Goal: Task Accomplishment & Management: Manage account settings

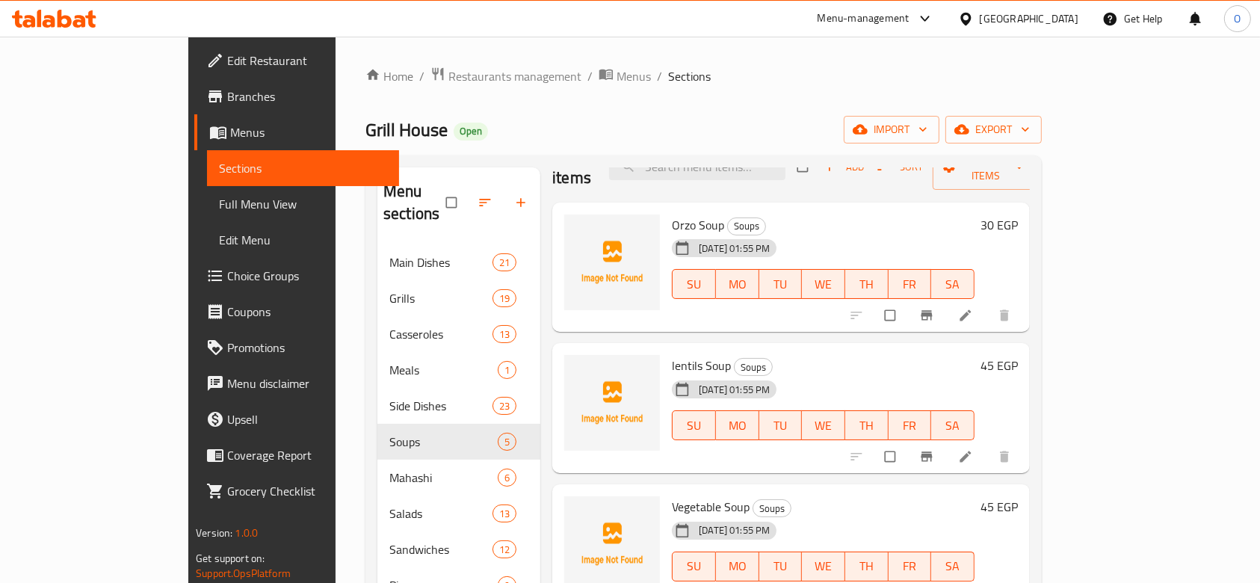
click at [672, 214] on span "Orzo Soup" at bounding box center [698, 225] width 52 height 22
copy h6 "Orzo Soup"
click at [576, 228] on icon "upload picture" at bounding box center [583, 235] width 15 height 15
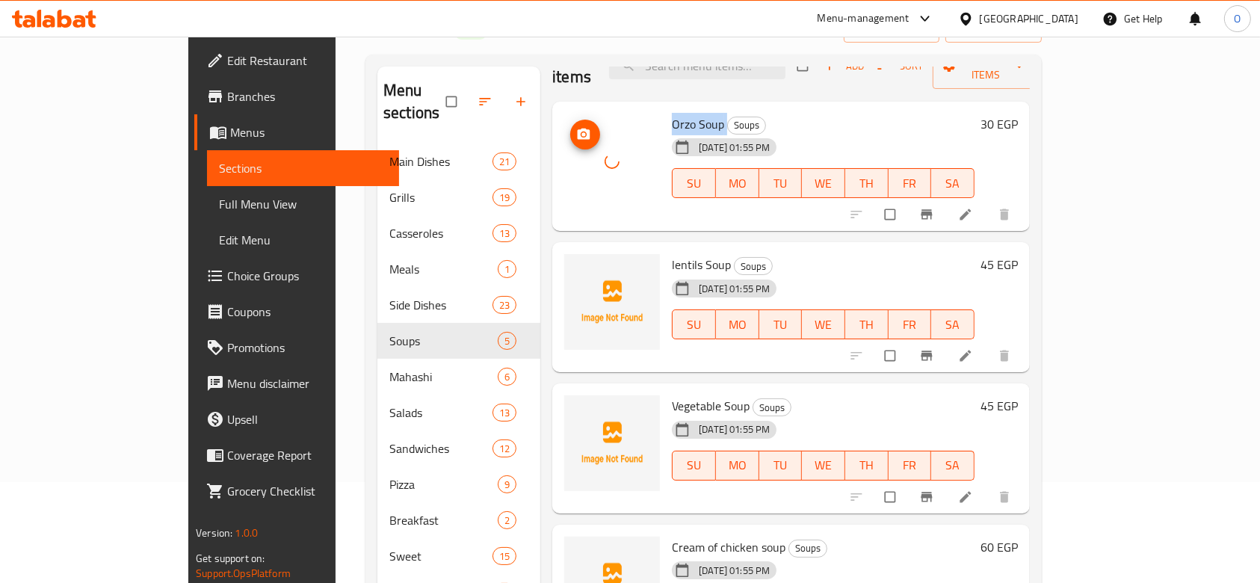
scroll to position [199, 0]
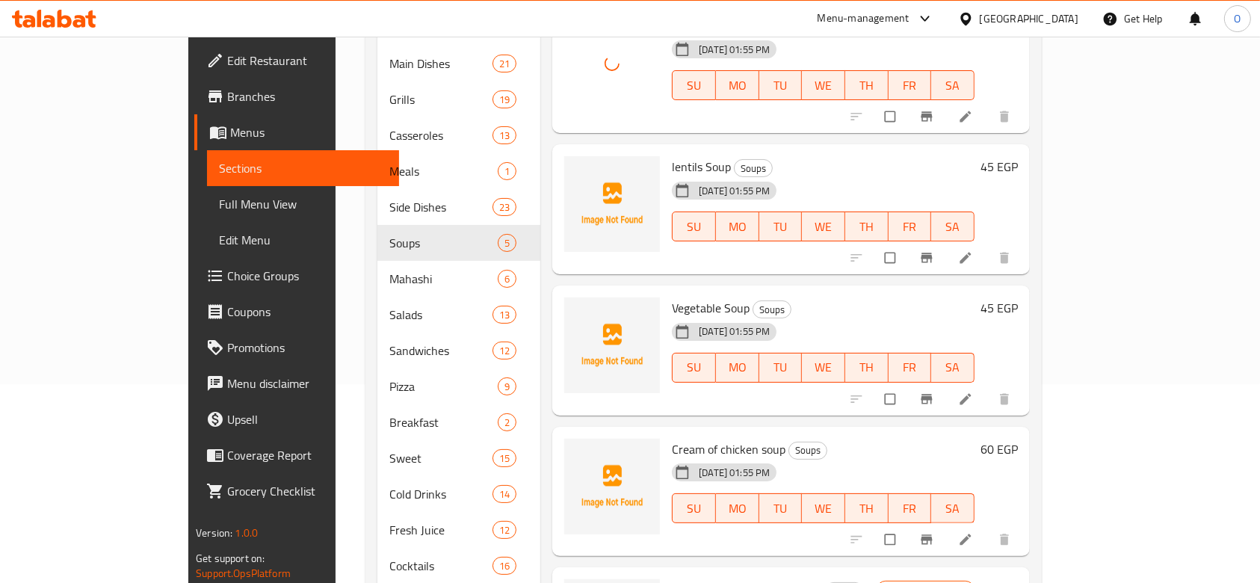
click at [672, 155] on span "lentils Soup" at bounding box center [701, 166] width 59 height 22
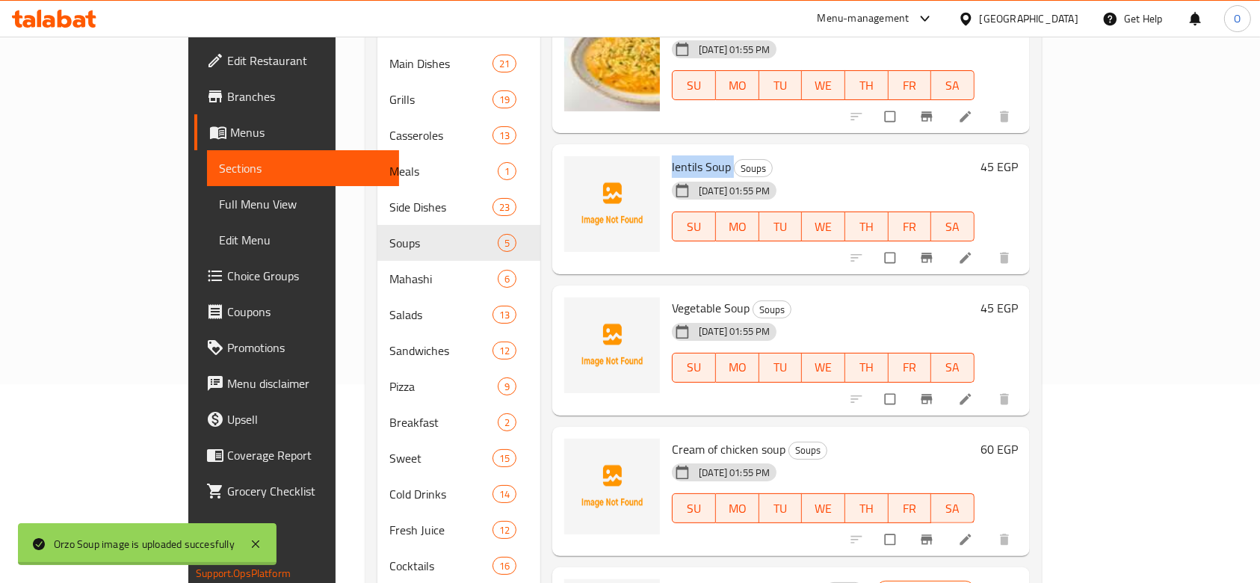
click at [672, 155] on span "lentils Soup" at bounding box center [701, 166] width 59 height 22
copy h6 "lentils Soup"
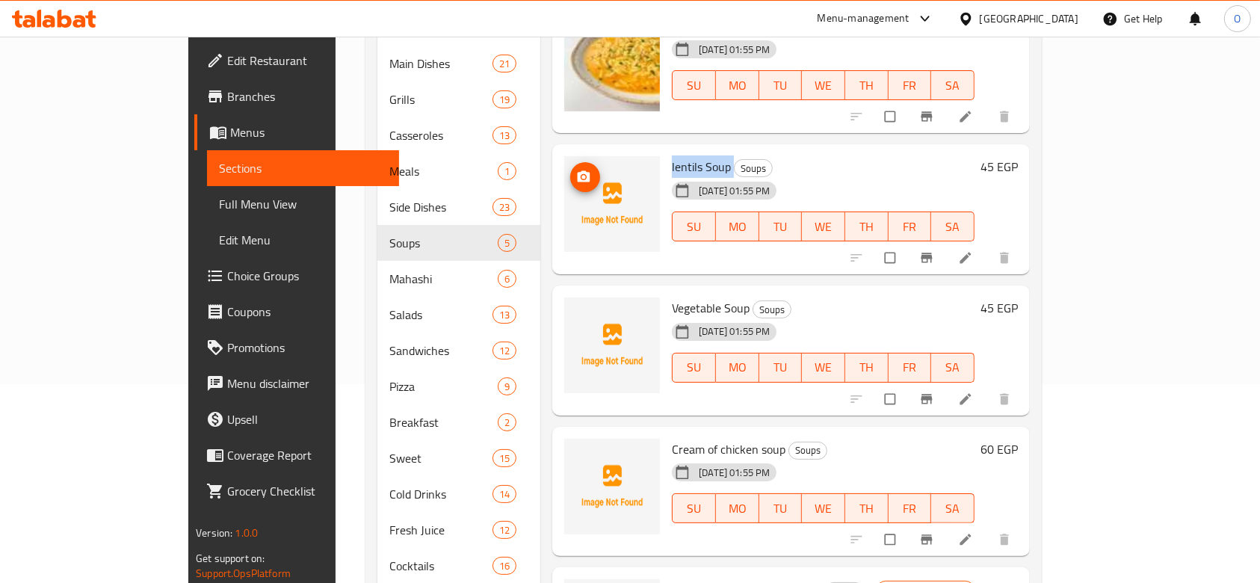
click at [564, 156] on img at bounding box center [612, 204] width 96 height 96
click at [576, 170] on icon "upload picture" at bounding box center [583, 177] width 15 height 15
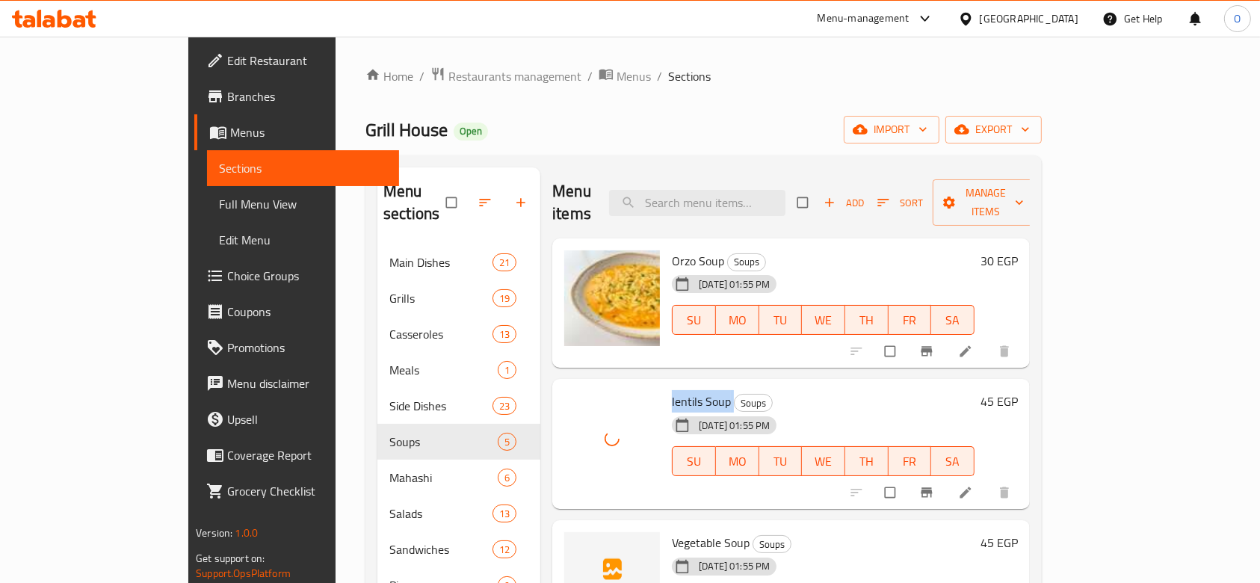
scroll to position [299, 0]
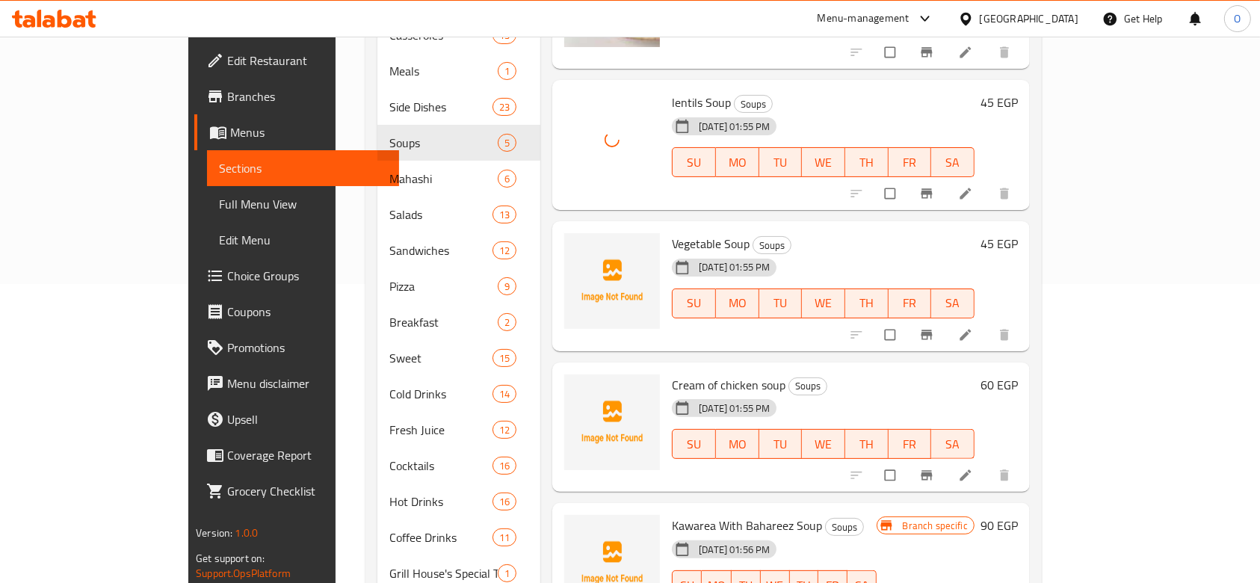
click at [672, 232] on span "Vegetable Soup" at bounding box center [711, 243] width 78 height 22
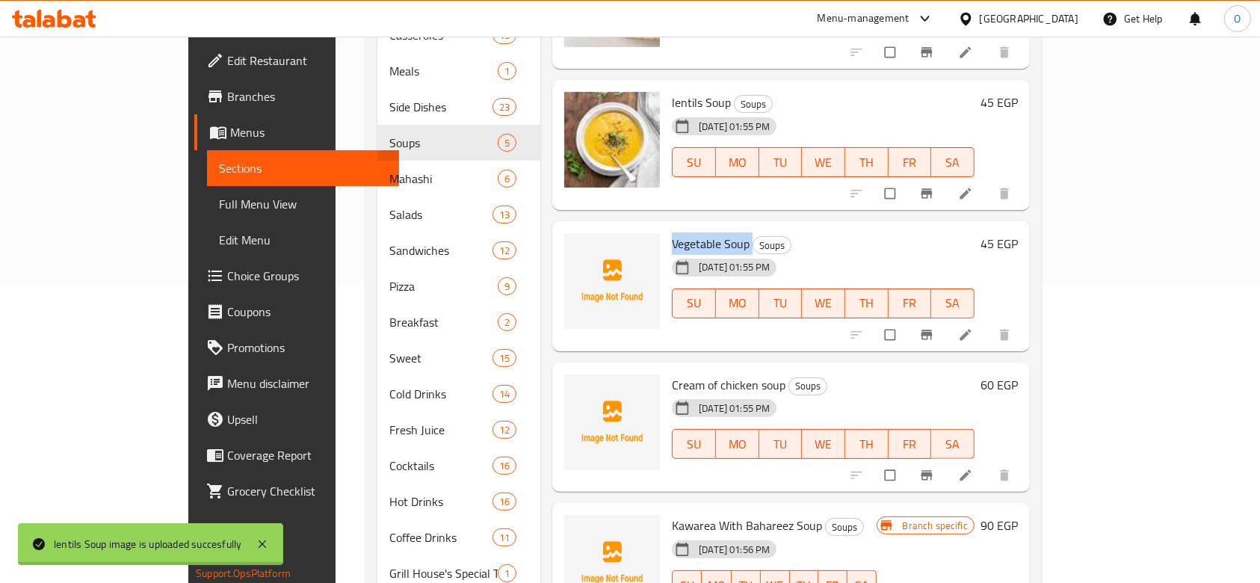
copy h6 "Vegetable Soup"
click at [578, 248] on icon "upload picture" at bounding box center [584, 253] width 13 height 11
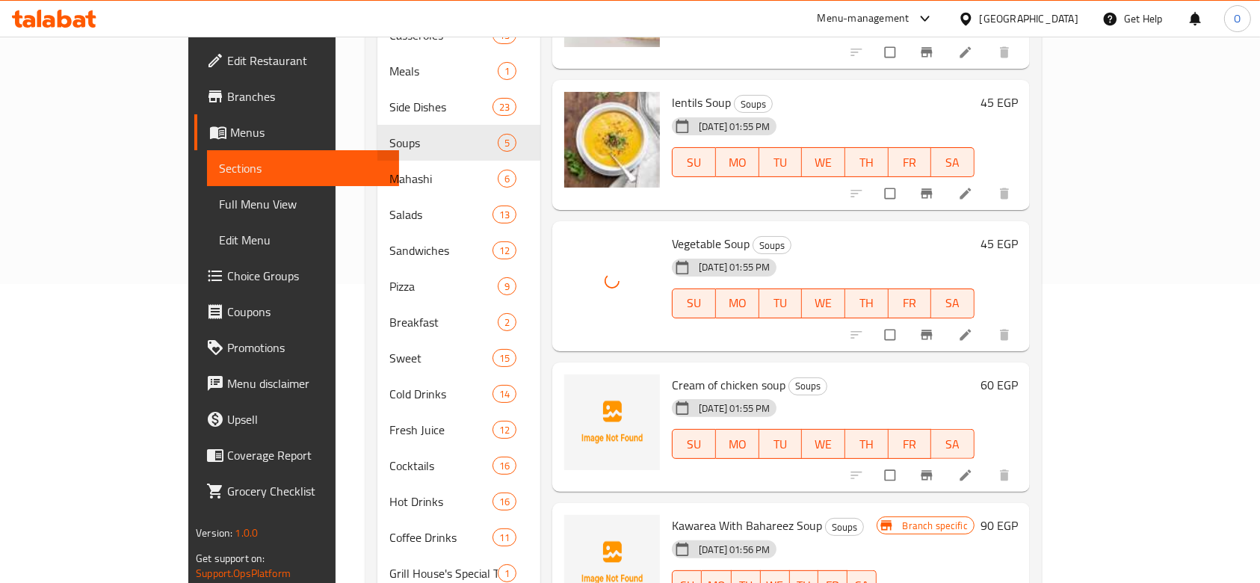
click at [672, 374] on span "Cream of chicken soup" at bounding box center [729, 385] width 114 height 22
copy h6 "Cream of chicken soup"
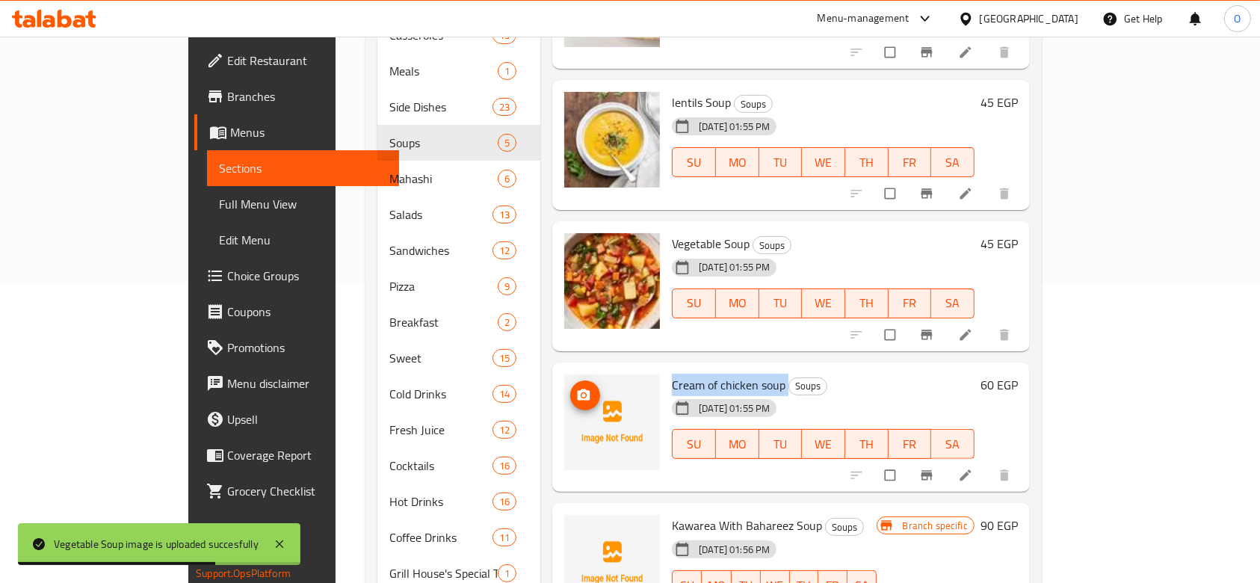
click at [576, 388] on icon "upload picture" at bounding box center [583, 395] width 15 height 15
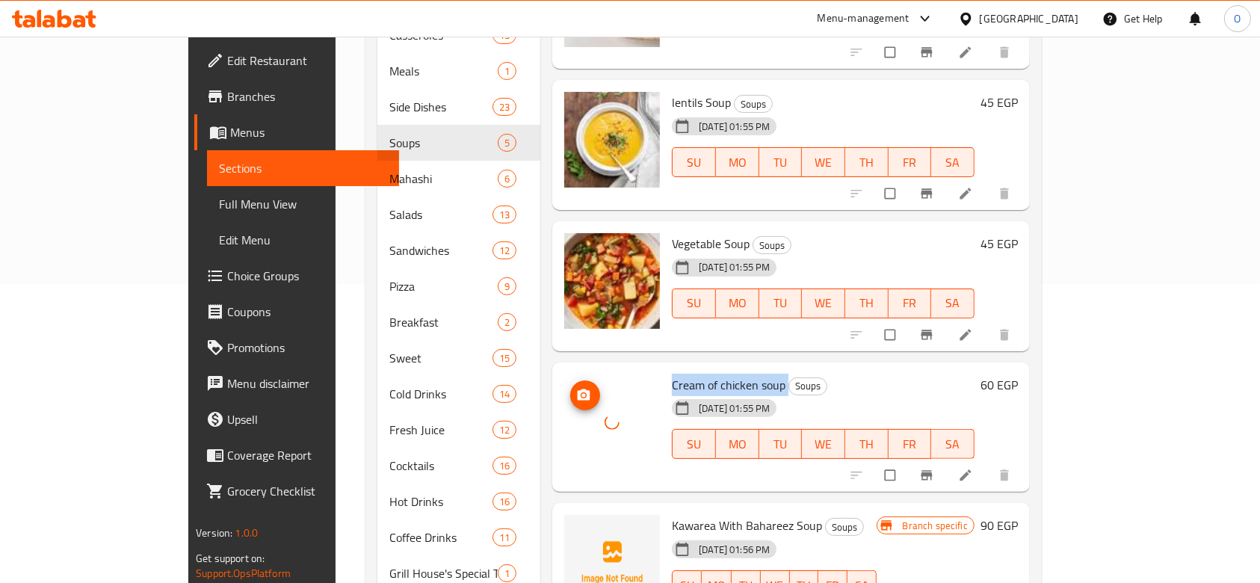
scroll to position [36, 0]
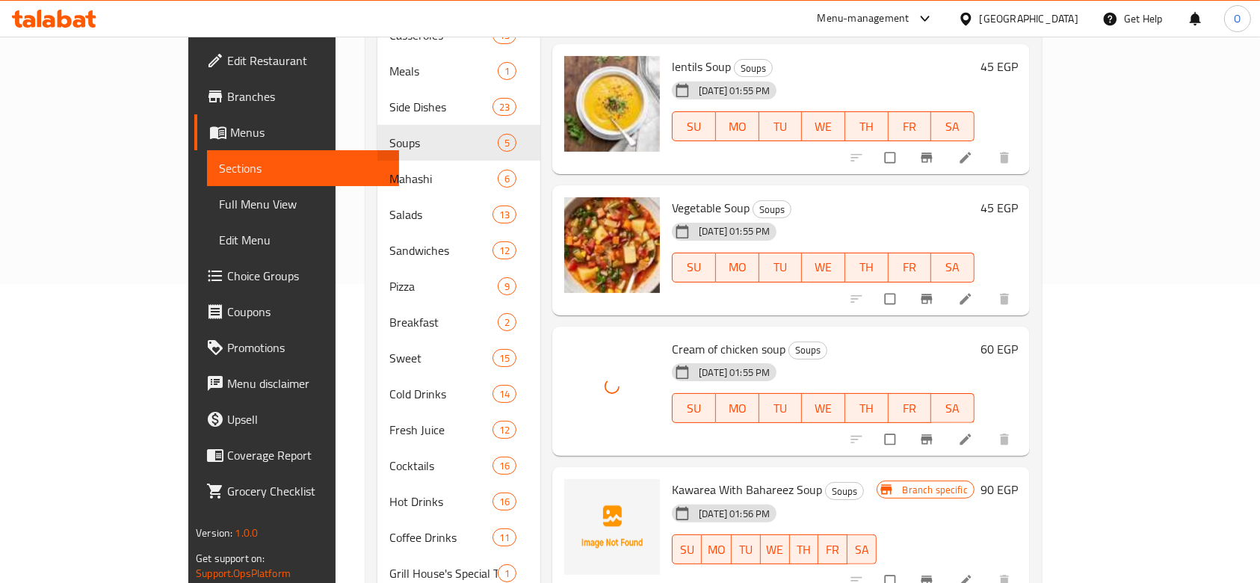
click at [680, 478] on span "Kawarea With Bahareez Soup" at bounding box center [747, 489] width 150 height 22
copy h6 "Kawarea With Bahareez Soup"
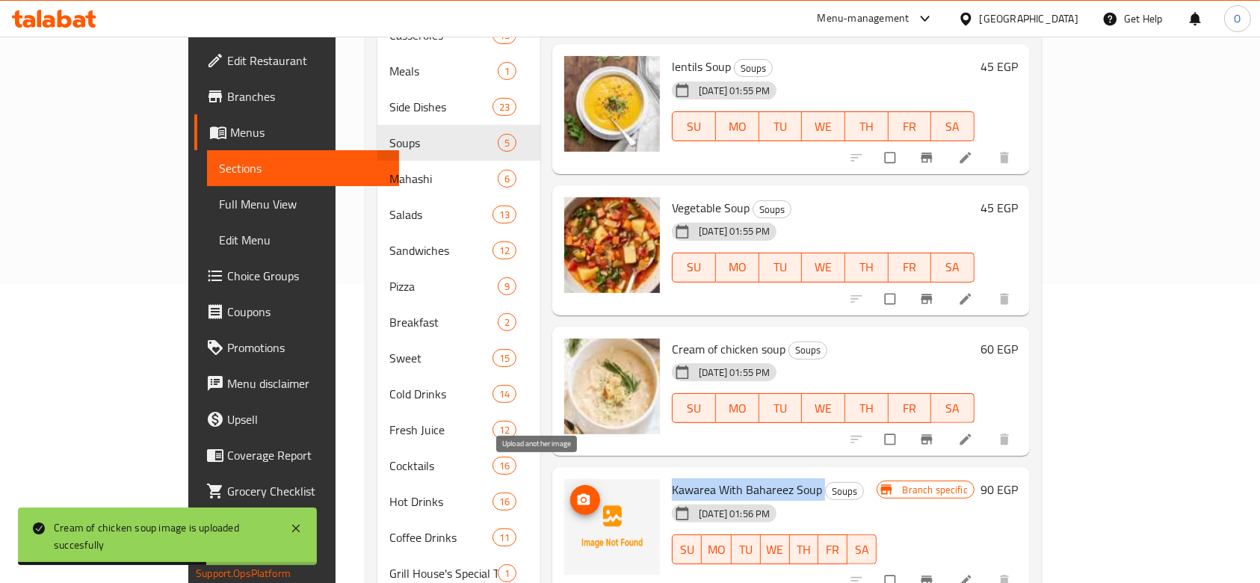
click at [578, 494] on icon "upload picture" at bounding box center [584, 499] width 13 height 11
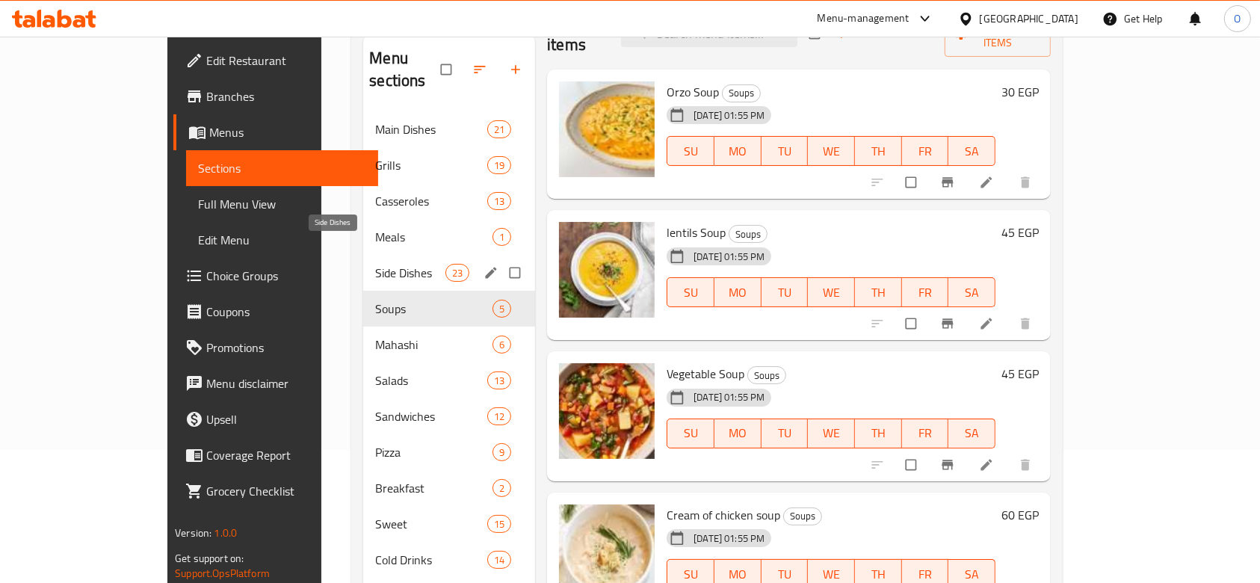
scroll to position [132, 0]
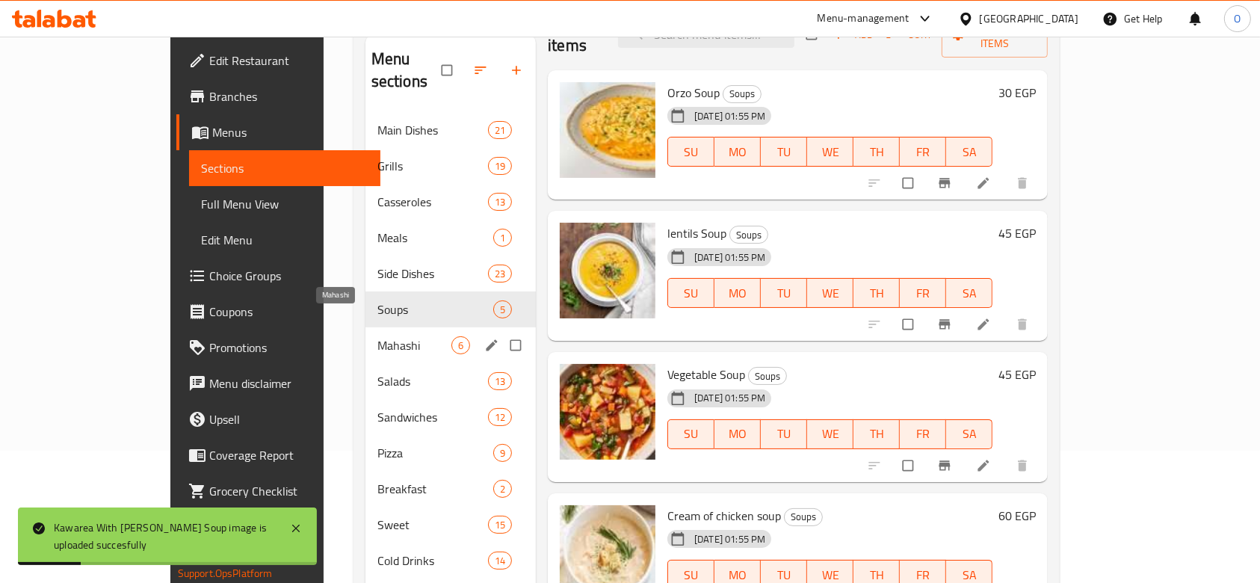
click at [377, 336] on span "Mahashi" at bounding box center [414, 345] width 74 height 18
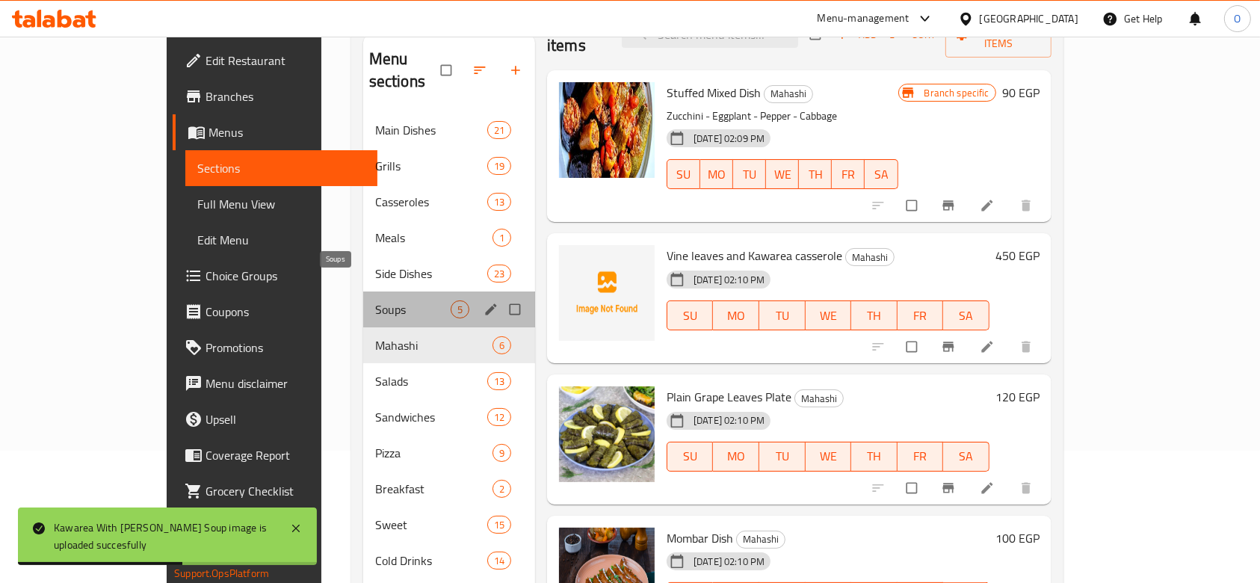
click at [375, 300] on span "Soups" at bounding box center [412, 309] width 75 height 18
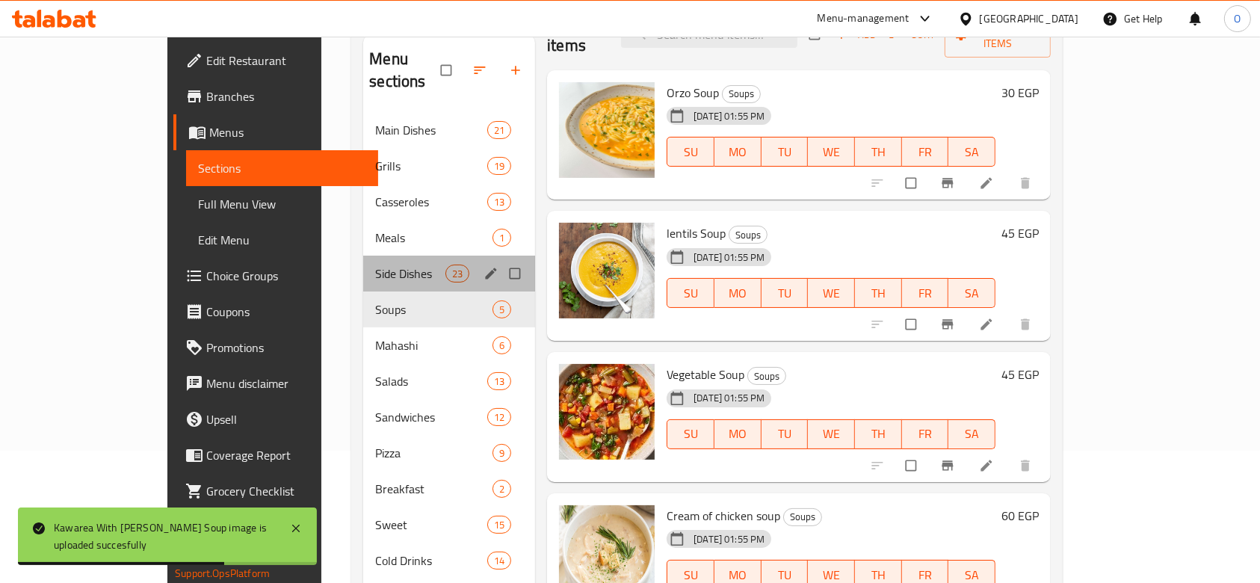
click at [363, 265] on div "Side Dishes 23" at bounding box center [449, 274] width 172 height 36
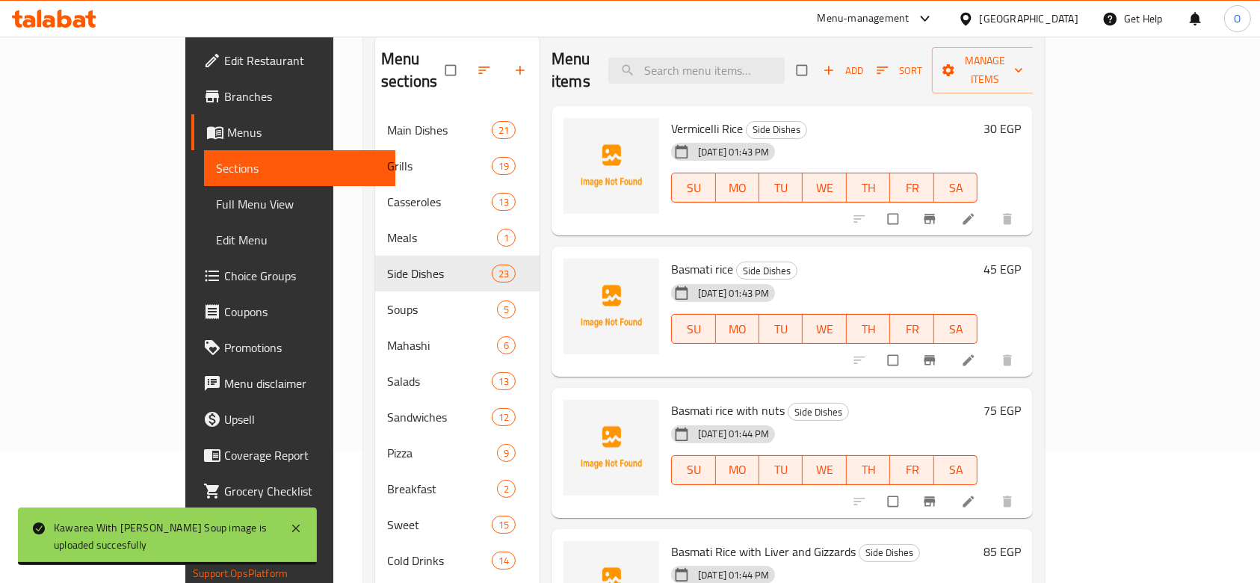
click at [671, 117] on span "Vermicelli Rice" at bounding box center [707, 128] width 72 height 22
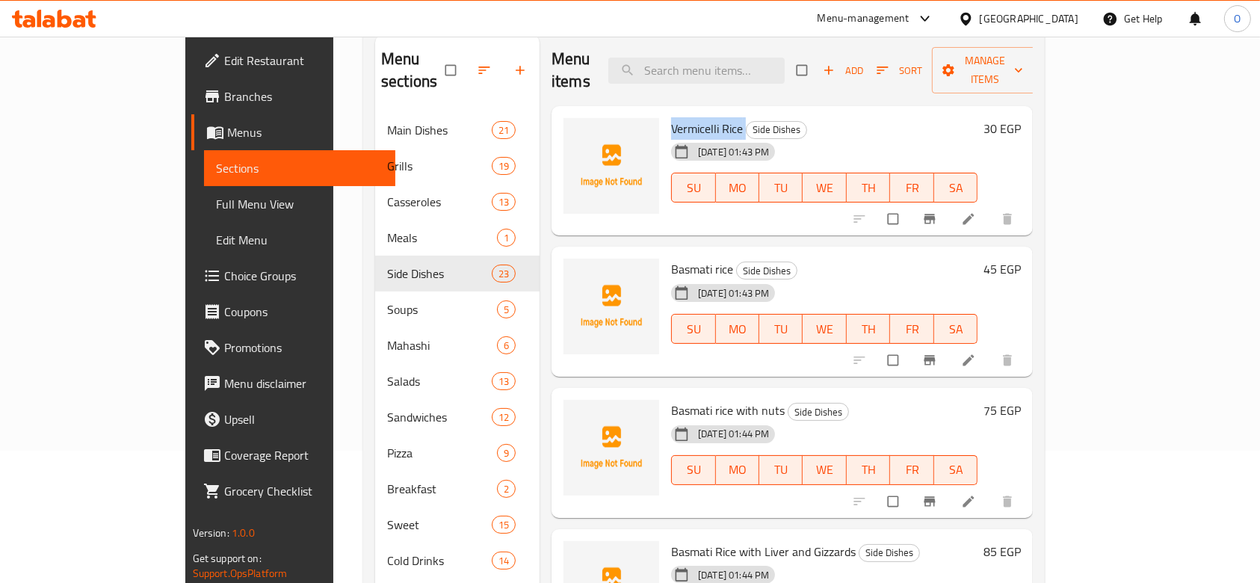
click at [671, 117] on span "Vermicelli Rice" at bounding box center [707, 128] width 72 height 22
copy h6 "Vermicelli Rice"
click at [577, 133] on icon "upload picture" at bounding box center [583, 138] width 13 height 11
click at [671, 258] on span "Basmati rice" at bounding box center [702, 269] width 62 height 22
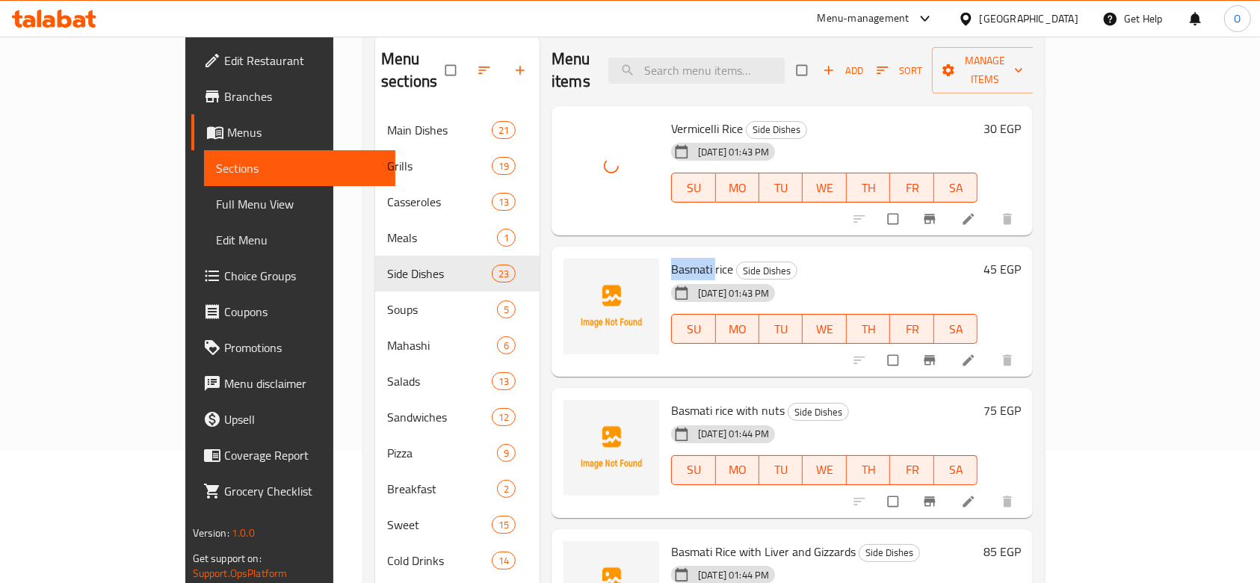
click at [671, 258] on span "Basmati rice" at bounding box center [702, 269] width 62 height 22
copy h6 "Basmati rice"
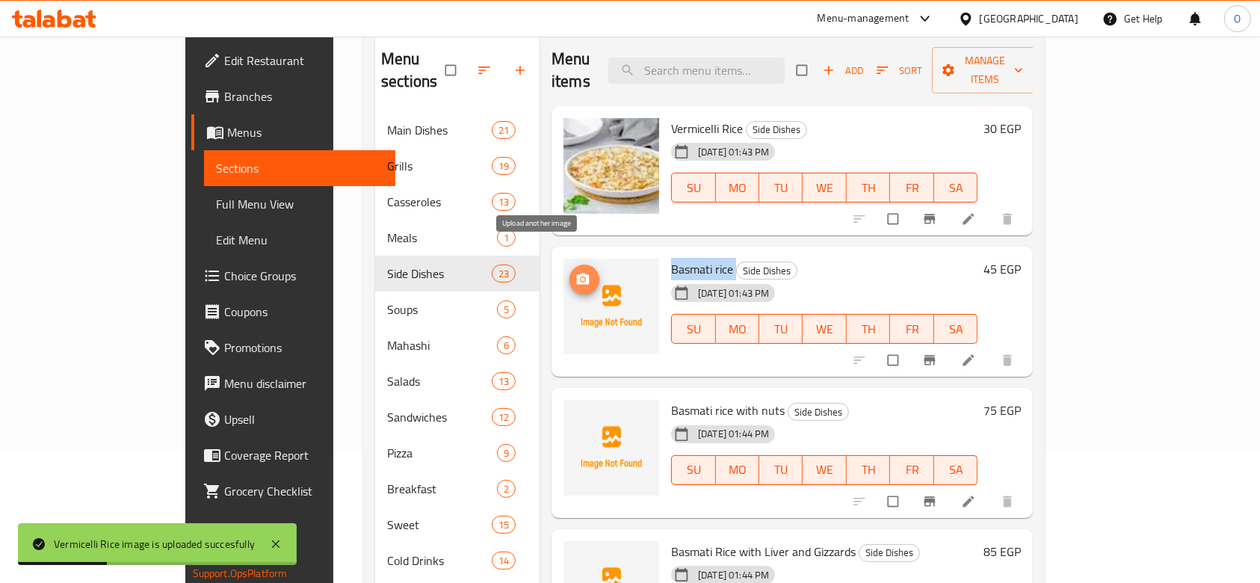
click at [570, 265] on button "upload picture" at bounding box center [585, 280] width 30 height 30
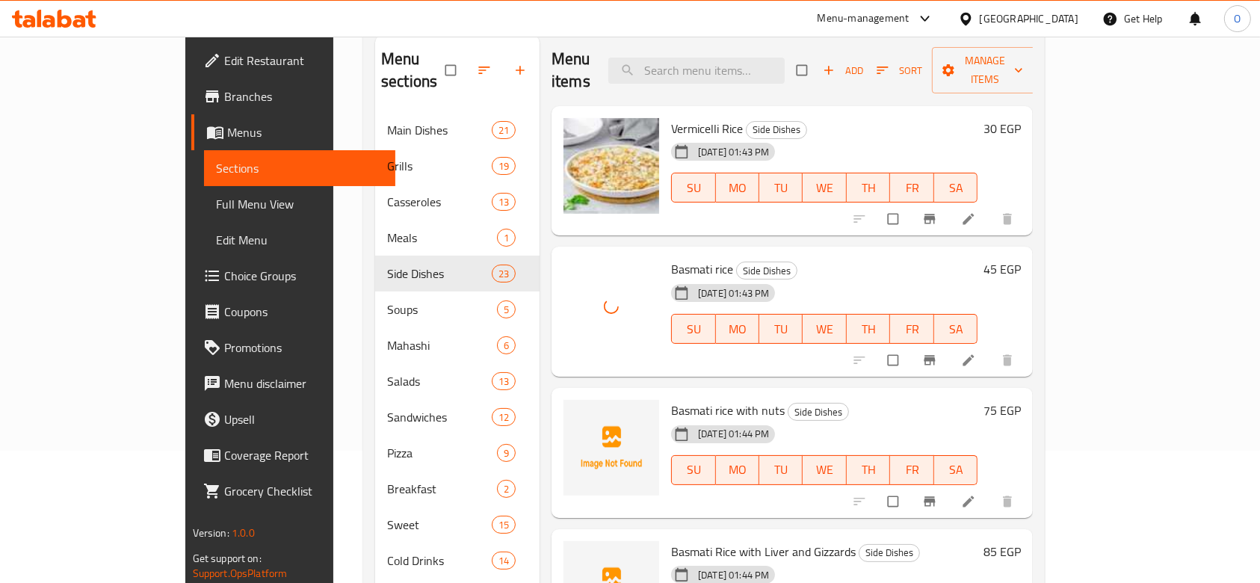
click at [671, 399] on span "Basmati rice with nuts" at bounding box center [728, 410] width 114 height 22
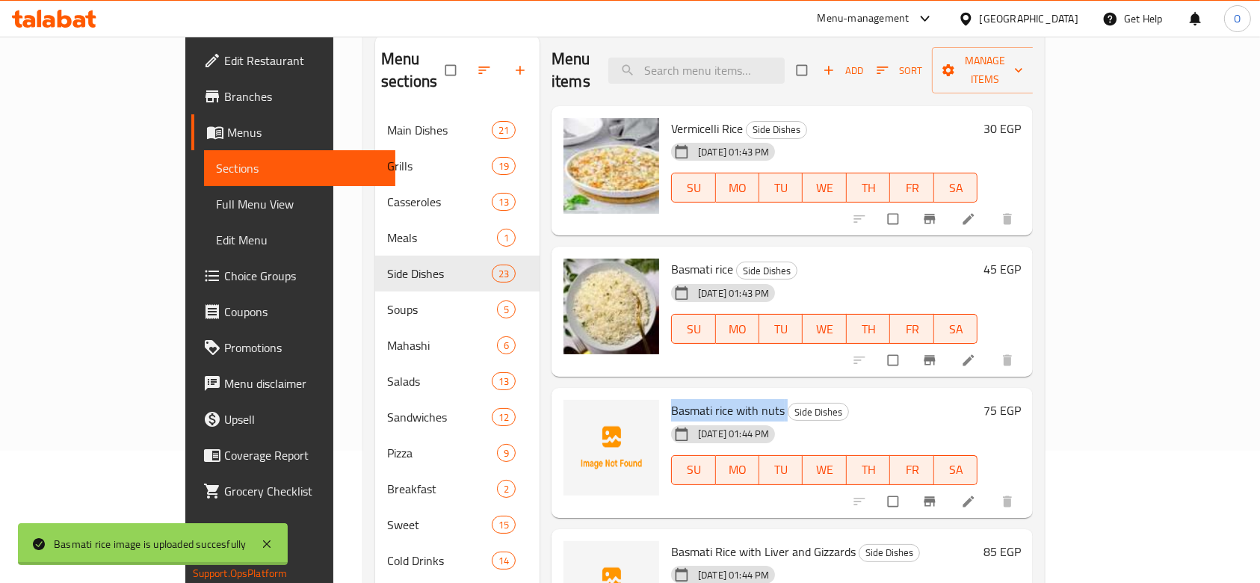
click at [671, 399] on span "Basmati rice with nuts" at bounding box center [728, 410] width 114 height 22
copy h6 "Basmati rice with nuts"
click at [576, 413] on icon "upload picture" at bounding box center [583, 420] width 15 height 15
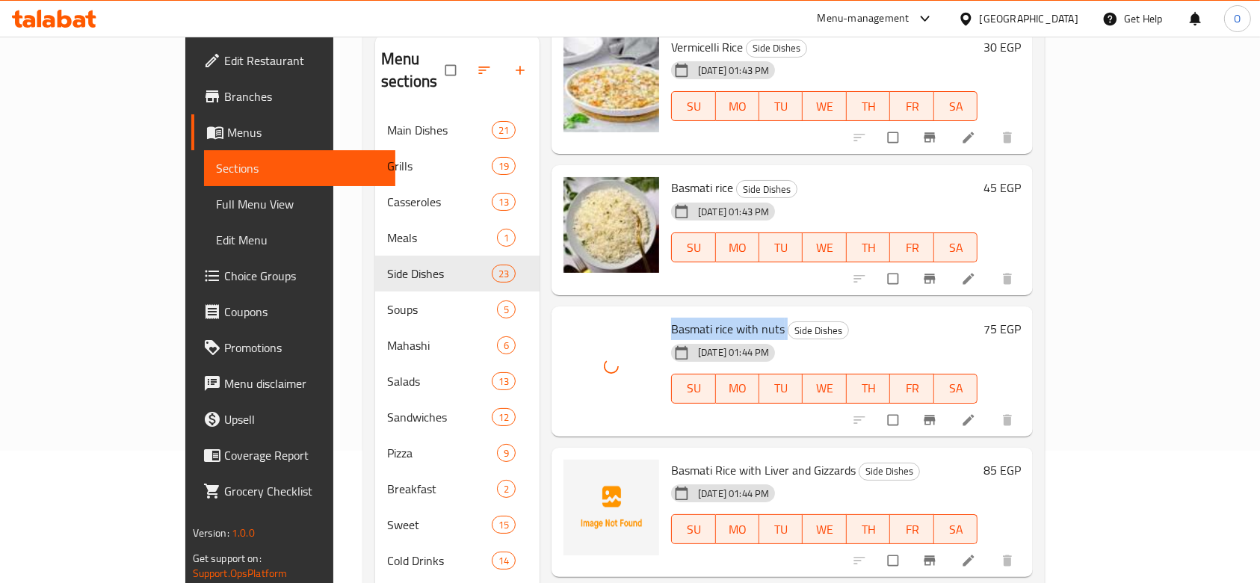
scroll to position [199, 0]
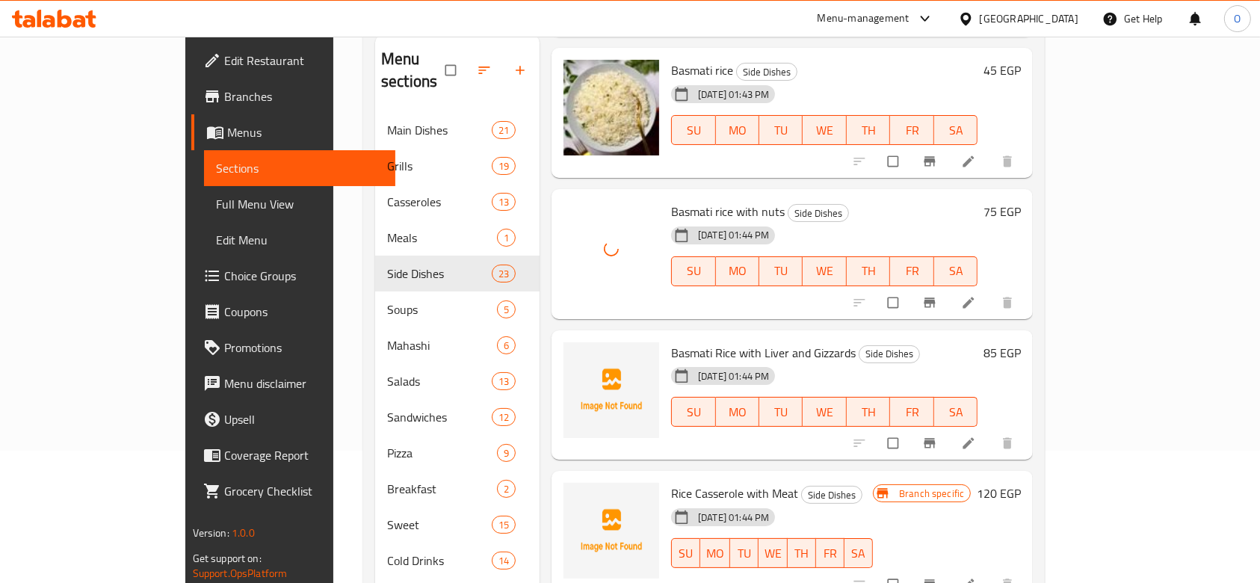
click at [671, 342] on span "Basmati Rice with Liver and Gizzards" at bounding box center [763, 353] width 185 height 22
copy h6 "Basmati Rice with Liver and Gizzards"
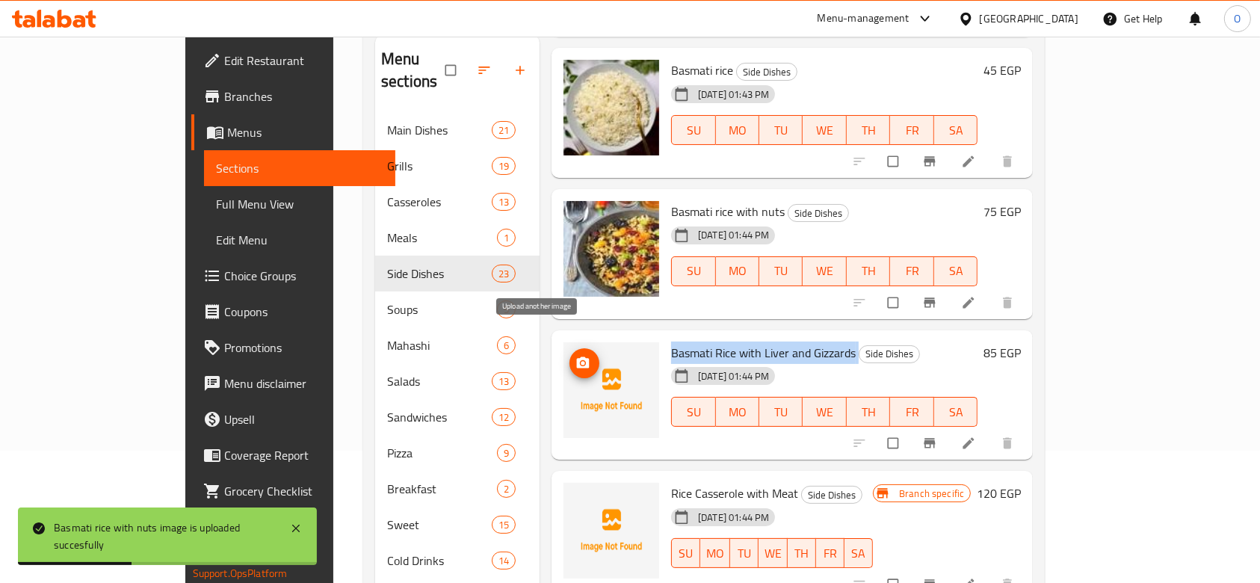
click at [570, 348] on button "upload picture" at bounding box center [585, 363] width 30 height 30
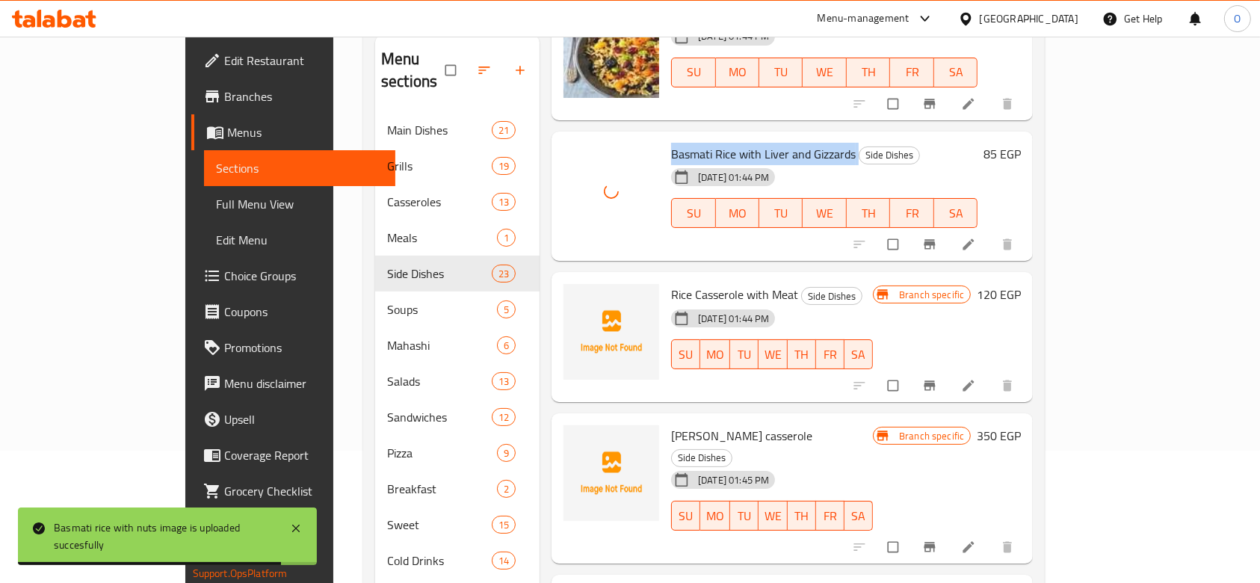
scroll to position [398, 0]
click at [683, 283] on span "Rice Casserole with Meat" at bounding box center [734, 294] width 127 height 22
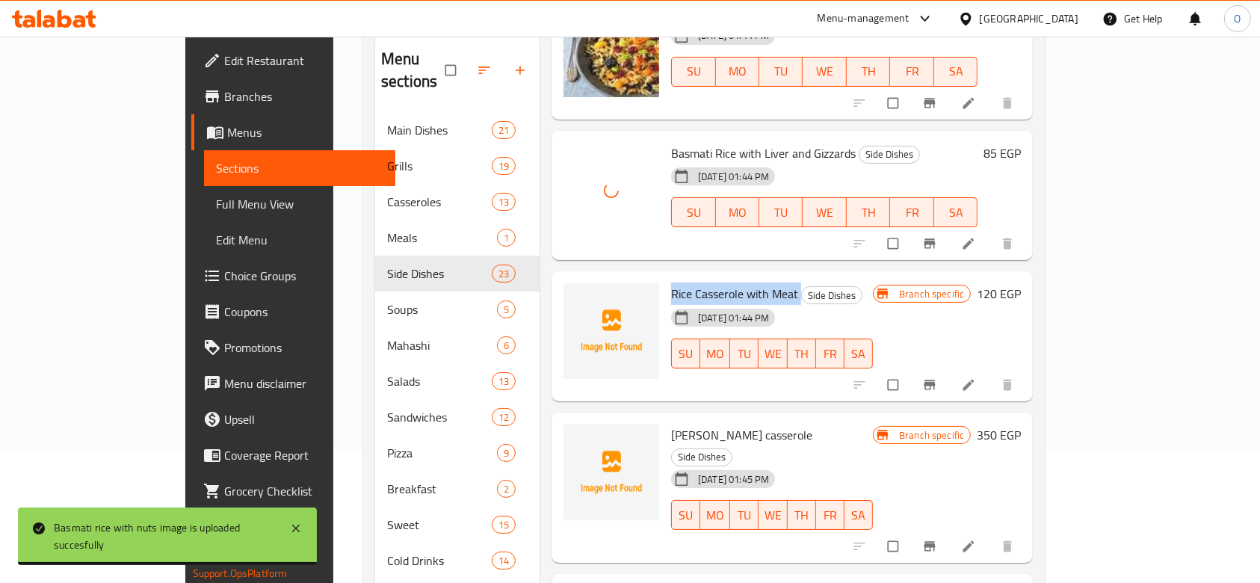
click at [683, 283] on span "Rice Casserole with Meat" at bounding box center [734, 294] width 127 height 22
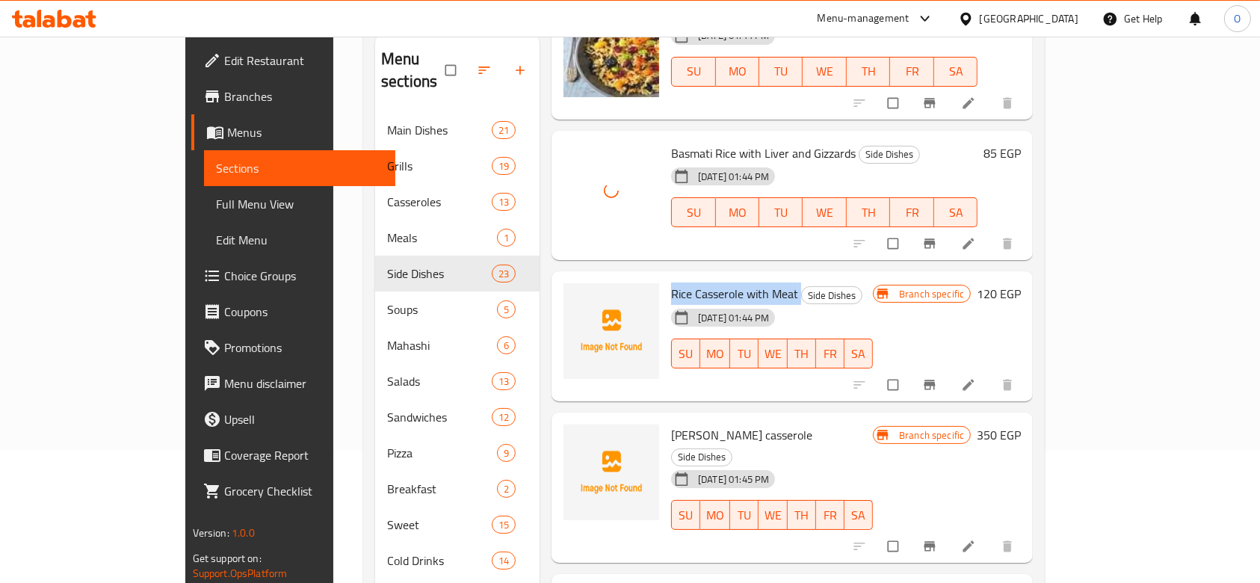
copy h6 "Rice Casserole with Meat"
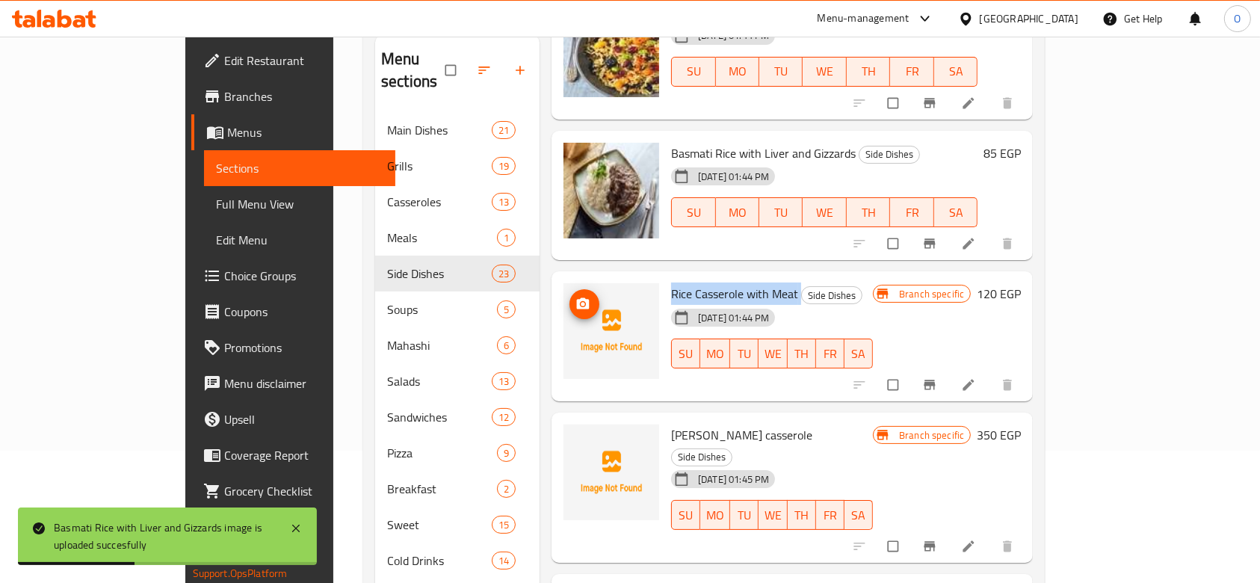
click at [564, 283] on img at bounding box center [612, 331] width 96 height 96
click at [570, 289] on button "upload picture" at bounding box center [585, 304] width 30 height 30
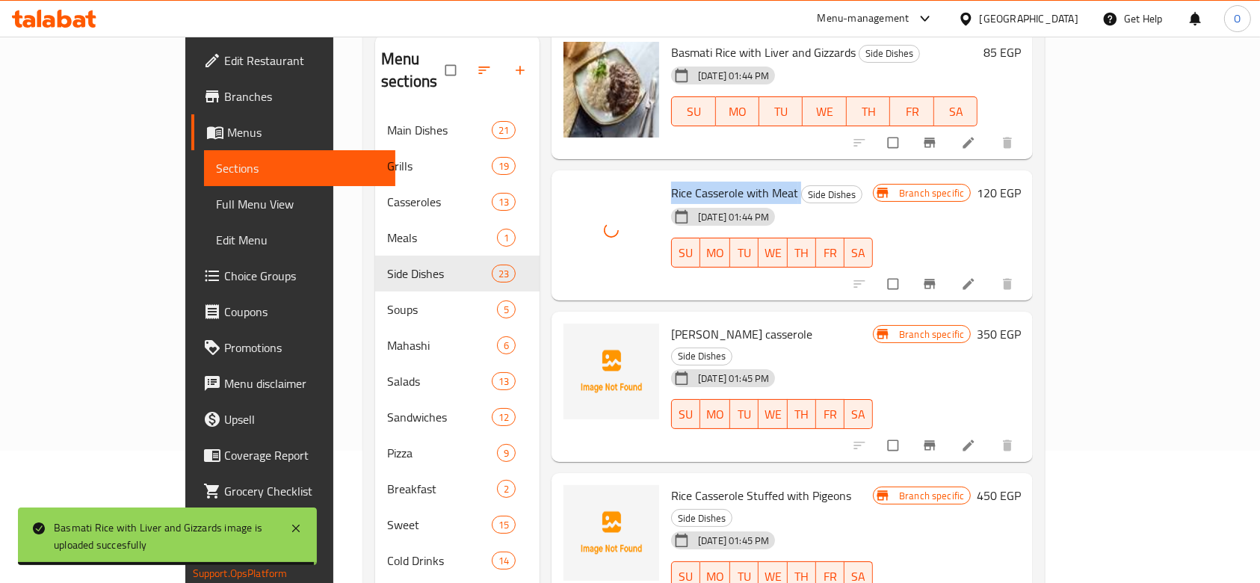
scroll to position [598, 0]
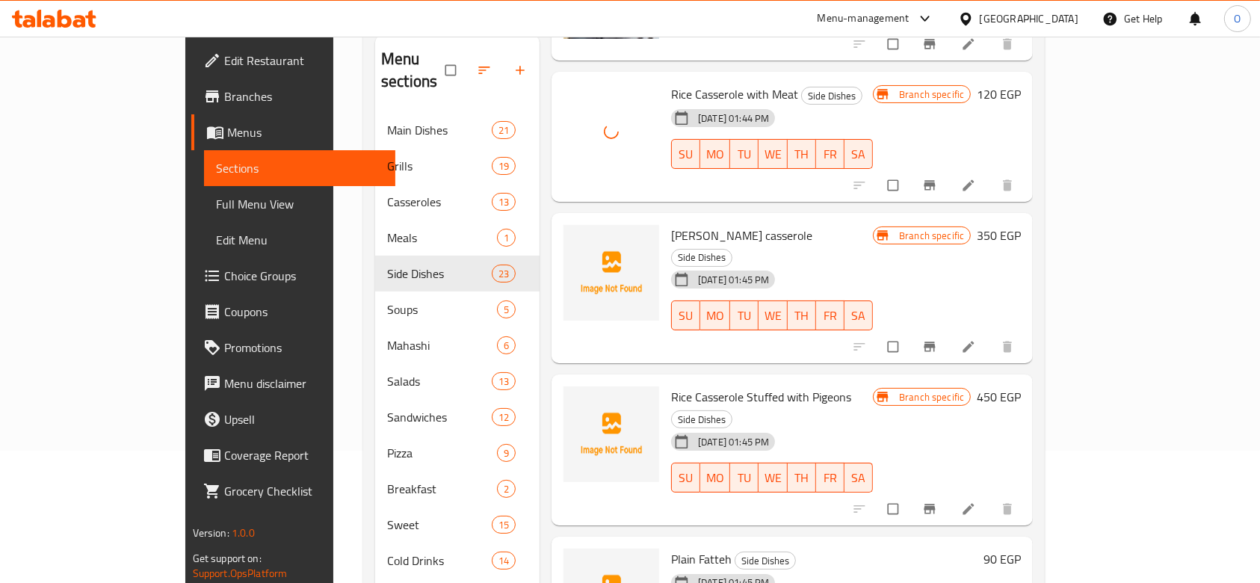
click at [671, 224] on span "[PERSON_NAME] casserole" at bounding box center [741, 235] width 141 height 22
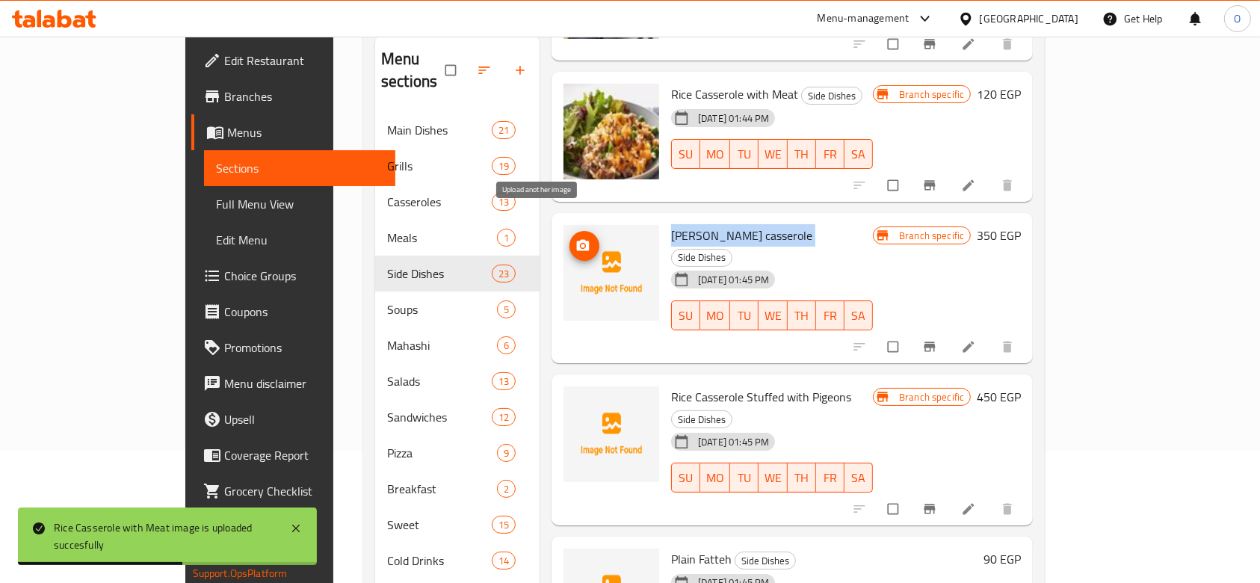
click at [581, 244] on circle "upload picture" at bounding box center [583, 246] width 4 height 4
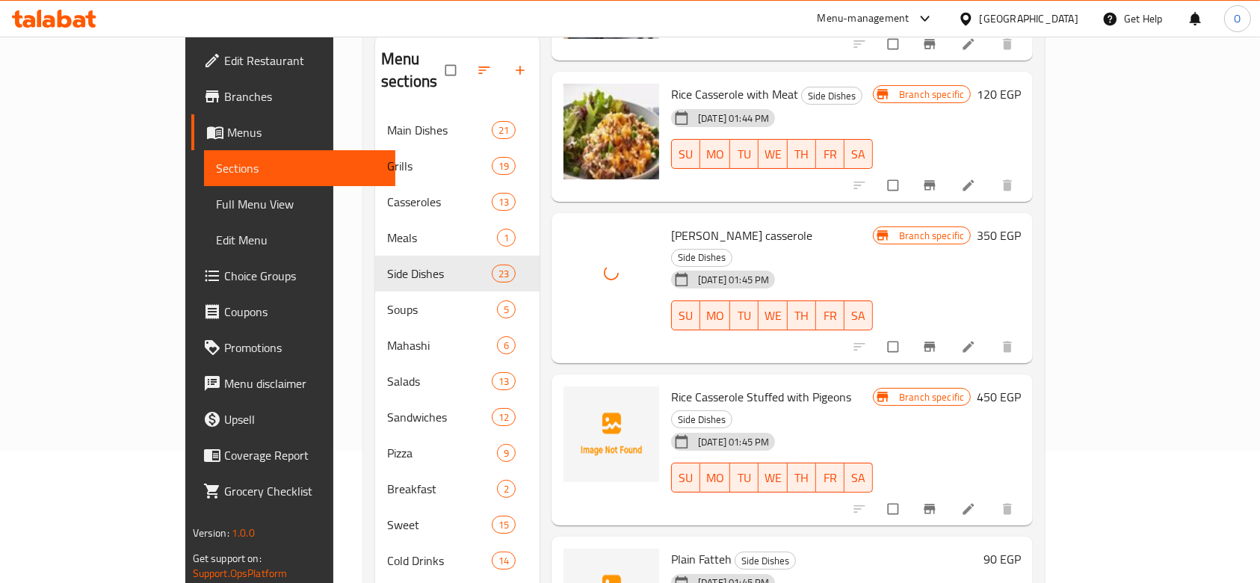
click at [665, 380] on div "Rice Casserole Stuffed with Pigeons Side Dishes [DATE] 01:45 PM SU MO TU WE TH …" at bounding box center [772, 449] width 214 height 139
click at [671, 386] on span "Rice Casserole Stuffed with Pigeons" at bounding box center [761, 397] width 180 height 22
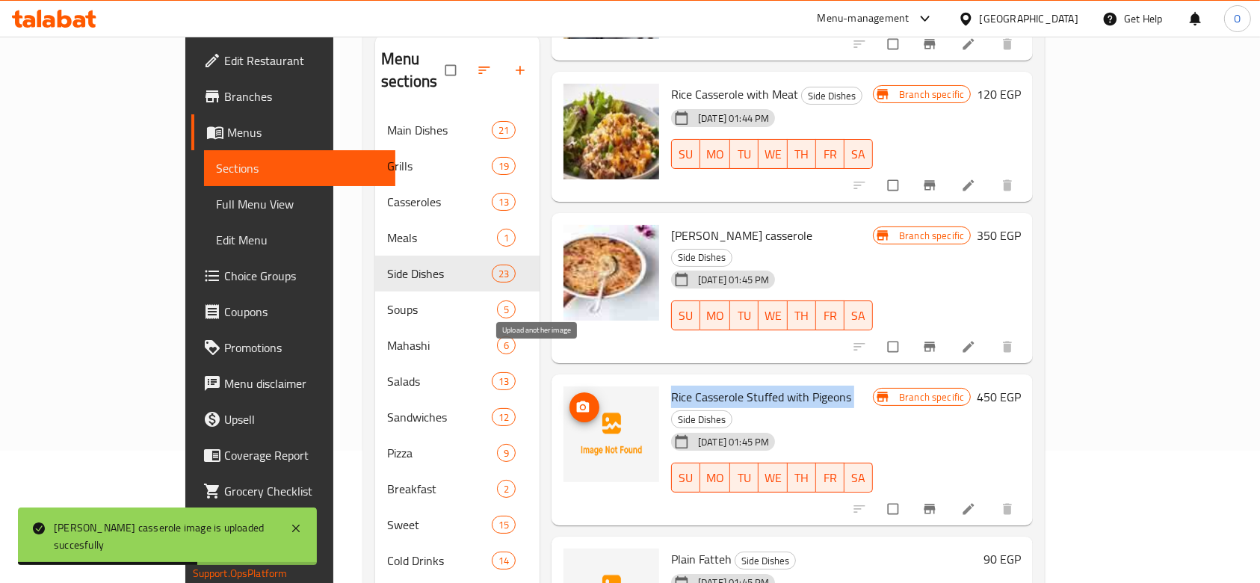
click at [570, 392] on button "upload picture" at bounding box center [585, 407] width 30 height 30
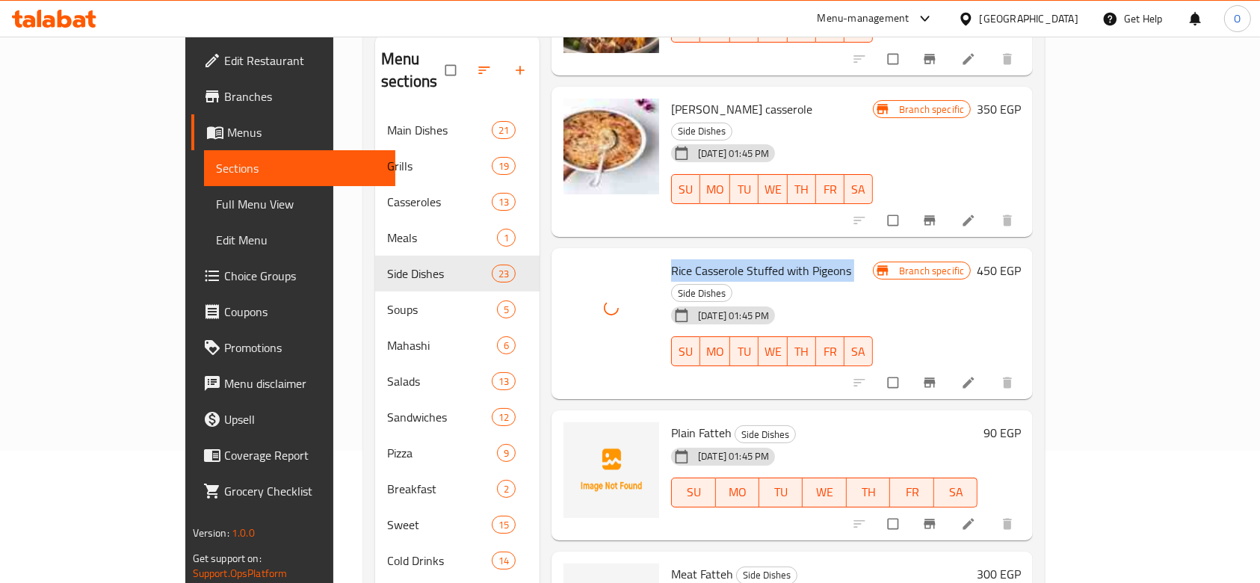
scroll to position [797, 0]
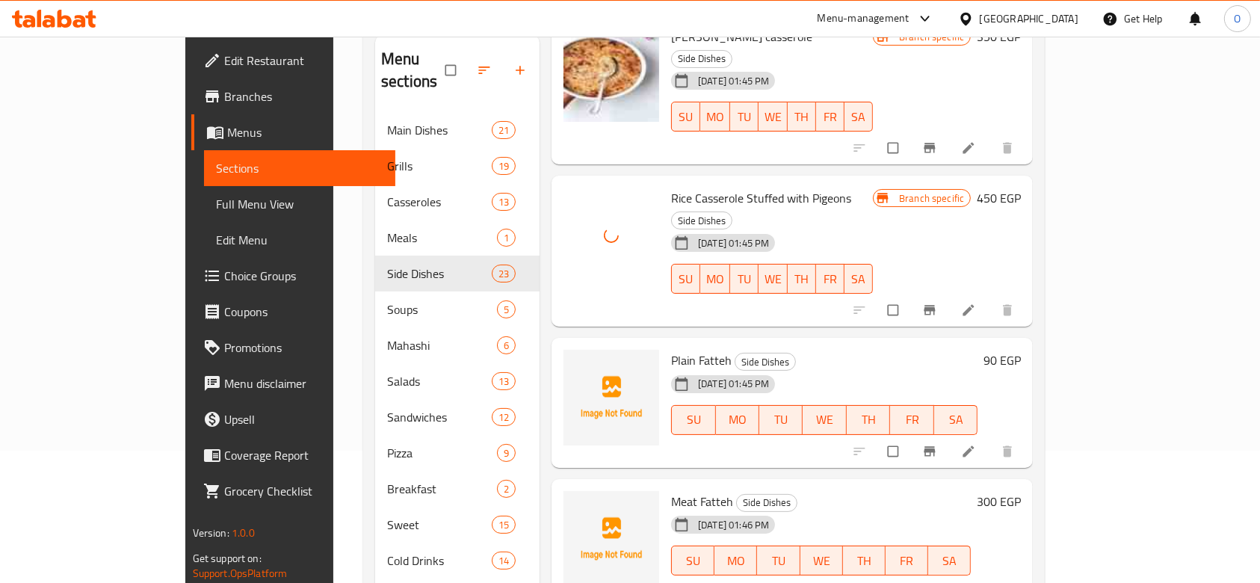
click at [671, 349] on span "Plain Fatteh" at bounding box center [701, 360] width 61 height 22
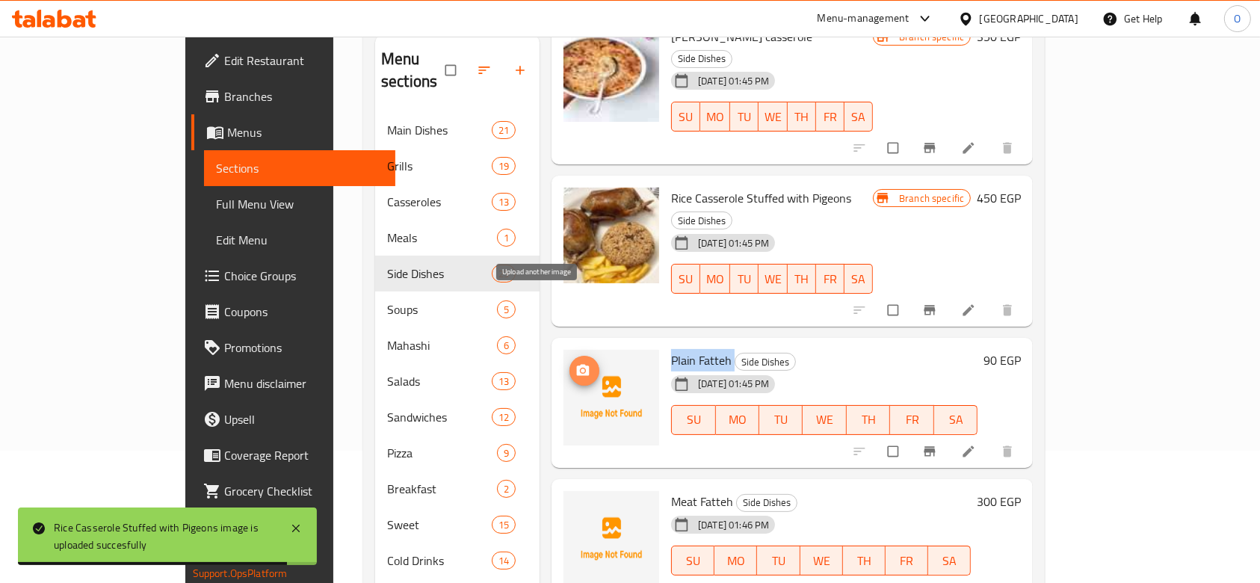
click at [570, 363] on span "upload picture" at bounding box center [585, 370] width 30 height 15
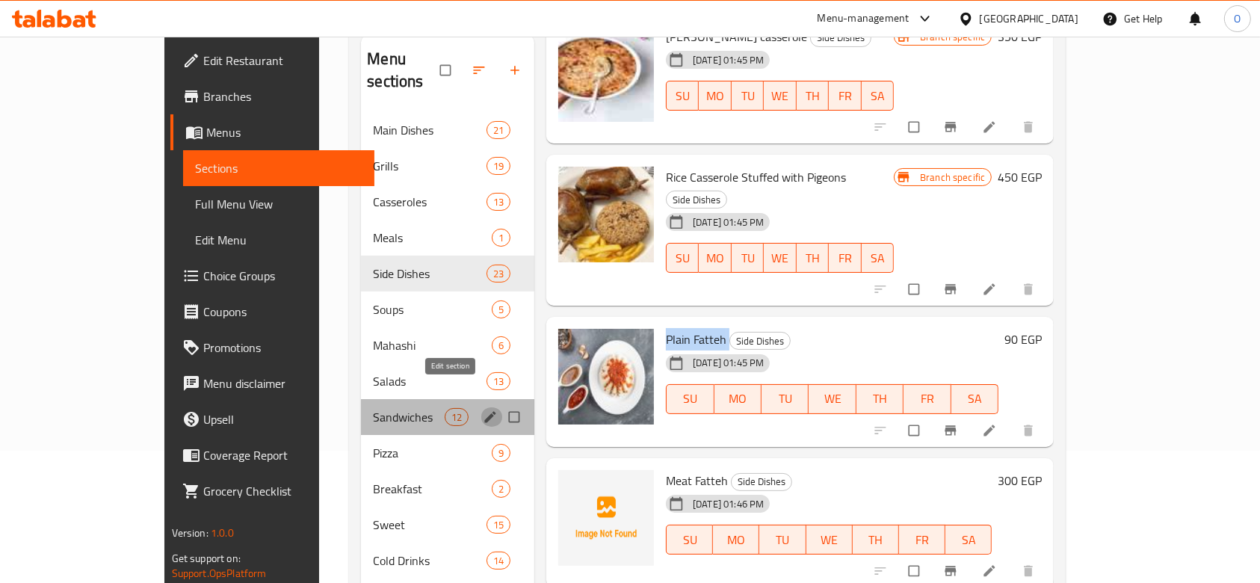
click at [483, 410] on icon "edit" at bounding box center [490, 417] width 15 height 15
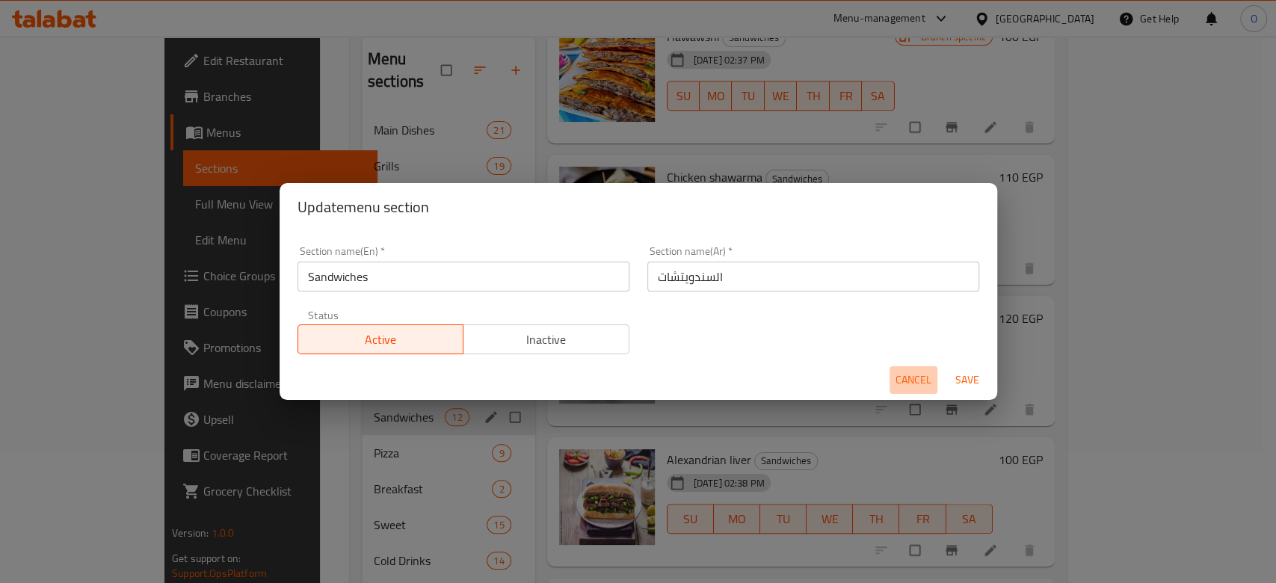
click at [922, 380] on span "Cancel" at bounding box center [913, 380] width 36 height 19
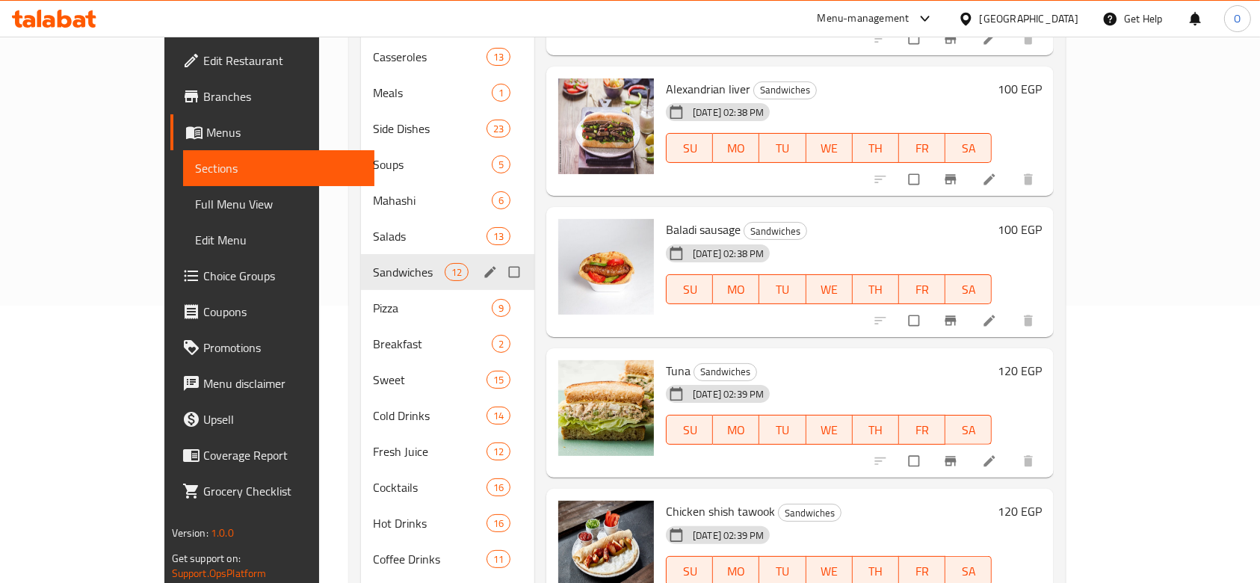
scroll to position [232, 0]
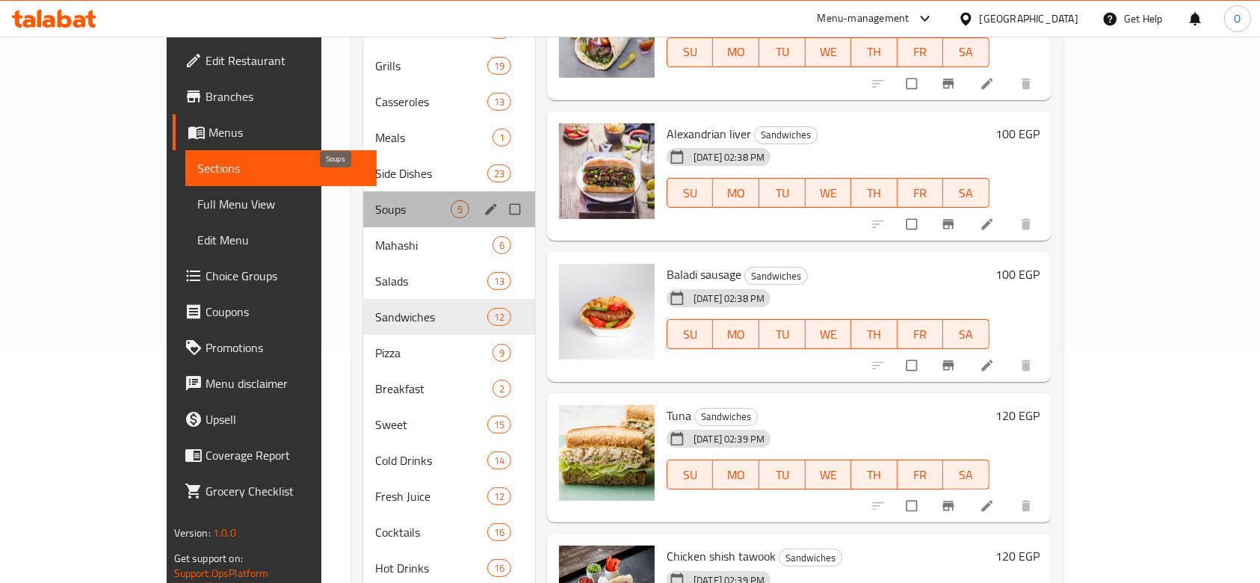
click at [375, 200] on span "Soups" at bounding box center [412, 209] width 75 height 18
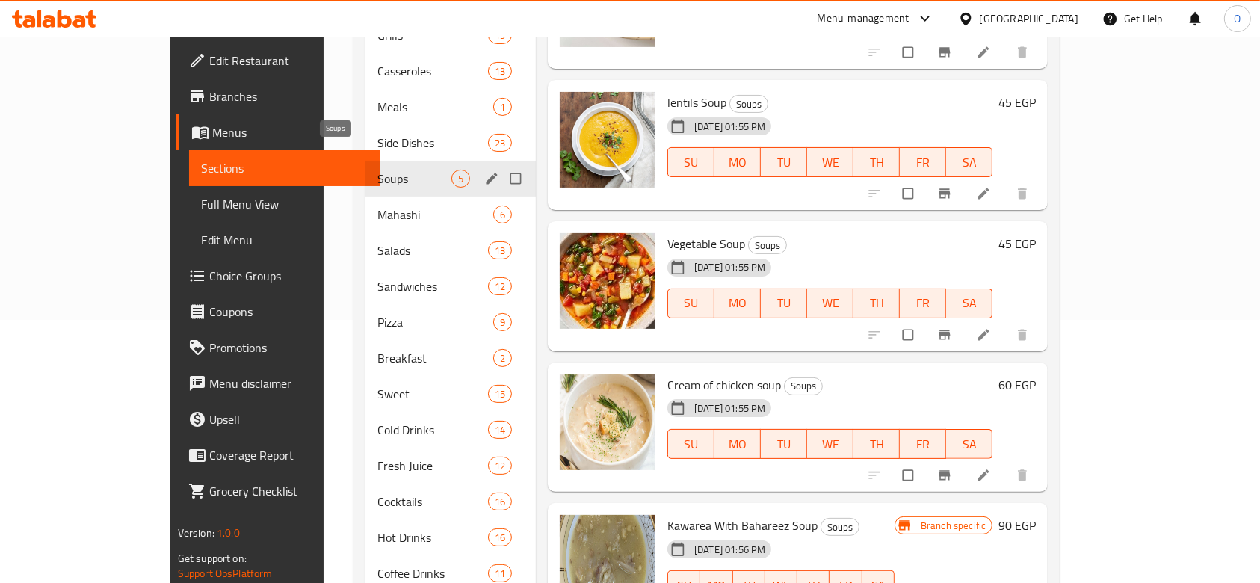
scroll to position [232, 0]
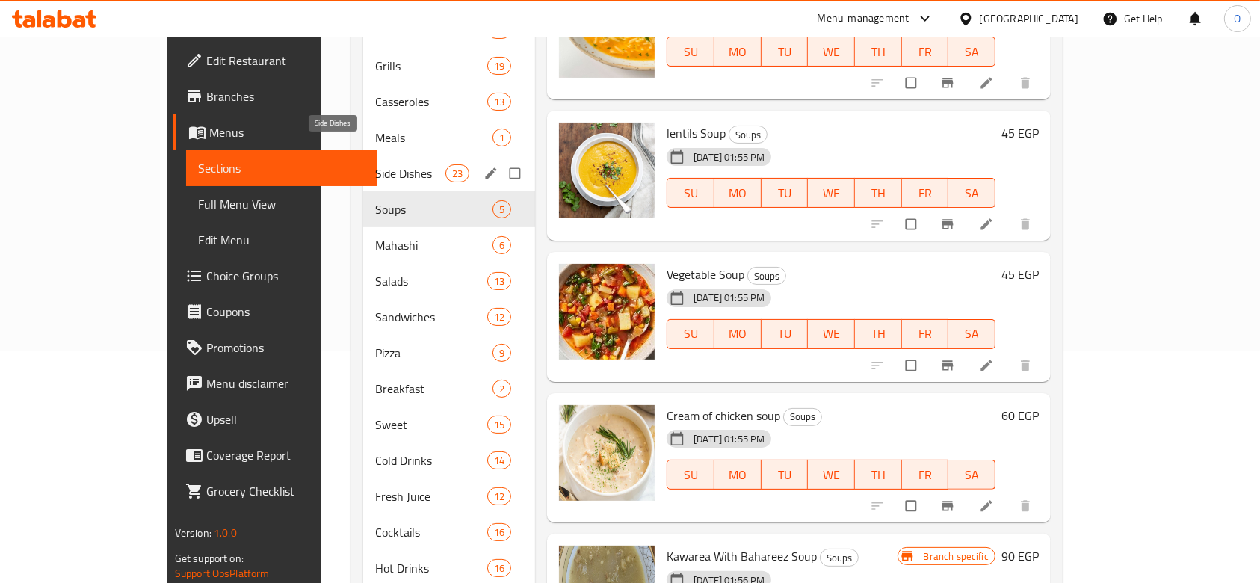
drag, startPoint x: 312, startPoint y: 148, endPoint x: 419, endPoint y: 179, distance: 111.9
click at [375, 164] on span "Side Dishes" at bounding box center [410, 173] width 70 height 18
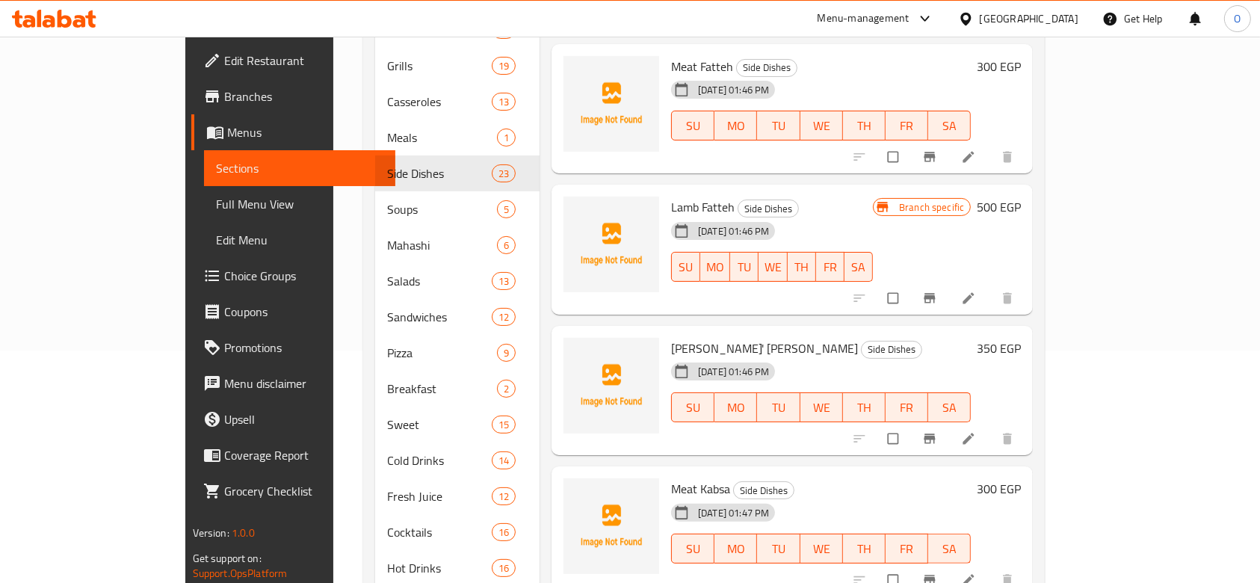
scroll to position [933, 0]
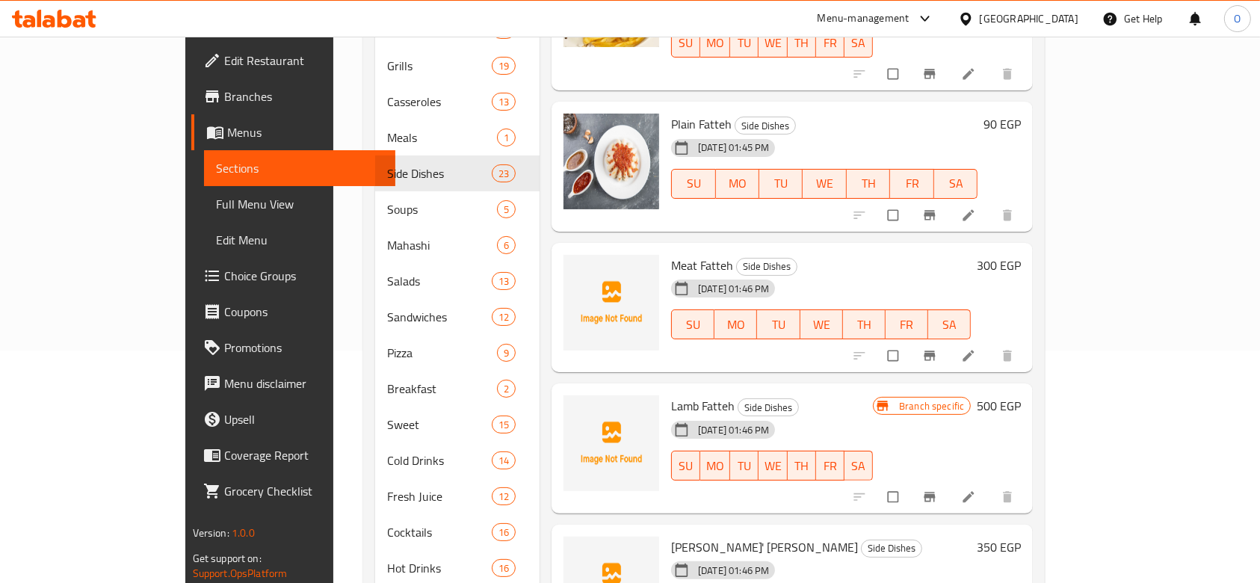
click at [671, 254] on span "Meat Fatteh" at bounding box center [702, 265] width 62 height 22
click at [570, 261] on button "upload picture" at bounding box center [585, 276] width 30 height 30
click at [671, 395] on span "Lamb Fatteh" at bounding box center [703, 406] width 64 height 22
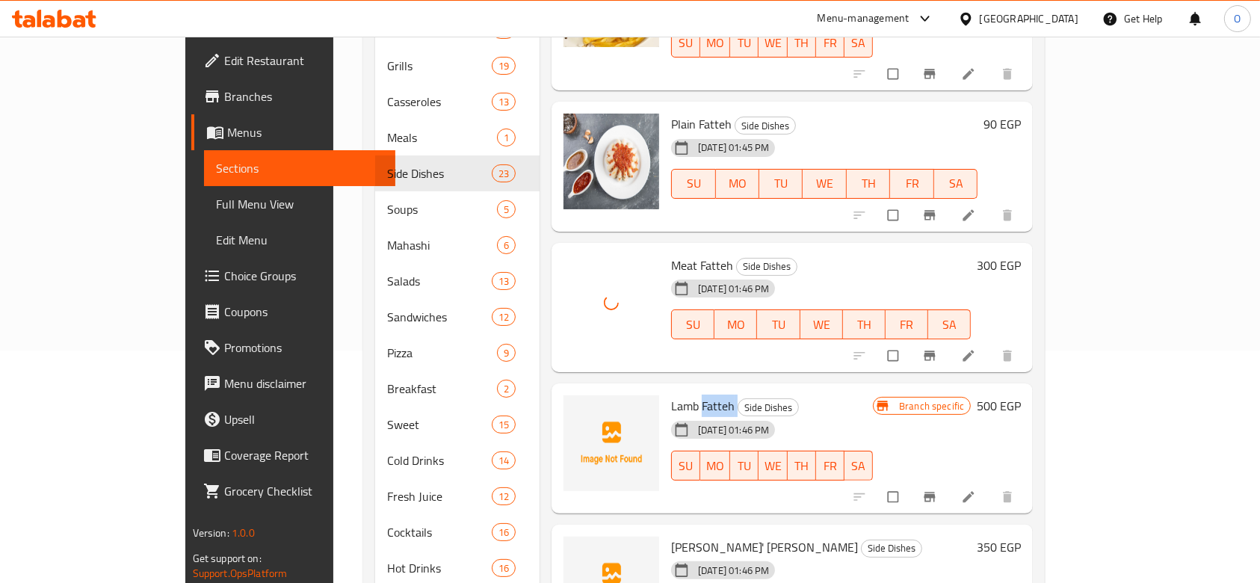
click at [671, 395] on span "Lamb Fatteh" at bounding box center [703, 406] width 64 height 22
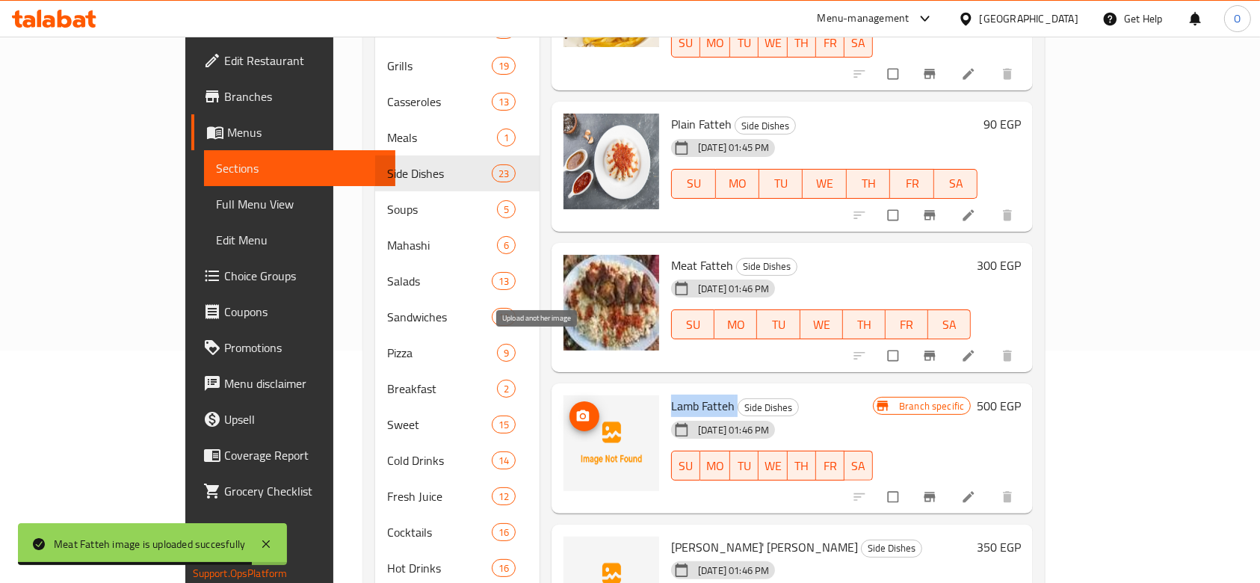
click at [570, 401] on button "upload picture" at bounding box center [585, 416] width 30 height 30
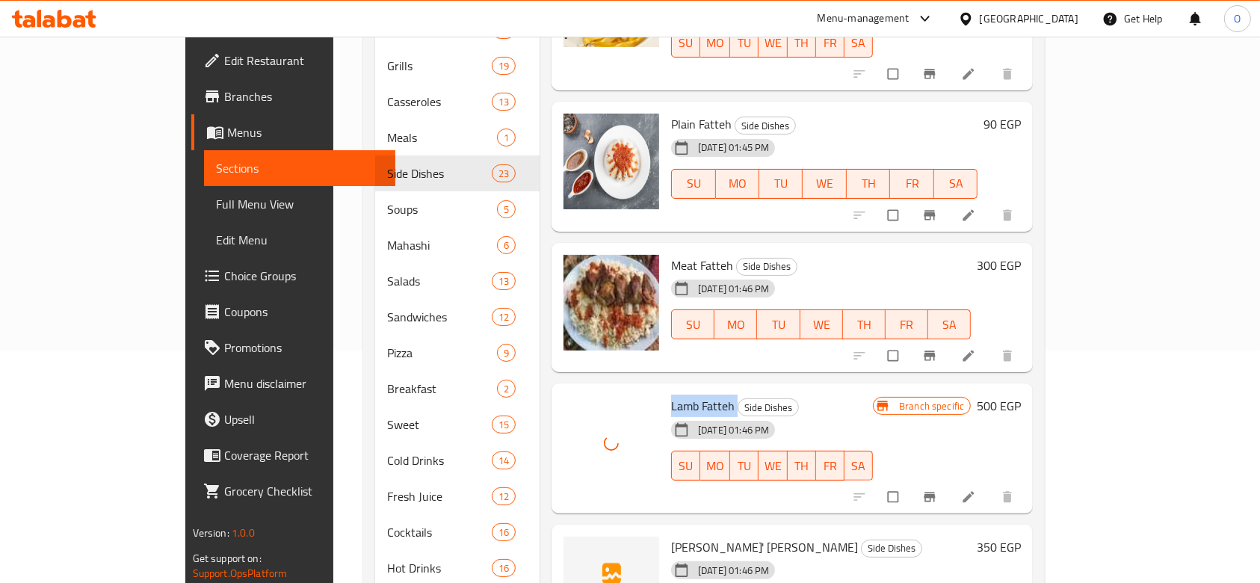
scroll to position [1132, 0]
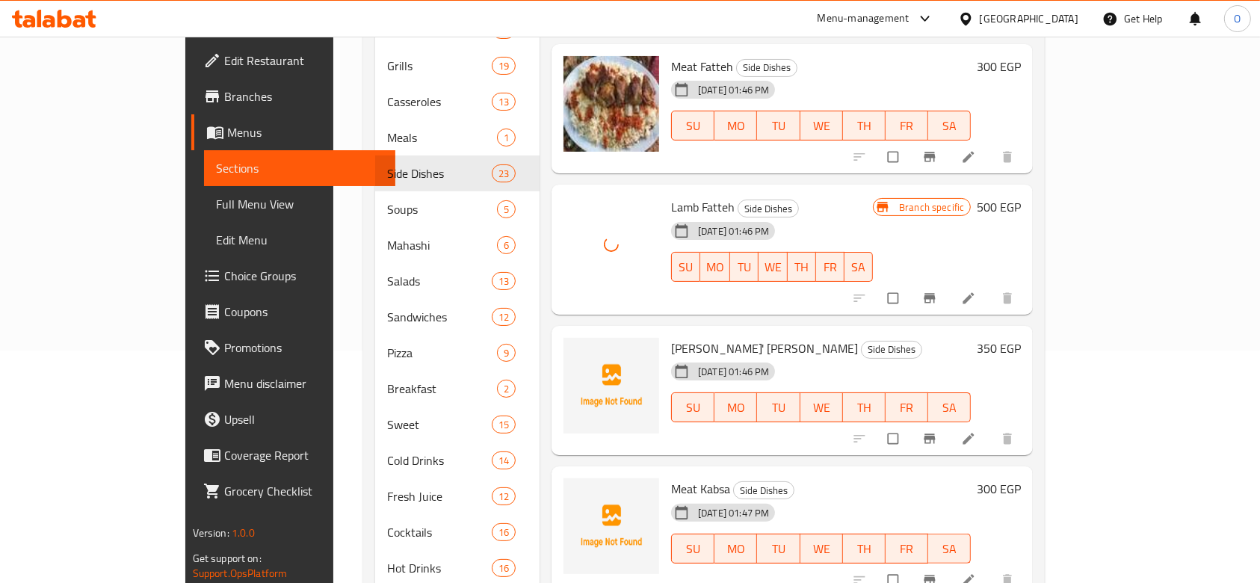
click at [671, 337] on span "[PERSON_NAME]' [PERSON_NAME]" at bounding box center [764, 348] width 187 height 22
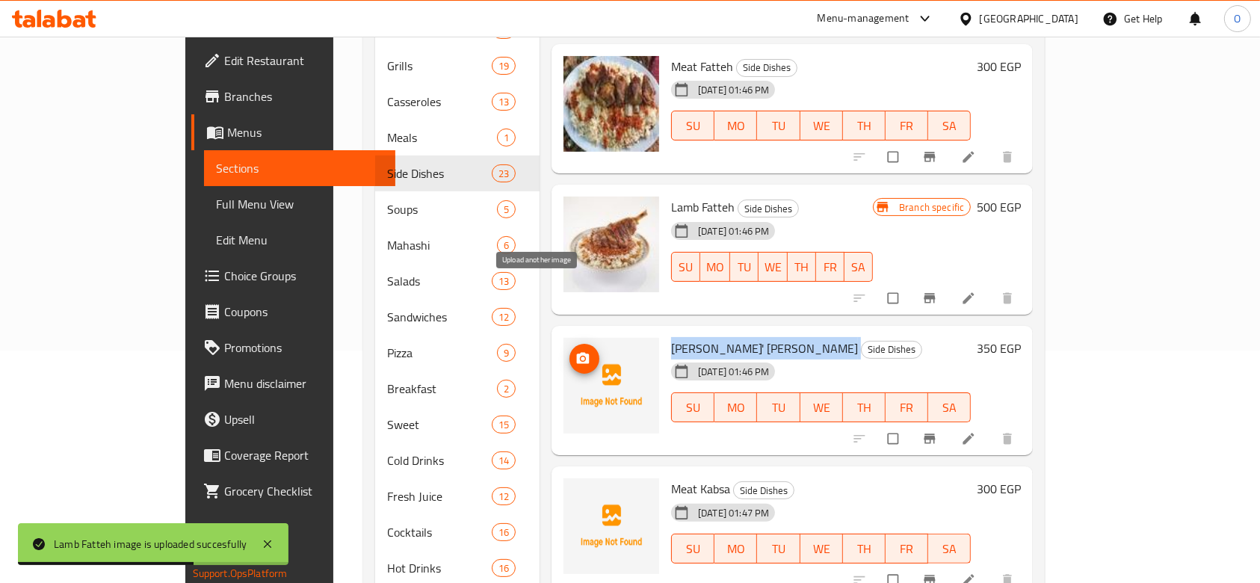
click at [570, 344] on button "upload picture" at bounding box center [585, 359] width 30 height 30
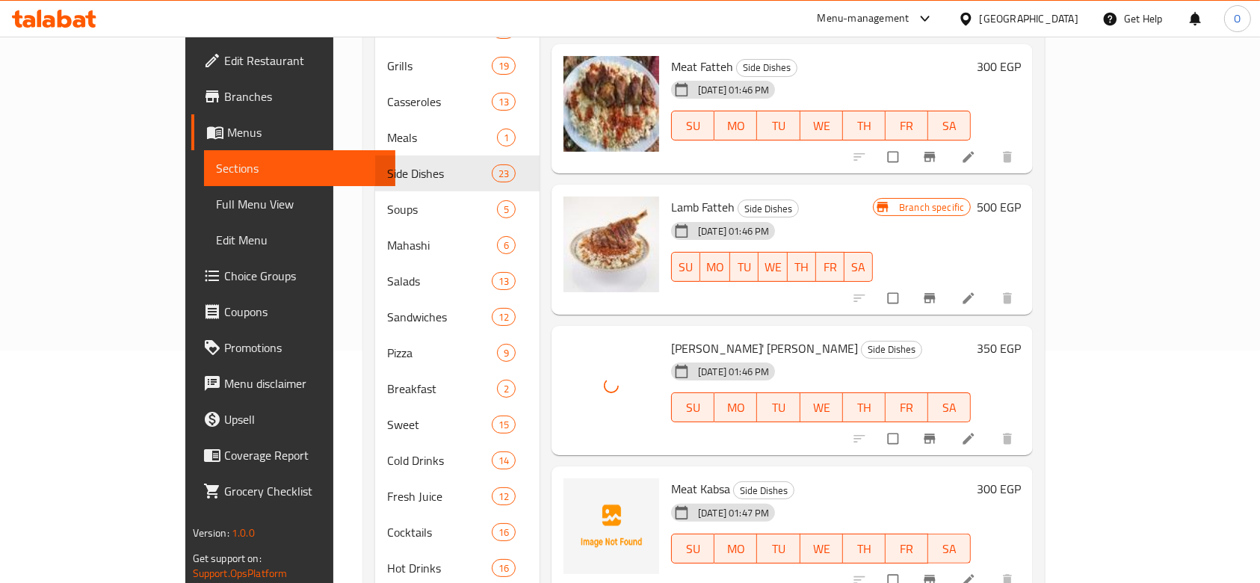
click at [671, 478] on span "Meat Kabsa" at bounding box center [700, 489] width 59 height 22
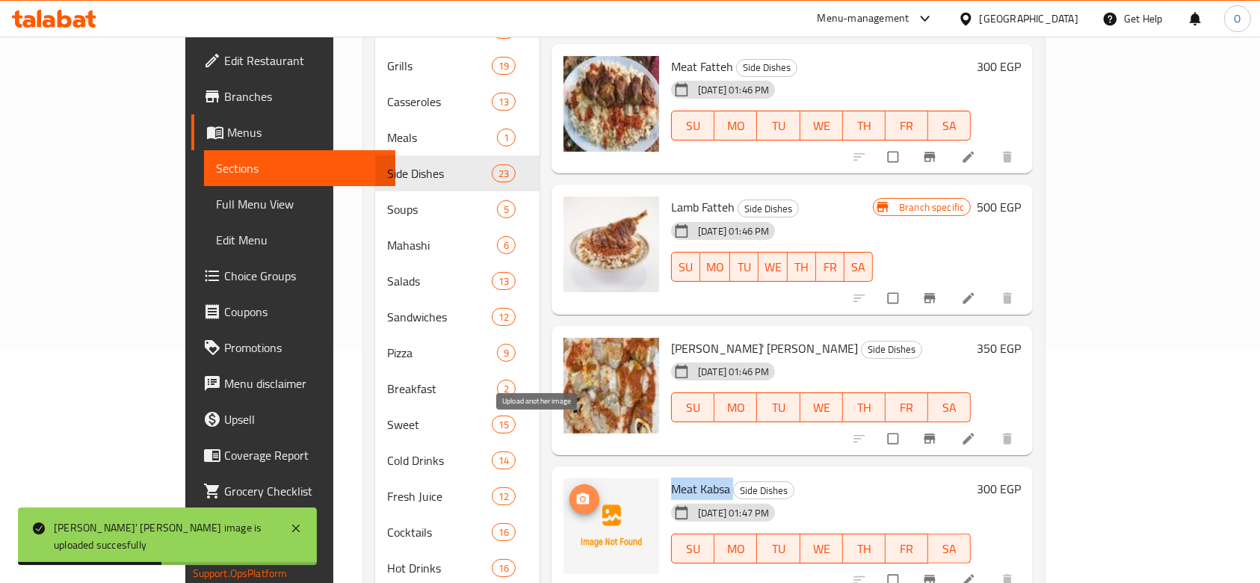
click at [576, 492] on icon "upload picture" at bounding box center [583, 499] width 15 height 15
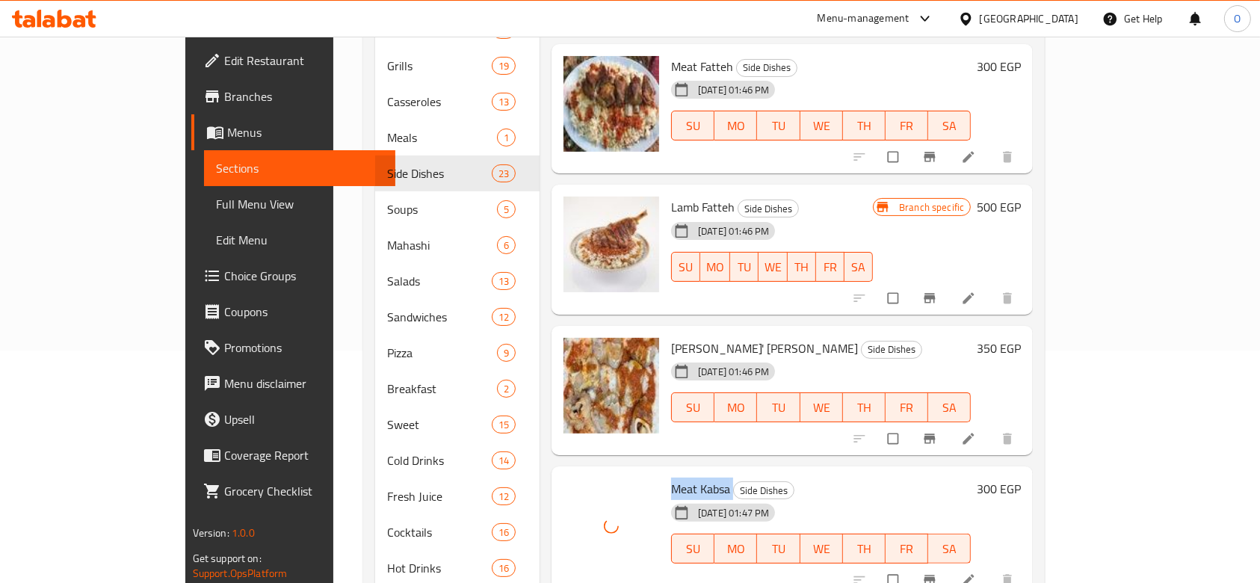
scroll to position [1431, 0]
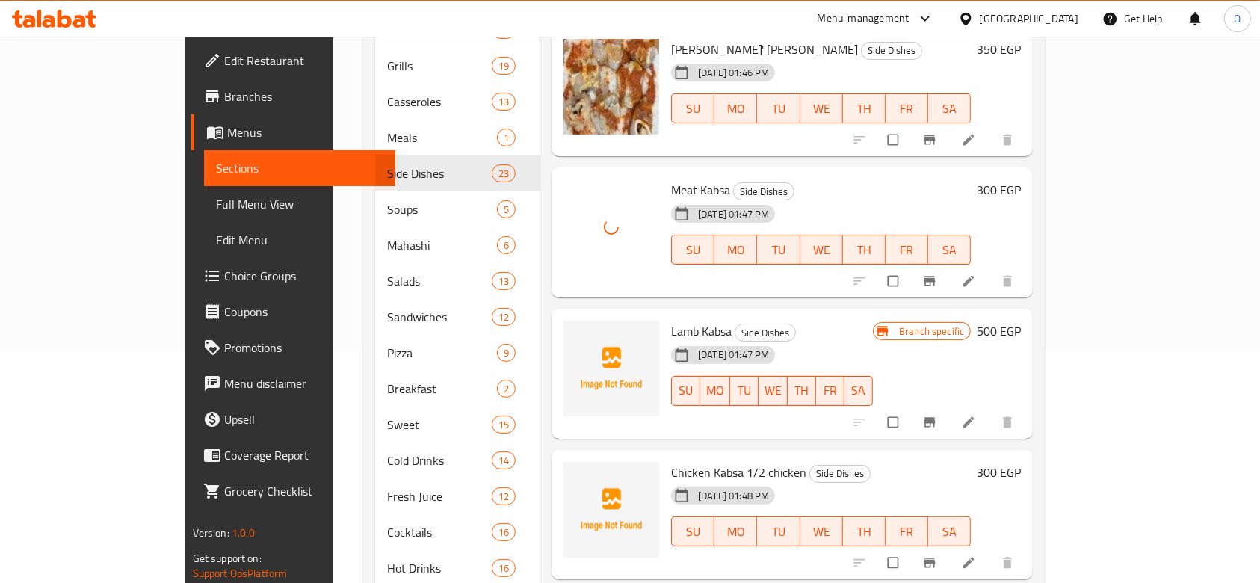
click at [671, 320] on span "Lamb Kabsa" at bounding box center [701, 331] width 61 height 22
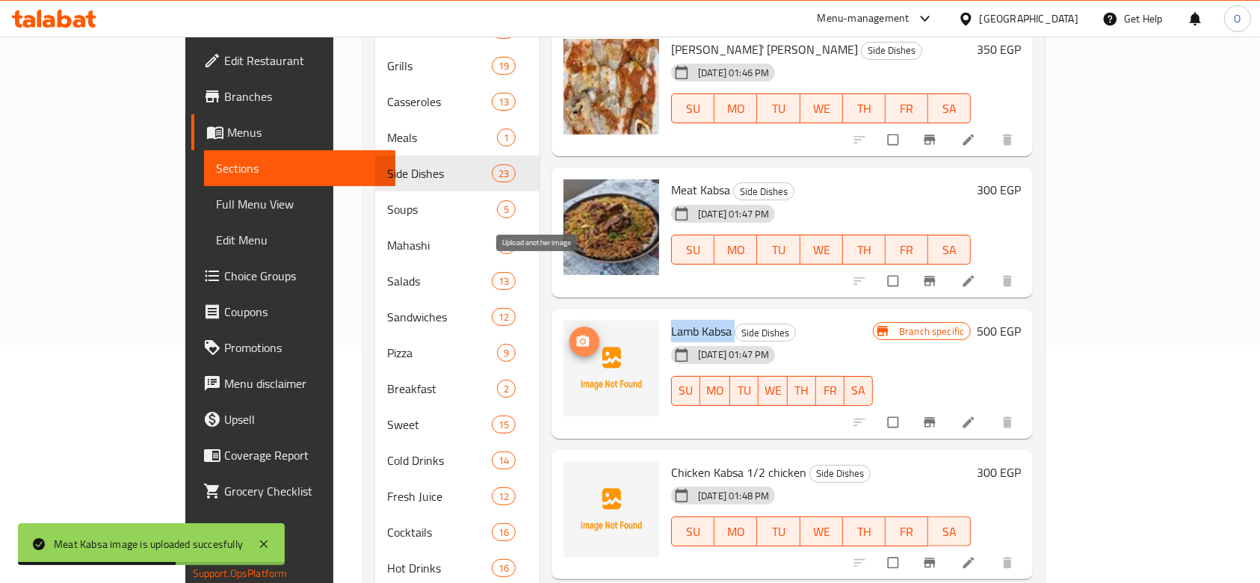
click at [576, 334] on icon "upload picture" at bounding box center [583, 341] width 15 height 15
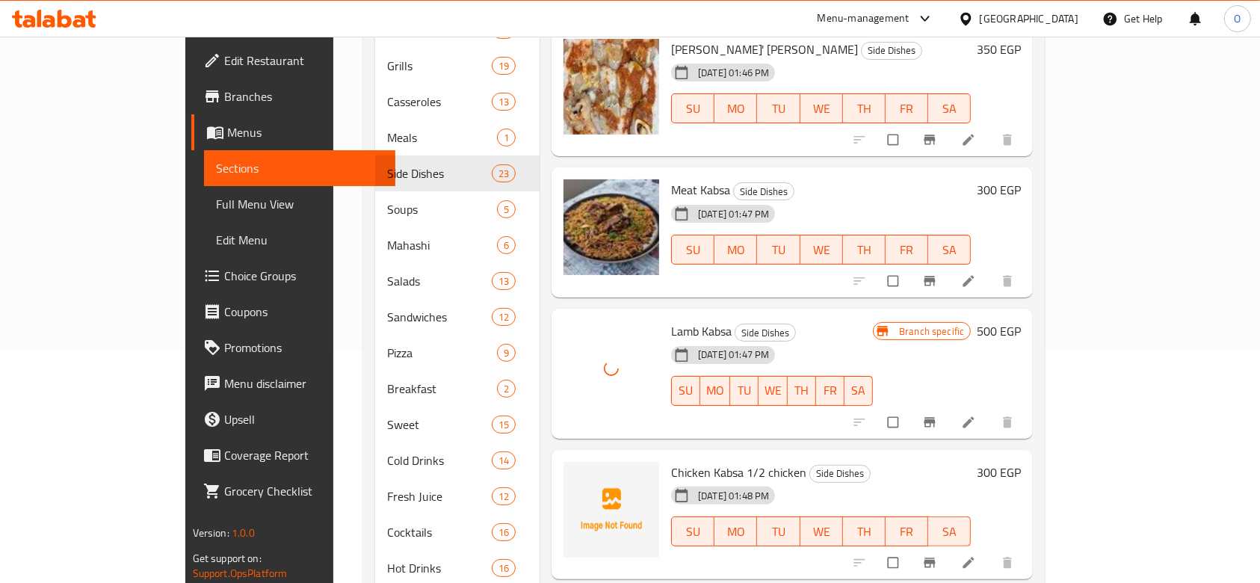
click at [677, 461] on span "Chicken Kabsa 1/2 chicken" at bounding box center [738, 472] width 135 height 22
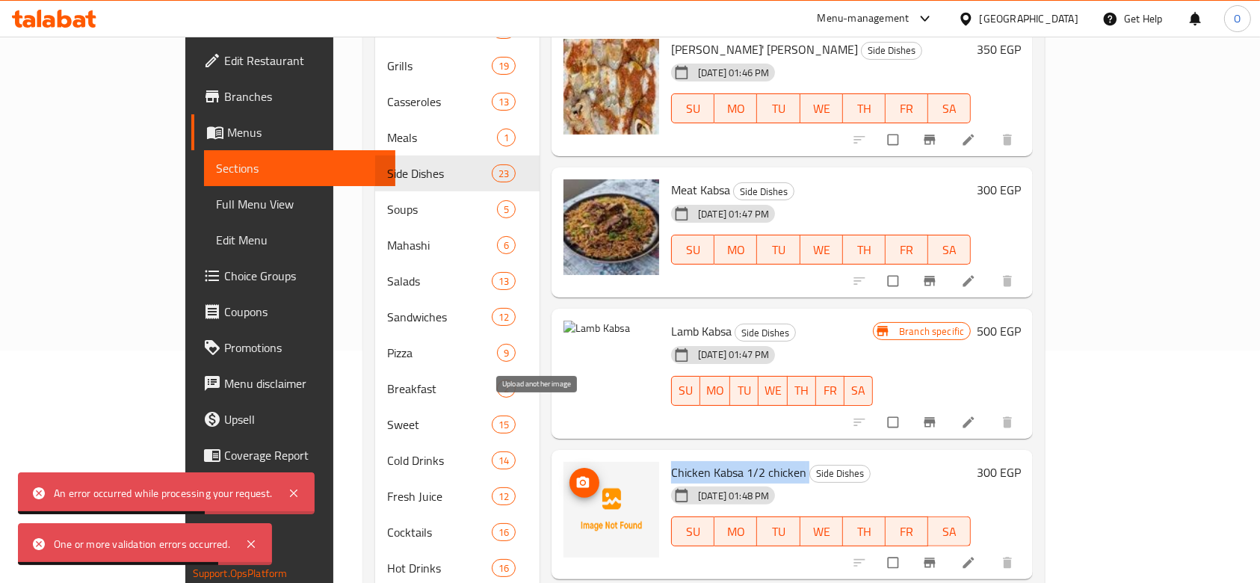
click at [577, 476] on icon "upload picture" at bounding box center [583, 481] width 13 height 11
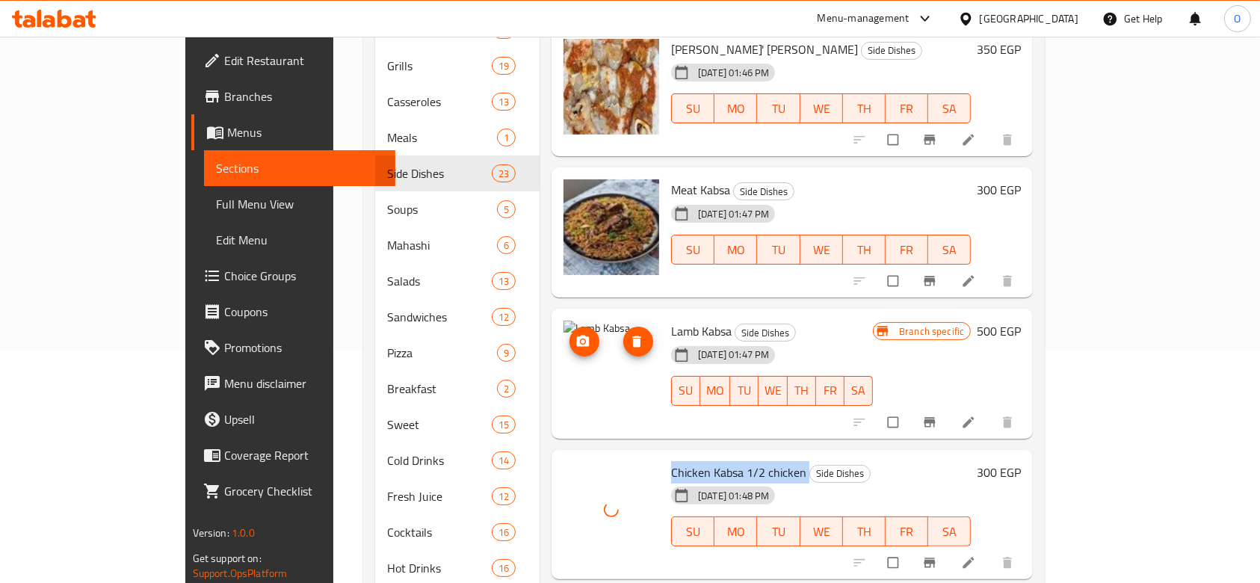
click at [564, 321] on img at bounding box center [612, 369] width 96 height 96
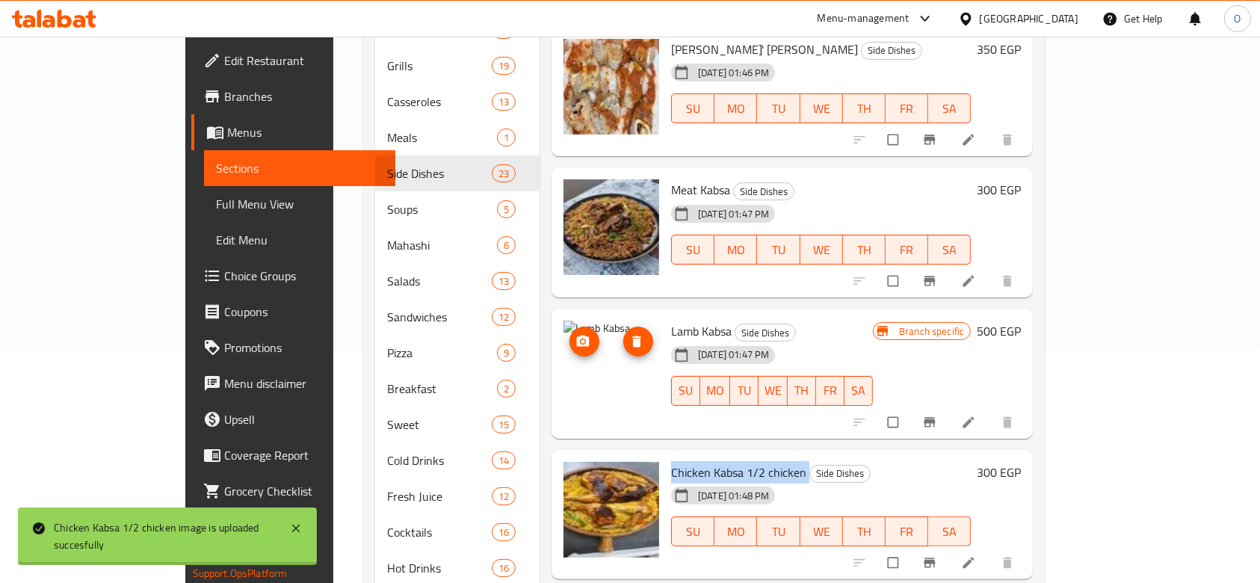
click at [576, 334] on icon "upload picture" at bounding box center [583, 341] width 15 height 15
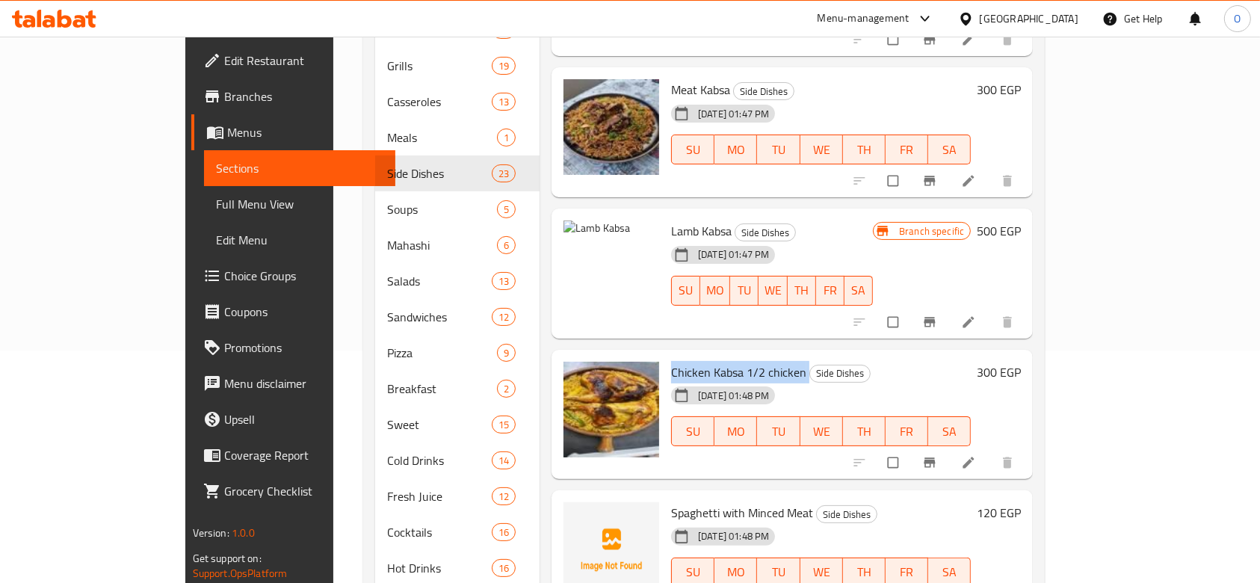
scroll to position [1630, 0]
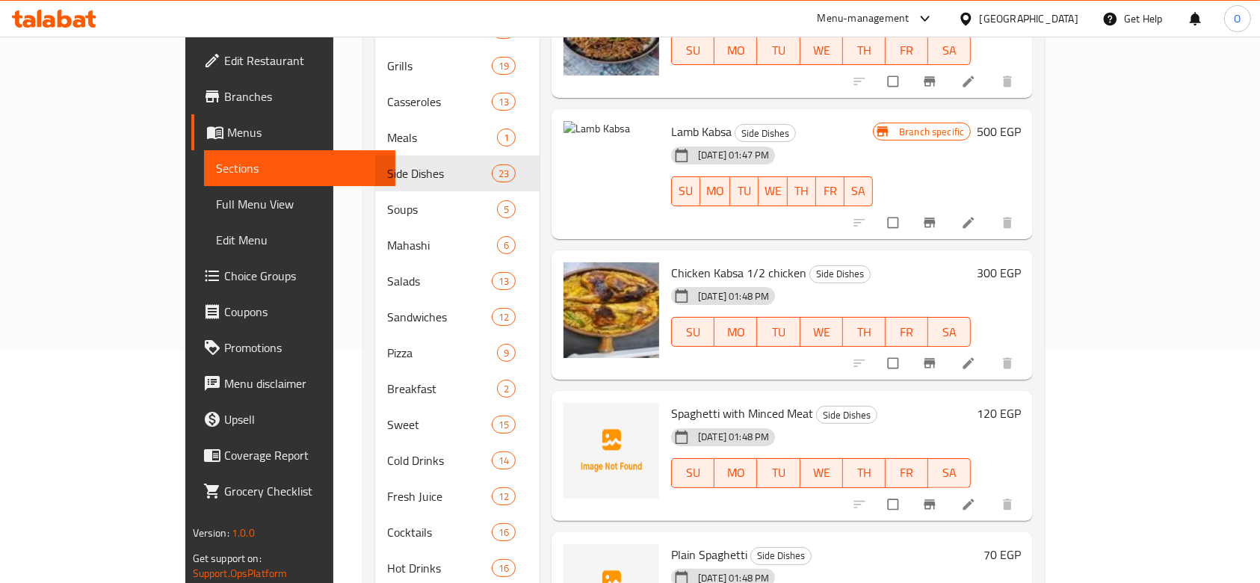
click at [718, 402] on span "Spaghetti with Minced Meat" at bounding box center [742, 413] width 142 height 22
click at [577, 418] on icon "upload picture" at bounding box center [583, 423] width 13 height 11
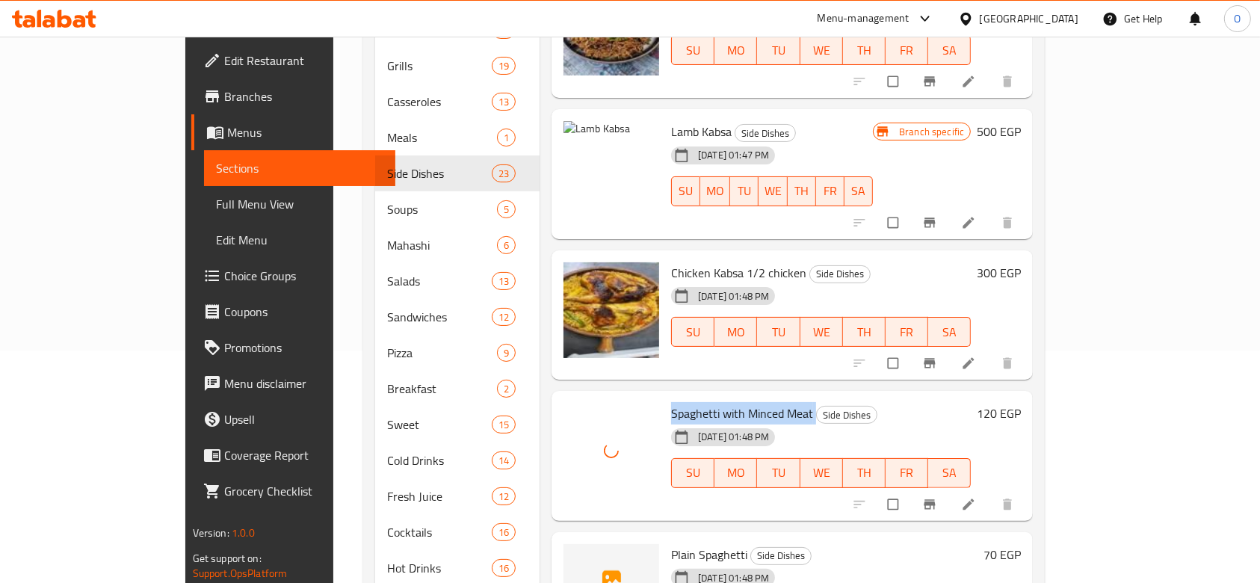
scroll to position [1730, 0]
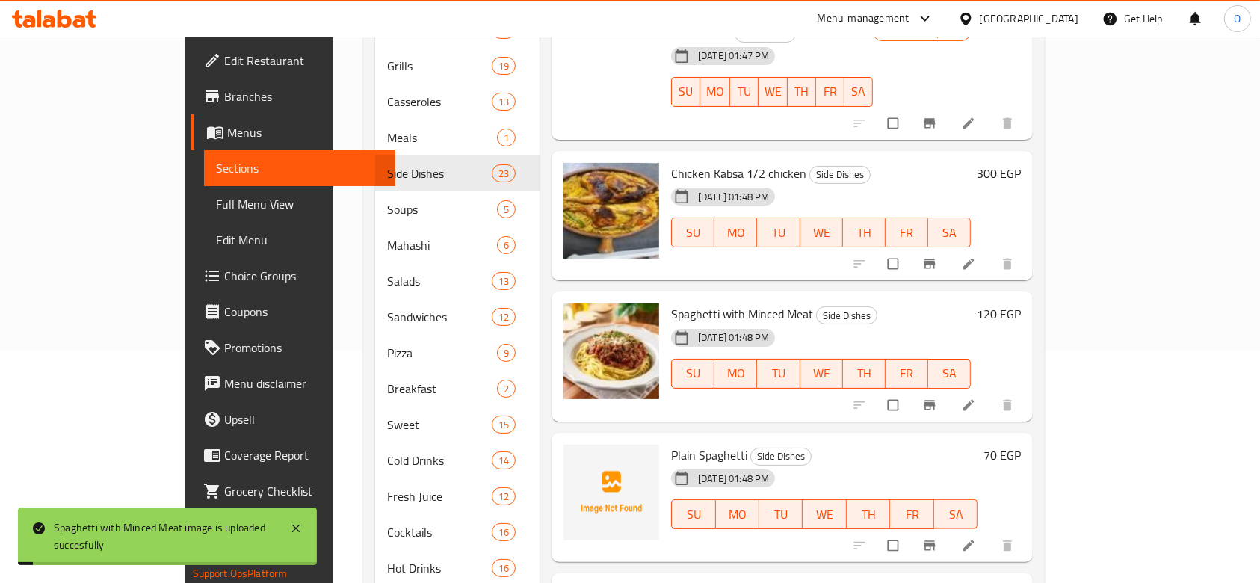
click at [665, 439] on div "Plain Spaghetti Side Dishes [DATE] 01:48 PM SU MO TU WE TH FR SA" at bounding box center [824, 498] width 318 height 118
click at [671, 444] on span "Plain Spaghetti" at bounding box center [709, 455] width 76 height 22
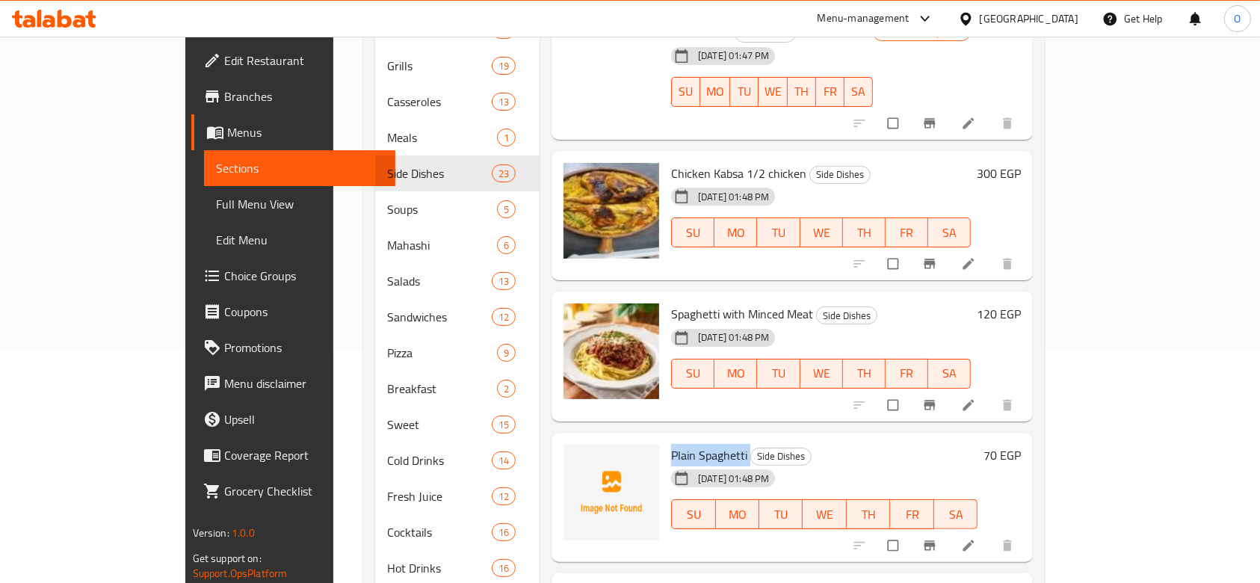
scroll to position [1830, 0]
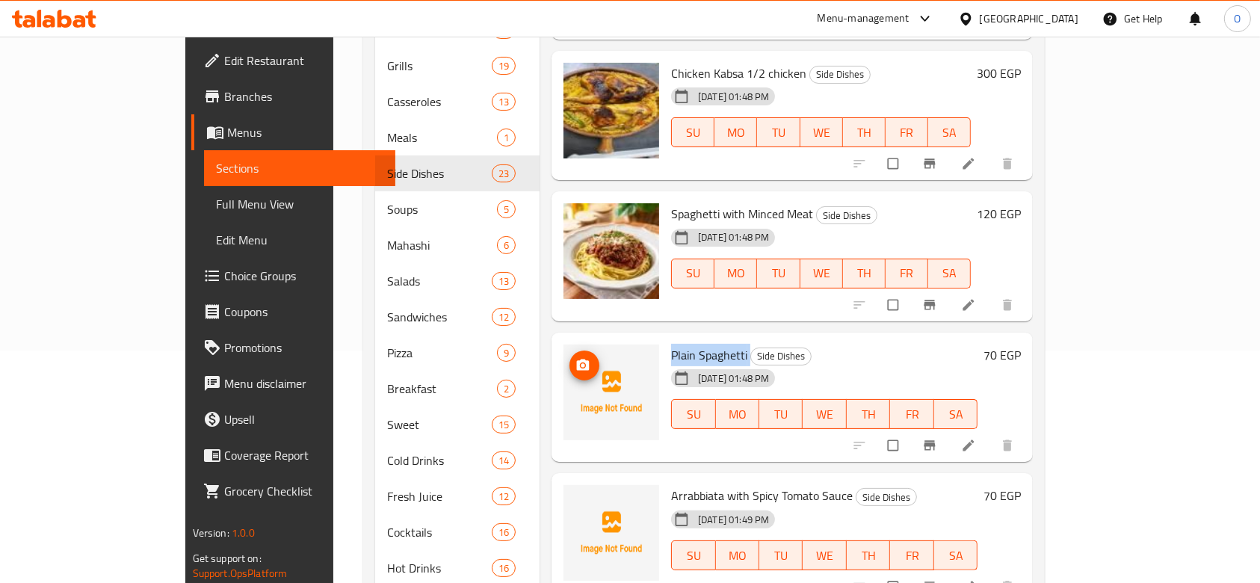
click at [570, 351] on button "upload picture" at bounding box center [585, 366] width 30 height 30
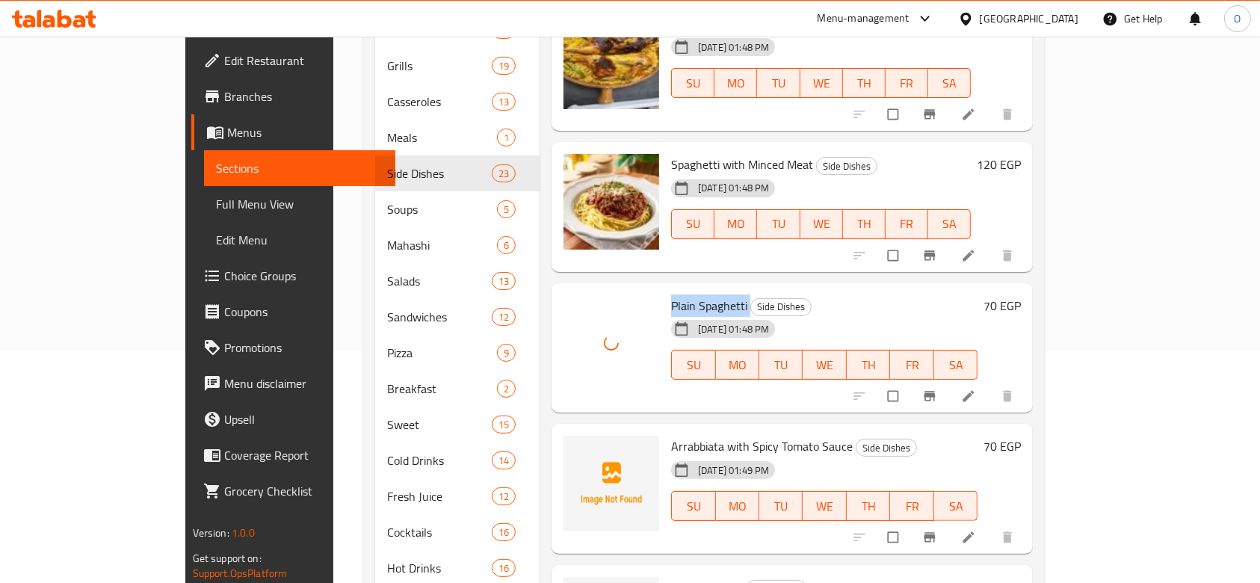
scroll to position [2029, 0]
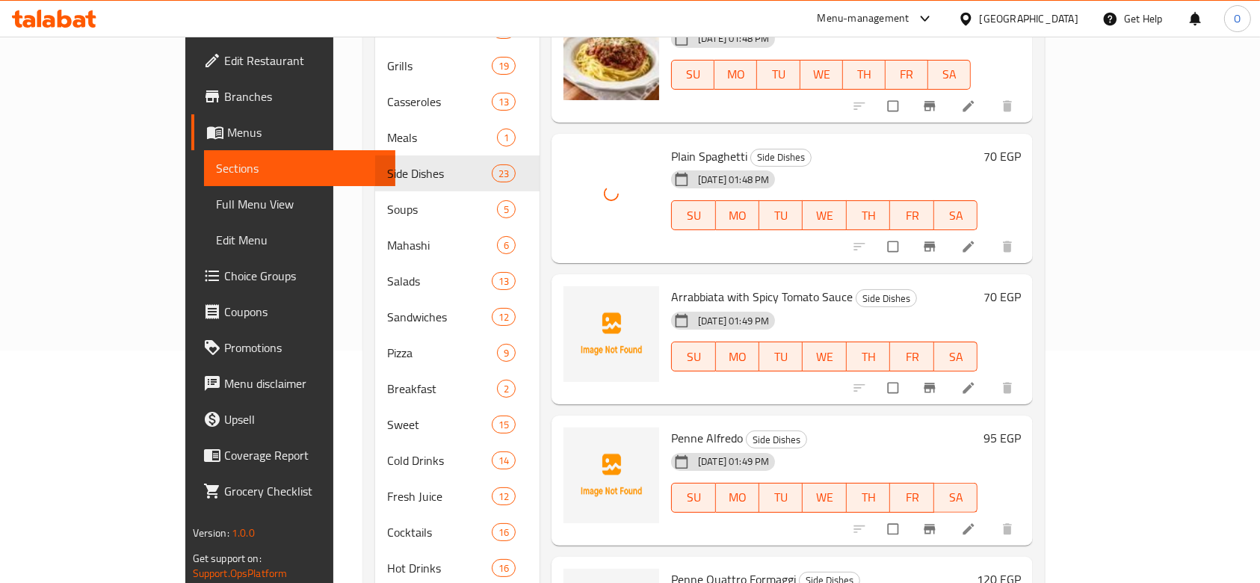
click at [681, 286] on span "Arrabbiata with Spicy Tomato Sauce" at bounding box center [762, 297] width 182 height 22
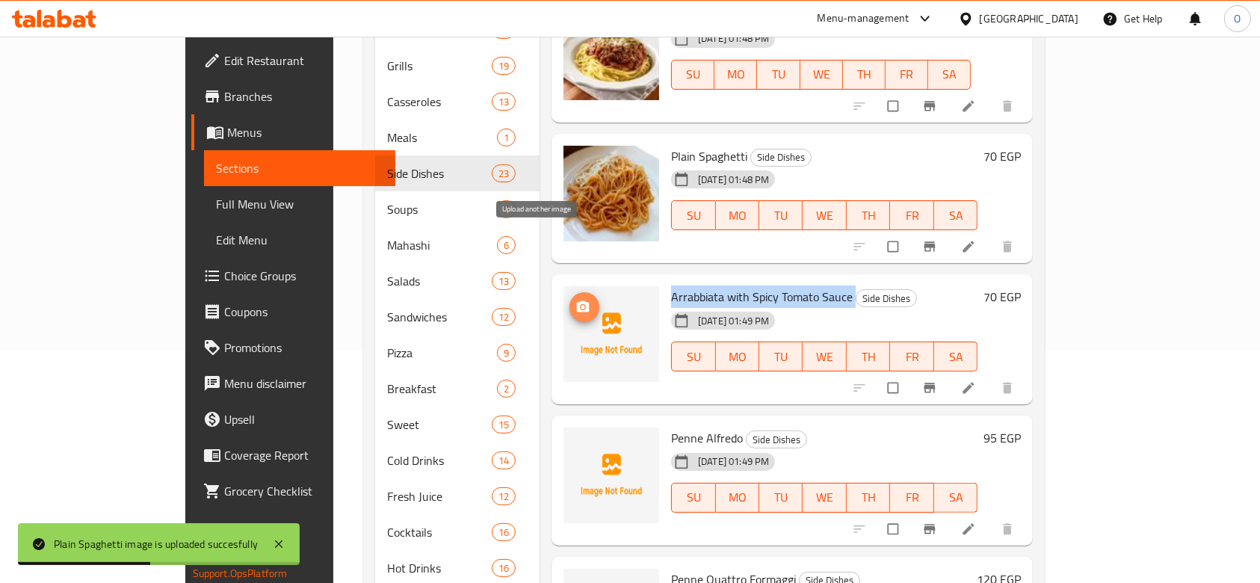
click at [570, 300] on span "upload picture" at bounding box center [585, 307] width 30 height 15
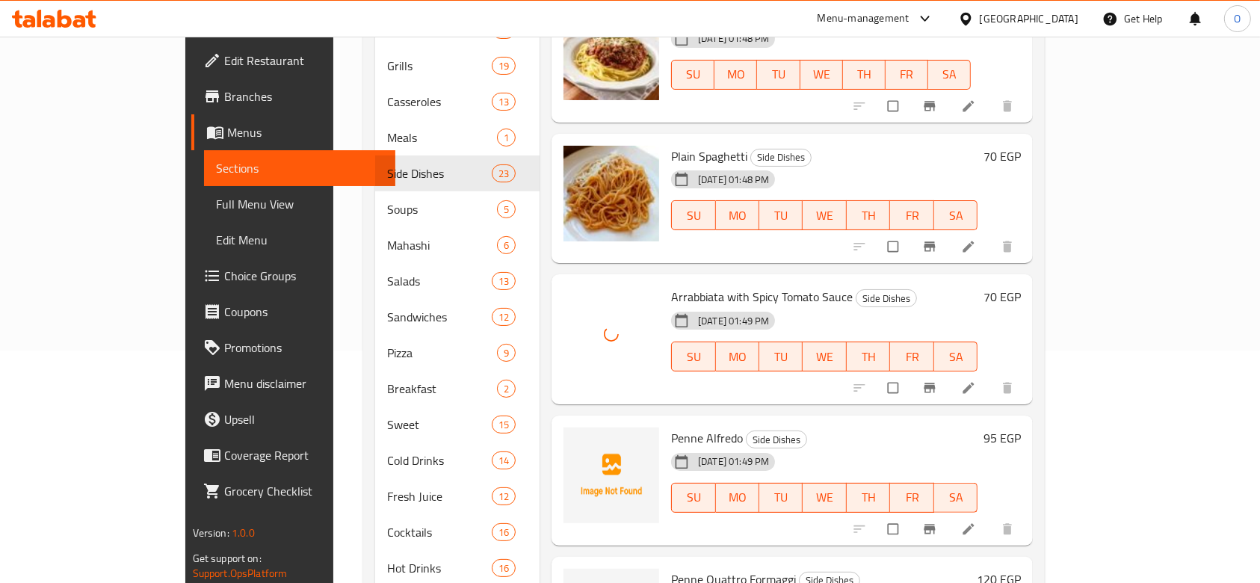
click at [680, 427] on span "Penne Alfredo" at bounding box center [707, 438] width 72 height 22
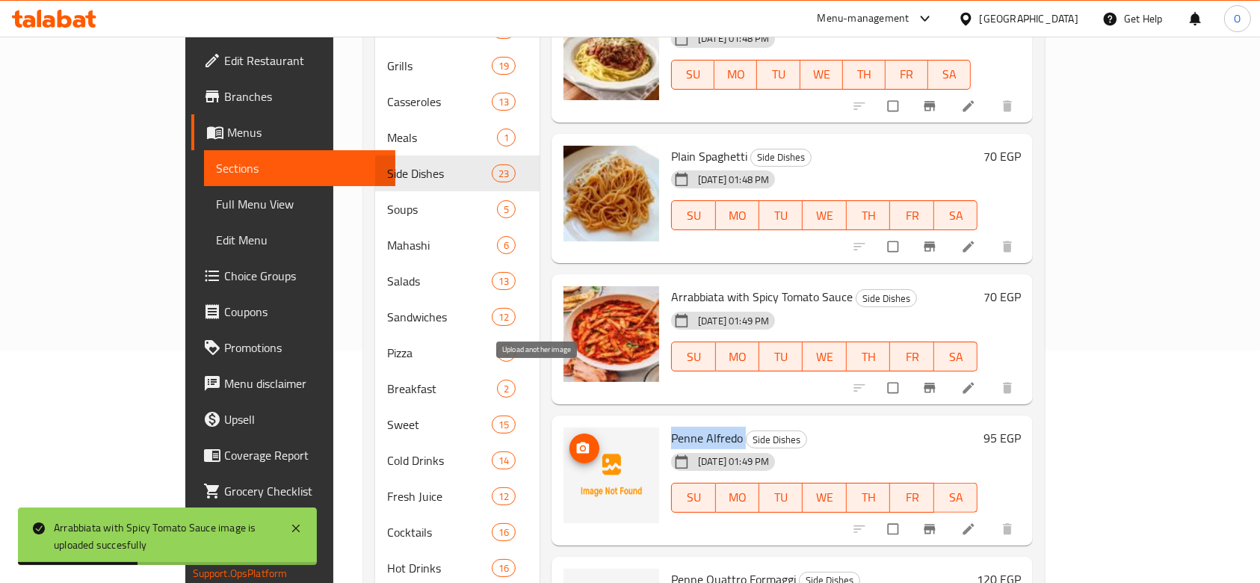
click at [577, 442] on icon "upload picture" at bounding box center [583, 447] width 13 height 11
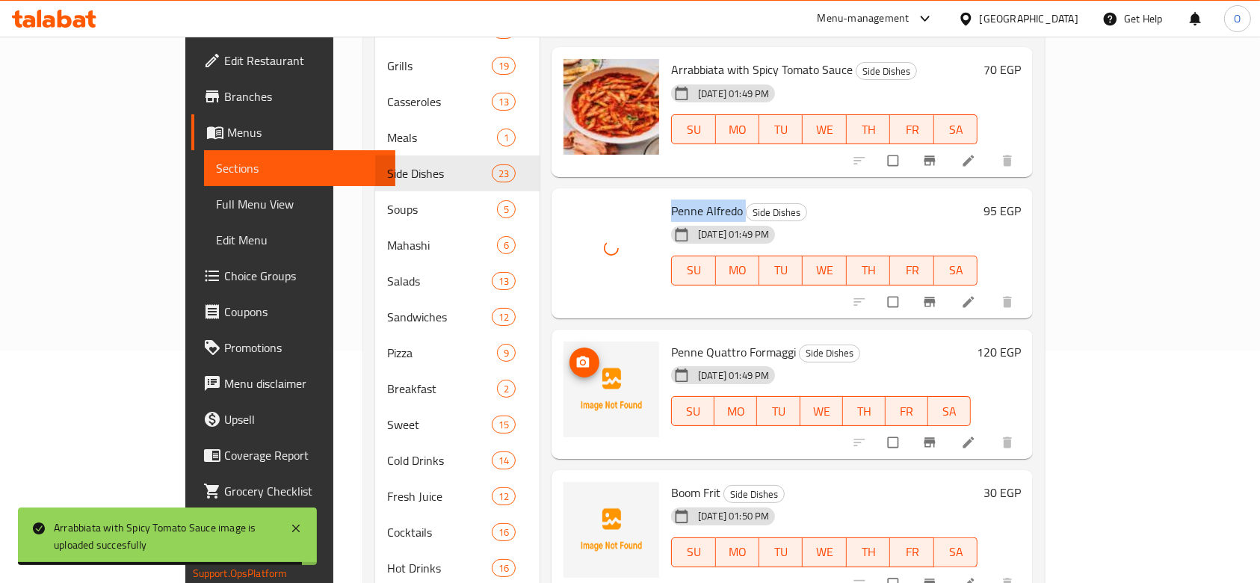
scroll to position [2328, 0]
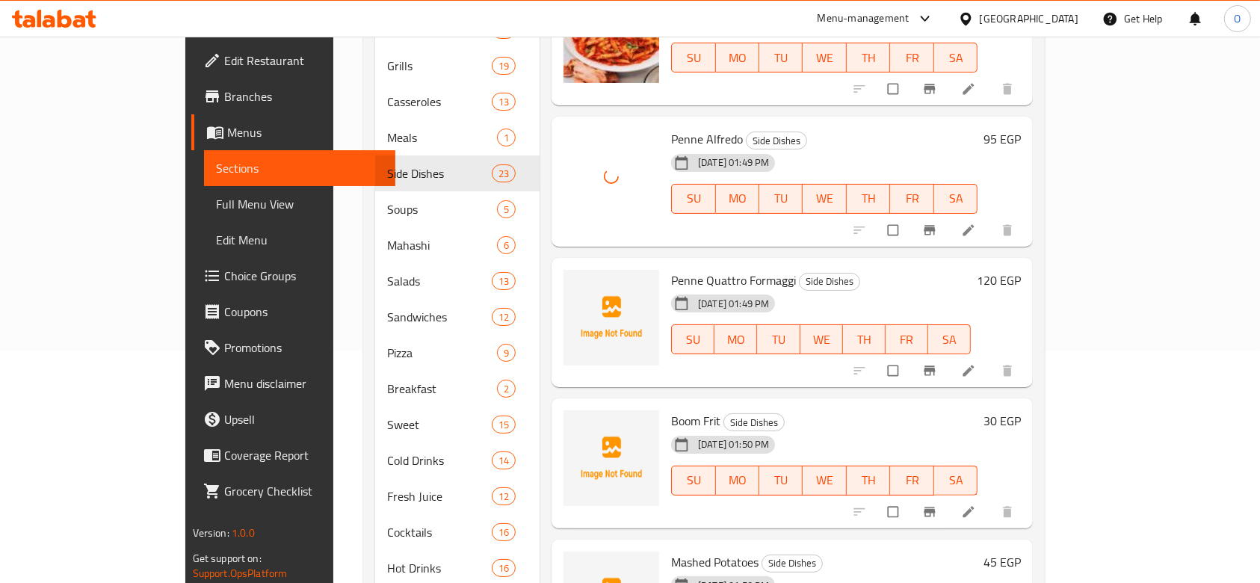
click at [671, 269] on span "Penne Quattro Formaggi" at bounding box center [733, 280] width 125 height 22
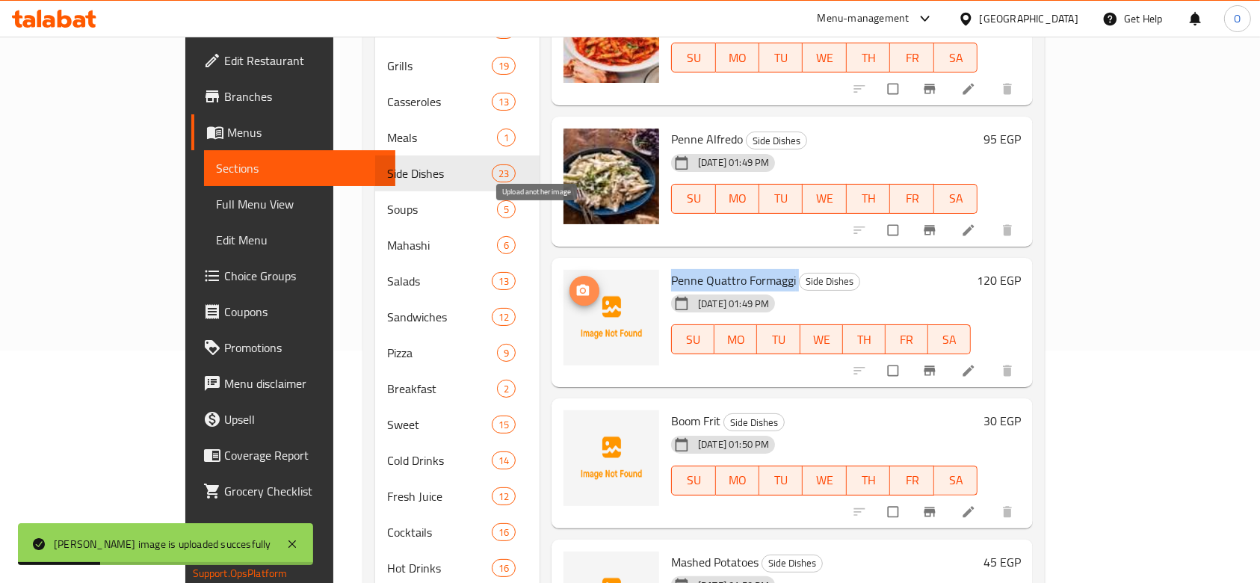
click at [577, 284] on icon "upload picture" at bounding box center [583, 289] width 13 height 11
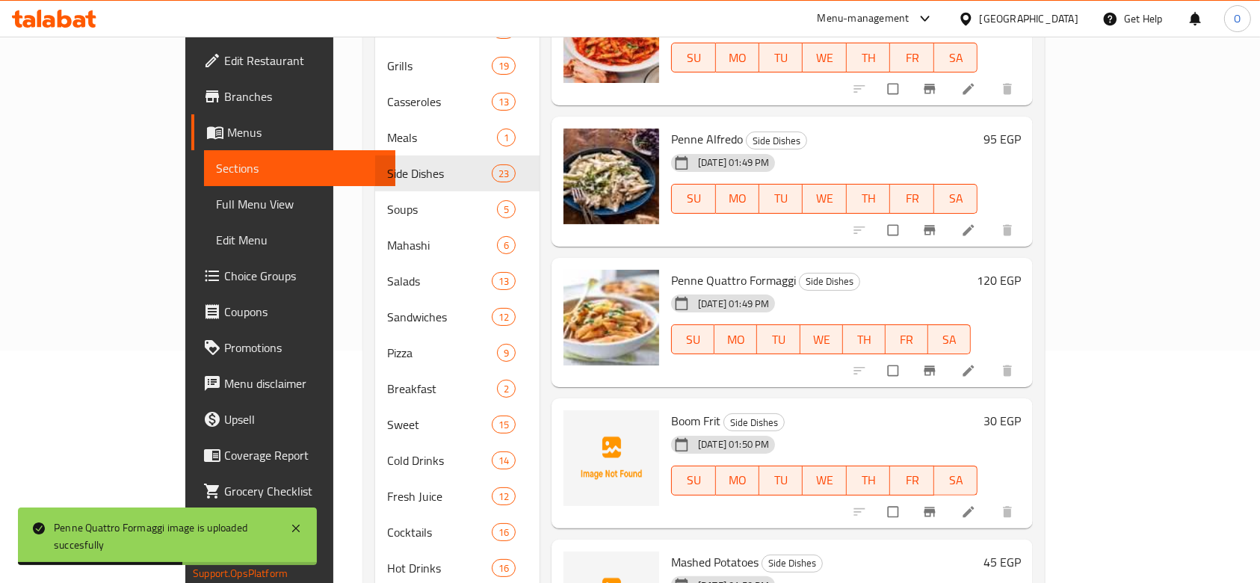
drag, startPoint x: 464, startPoint y: 370, endPoint x: 220, endPoint y: 286, distance: 257.9
click at [333, 286] on div "Home / Restaurants management / Menus / Sections Grill House Open import export…" at bounding box center [703, 254] width 741 height 901
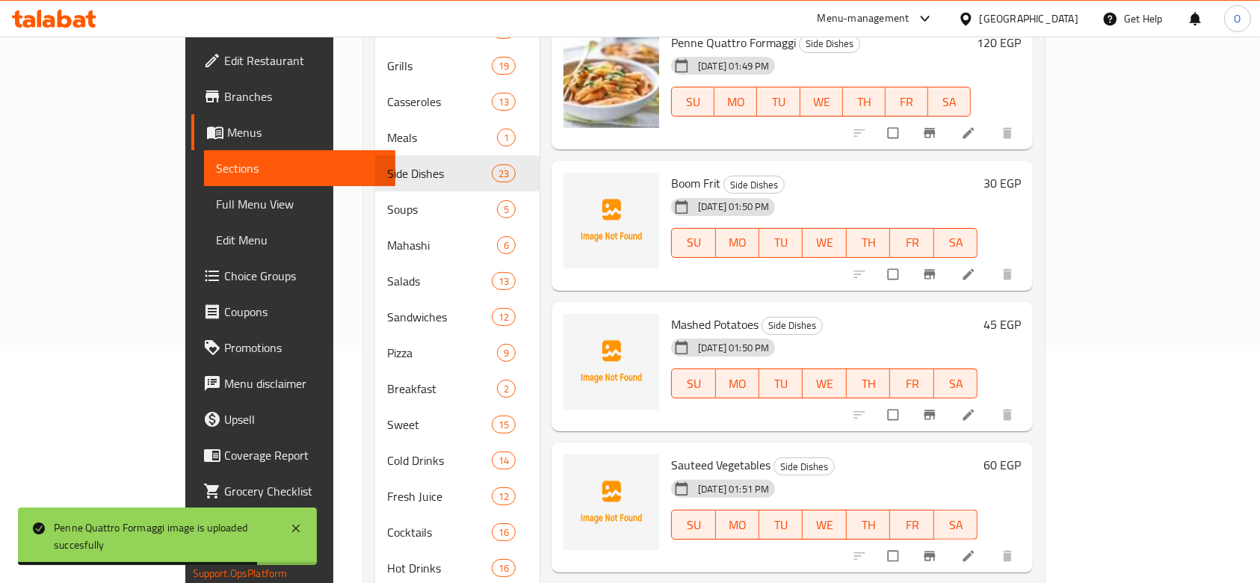
scroll to position [2573, 0]
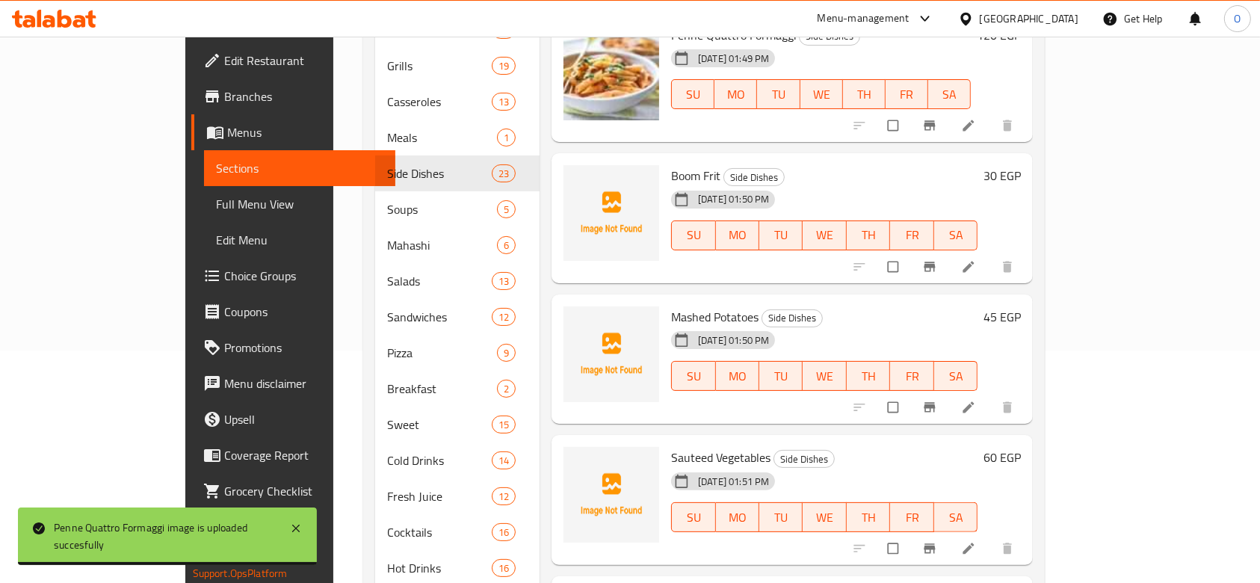
click at [671, 164] on span "Boom Frit" at bounding box center [695, 175] width 49 height 22
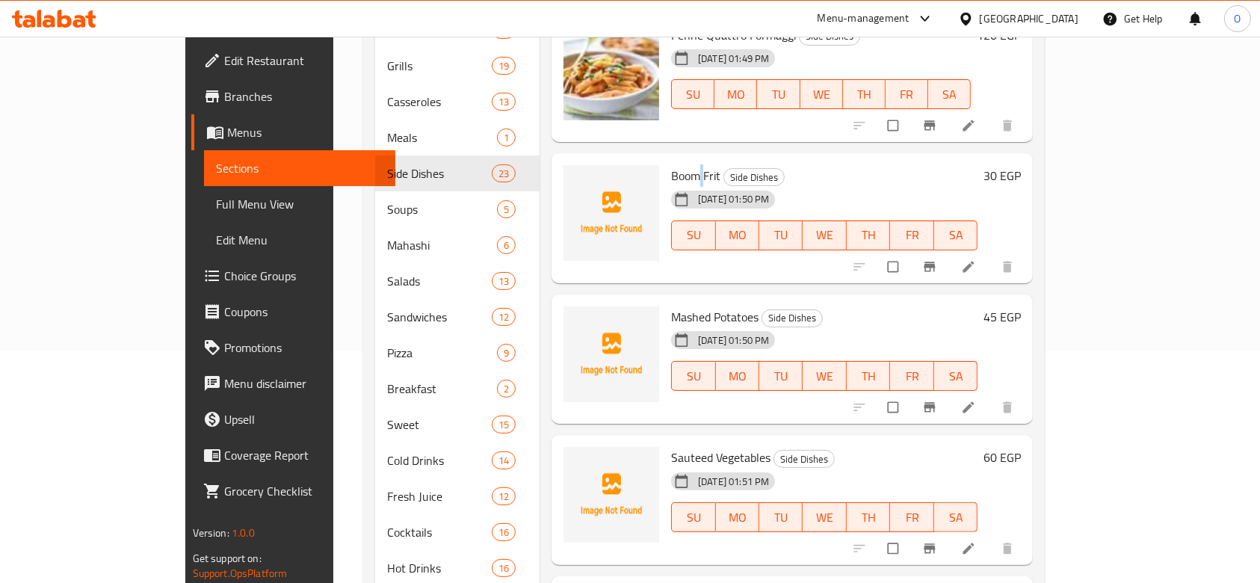
click at [671, 164] on span "Boom Frit" at bounding box center [695, 175] width 49 height 22
click at [576, 179] on icon "upload picture" at bounding box center [583, 186] width 15 height 15
click at [671, 306] on span "Mashed Potatoes" at bounding box center [714, 317] width 87 height 22
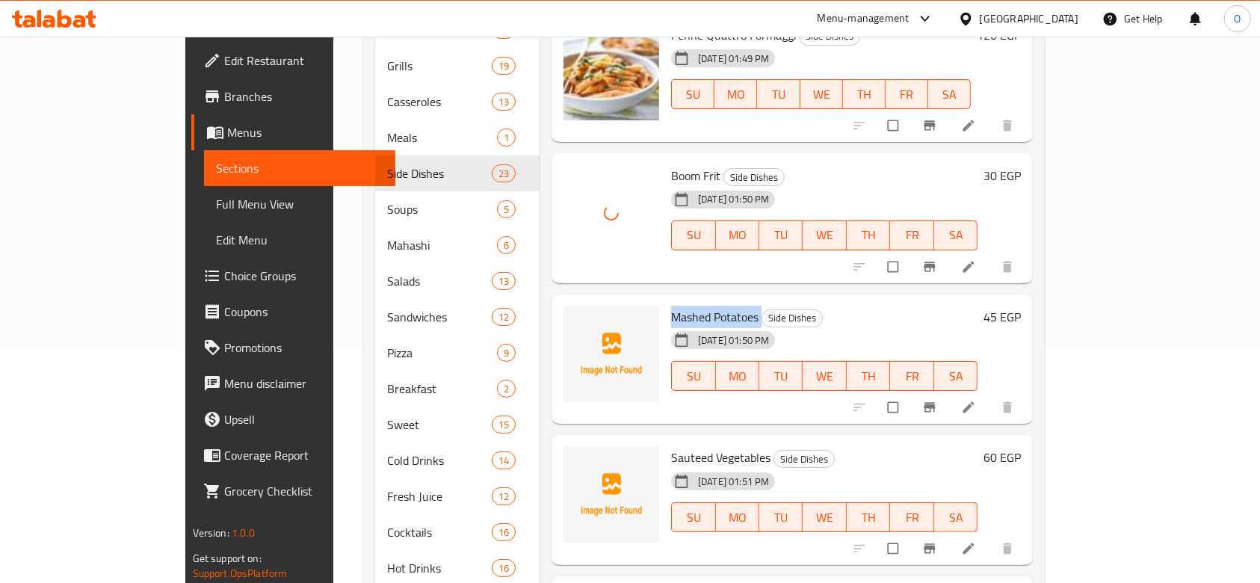
click at [671, 306] on span "Mashed Potatoes" at bounding box center [714, 317] width 87 height 22
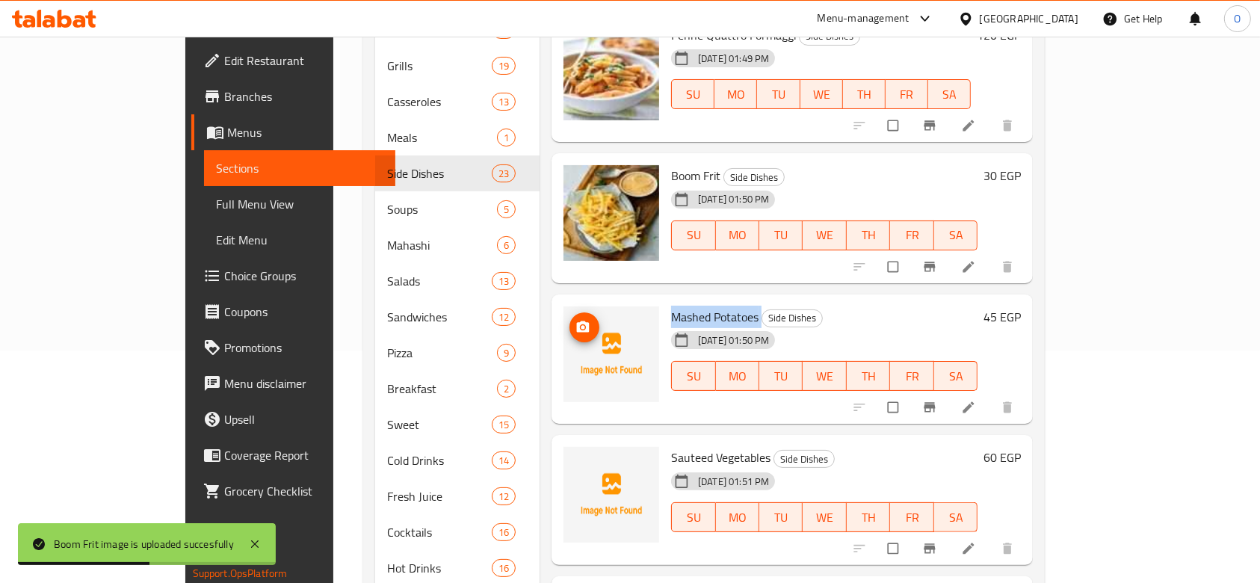
click at [576, 320] on icon "upload picture" at bounding box center [583, 327] width 15 height 15
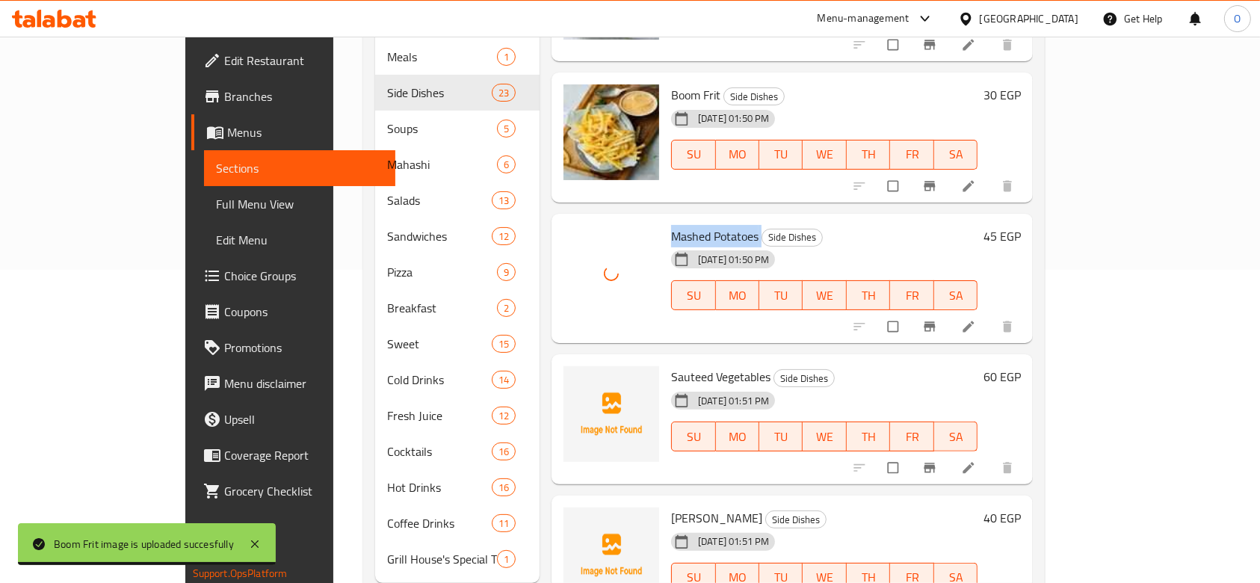
scroll to position [332, 0]
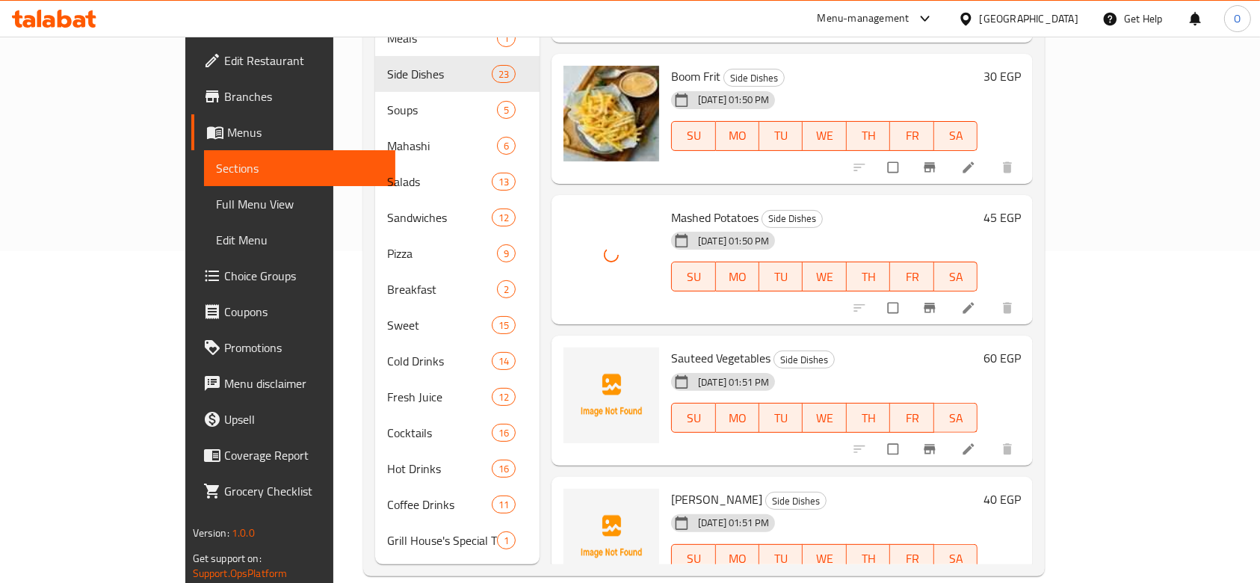
click at [671, 347] on span "Sauteed Vegetables" at bounding box center [720, 358] width 99 height 22
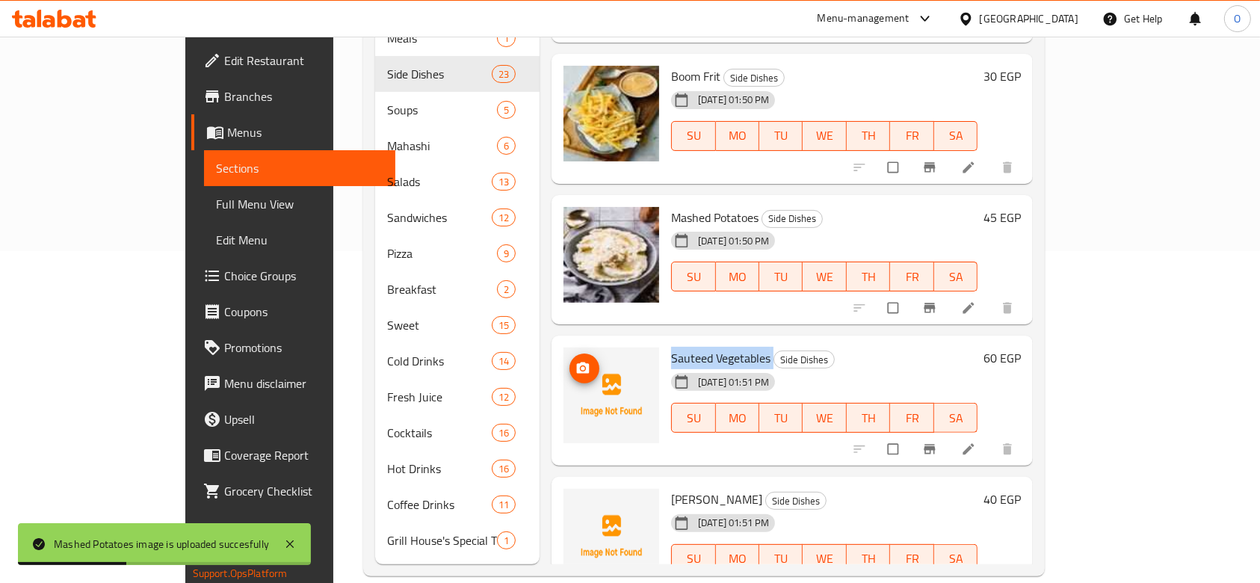
click at [564, 348] on img at bounding box center [612, 396] width 96 height 96
click at [577, 363] on icon "upload picture" at bounding box center [583, 368] width 13 height 11
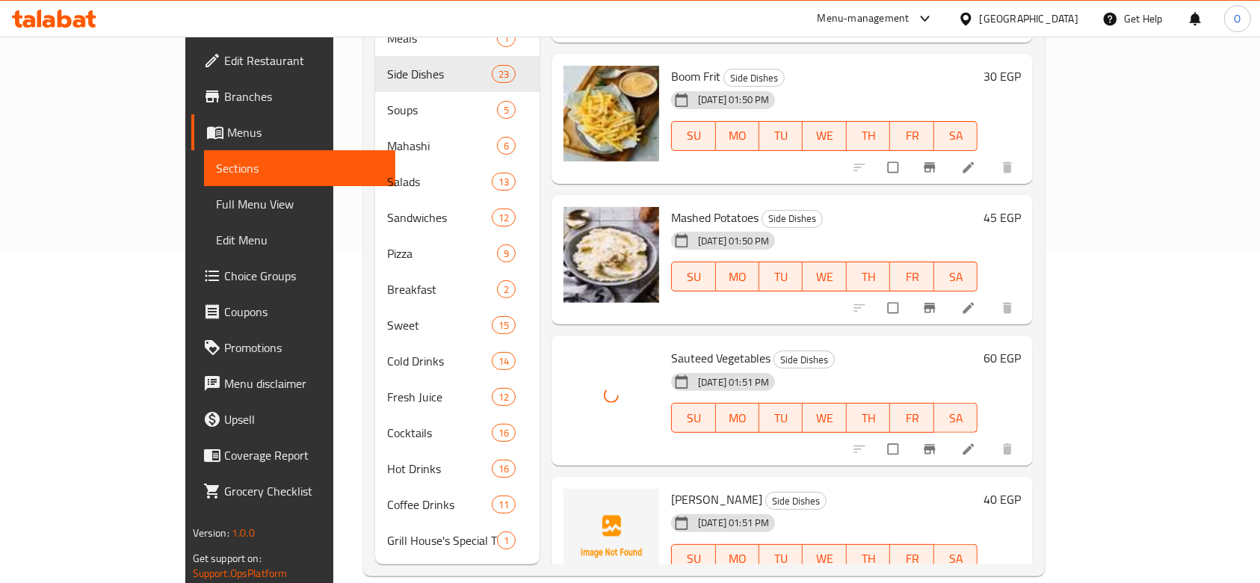
click at [671, 488] on span "[PERSON_NAME]" at bounding box center [716, 499] width 91 height 22
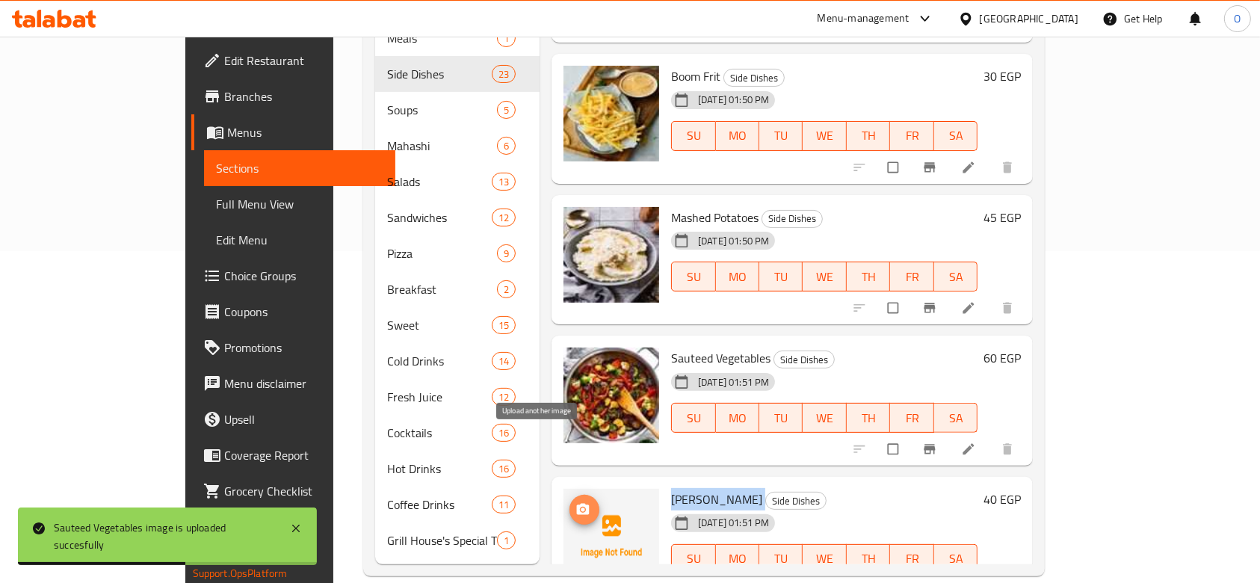
click at [576, 502] on icon "upload picture" at bounding box center [583, 509] width 15 height 15
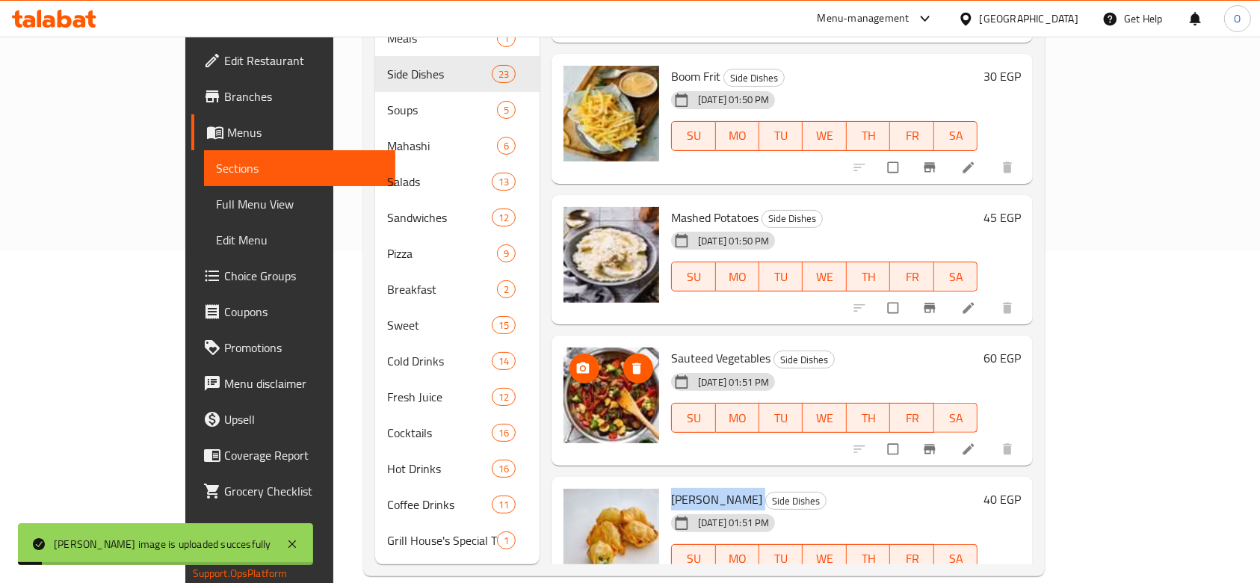
click at [564, 370] on img at bounding box center [612, 396] width 96 height 96
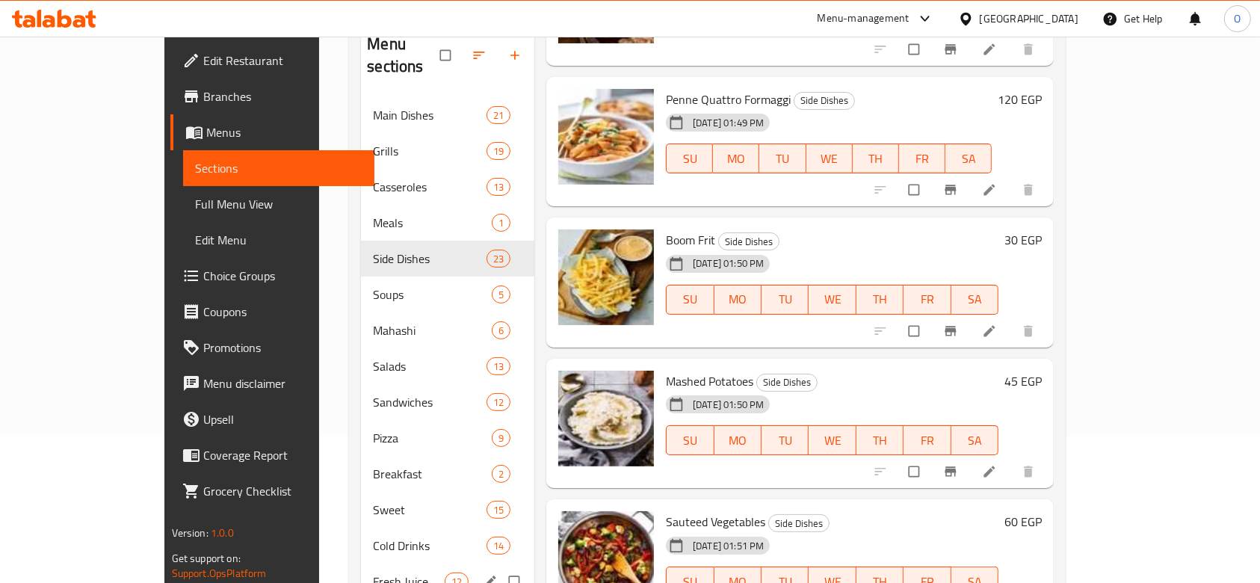
scroll to position [33, 0]
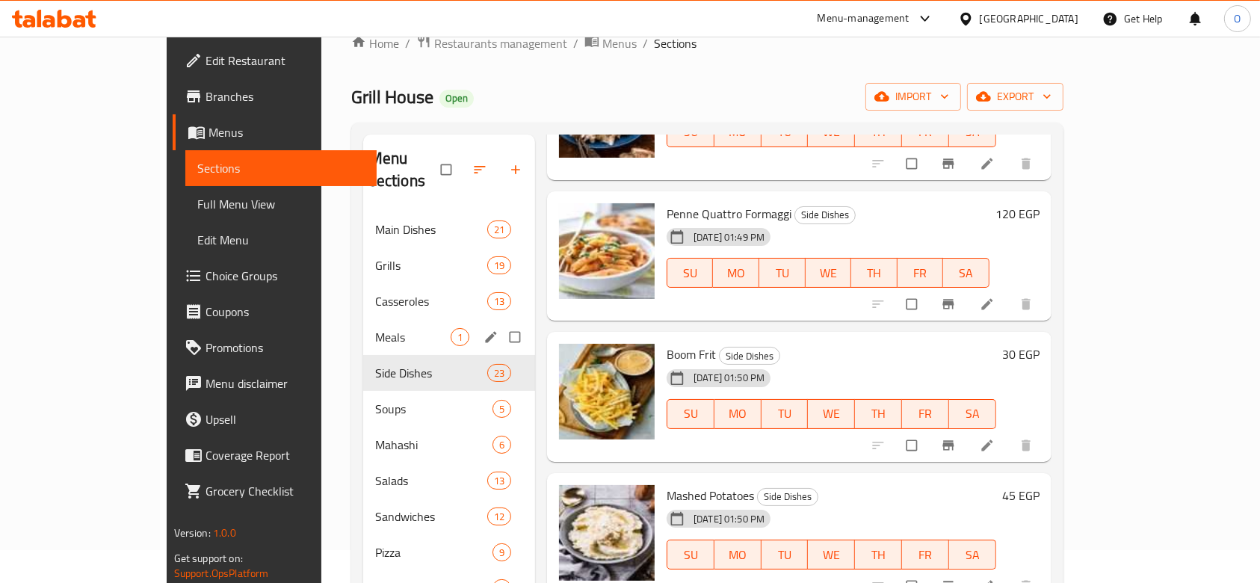
click at [363, 319] on div "Meals 1" at bounding box center [449, 337] width 172 height 36
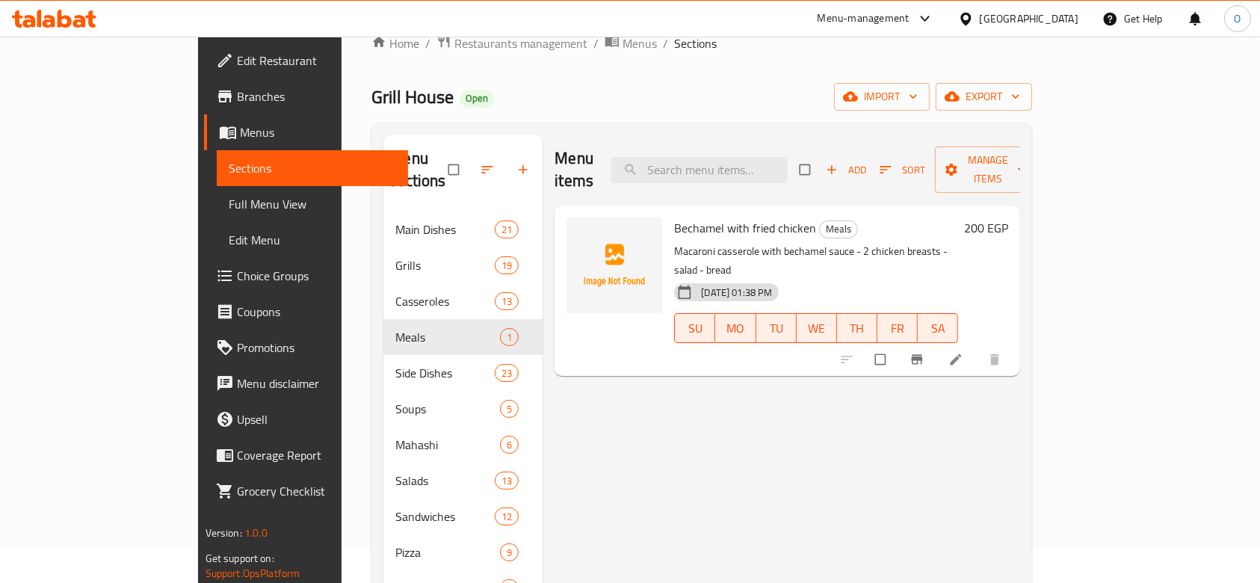
click at [735, 217] on span "Bechamel with fried chicken" at bounding box center [745, 228] width 142 height 22
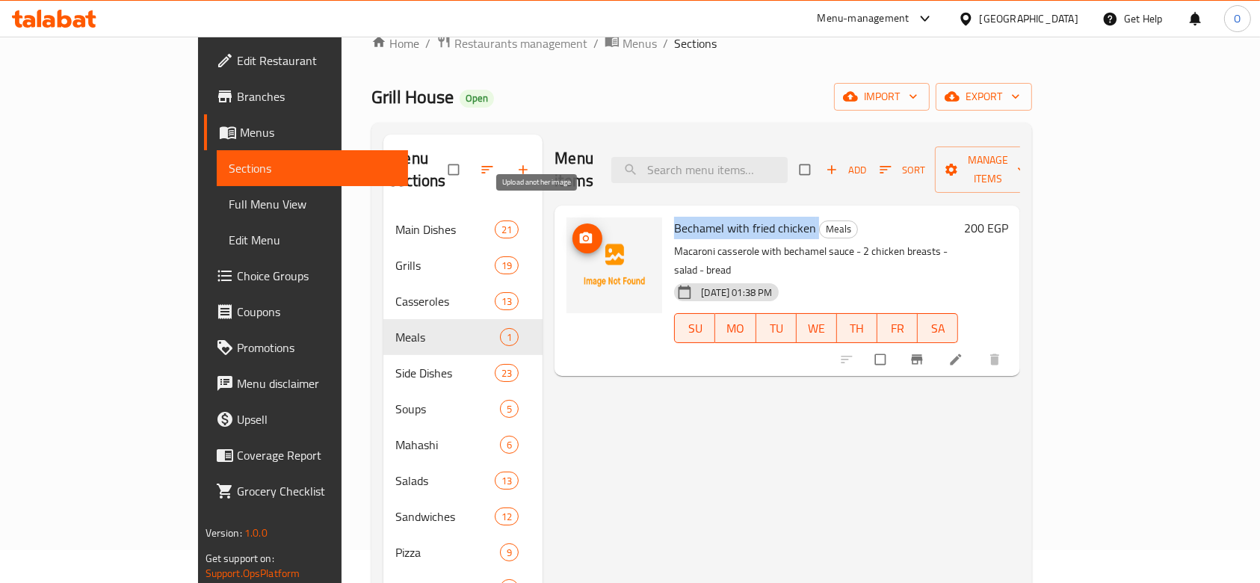
click at [573, 226] on button "upload picture" at bounding box center [588, 238] width 30 height 30
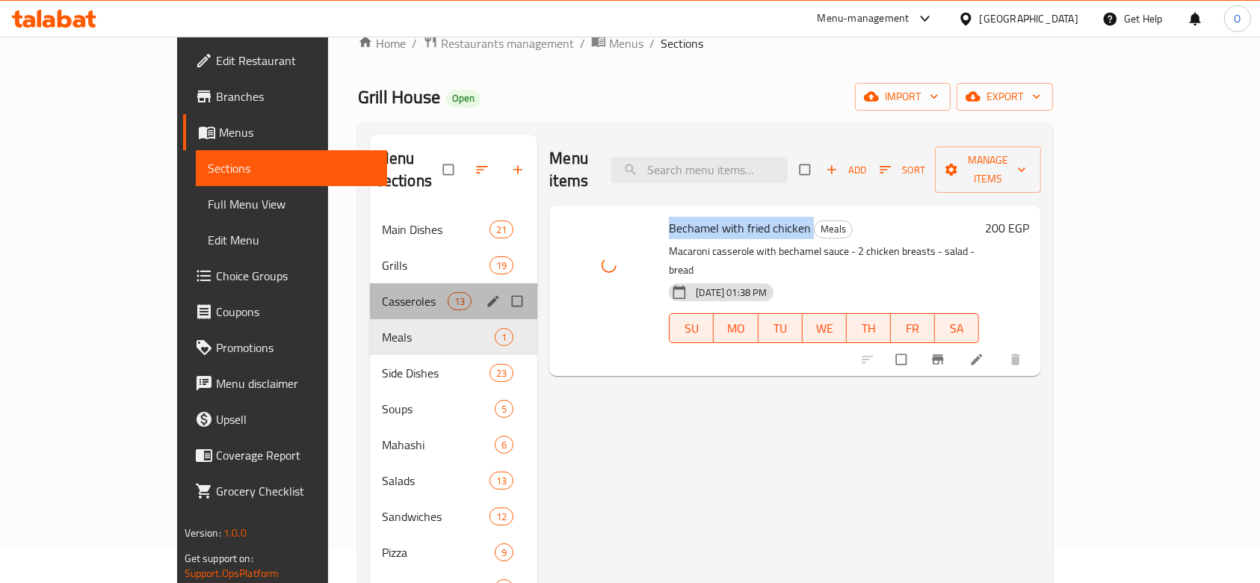
click at [370, 291] on div "Casseroles 13" at bounding box center [454, 301] width 168 height 36
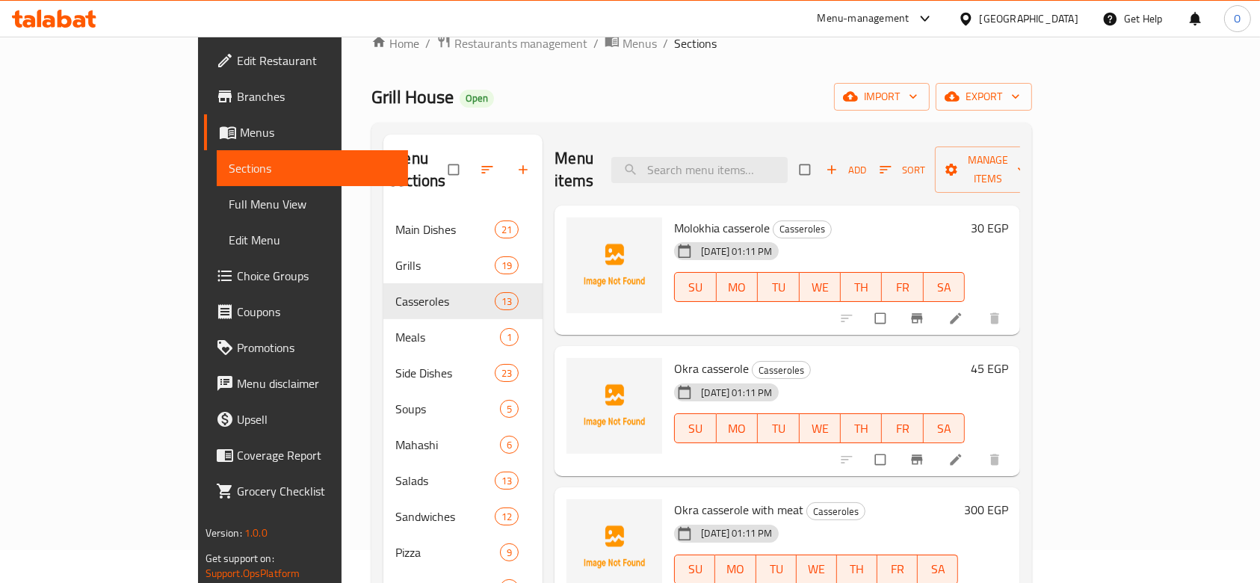
click at [674, 217] on span "Molokhia casserole" at bounding box center [722, 228] width 96 height 22
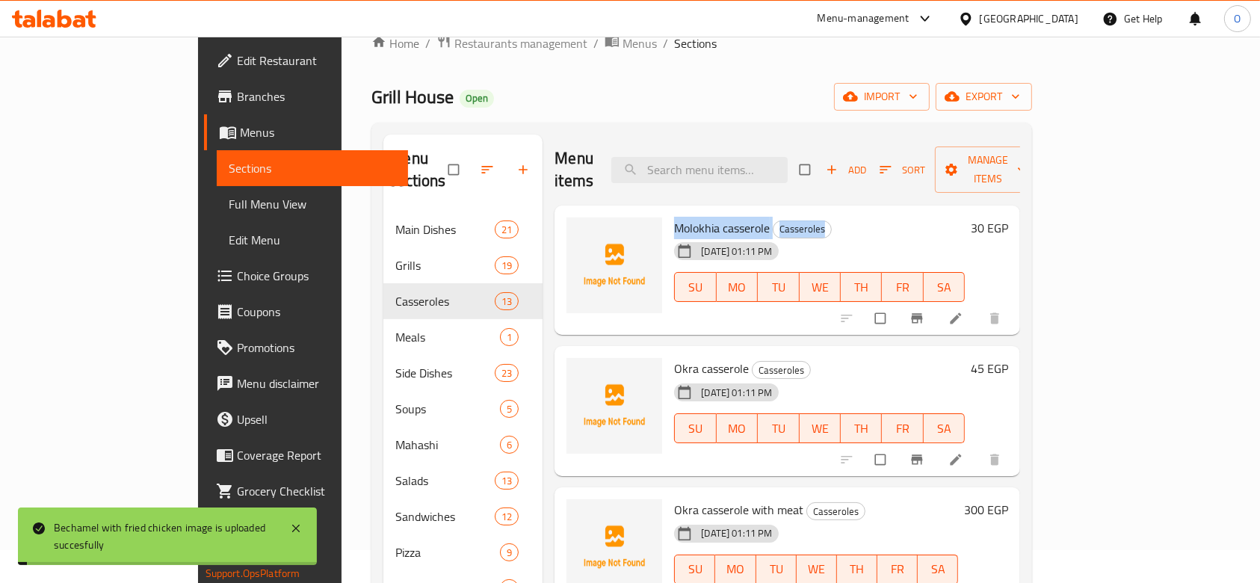
click at [668, 218] on div "Molokhia casserole Casseroles [DATE] 01:11 PM SU MO TU WE TH FR SA" at bounding box center [819, 271] width 303 height 118
click at [668, 236] on div "[DATE] 01:11 PM" at bounding box center [705, 251] width 75 height 30
click at [674, 217] on span "Molokhia casserole" at bounding box center [722, 228] width 96 height 22
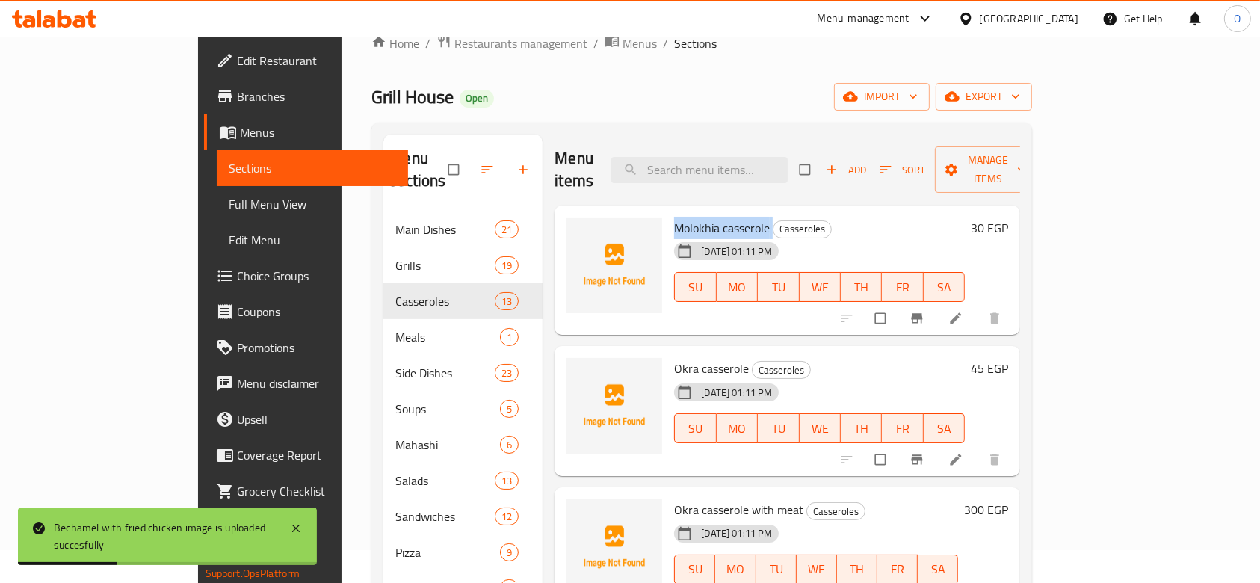
click at [674, 217] on span "Molokhia casserole" at bounding box center [722, 228] width 96 height 22
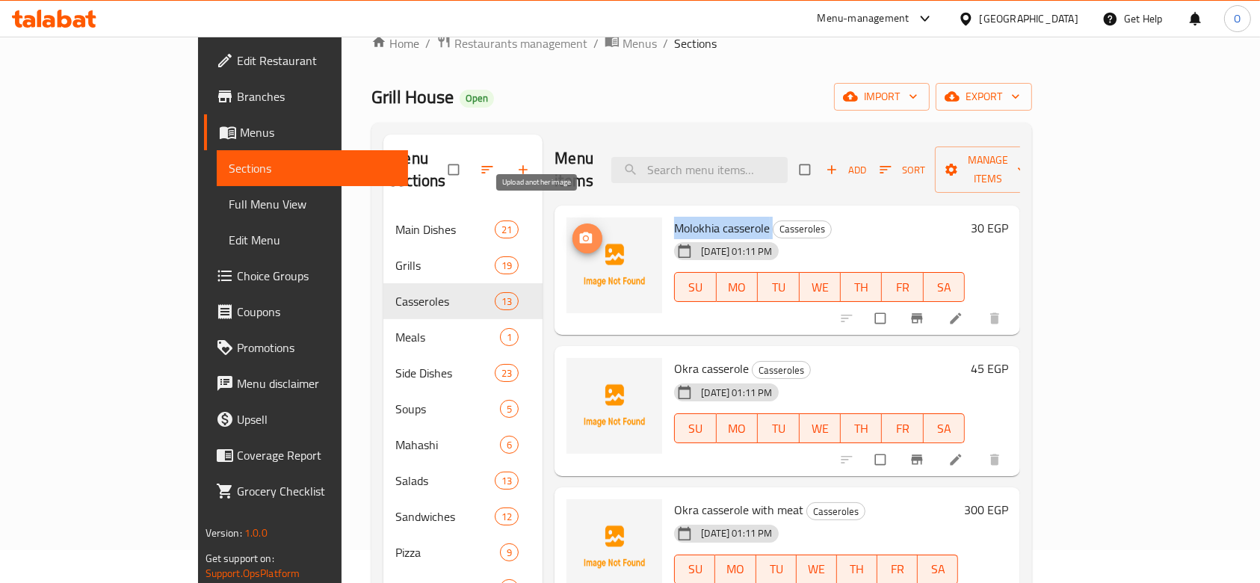
click at [580, 232] on icon "upload picture" at bounding box center [586, 237] width 13 height 11
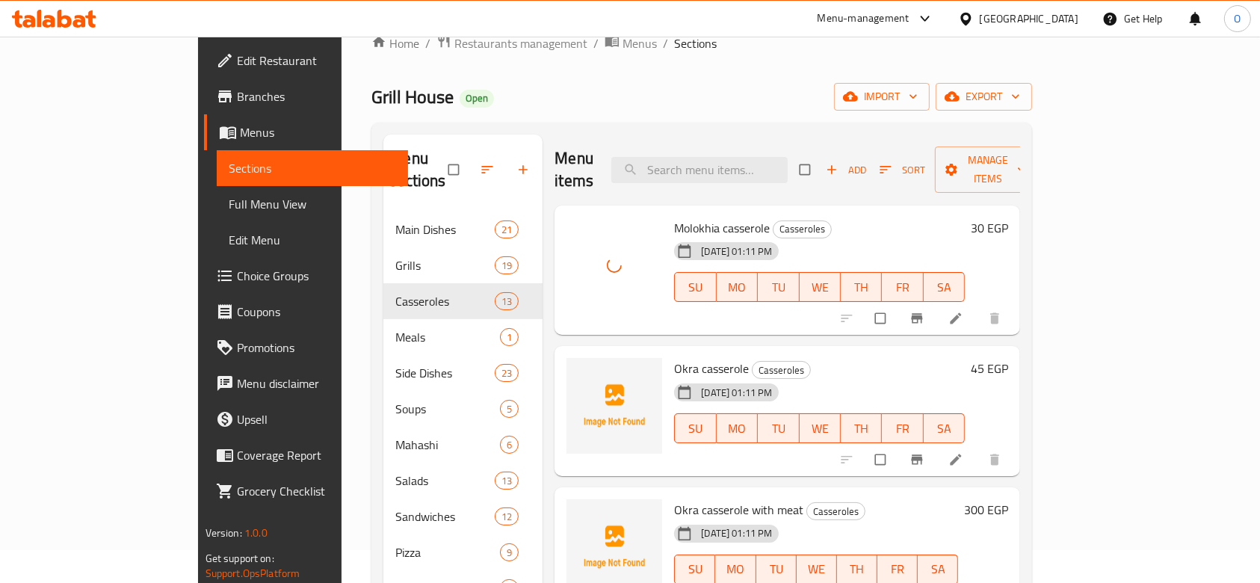
click at [674, 357] on span "Okra casserole" at bounding box center [711, 368] width 75 height 22
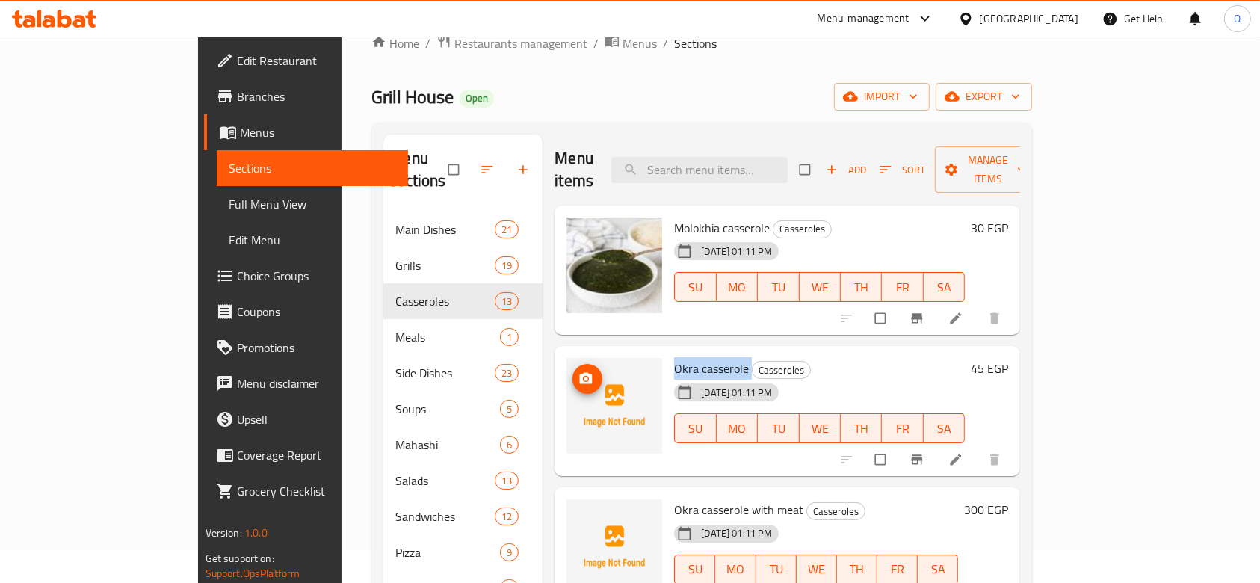
click at [573, 364] on button "upload picture" at bounding box center [588, 379] width 30 height 30
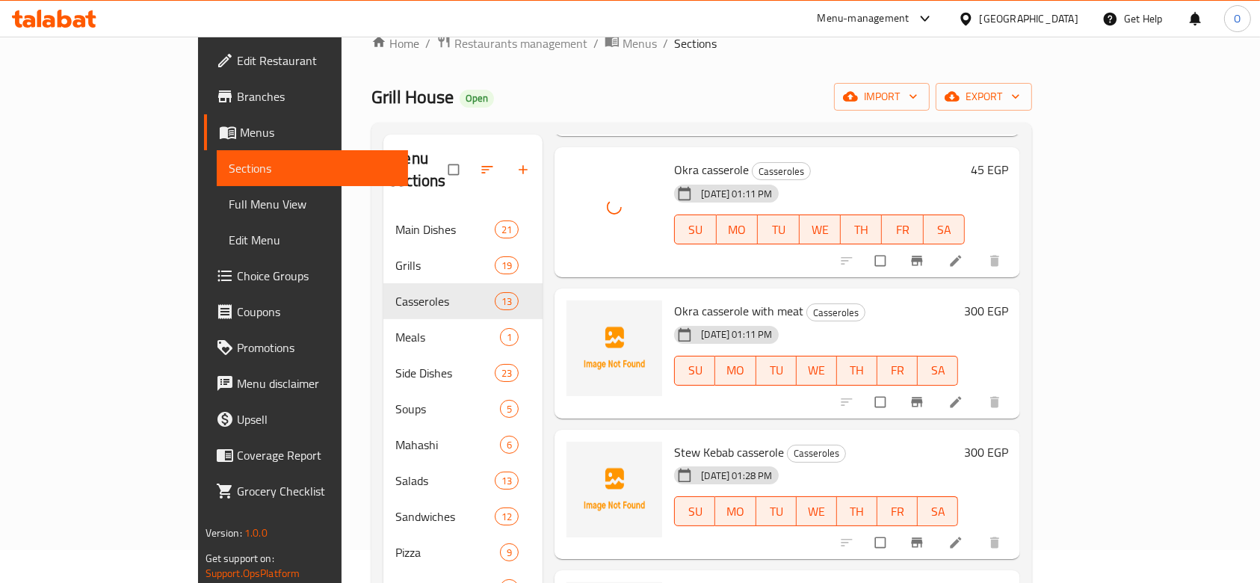
click at [674, 300] on span "Okra casserole with meat" at bounding box center [738, 311] width 129 height 22
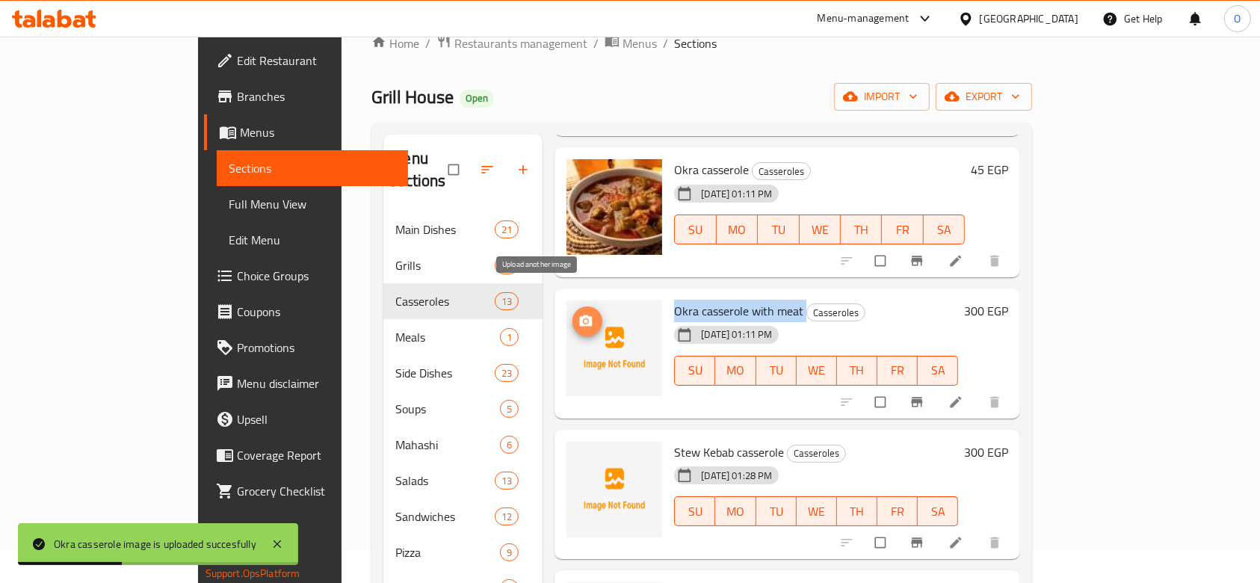
click at [580, 315] on icon "upload picture" at bounding box center [586, 320] width 13 height 11
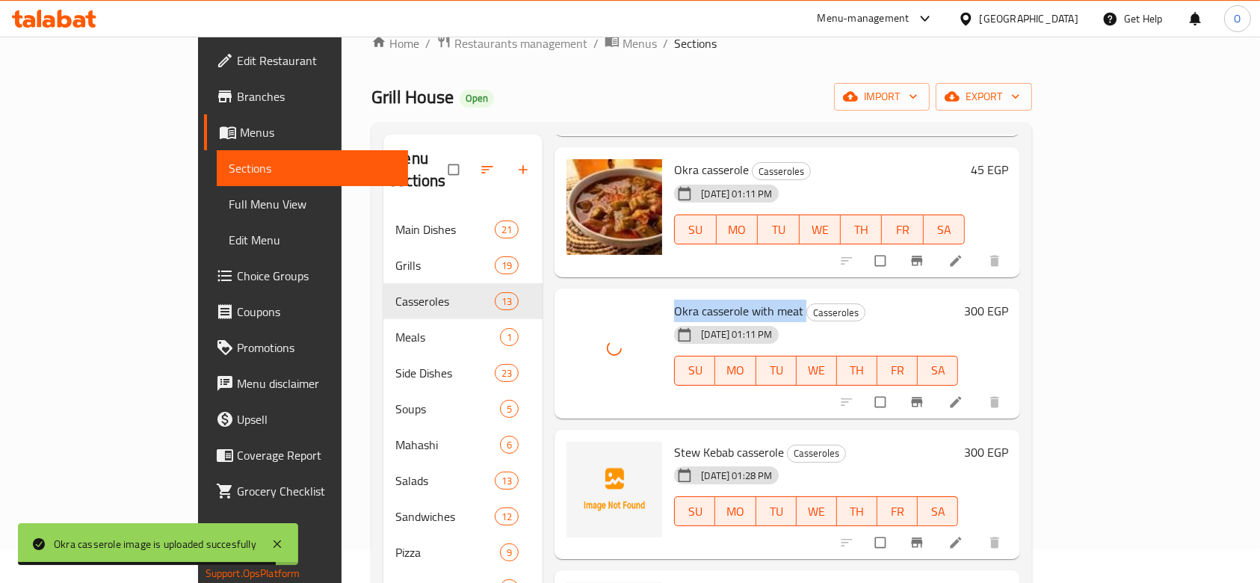
scroll to position [398, 0]
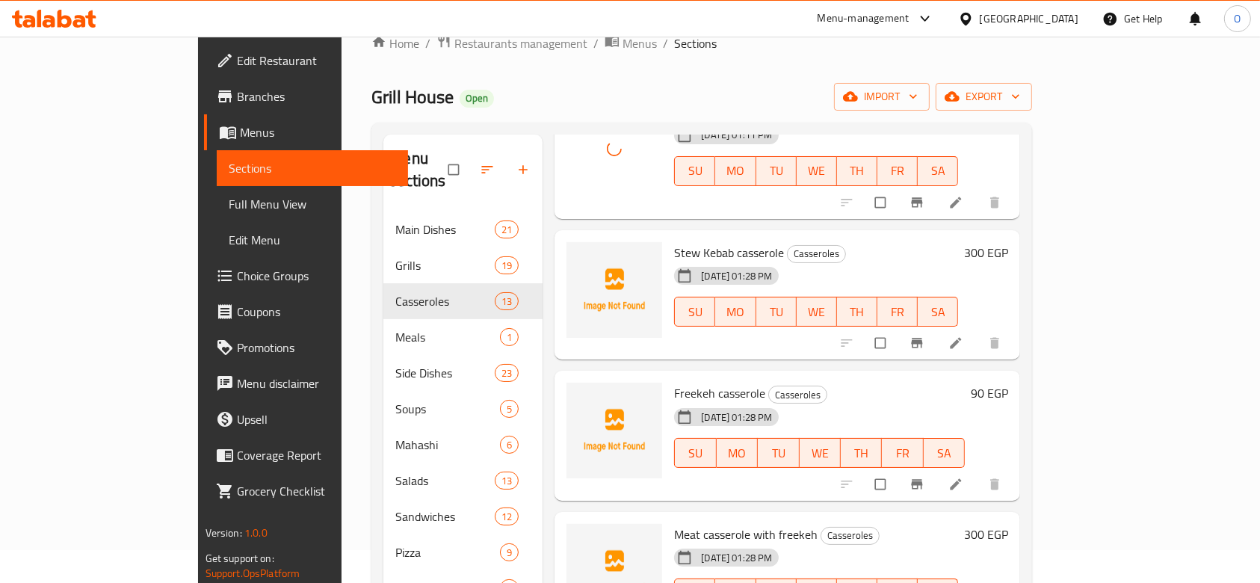
click at [674, 241] on span "Stew Kebab casserole" at bounding box center [729, 252] width 110 height 22
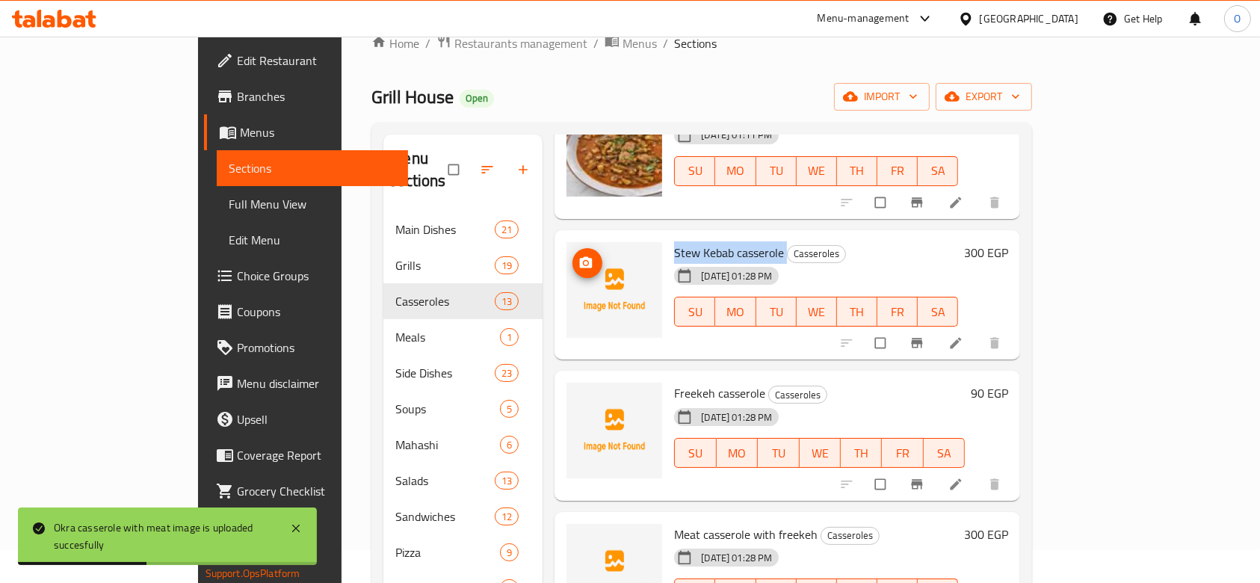
click at [580, 256] on icon "upload picture" at bounding box center [586, 261] width 13 height 11
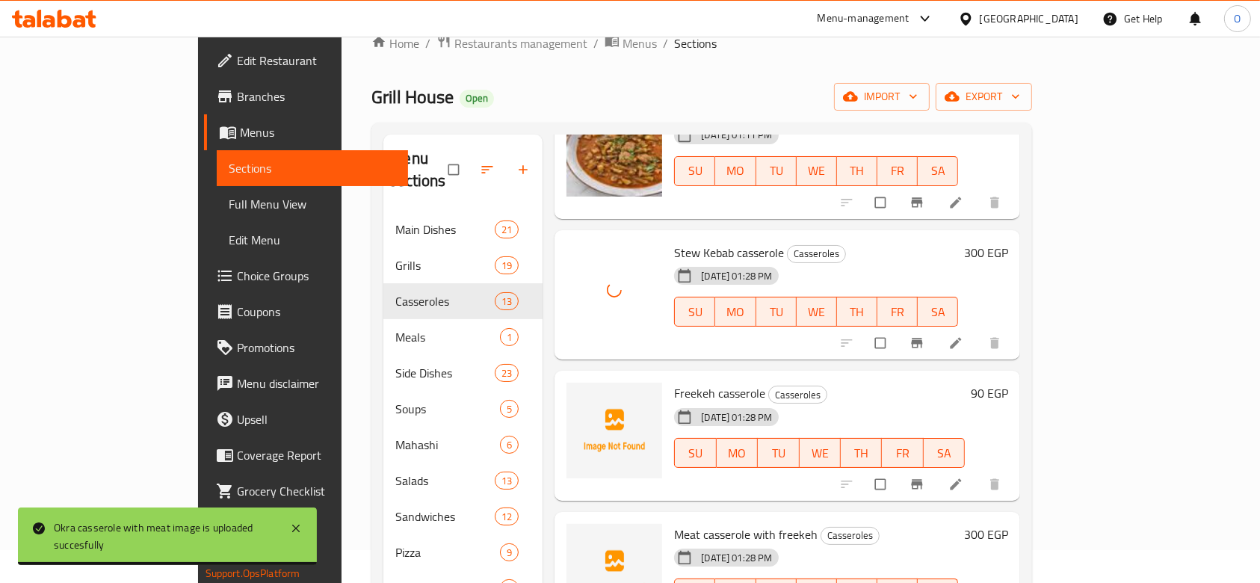
click at [674, 382] on span "Freekeh casserole" at bounding box center [719, 393] width 91 height 22
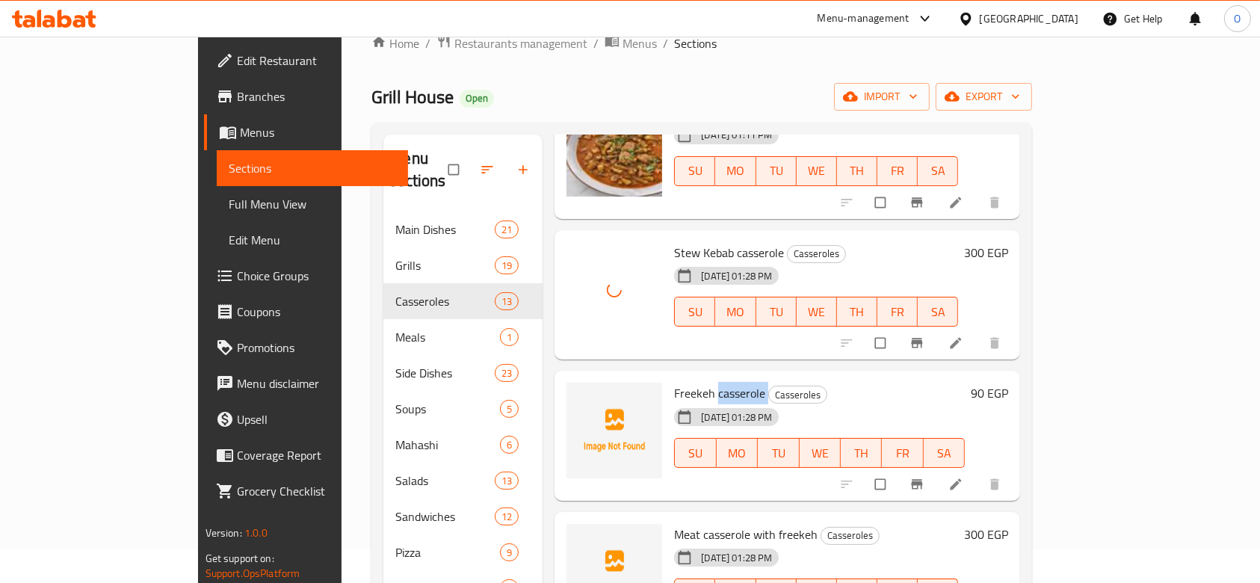
click at [674, 382] on span "Freekeh casserole" at bounding box center [719, 393] width 91 height 22
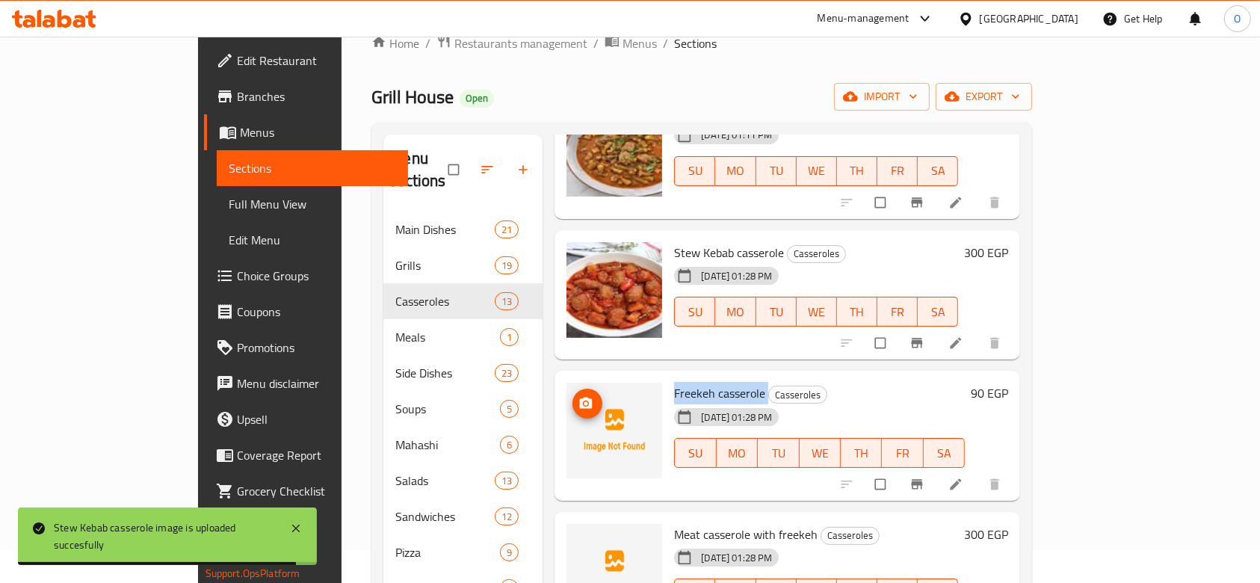
click at [567, 383] on img at bounding box center [615, 431] width 96 height 96
click at [573, 389] on button "upload picture" at bounding box center [588, 404] width 30 height 30
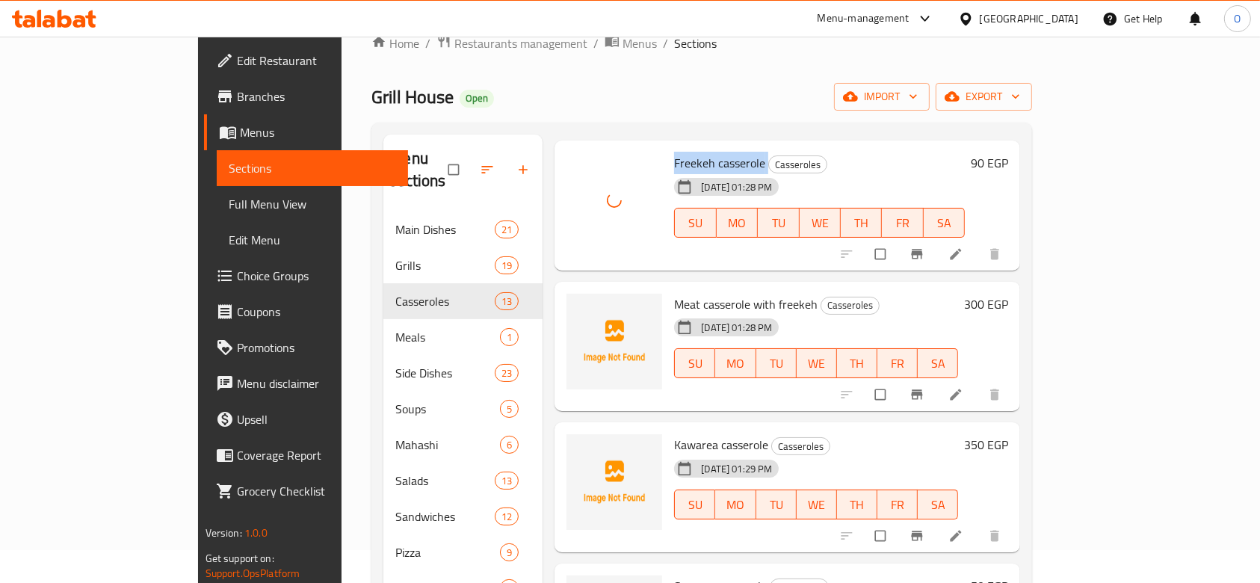
scroll to position [598, 0]
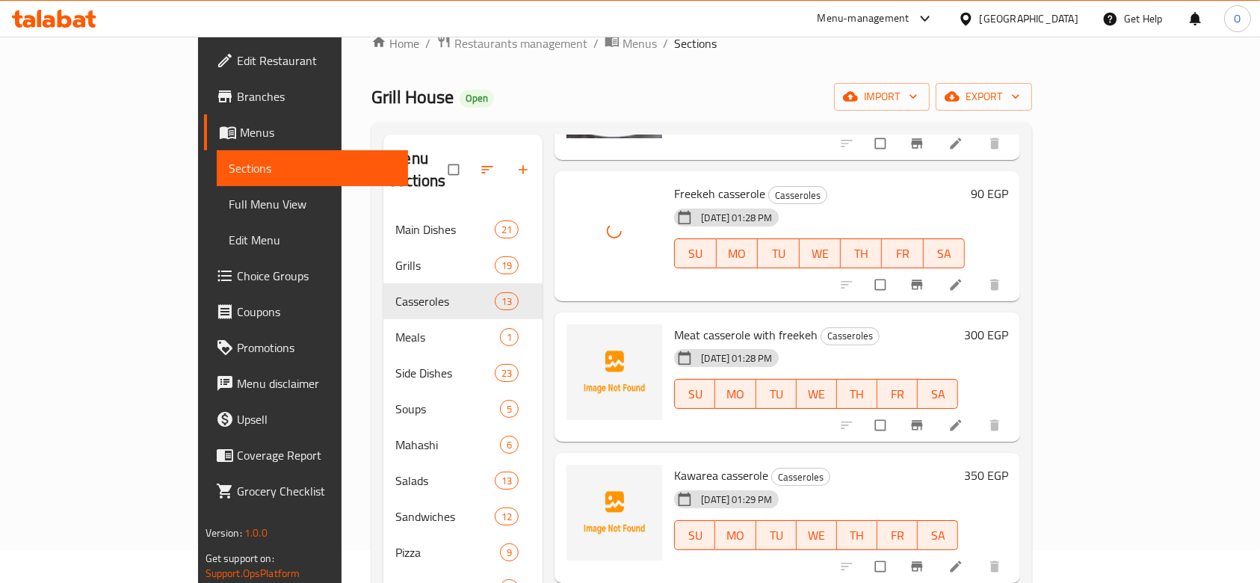
click at [674, 324] on span "Meat casserole with freekeh" at bounding box center [746, 335] width 144 height 22
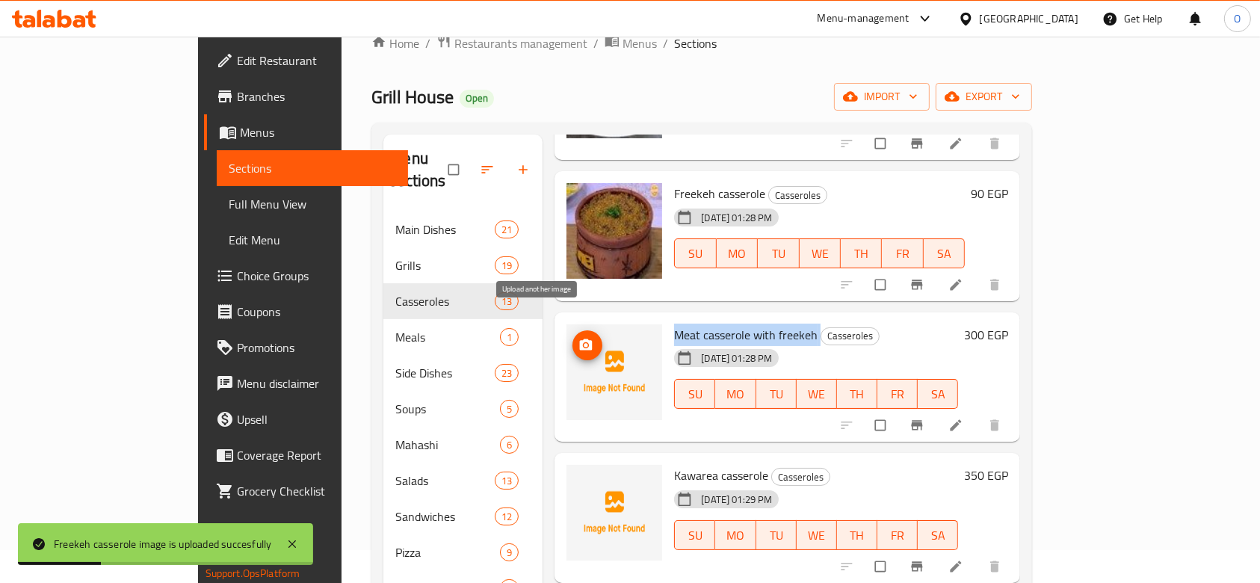
click at [579, 338] on icon "upload picture" at bounding box center [586, 345] width 15 height 15
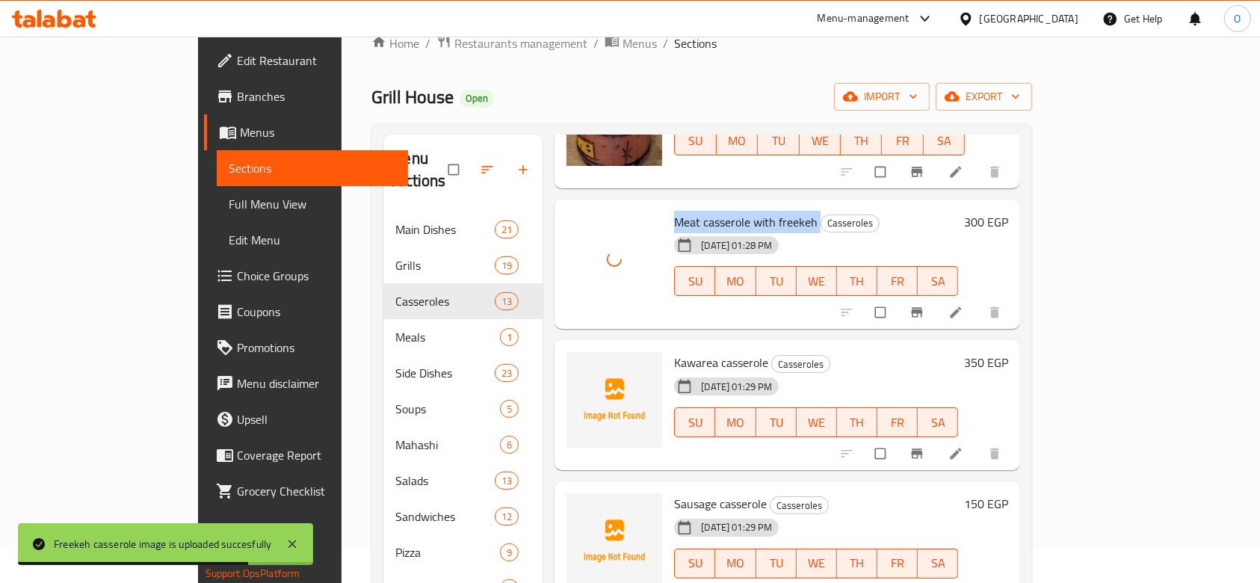
scroll to position [797, 0]
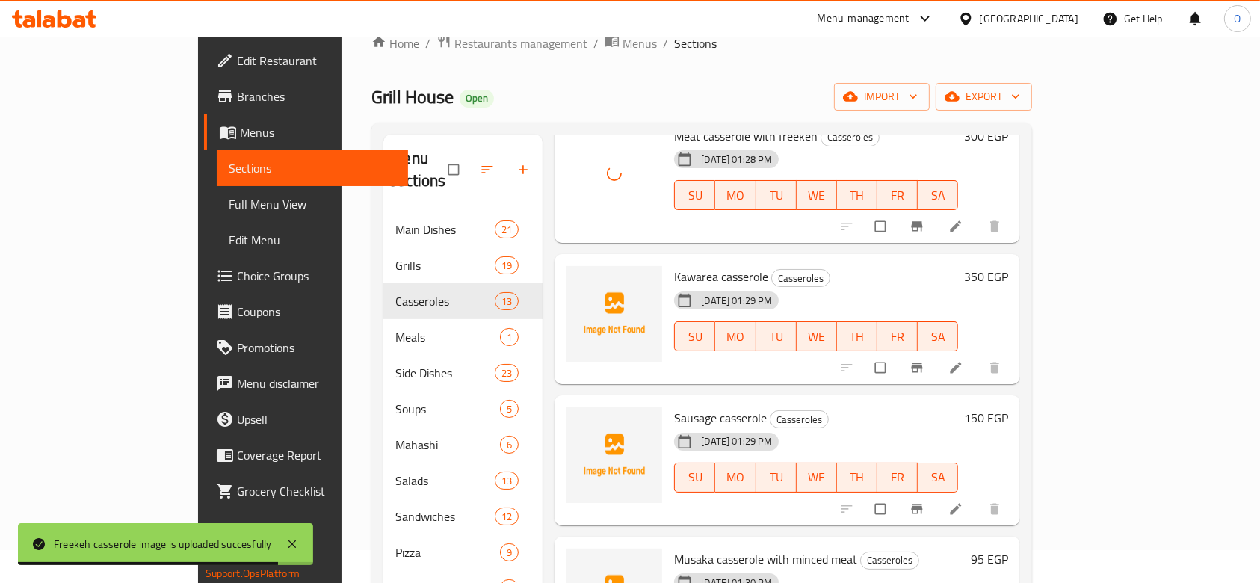
click at [679, 265] on span "Kawarea casserole" at bounding box center [721, 276] width 94 height 22
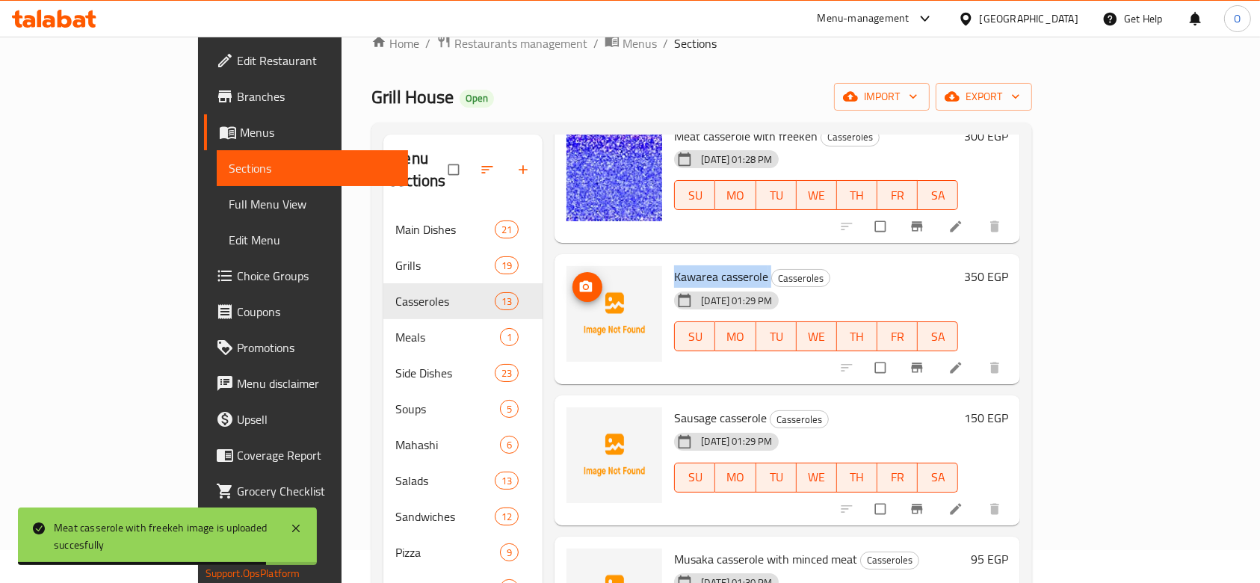
click at [580, 281] on icon "upload picture" at bounding box center [586, 286] width 13 height 11
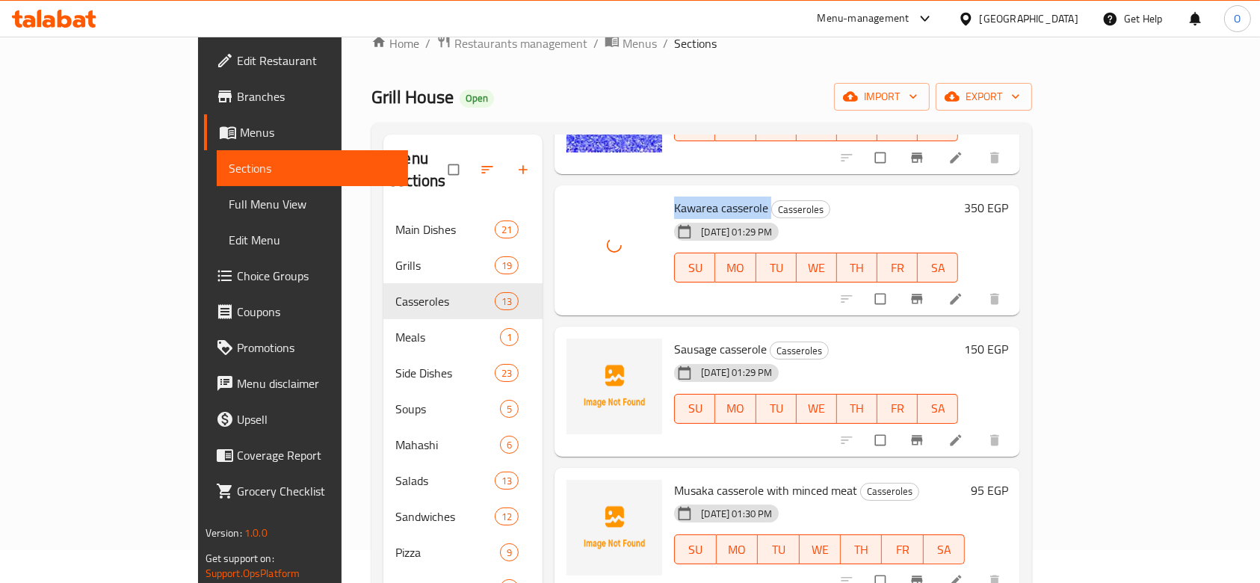
scroll to position [897, 0]
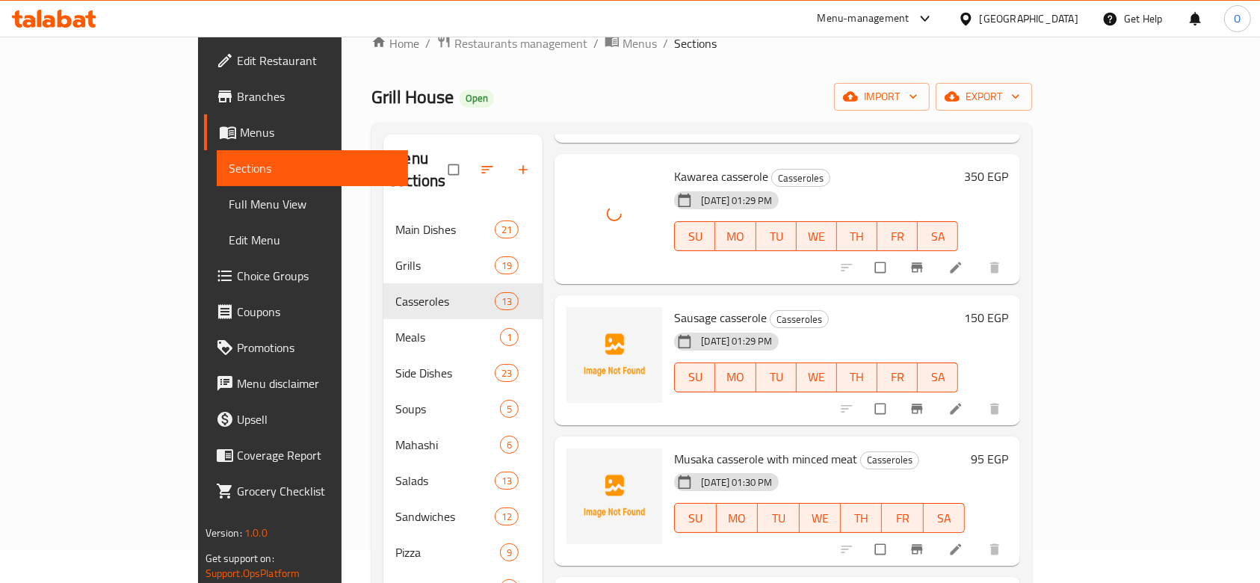
click at [682, 306] on span "Sausage casserole" at bounding box center [720, 317] width 93 height 22
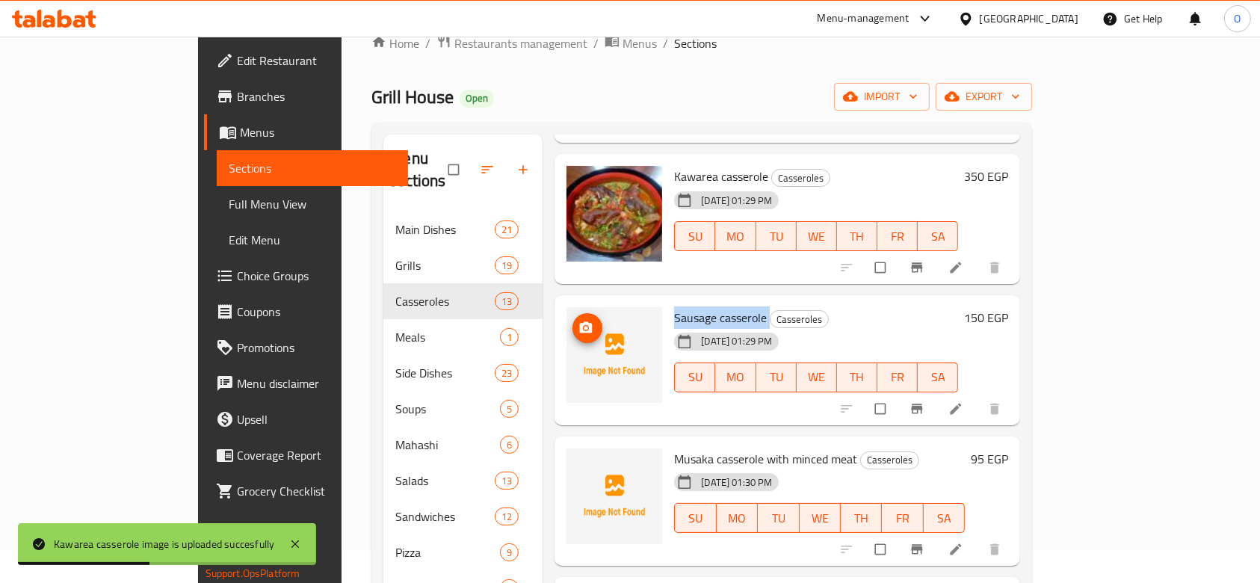
click at [580, 322] on icon "upload picture" at bounding box center [586, 327] width 13 height 11
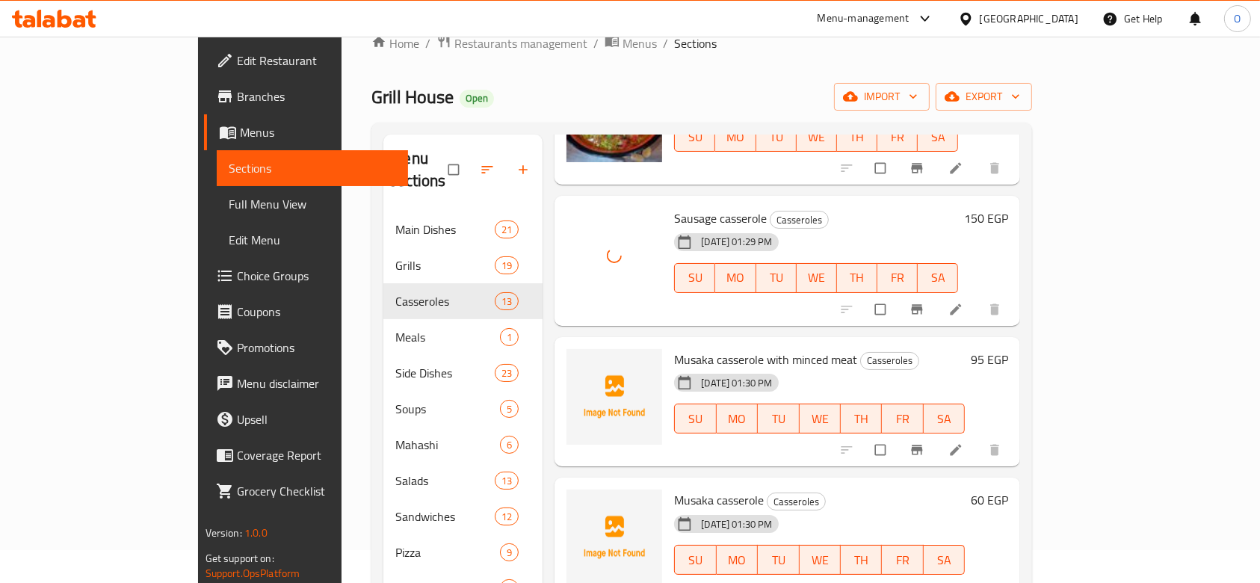
click at [676, 348] on span "Musaka casserole with minced meat" at bounding box center [765, 359] width 183 height 22
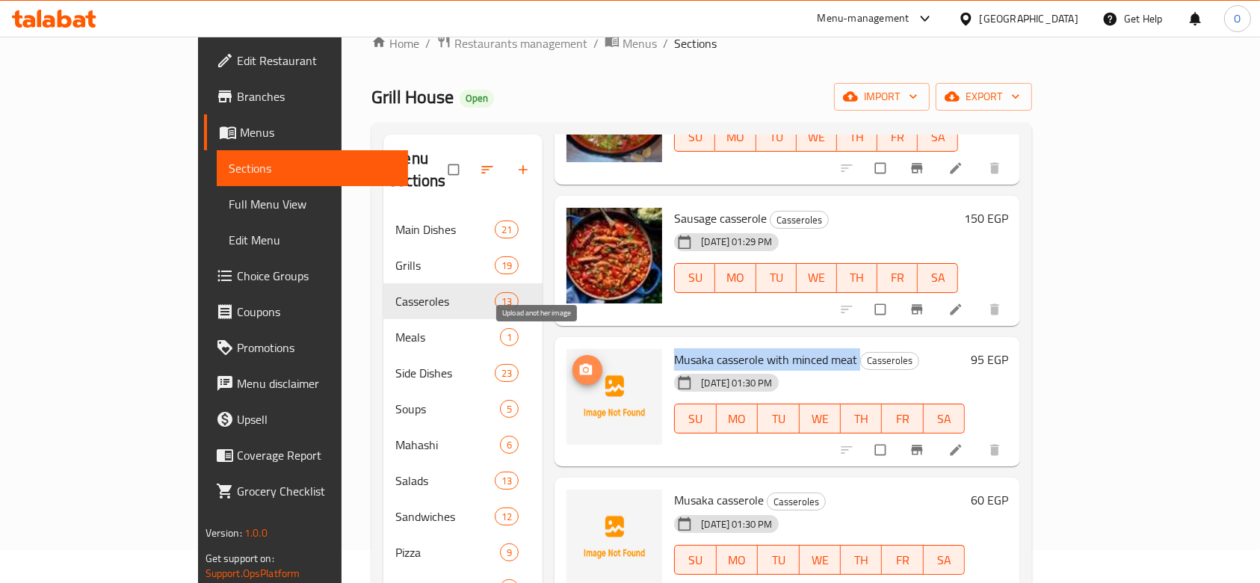
click at [579, 363] on icon "upload picture" at bounding box center [586, 370] width 15 height 15
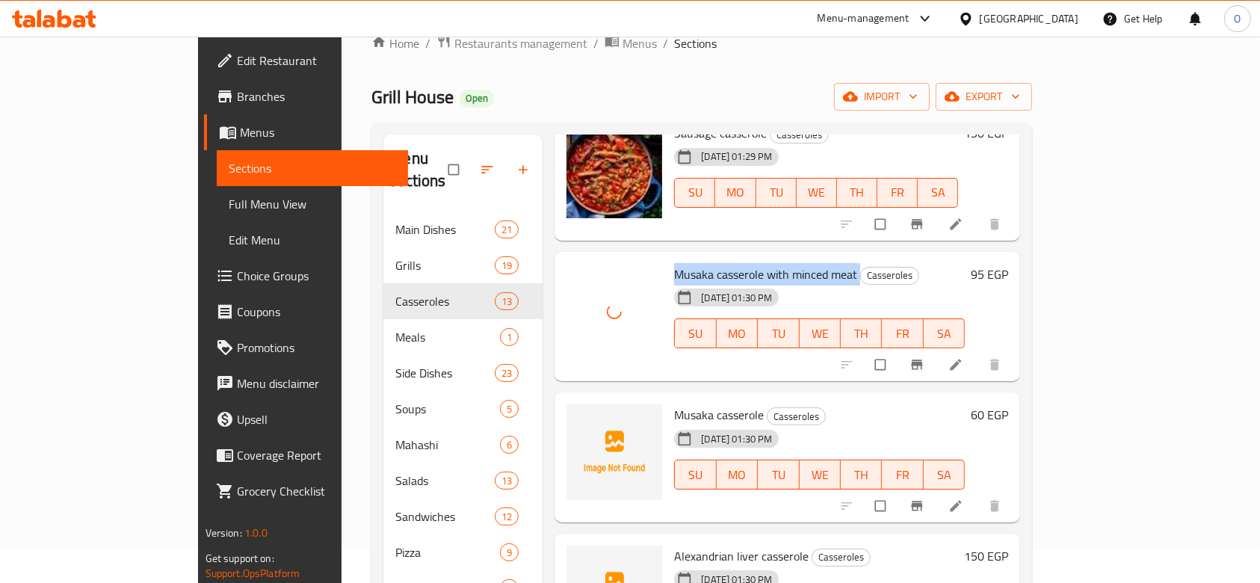
scroll to position [1163, 0]
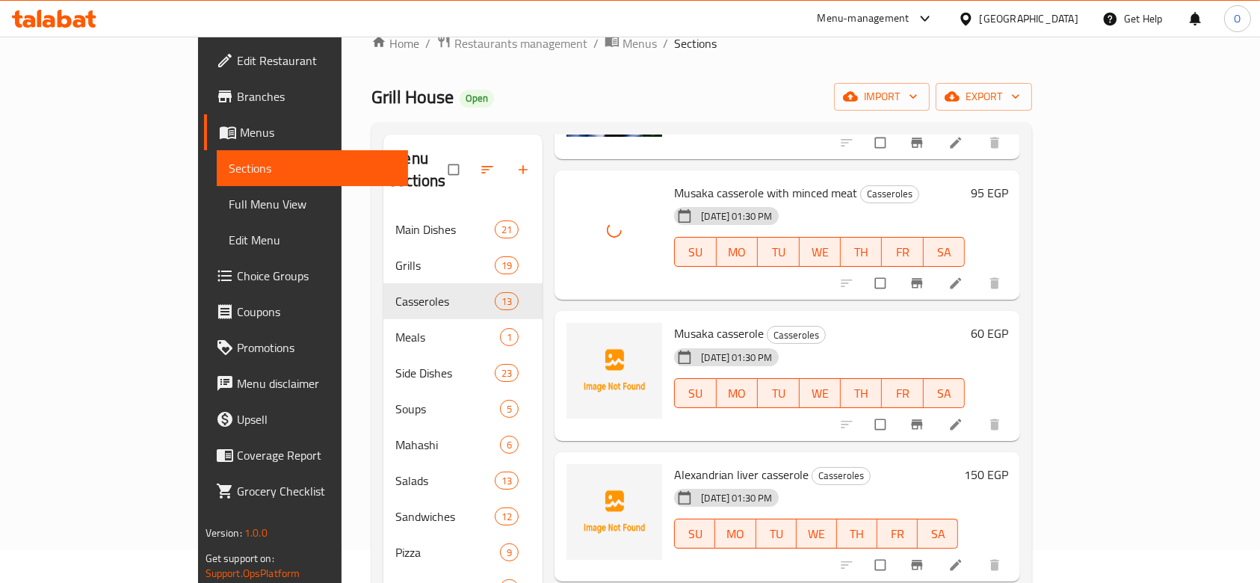
click at [674, 322] on span "Musaka casserole" at bounding box center [719, 333] width 90 height 22
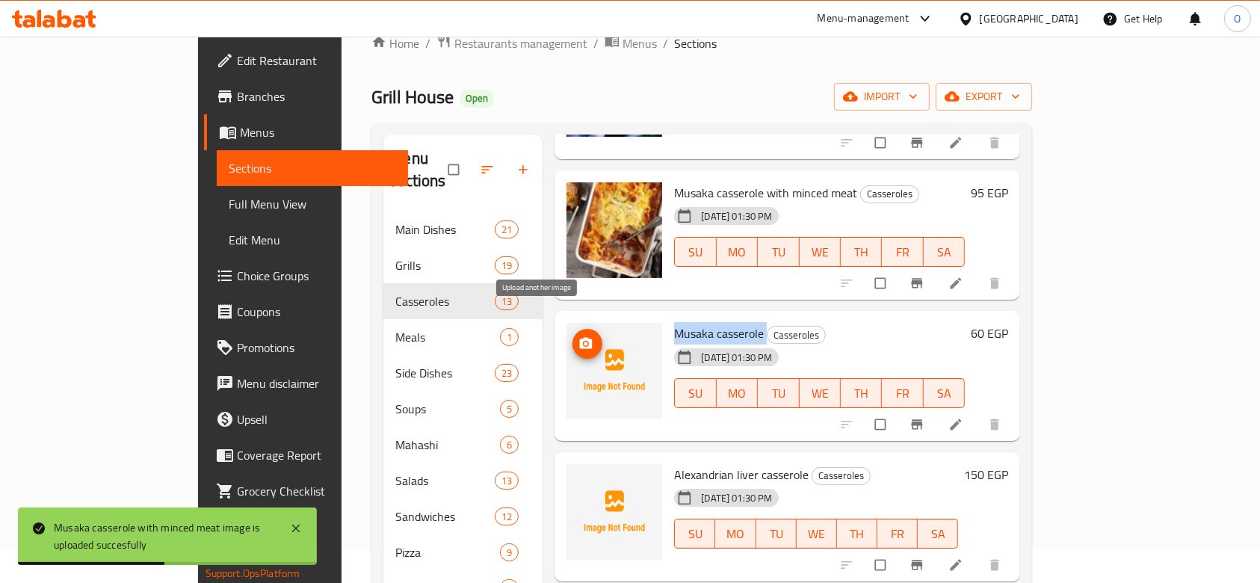
click at [580, 338] on icon "upload picture" at bounding box center [586, 343] width 13 height 11
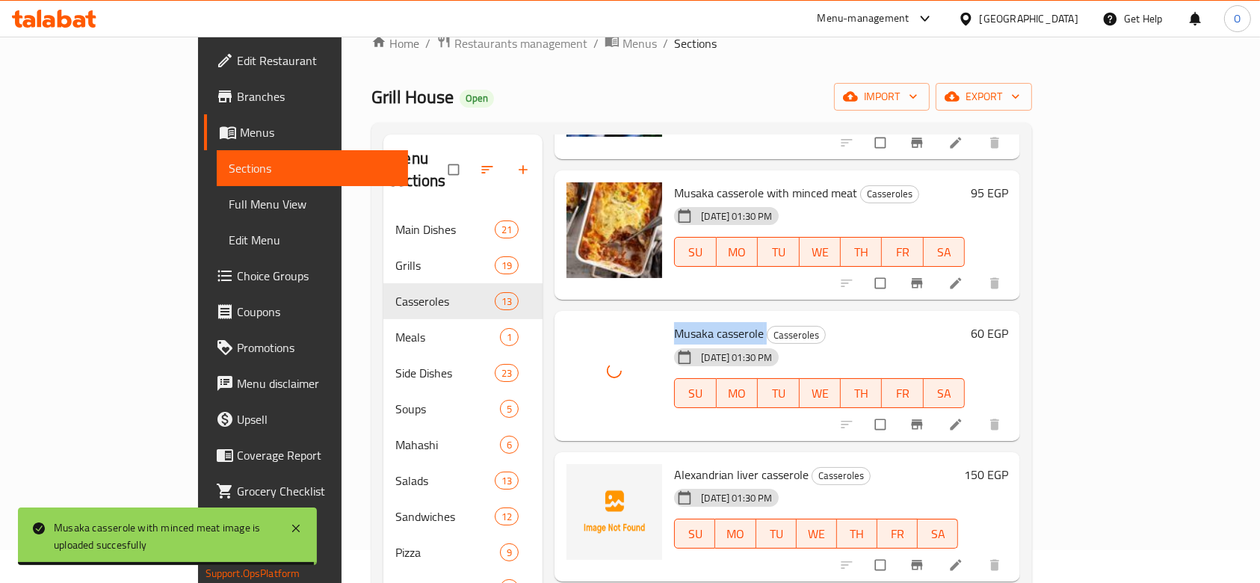
scroll to position [132, 0]
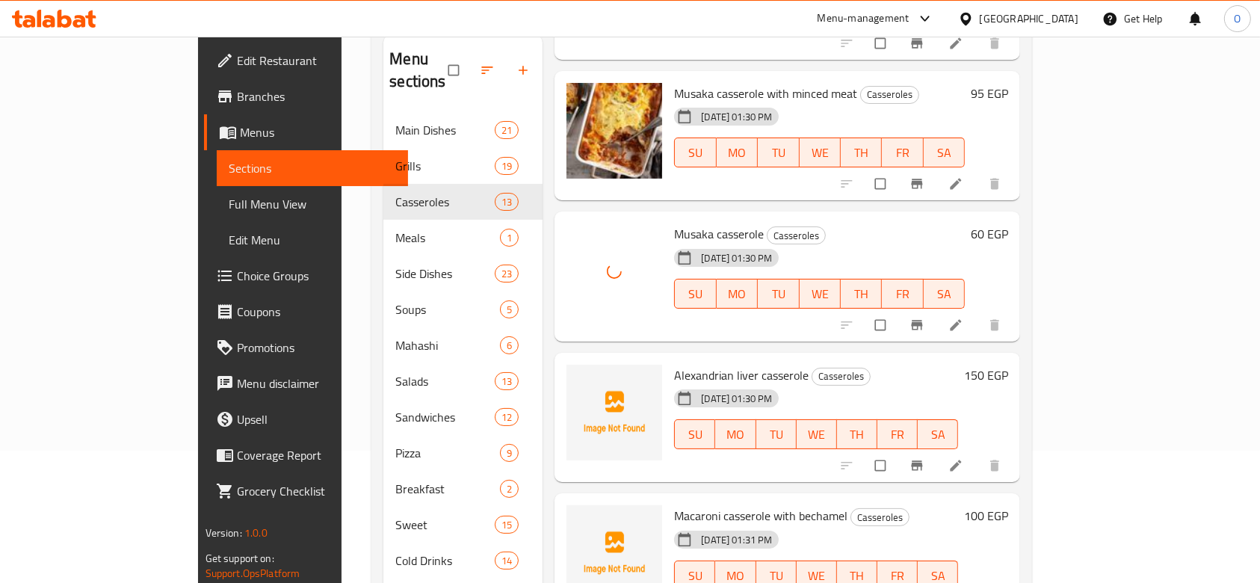
click at [674, 364] on span "Alexandrian liver casserole" at bounding box center [741, 375] width 135 height 22
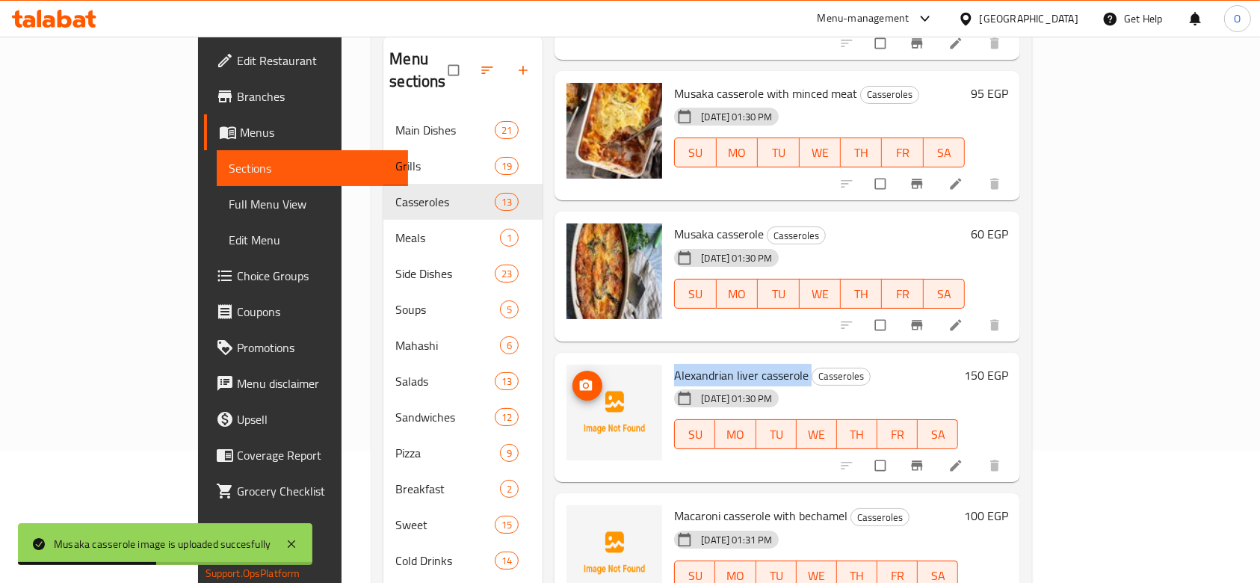
click at [580, 379] on icon "upload picture" at bounding box center [586, 384] width 13 height 11
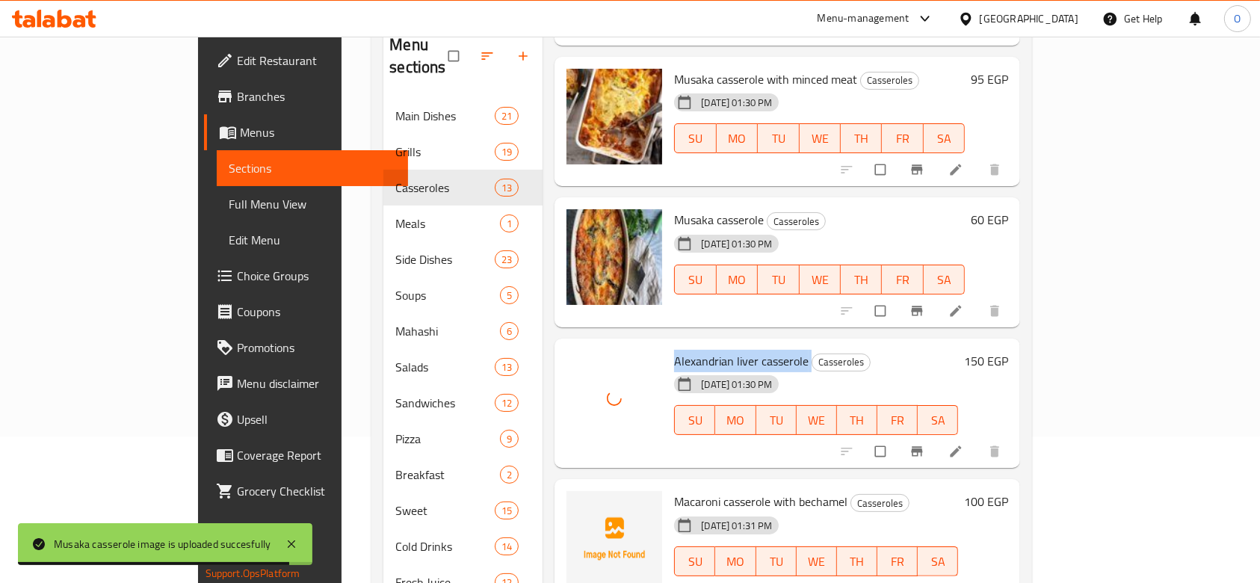
scroll to position [332, 0]
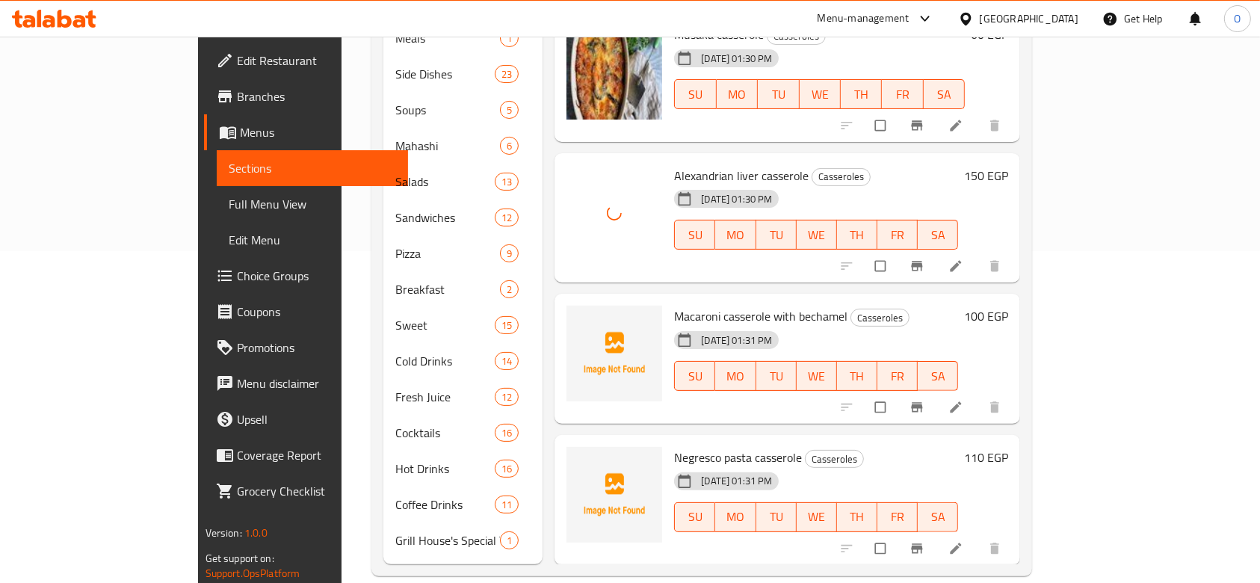
click at [674, 305] on span "Macaroni casserole with bechamel" at bounding box center [760, 316] width 173 height 22
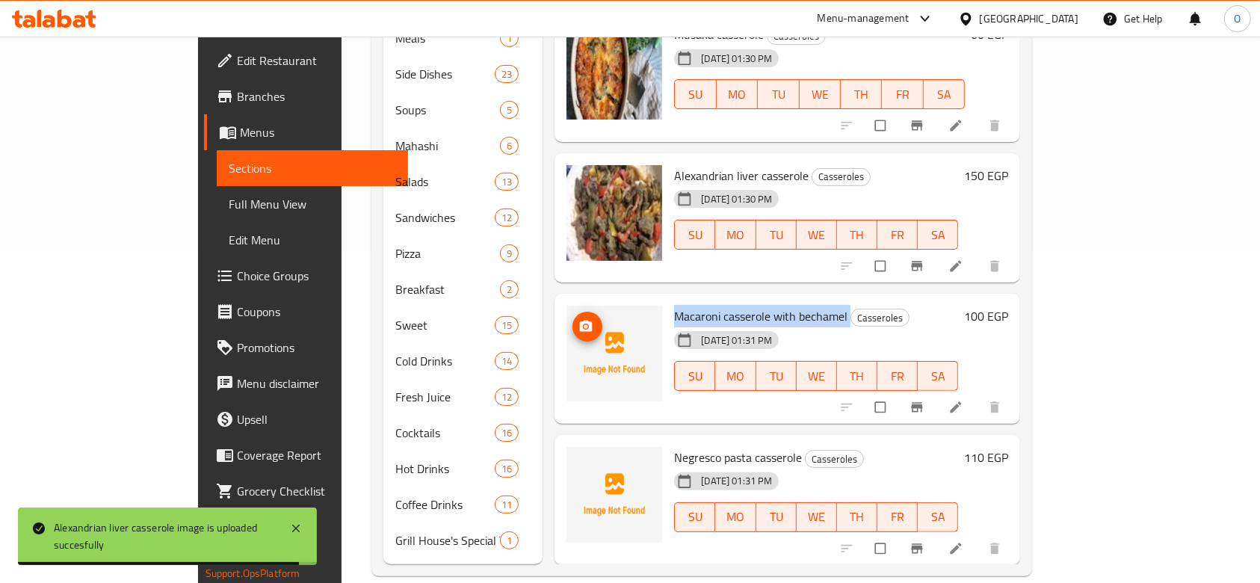
click at [580, 321] on icon "upload picture" at bounding box center [586, 326] width 13 height 11
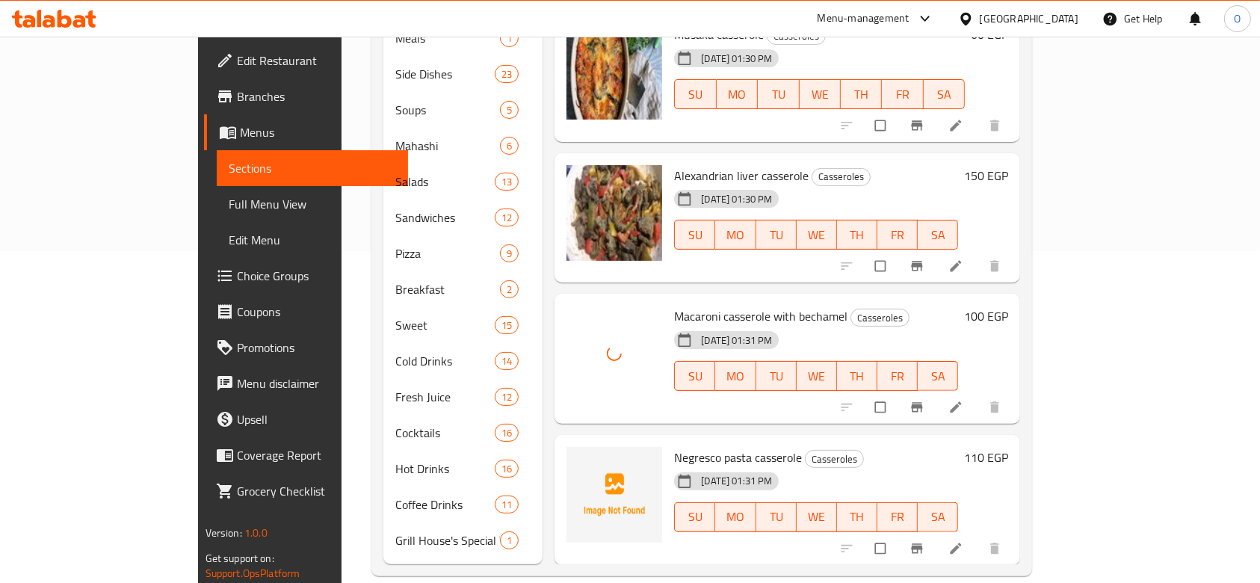
click at [688, 446] on span "Negresco pasta casserole" at bounding box center [738, 457] width 128 height 22
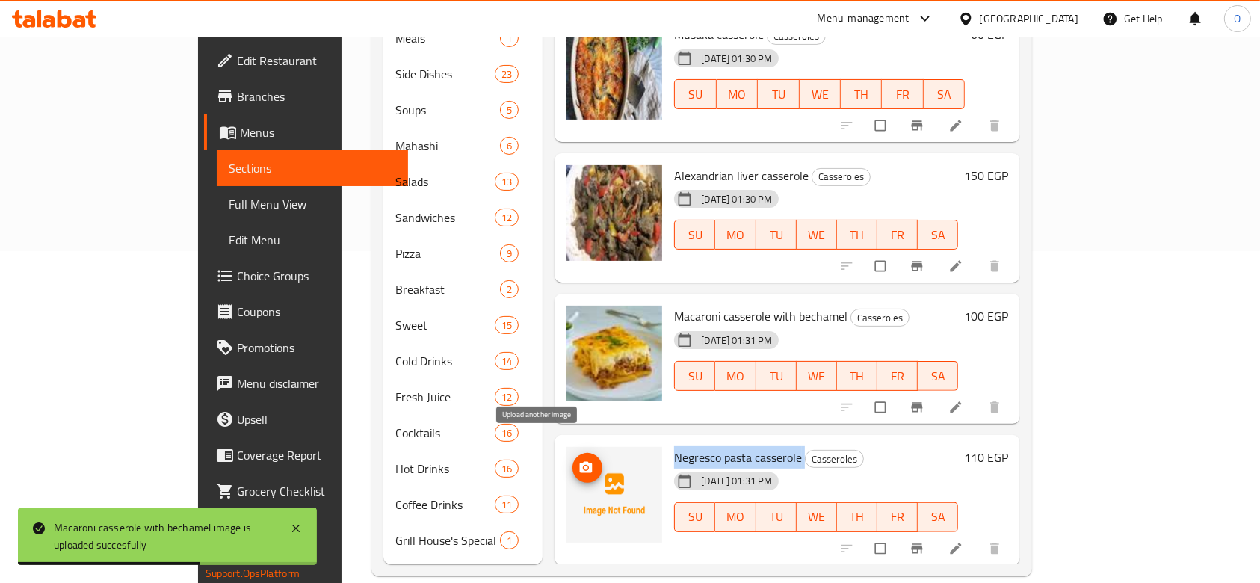
click at [567, 447] on div at bounding box center [615, 495] width 96 height 96
click at [573, 453] on button "upload picture" at bounding box center [588, 468] width 30 height 30
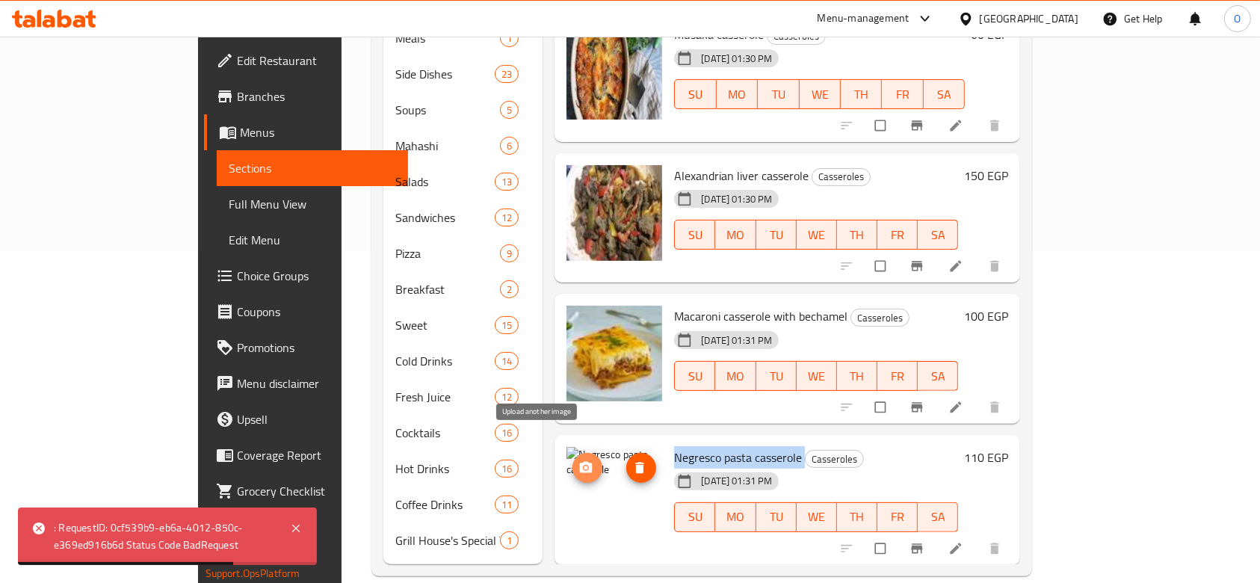
click at [573, 457] on button "upload picture" at bounding box center [588, 468] width 30 height 30
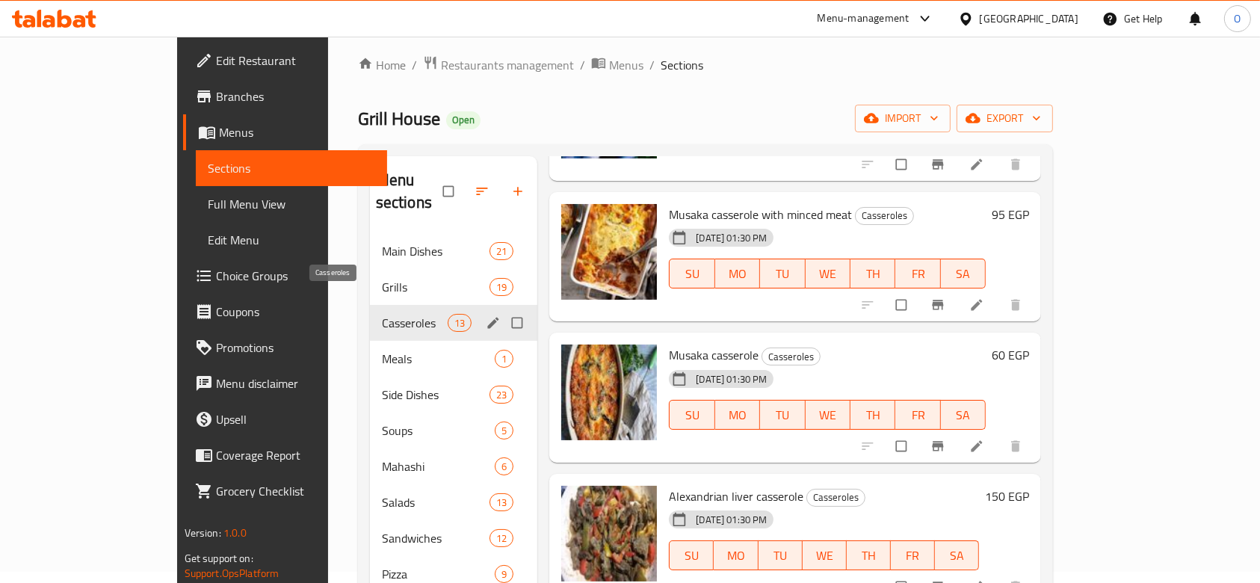
scroll to position [0, 0]
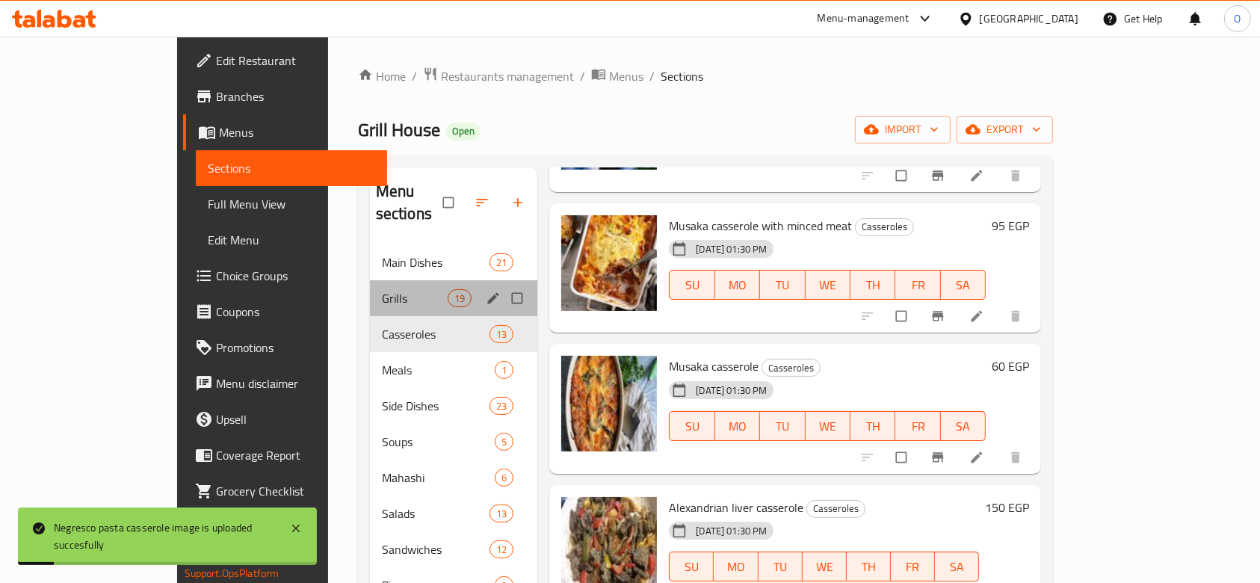
click at [370, 287] on div "Grills 19" at bounding box center [454, 298] width 168 height 36
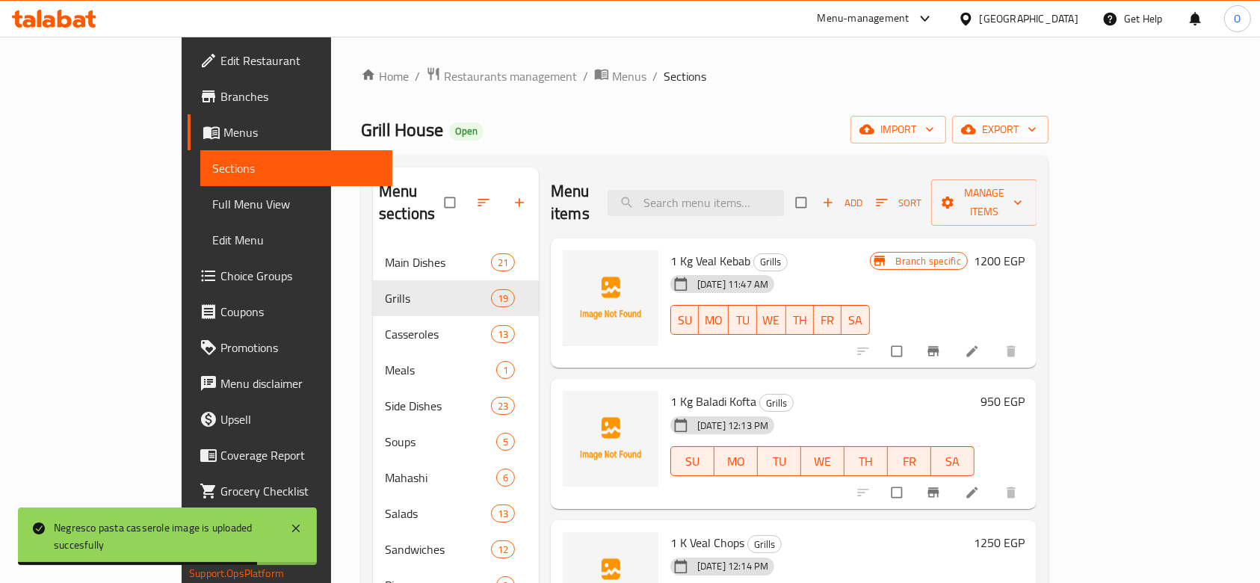
click at [670, 250] on span "1 Kg Veal Kebab" at bounding box center [710, 261] width 80 height 22
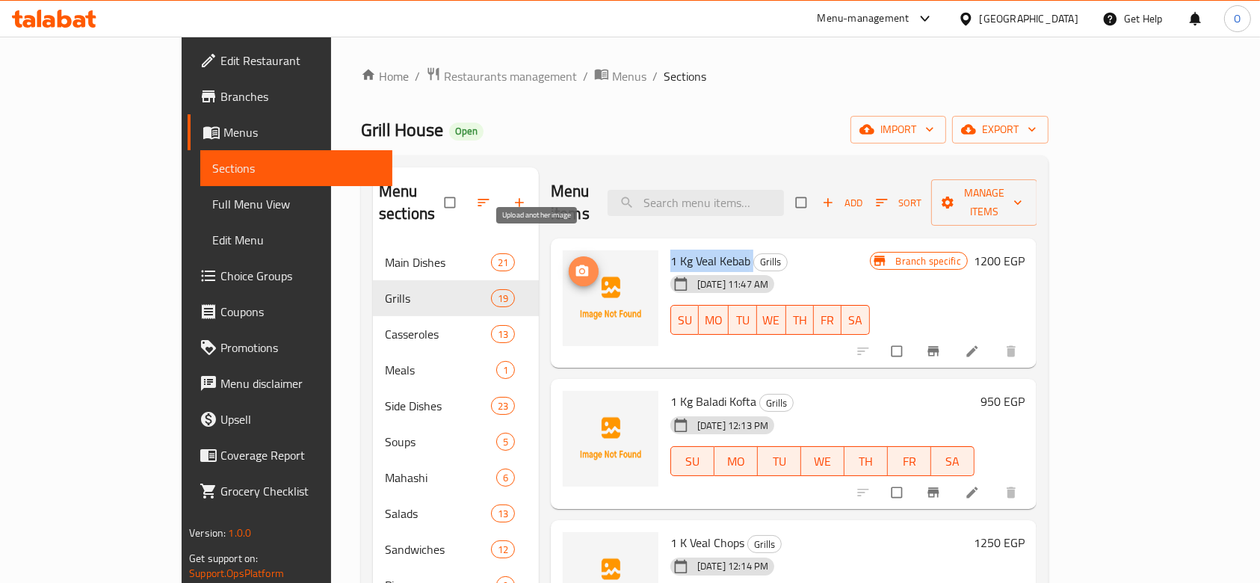
click at [576, 265] on icon "upload picture" at bounding box center [582, 270] width 13 height 11
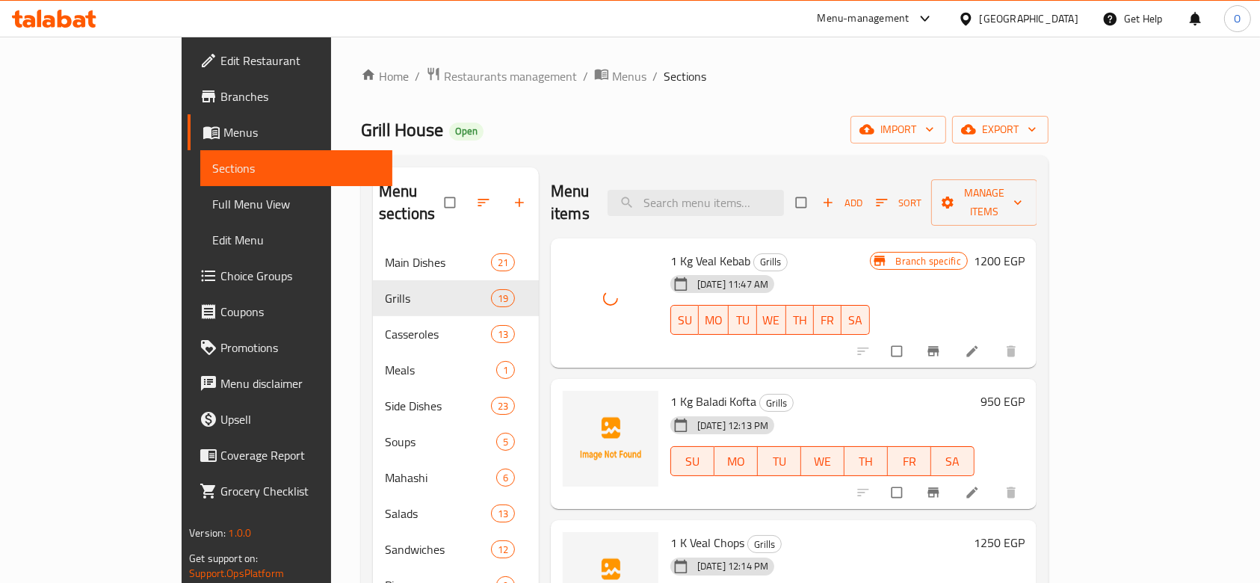
click at [673, 390] on span "1 Kg Baladi Kofta" at bounding box center [713, 401] width 86 height 22
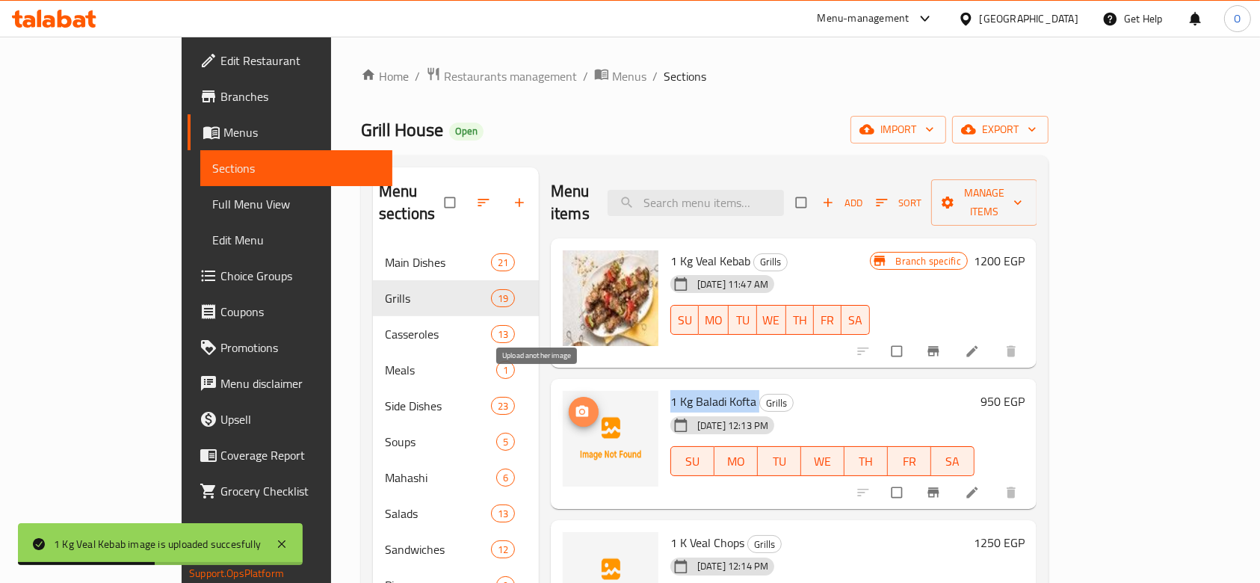
click at [569, 397] on button "upload picture" at bounding box center [584, 412] width 30 height 30
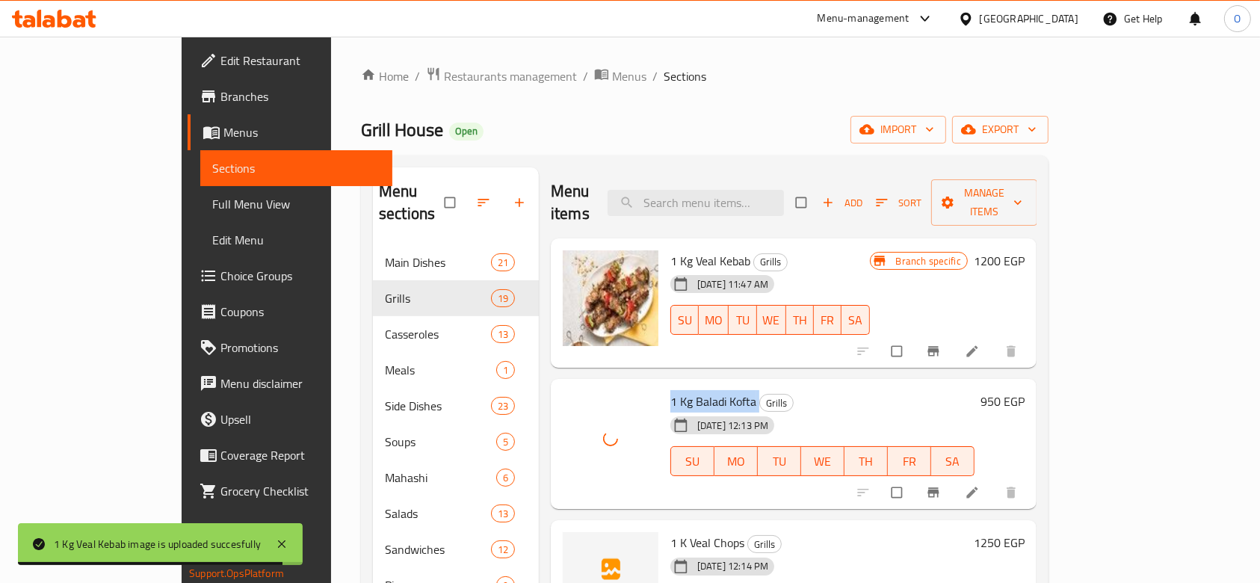
scroll to position [199, 0]
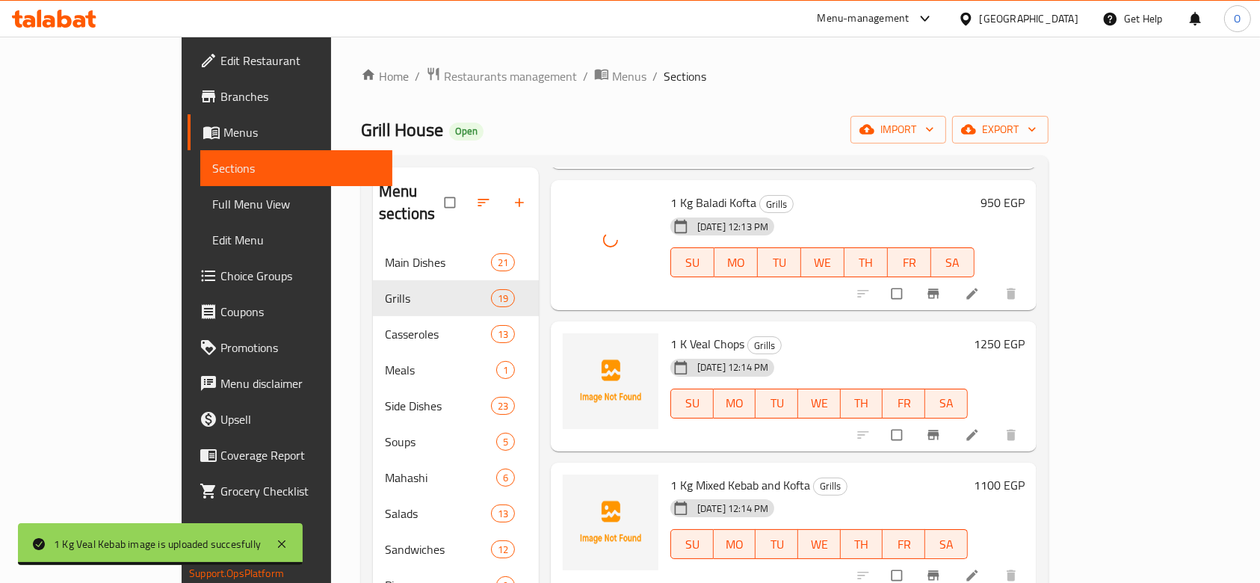
click at [670, 333] on span "1 K Veal Chops" at bounding box center [707, 344] width 74 height 22
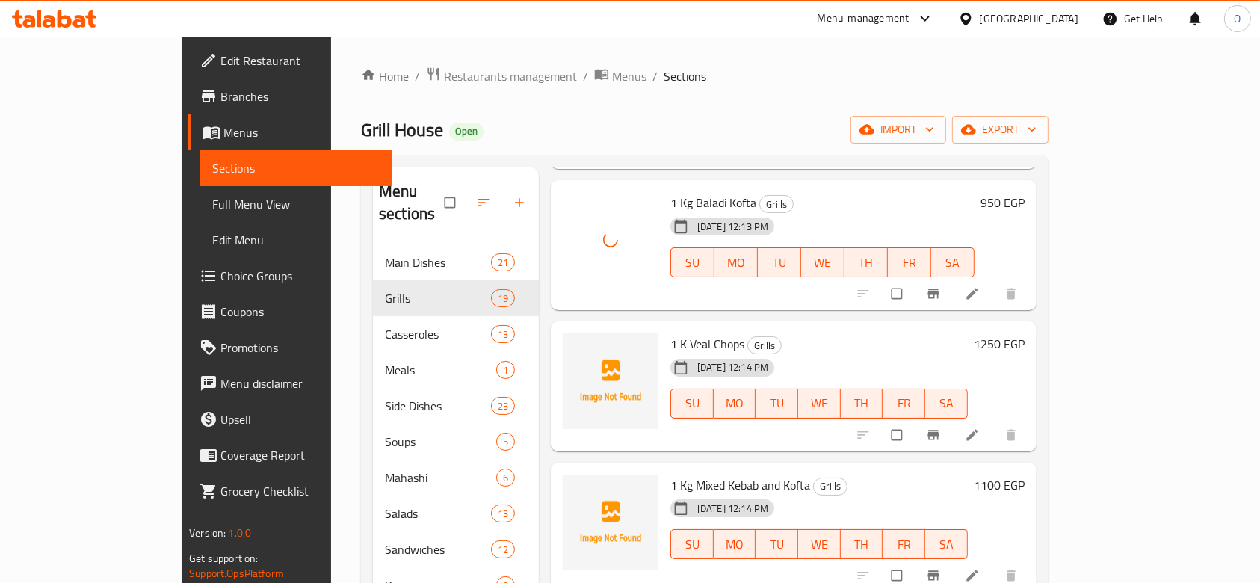
click at [664, 327] on div "1 K Veal Chops Grills [DATE] 12:14 PM SU MO TU WE TH FR SA" at bounding box center [818, 386] width 309 height 118
drag, startPoint x: 620, startPoint y: 318, endPoint x: 637, endPoint y: 322, distance: 17.8
click at [616, 327] on div "1 K Veal Chops Grills [DATE] 12:14 PM SU MO TU WE TH FR SA 1250 EGP" at bounding box center [794, 386] width 474 height 118
click at [670, 333] on span "1 K Veal Chops" at bounding box center [707, 344] width 74 height 22
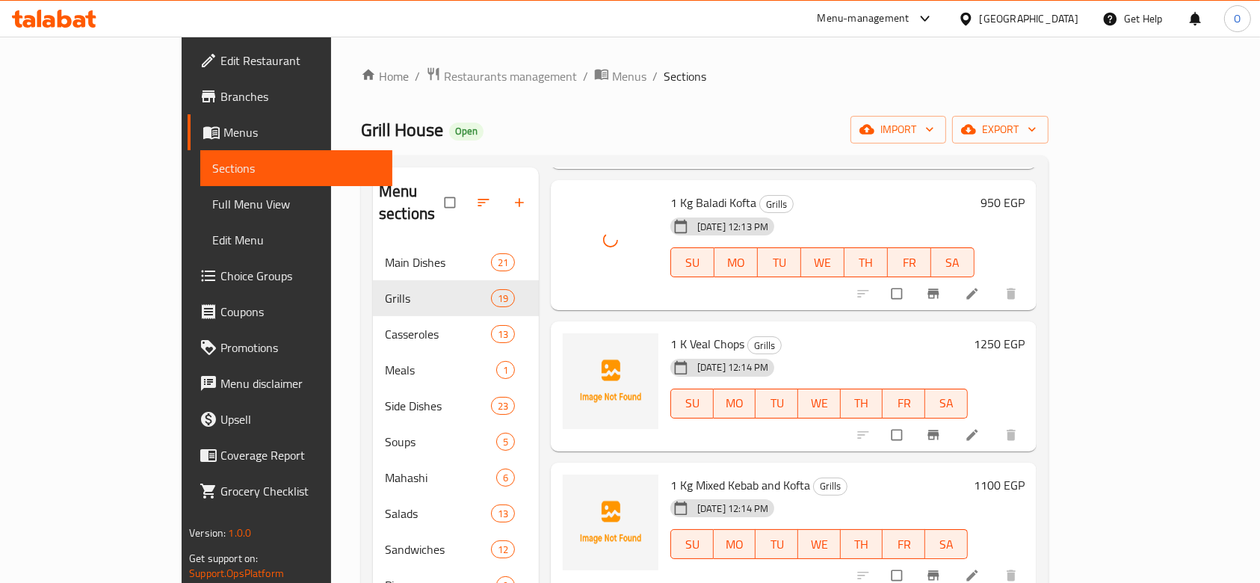
click at [670, 333] on span "1 K Veal Chops" at bounding box center [707, 344] width 74 height 22
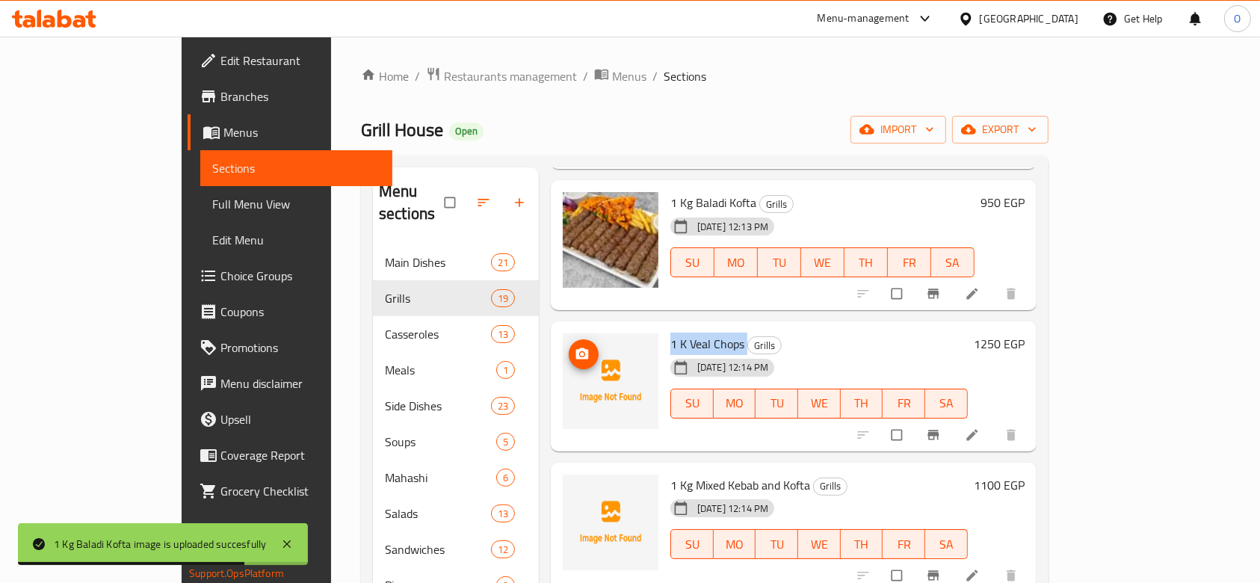
click at [576, 348] on icon "upload picture" at bounding box center [582, 353] width 13 height 11
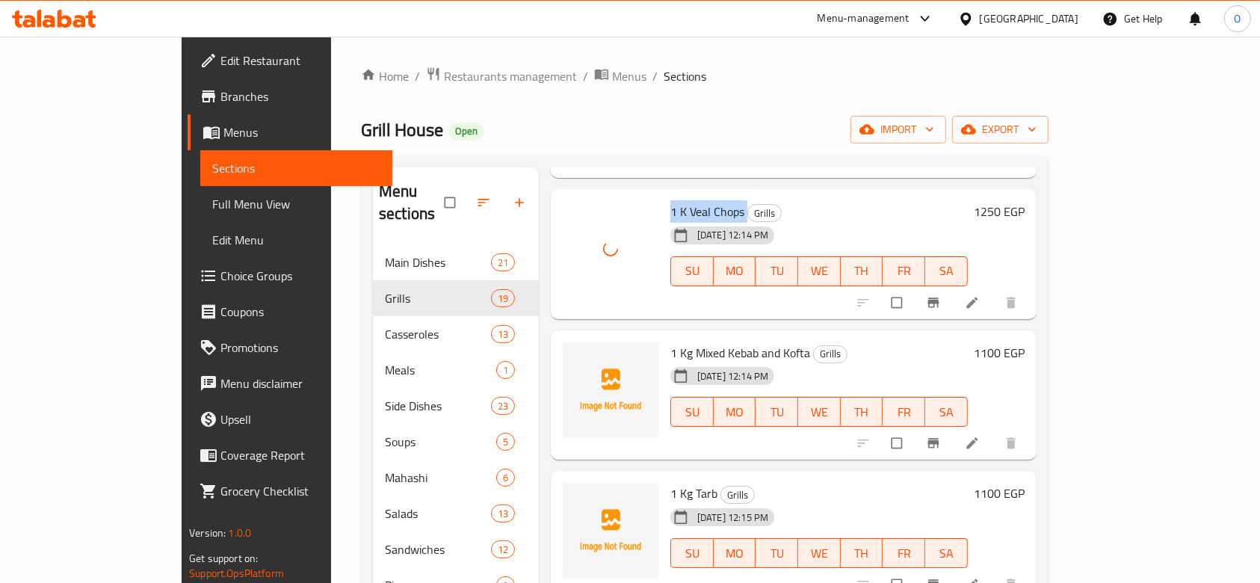
scroll to position [398, 0]
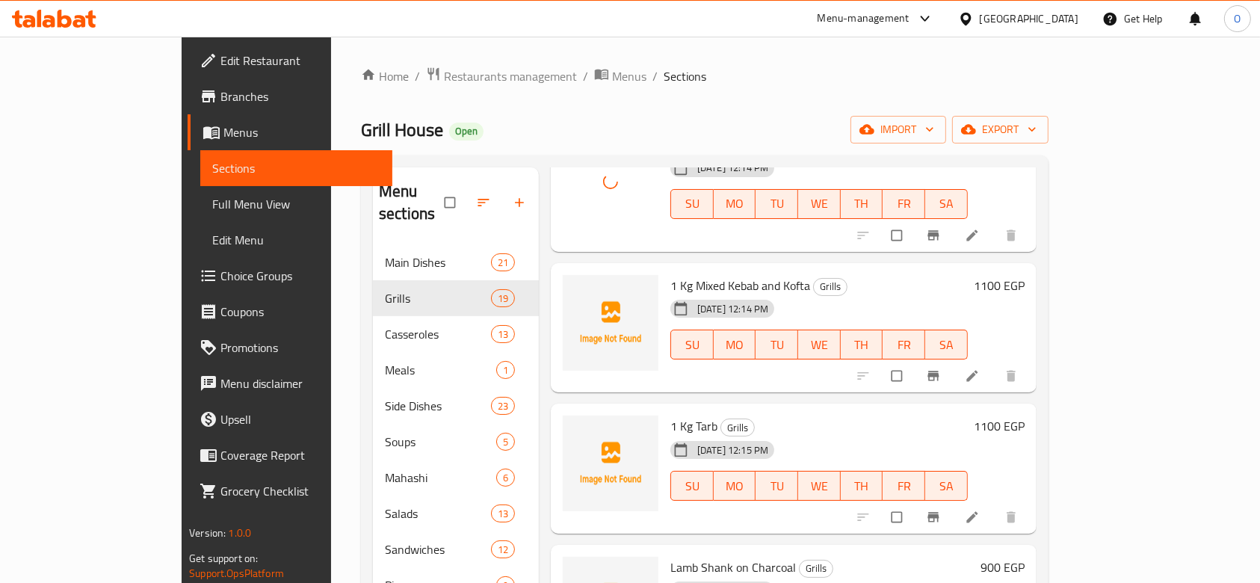
click at [670, 274] on span "1 Kg Mixed Kebab and Kofta" at bounding box center [740, 285] width 140 height 22
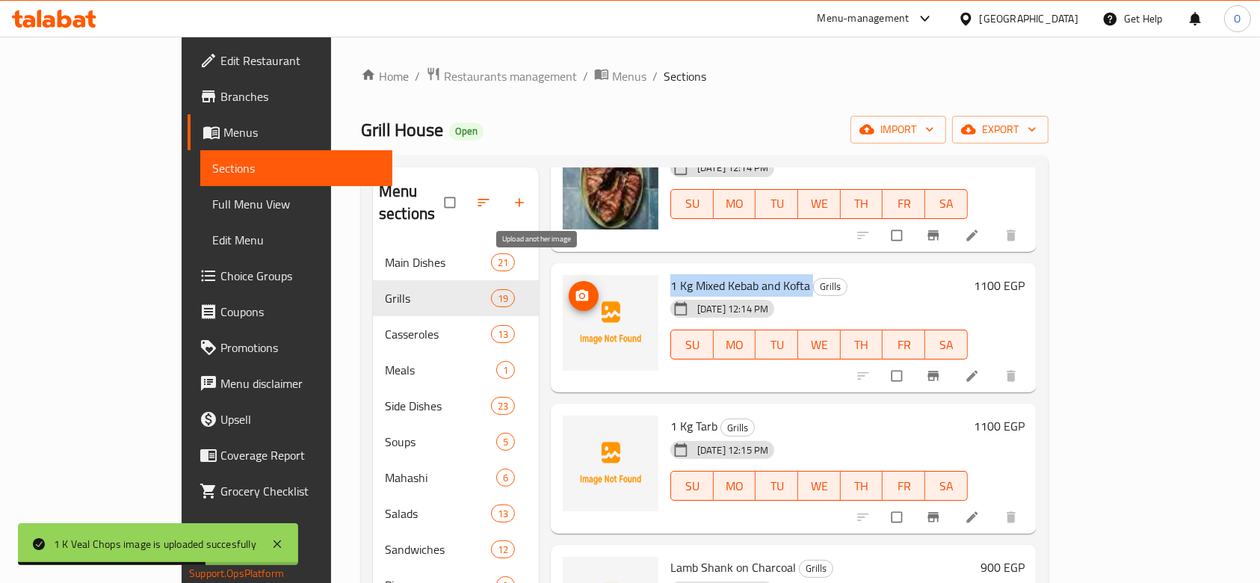
click at [569, 289] on span "upload picture" at bounding box center [584, 296] width 30 height 15
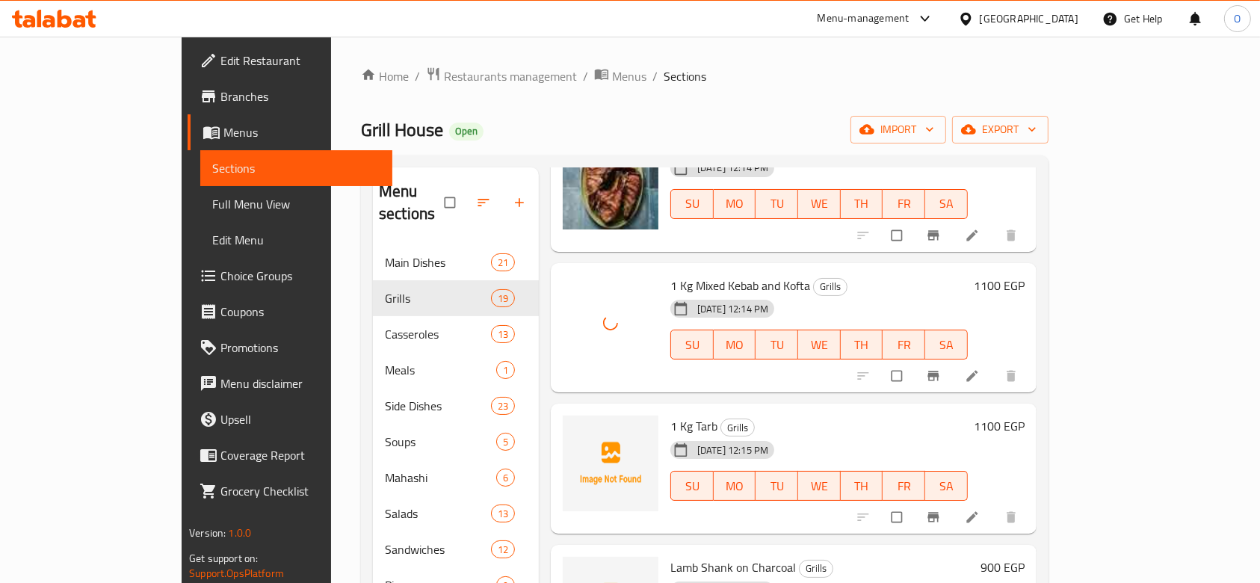
click at [670, 415] on span "1 Kg Tarb" at bounding box center [693, 426] width 47 height 22
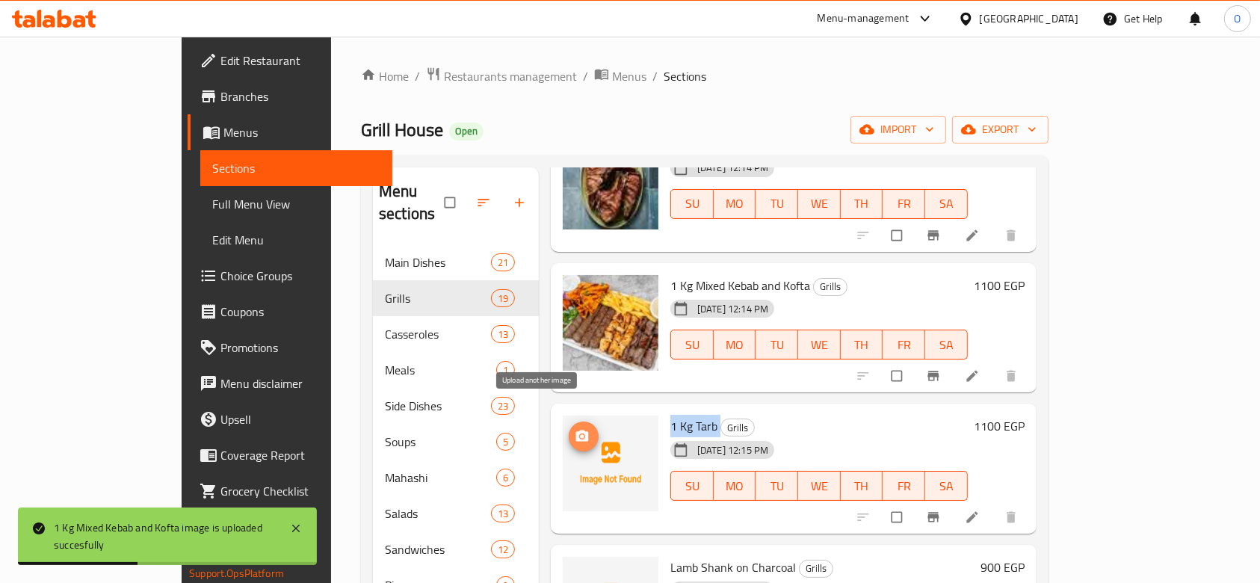
click at [569, 422] on button "upload picture" at bounding box center [584, 437] width 30 height 30
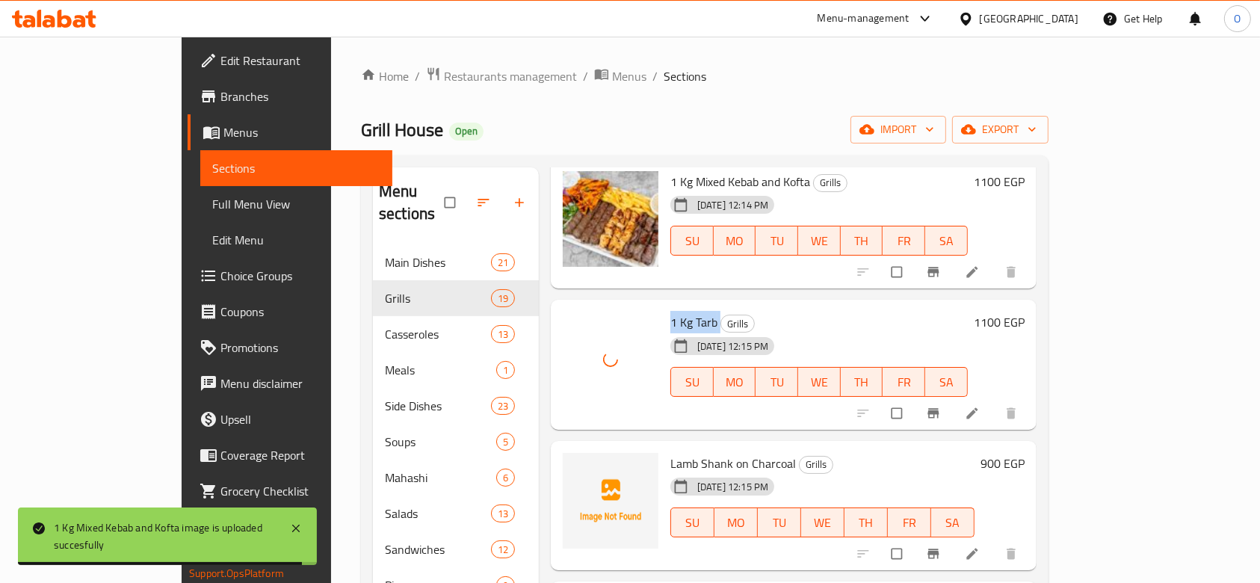
scroll to position [598, 0]
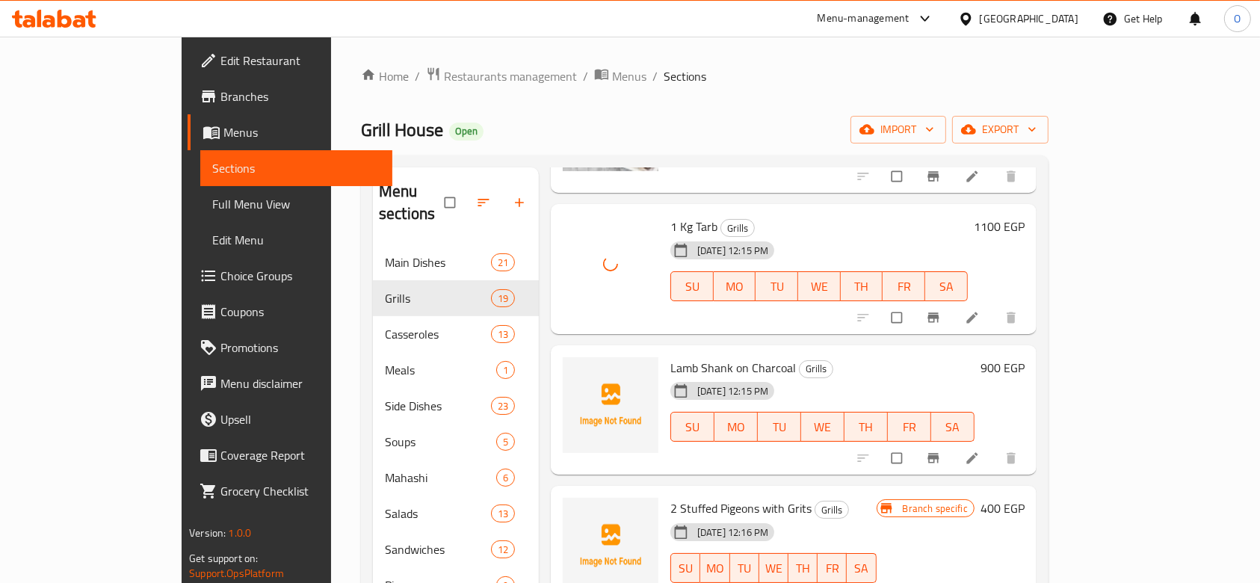
click at [670, 357] on span "Lamb Shank on Charcoal" at bounding box center [733, 368] width 126 height 22
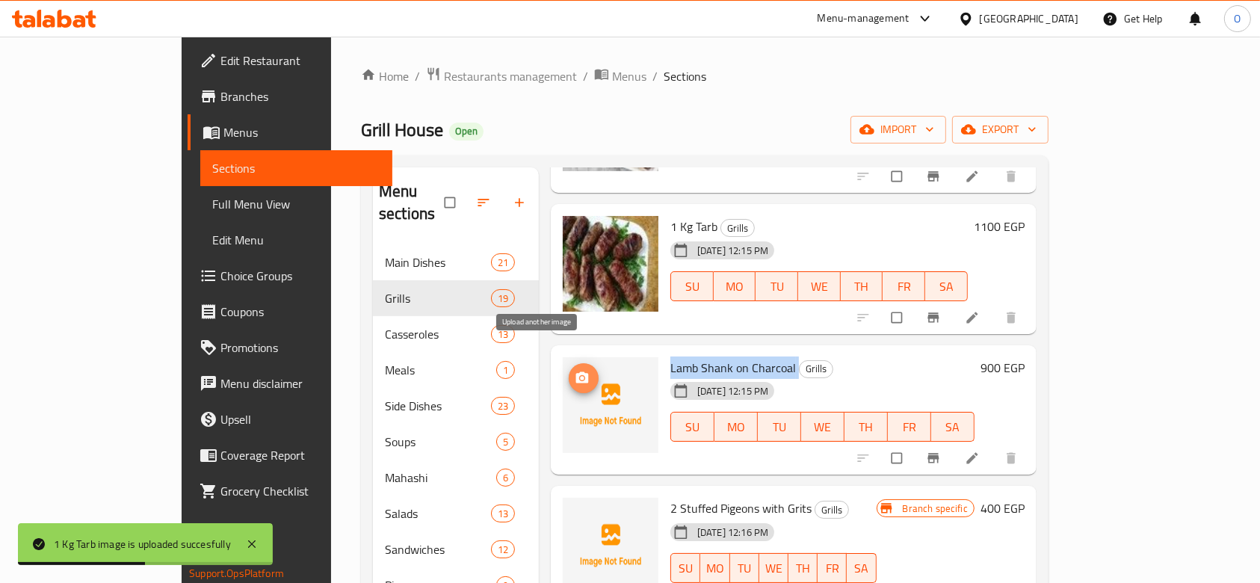
click at [575, 371] on icon "upload picture" at bounding box center [582, 378] width 15 height 15
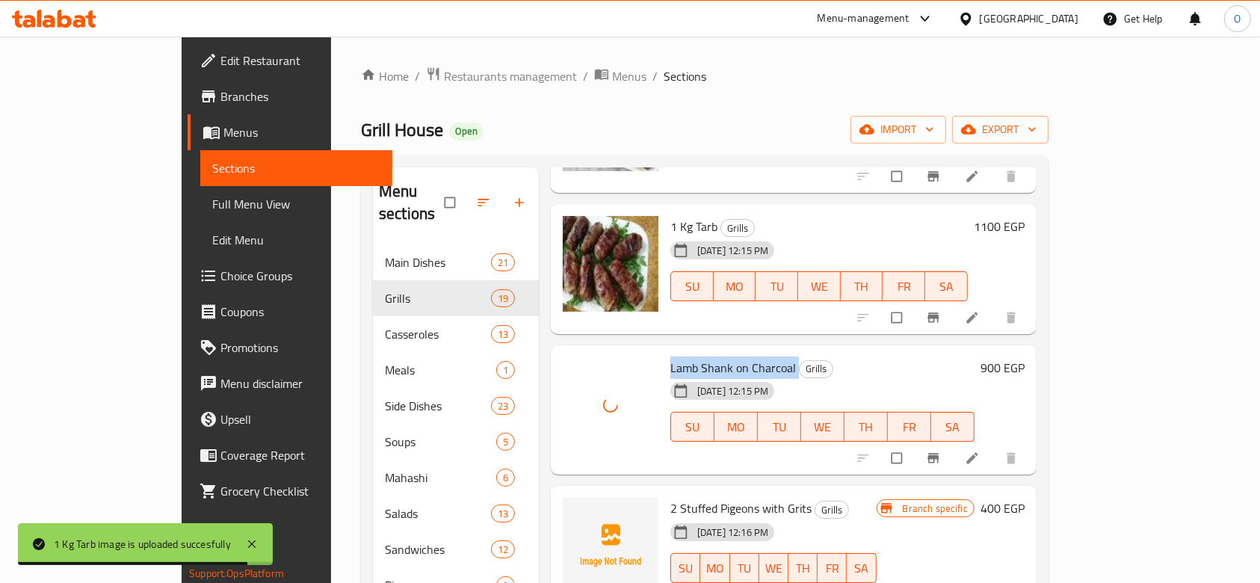
scroll to position [897, 0]
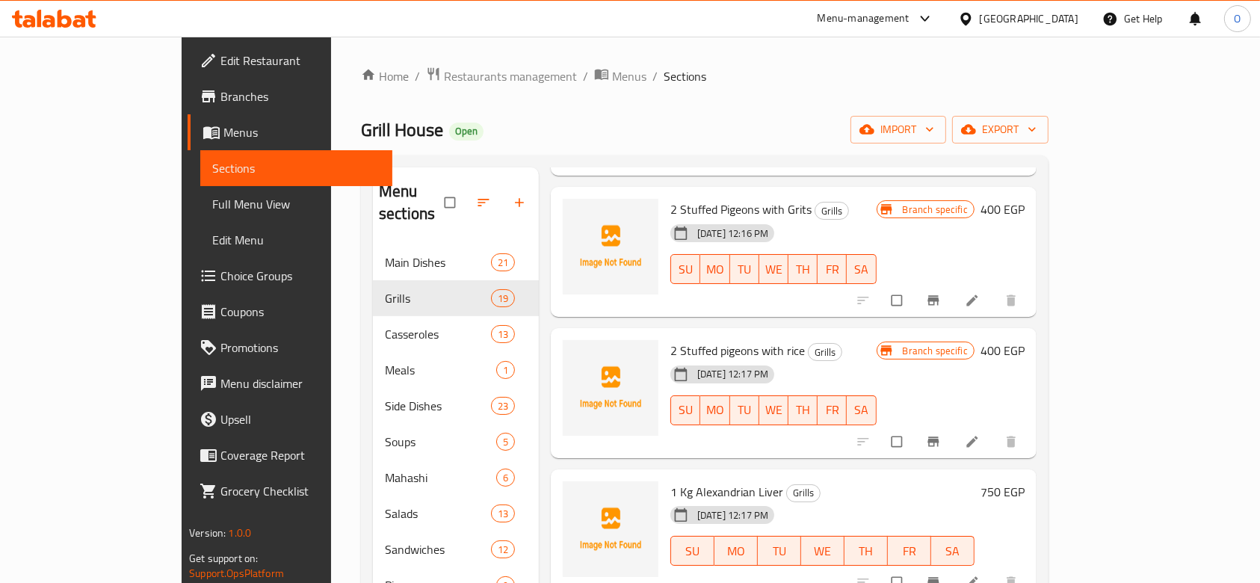
click at [682, 198] on span "2 Stuffed Pigeons with Grits" at bounding box center [740, 209] width 141 height 22
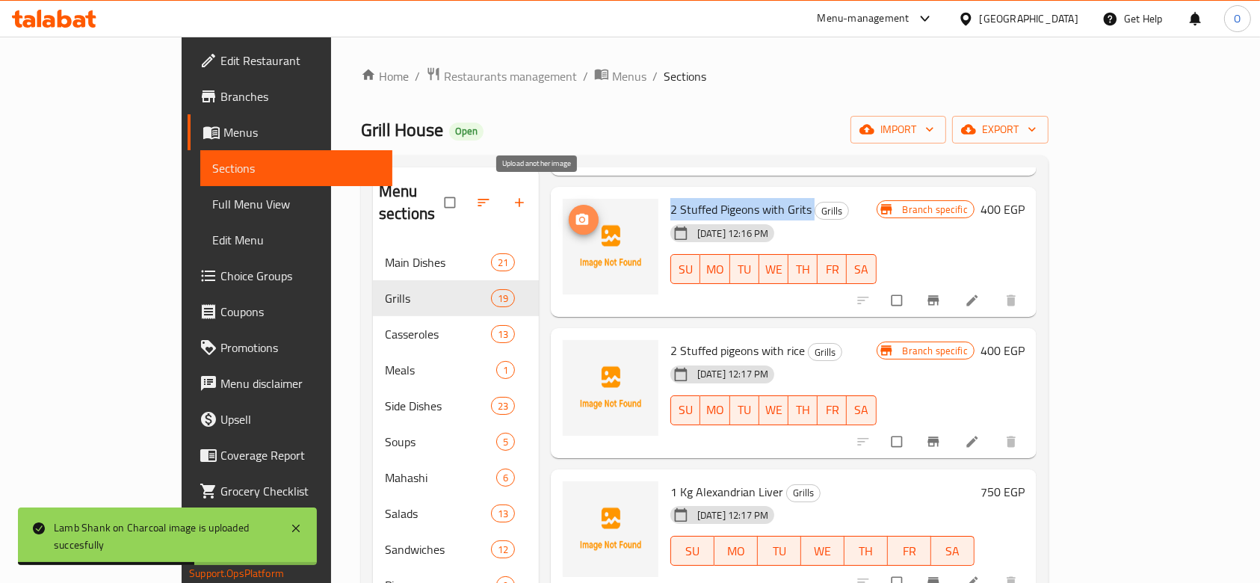
click at [576, 214] on icon "upload picture" at bounding box center [582, 219] width 13 height 11
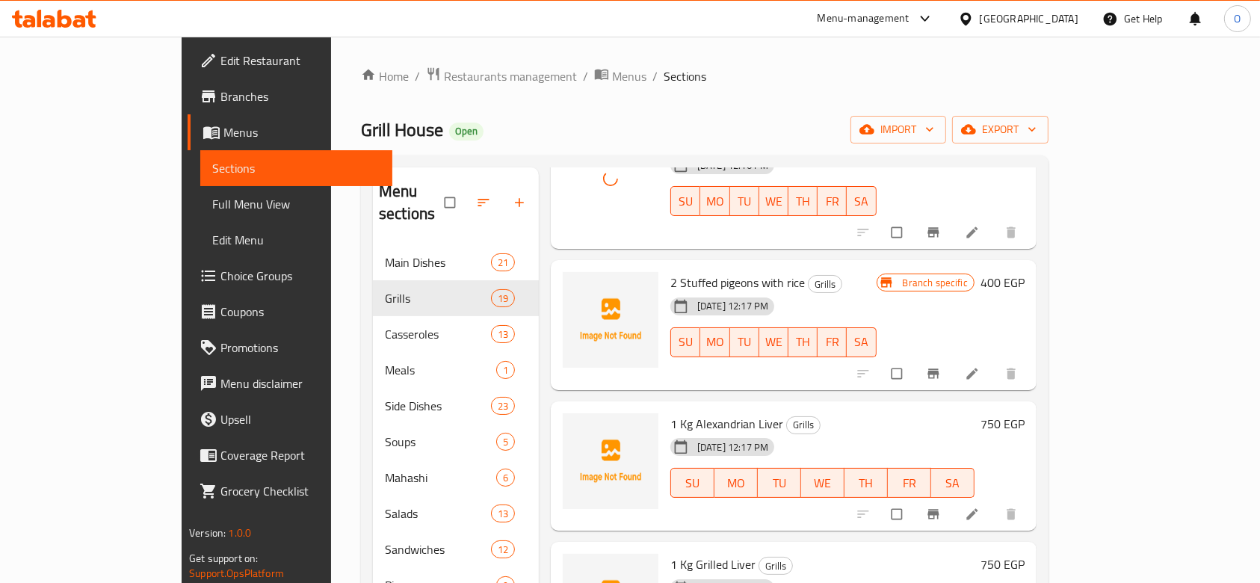
scroll to position [996, 0]
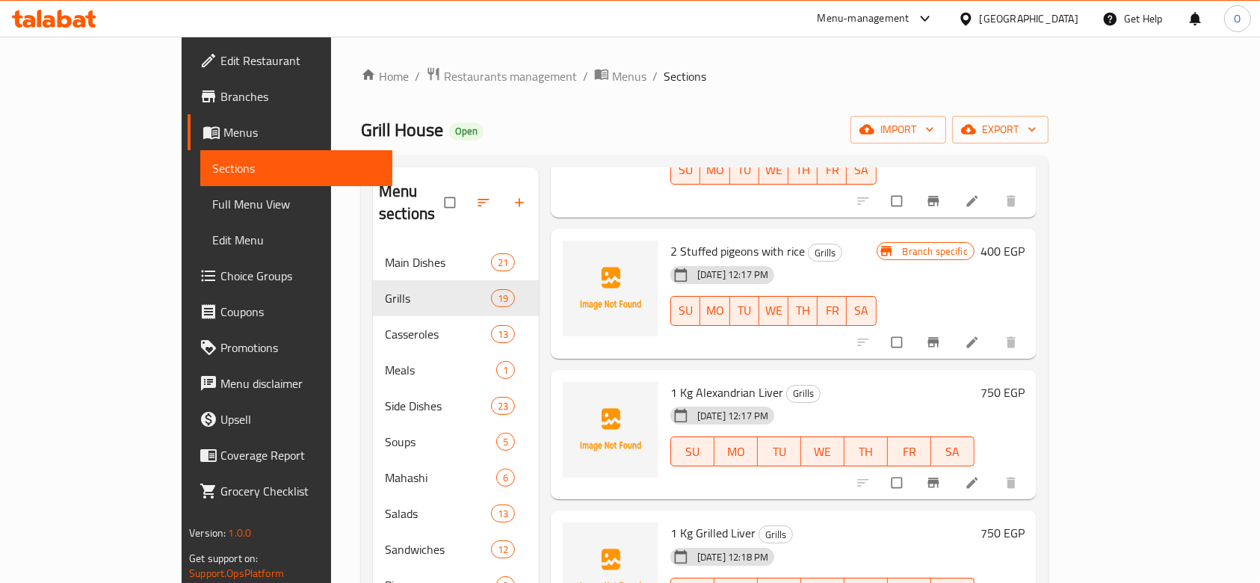
click at [684, 240] on span "2 Stuffed pigeons with rice" at bounding box center [737, 251] width 135 height 22
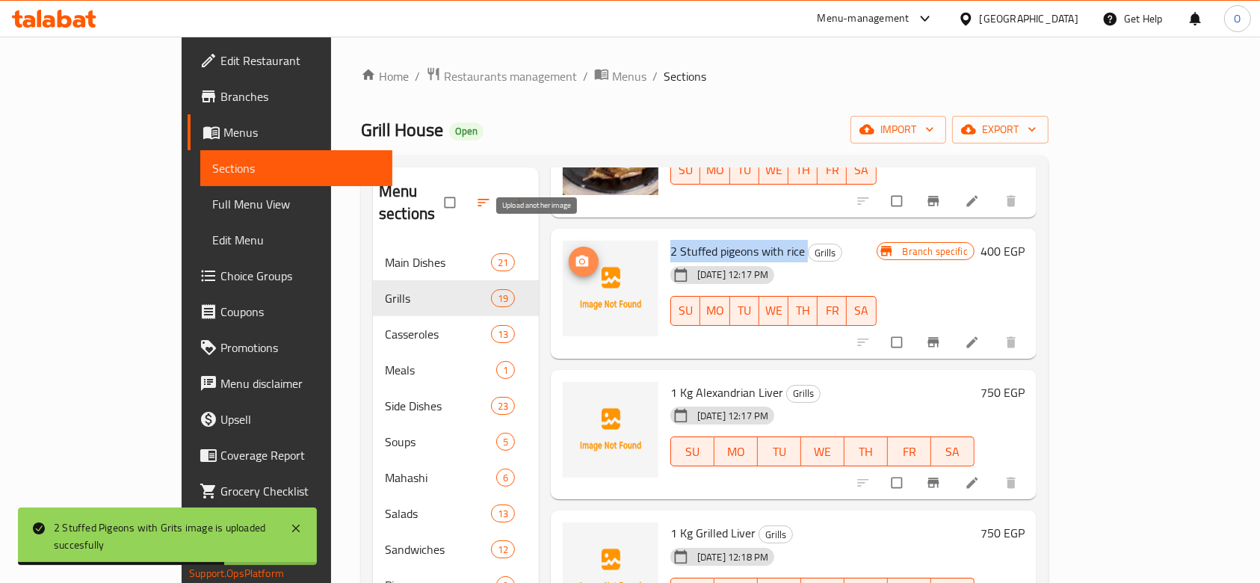
click at [569, 247] on button "upload picture" at bounding box center [584, 262] width 30 height 30
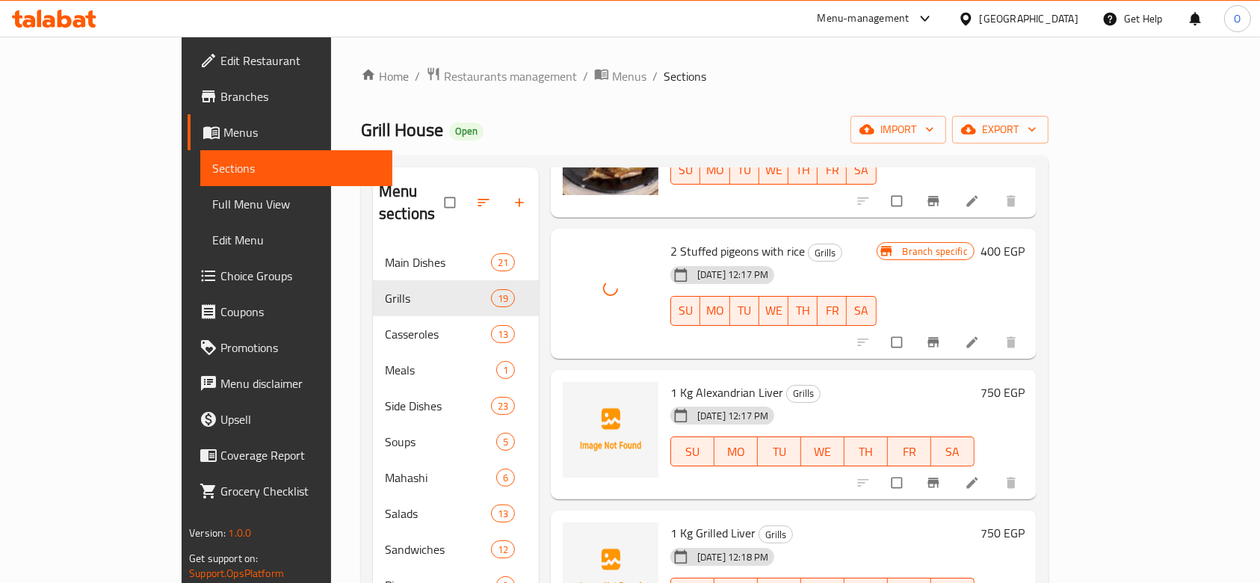
click at [670, 381] on span "1 Kg Alexandrian Liver" at bounding box center [726, 392] width 113 height 22
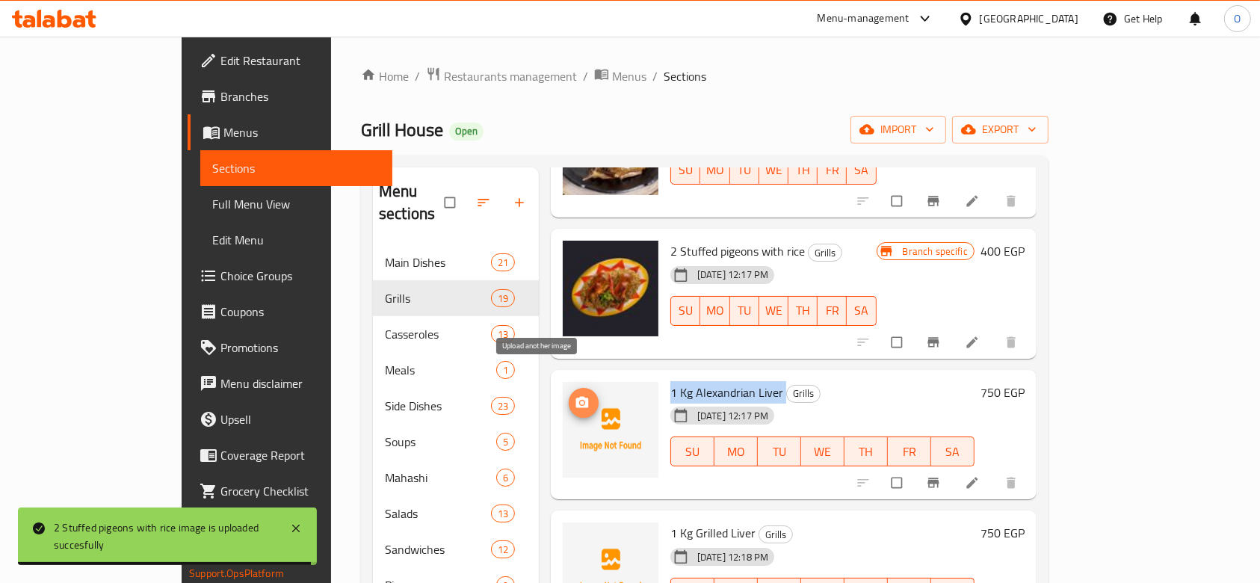
click at [569, 395] on span "upload picture" at bounding box center [584, 402] width 30 height 15
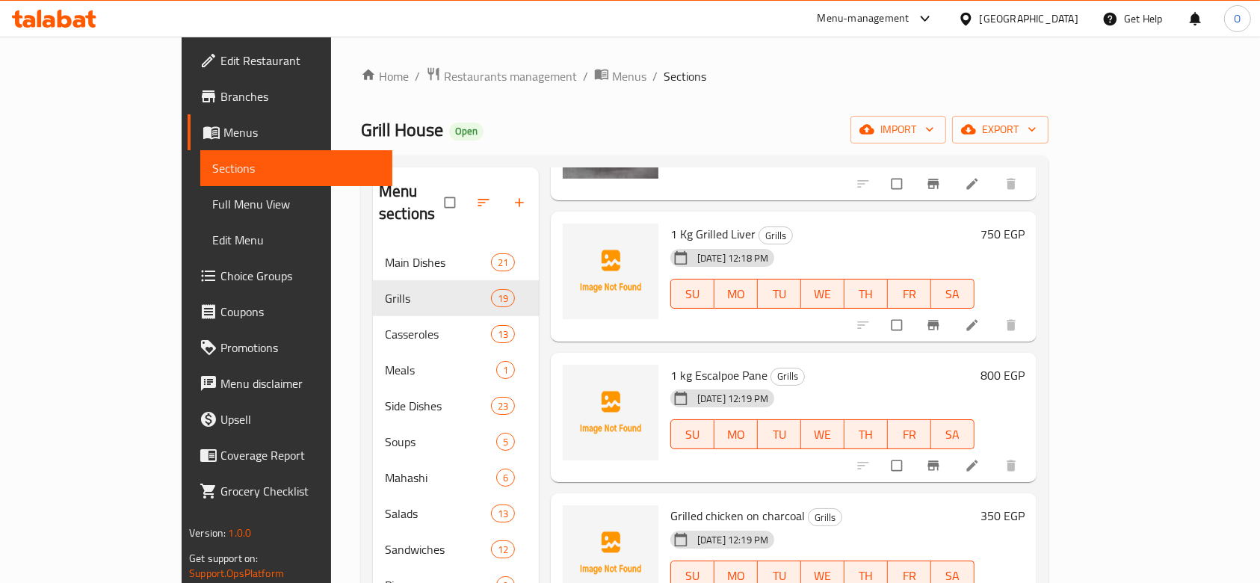
scroll to position [1196, 0]
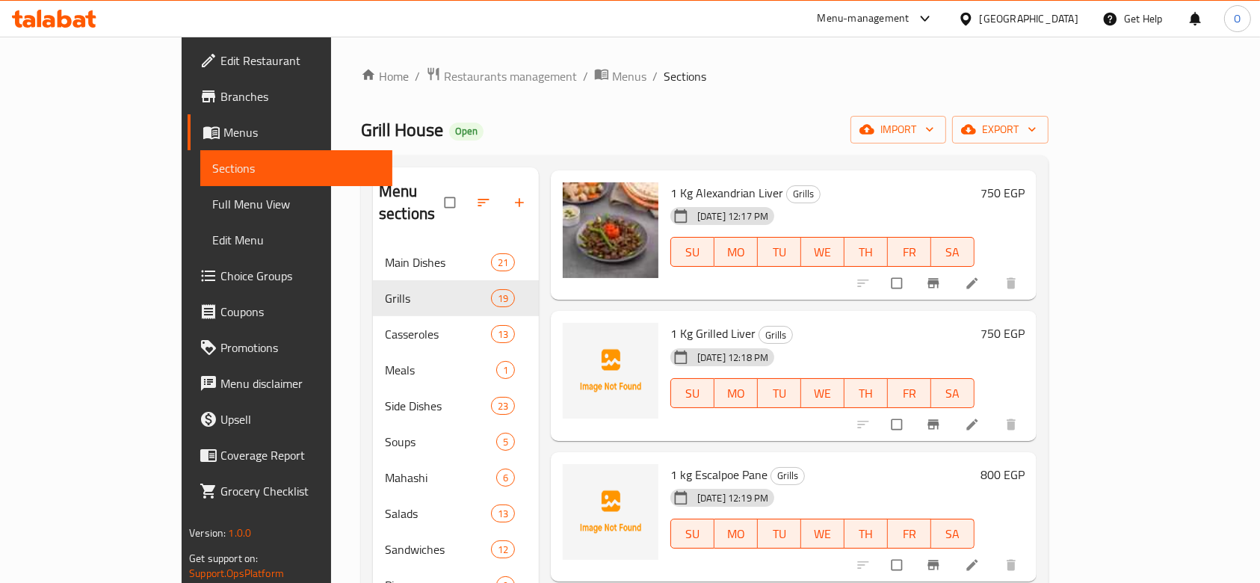
click at [670, 322] on span "1 Kg Grilled Liver" at bounding box center [712, 333] width 85 height 22
click at [575, 336] on icon "upload picture" at bounding box center [582, 343] width 15 height 15
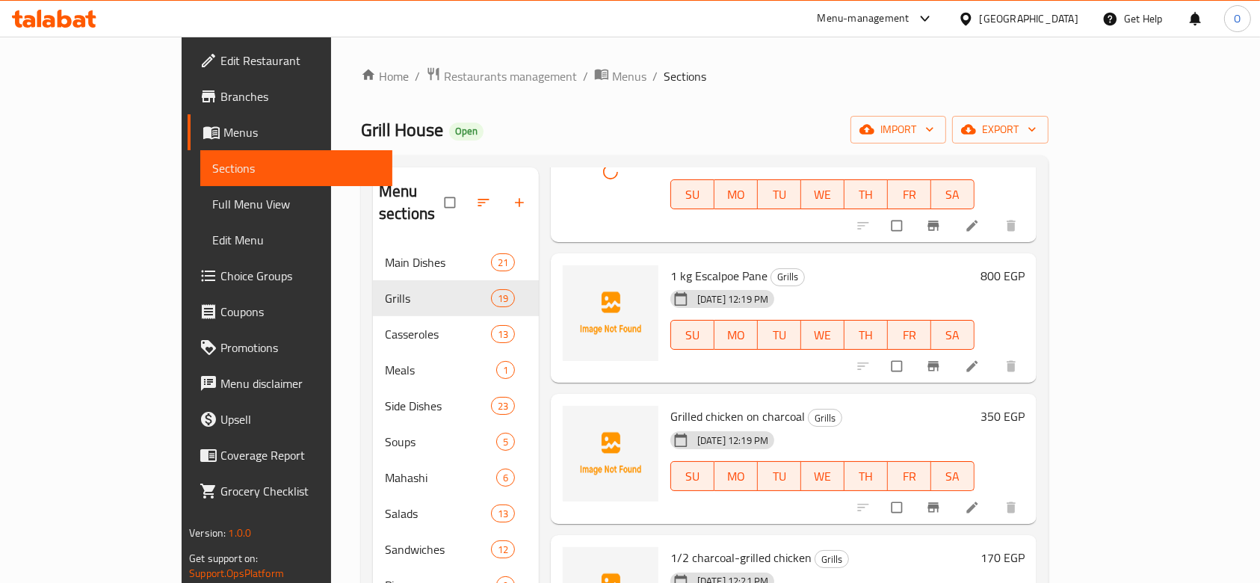
click at [670, 265] on span "1 kg Escalpoe Pane" at bounding box center [718, 276] width 97 height 22
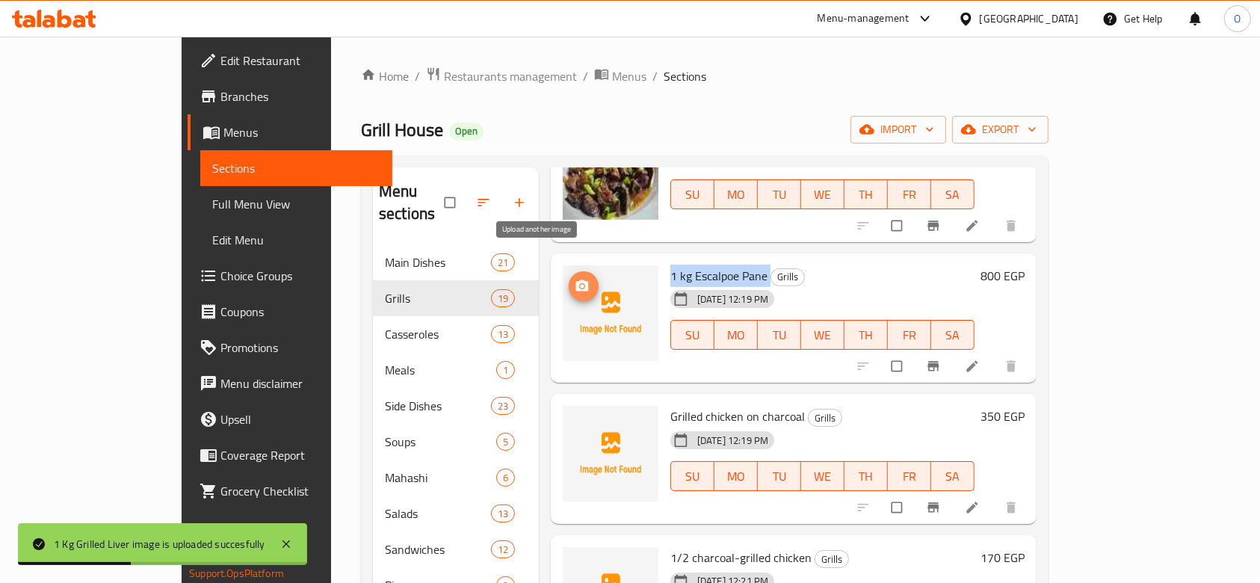
click at [575, 279] on icon "upload picture" at bounding box center [582, 286] width 15 height 15
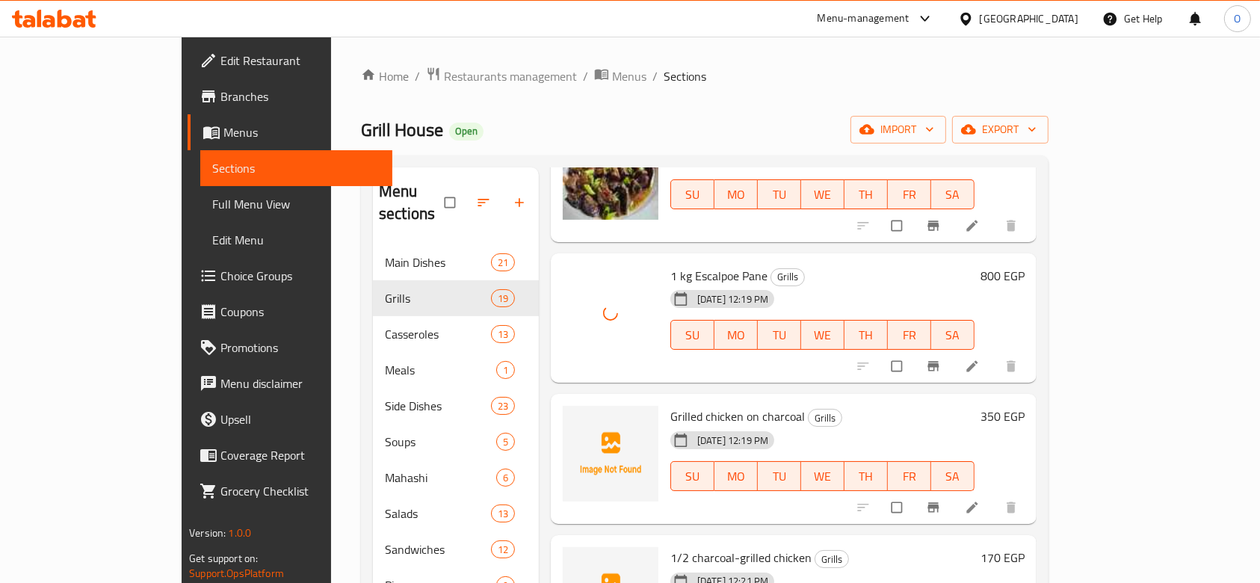
click at [670, 405] on span "Grilled chicken on charcoal" at bounding box center [737, 416] width 135 height 22
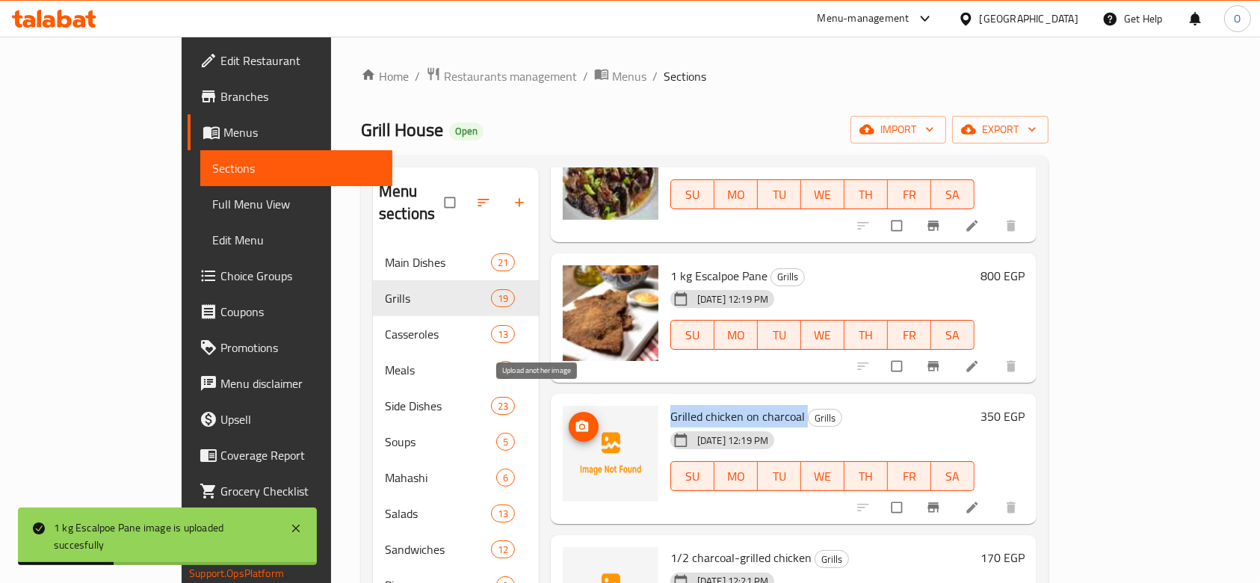
click at [569, 412] on button "upload picture" at bounding box center [584, 427] width 30 height 30
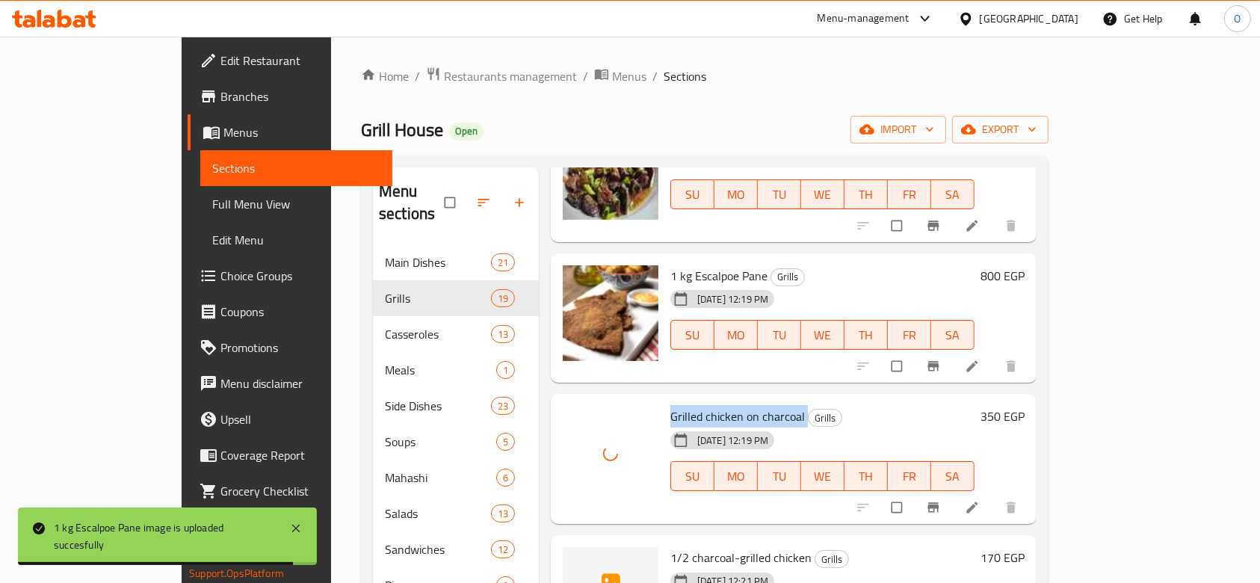
scroll to position [1594, 0]
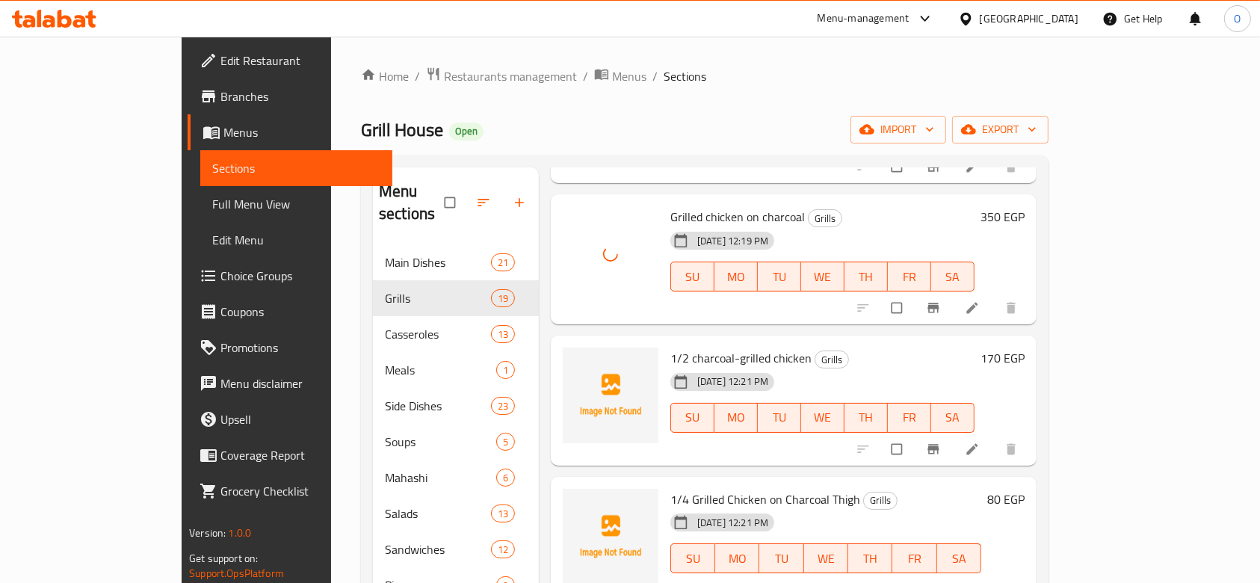
click at [670, 347] on span "1/2 charcoal-grilled chicken" at bounding box center [740, 358] width 141 height 22
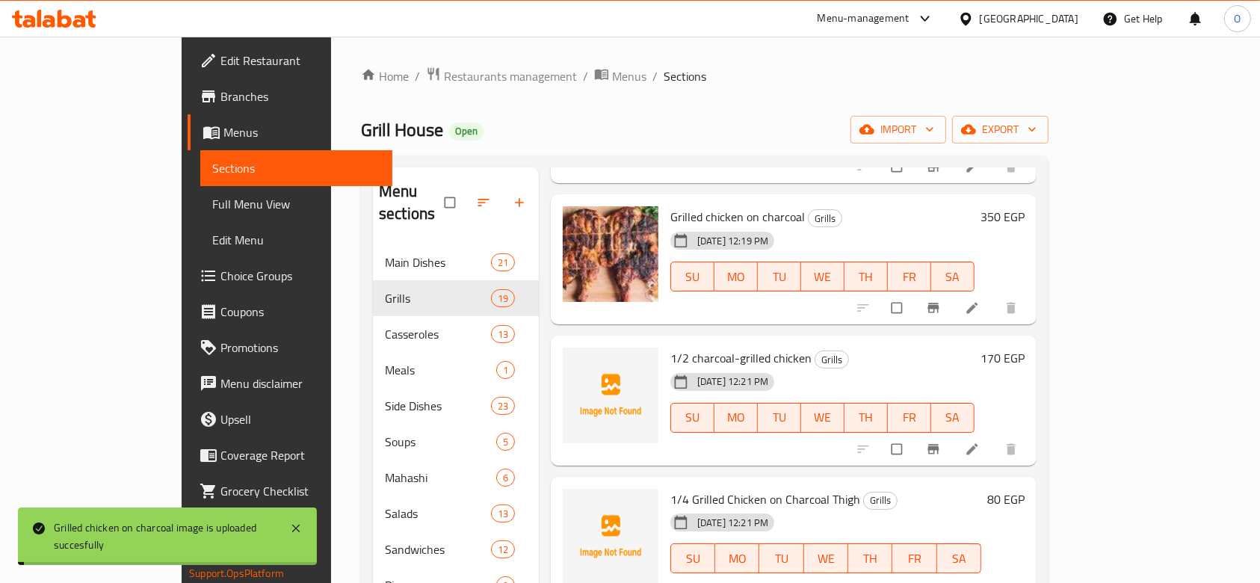
click at [699, 347] on span "1/2 charcoal-grilled chicken" at bounding box center [740, 358] width 141 height 22
click at [563, 348] on img at bounding box center [611, 396] width 96 height 96
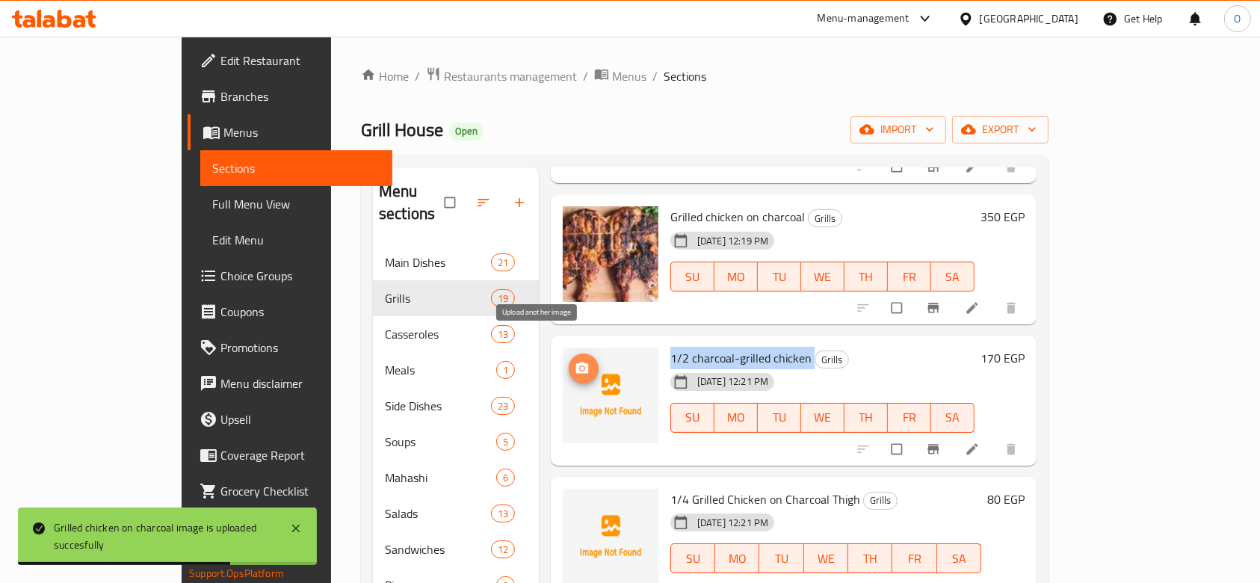
click at [575, 361] on icon "upload picture" at bounding box center [582, 368] width 15 height 15
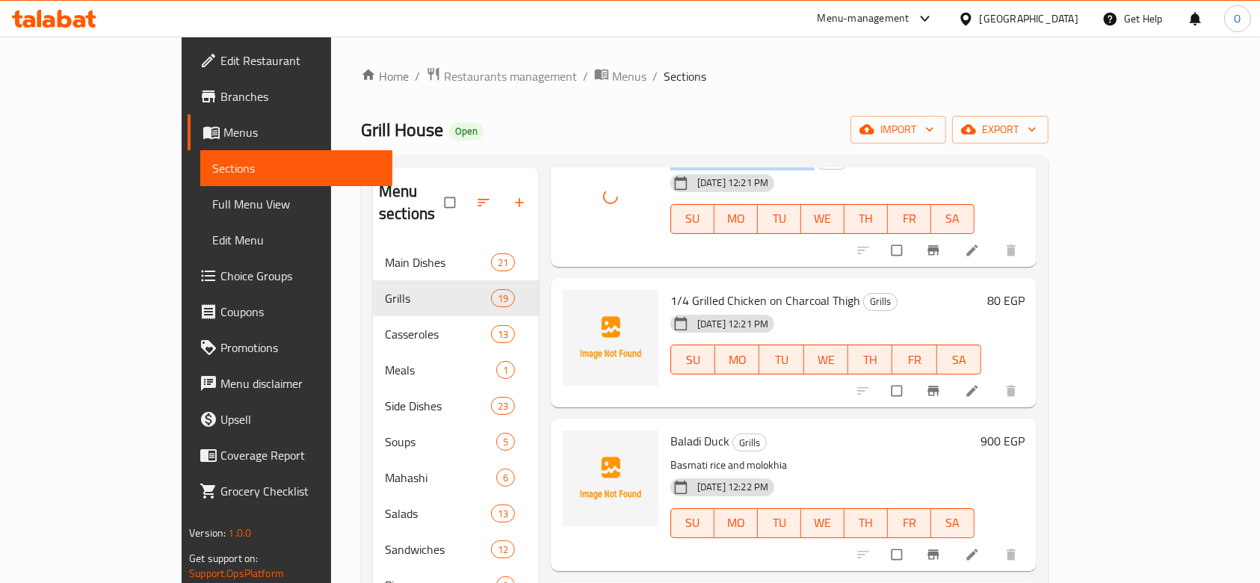
scroll to position [1794, 0]
click at [670, 289] on span "1/4 Grilled Chicken on Charcoal Thigh" at bounding box center [765, 300] width 190 height 22
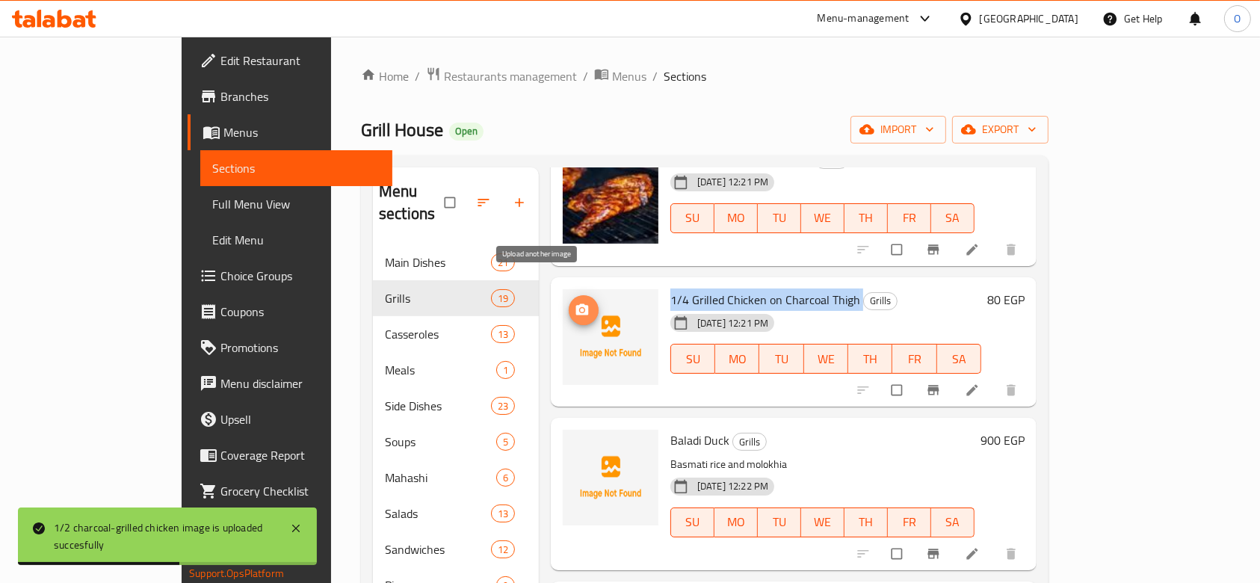
click at [576, 303] on icon "upload picture" at bounding box center [582, 308] width 13 height 11
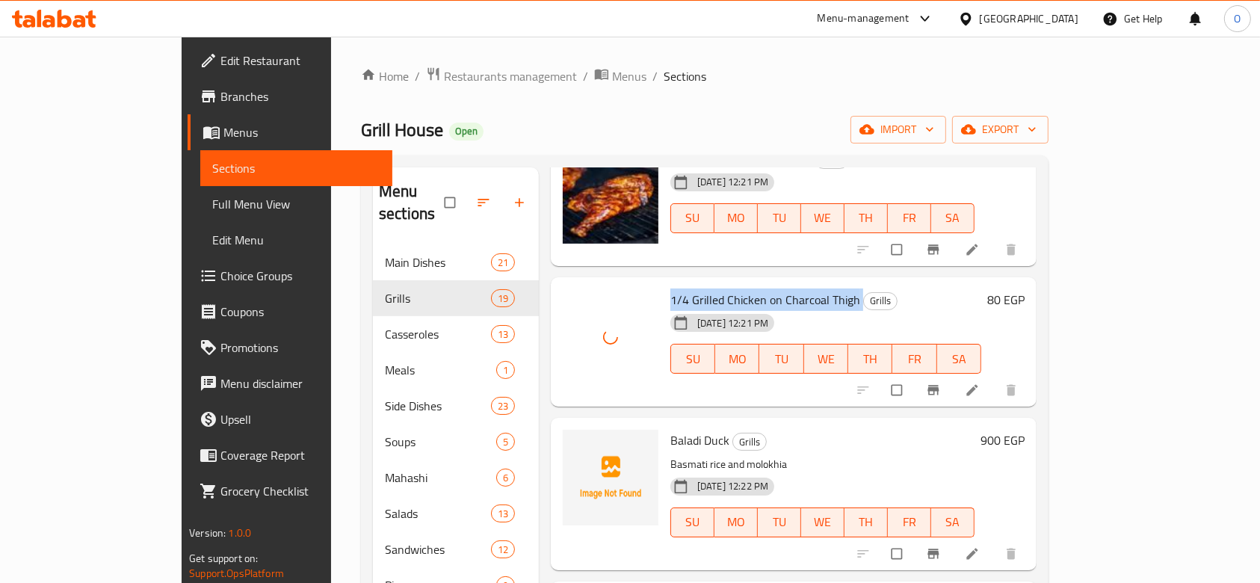
scroll to position [1893, 0]
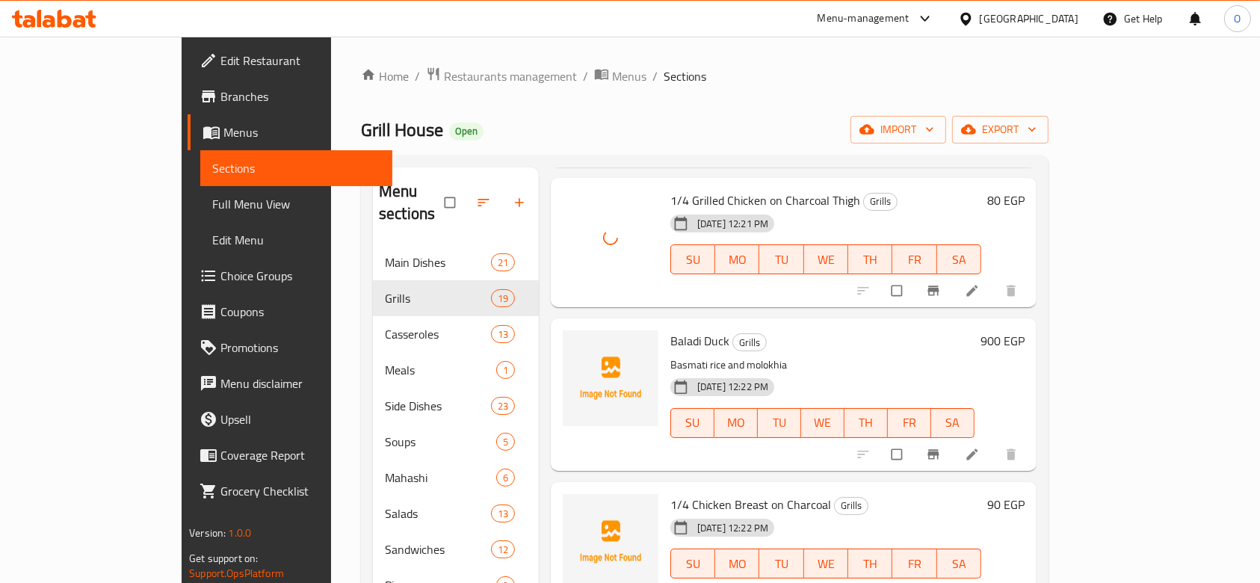
click at [670, 330] on span "Baladi Duck" at bounding box center [699, 341] width 59 height 22
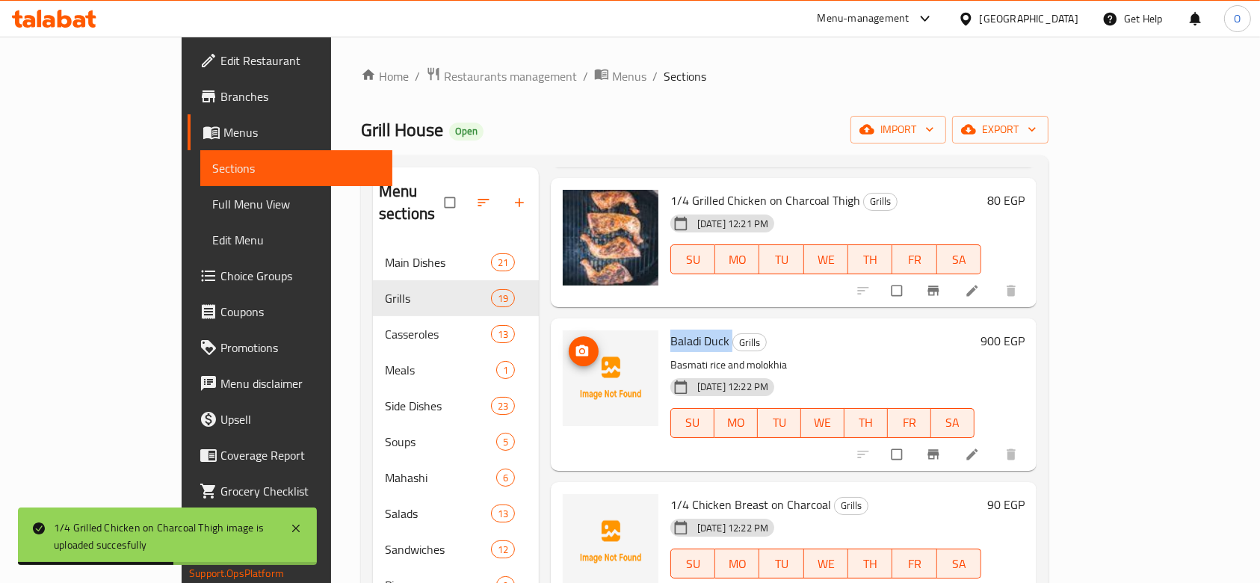
click at [575, 344] on icon "upload picture" at bounding box center [582, 351] width 15 height 15
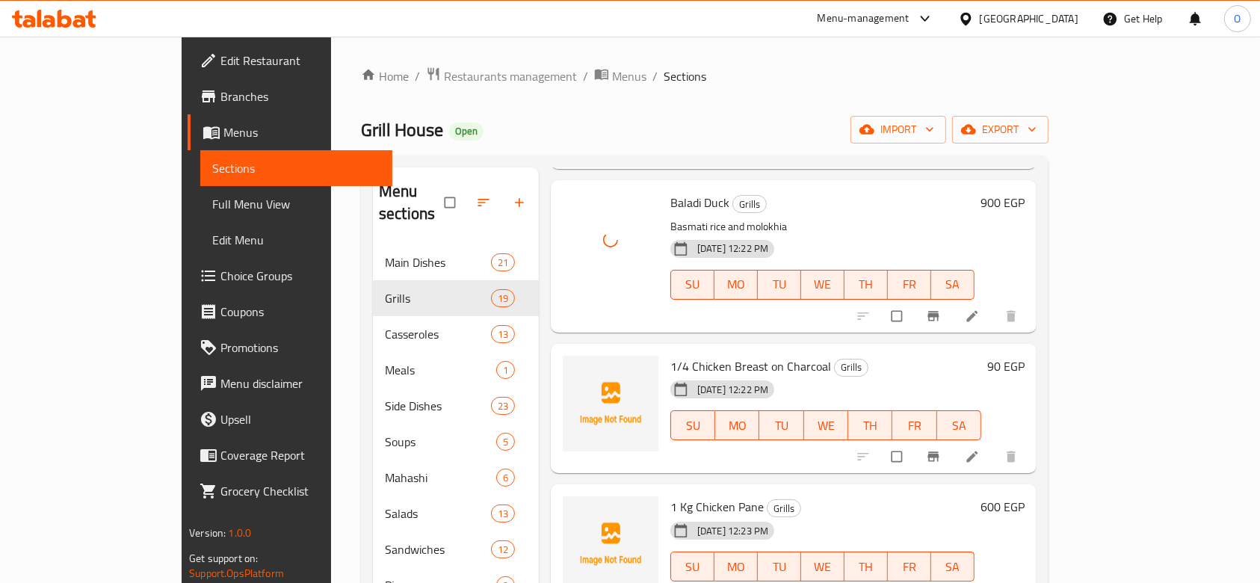
click at [670, 355] on span "1/4 Chicken Breast on Charcoal" at bounding box center [750, 366] width 161 height 22
click at [691, 383] on span "[DATE] 12:22 PM" at bounding box center [732, 390] width 83 height 14
click at [670, 355] on span "1/4 Chicken Breast on Charcoal" at bounding box center [750, 366] width 161 height 22
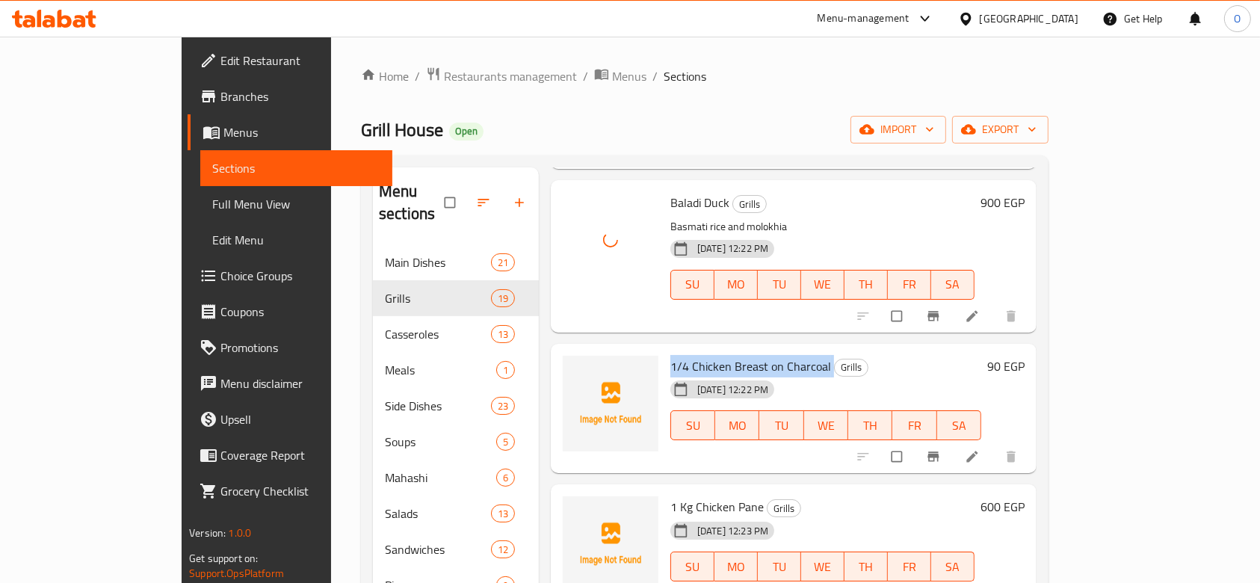
click at [670, 355] on span "1/4 Chicken Breast on Charcoal" at bounding box center [750, 366] width 161 height 22
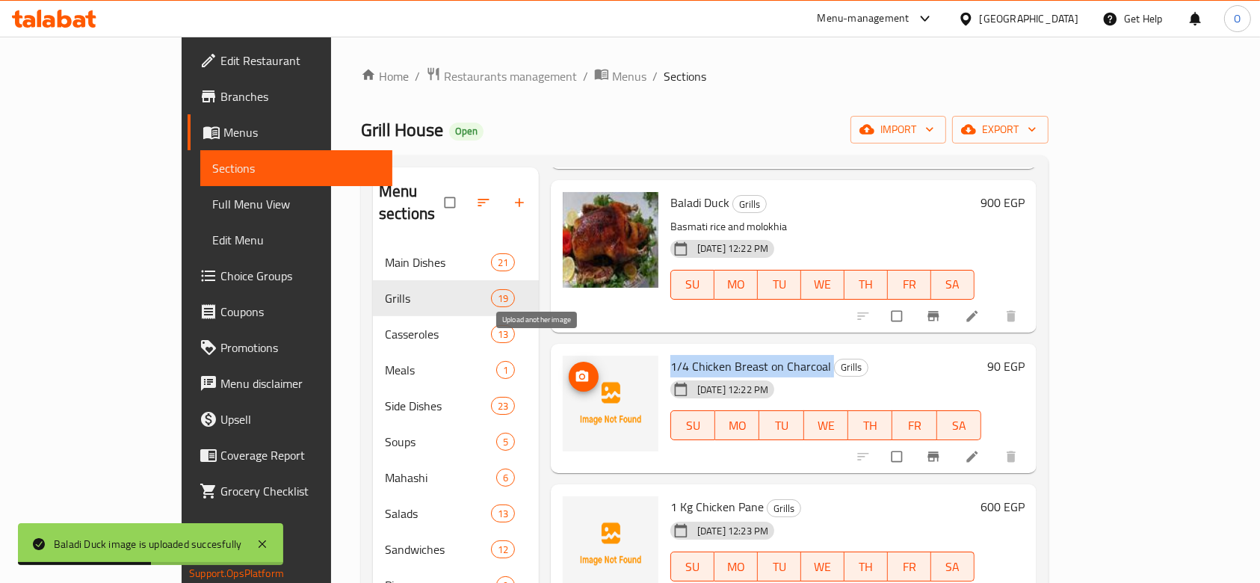
click at [576, 370] on icon "upload picture" at bounding box center [582, 375] width 13 height 11
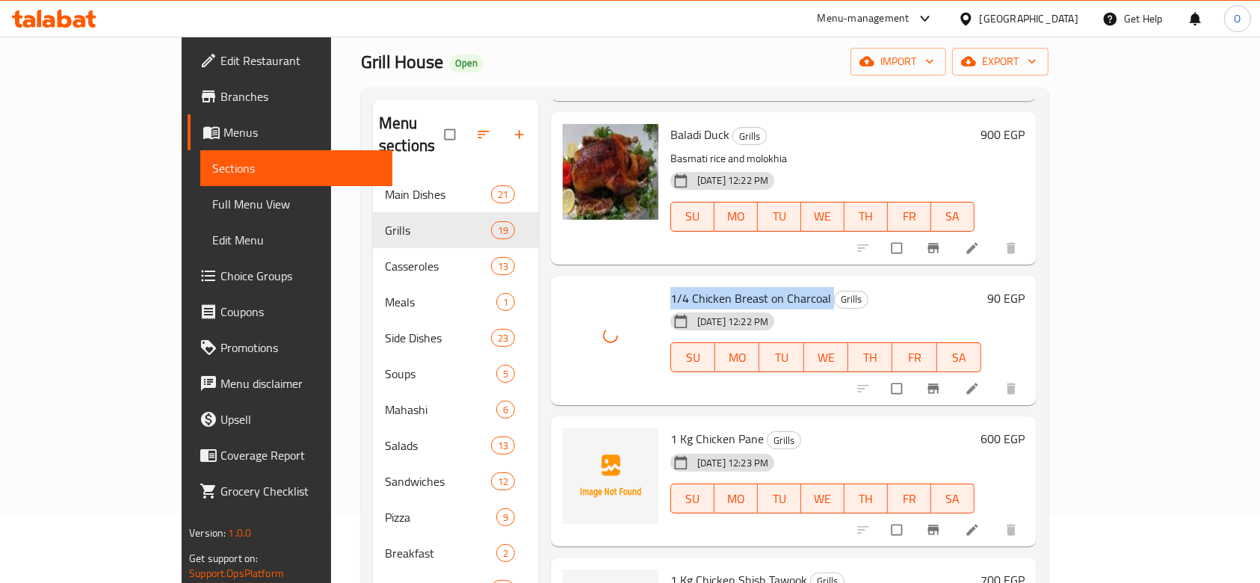
scroll to position [99, 0]
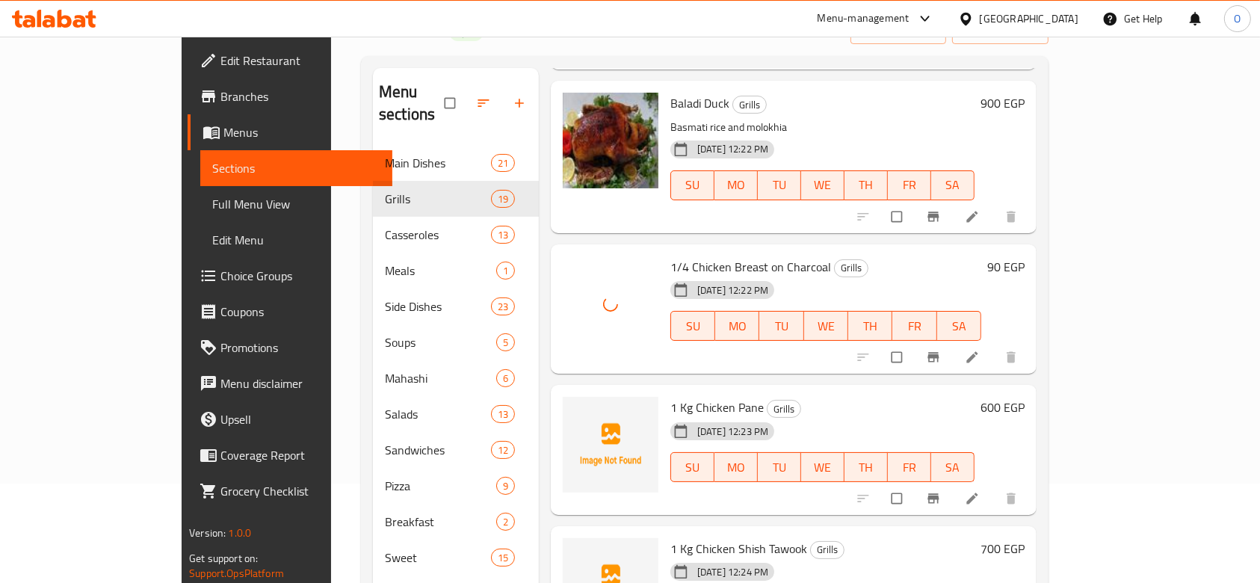
click at [670, 396] on span "1 Kg Chicken Pane" at bounding box center [716, 407] width 93 height 22
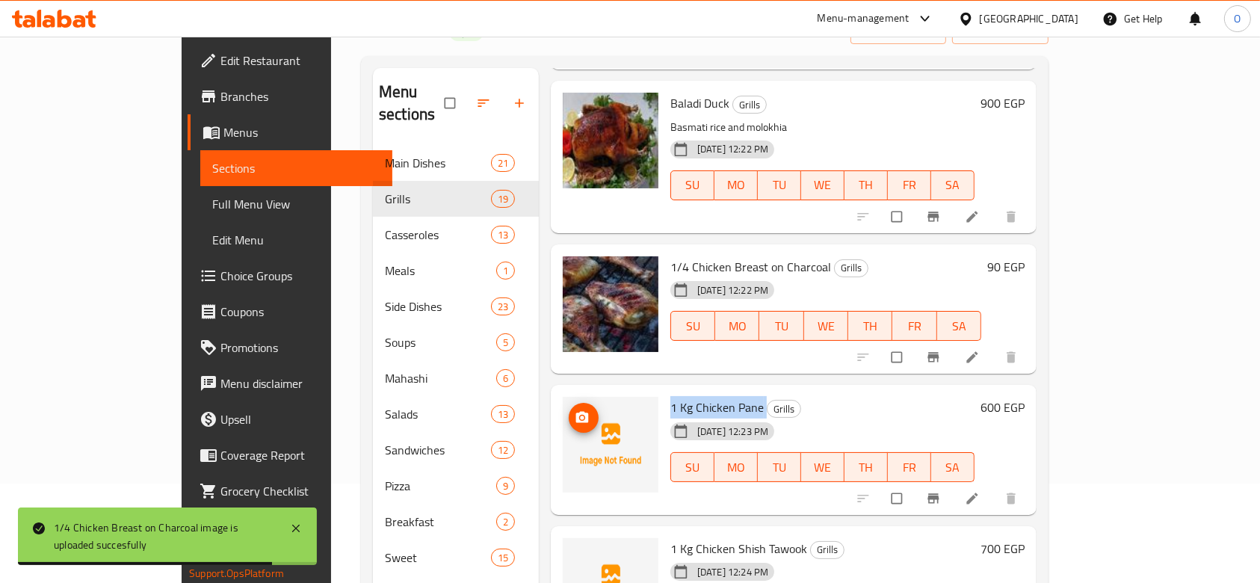
click at [563, 397] on img at bounding box center [611, 445] width 96 height 96
click at [569, 410] on span "upload picture" at bounding box center [584, 417] width 30 height 15
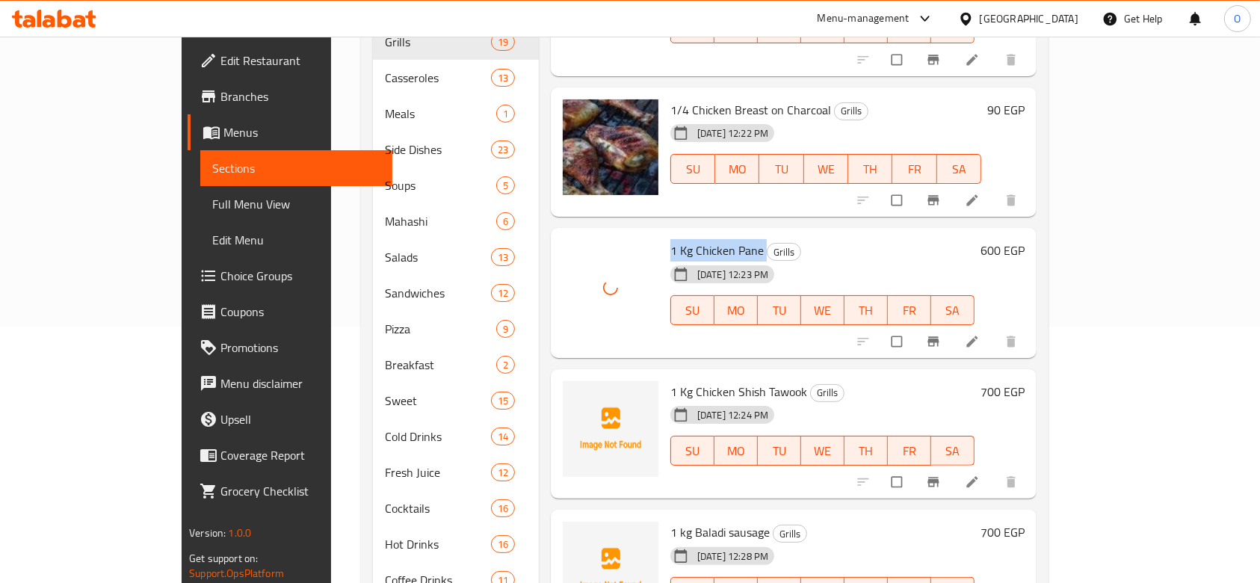
scroll to position [299, 0]
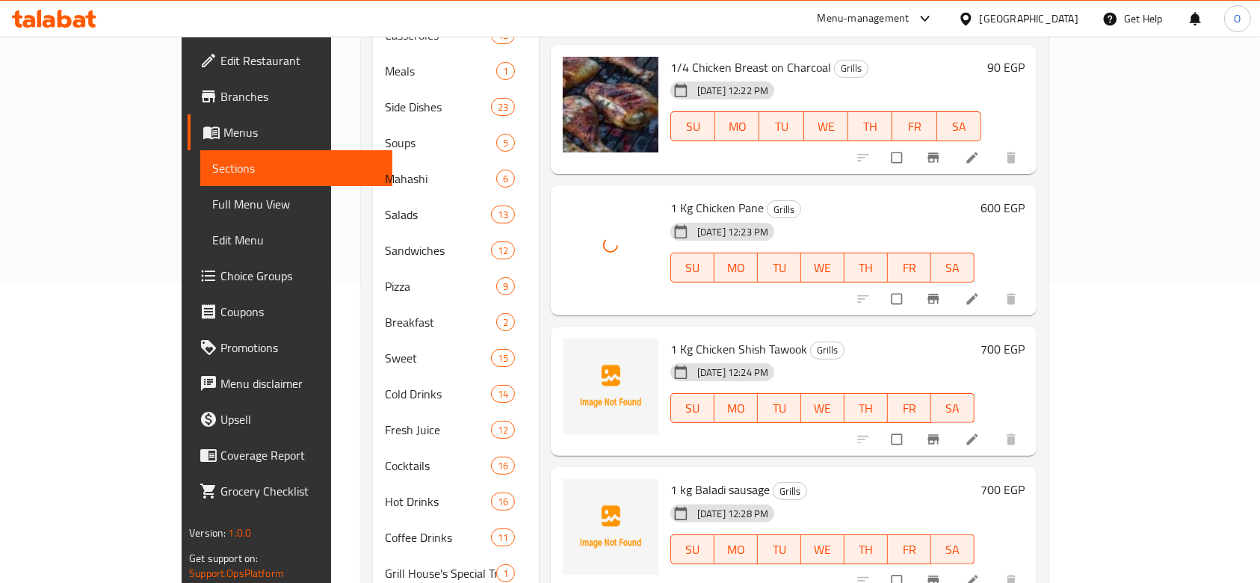
click at [670, 338] on span "1 Kg Chicken Shish Tawook" at bounding box center [738, 349] width 137 height 22
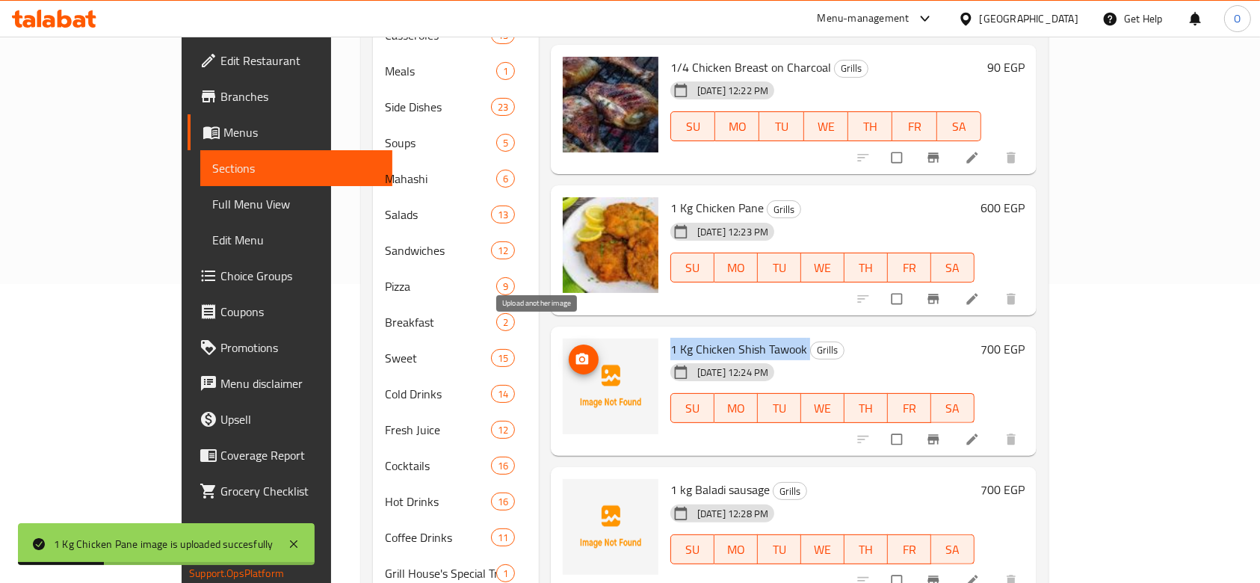
click at [576, 353] on icon "upload picture" at bounding box center [582, 358] width 13 height 11
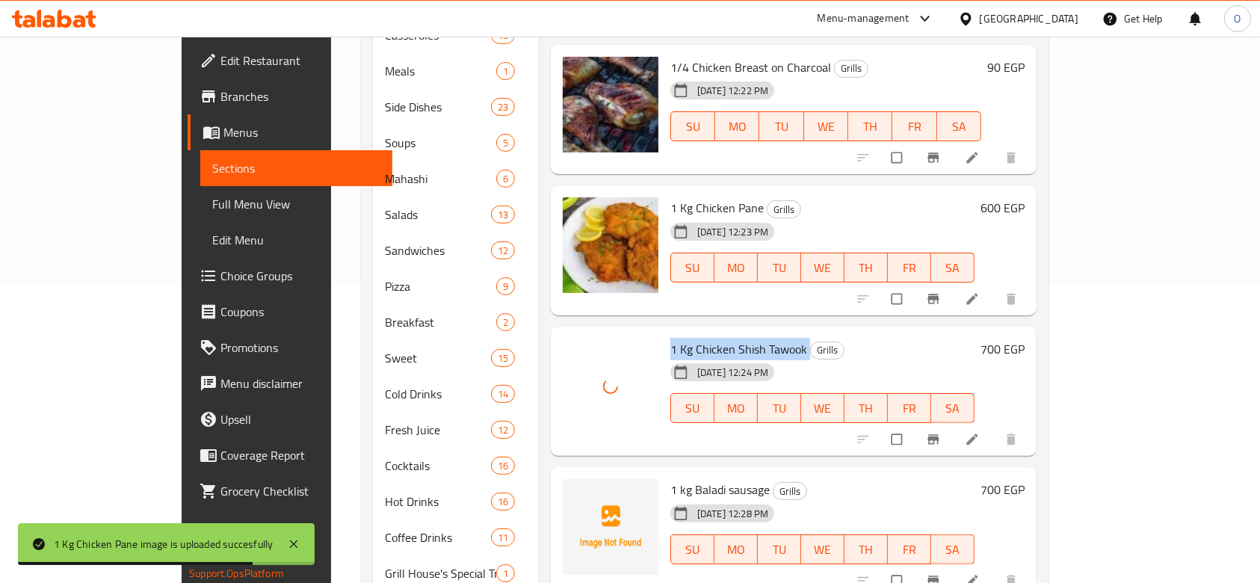
scroll to position [332, 0]
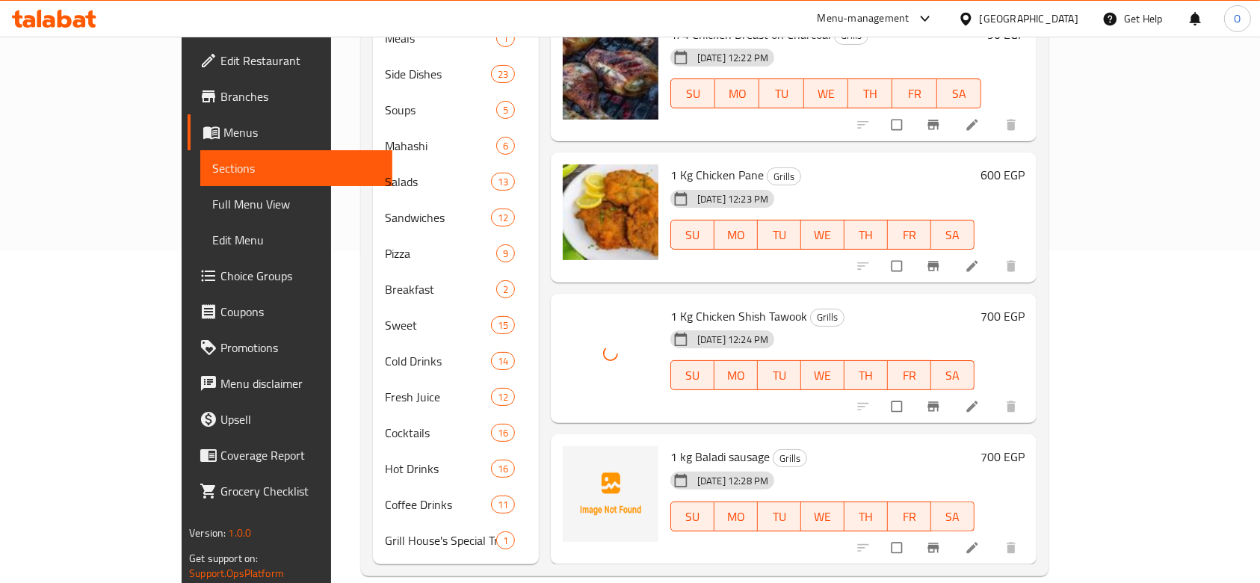
click at [670, 445] on span "1 kg Baladi sausage" at bounding box center [719, 456] width 99 height 22
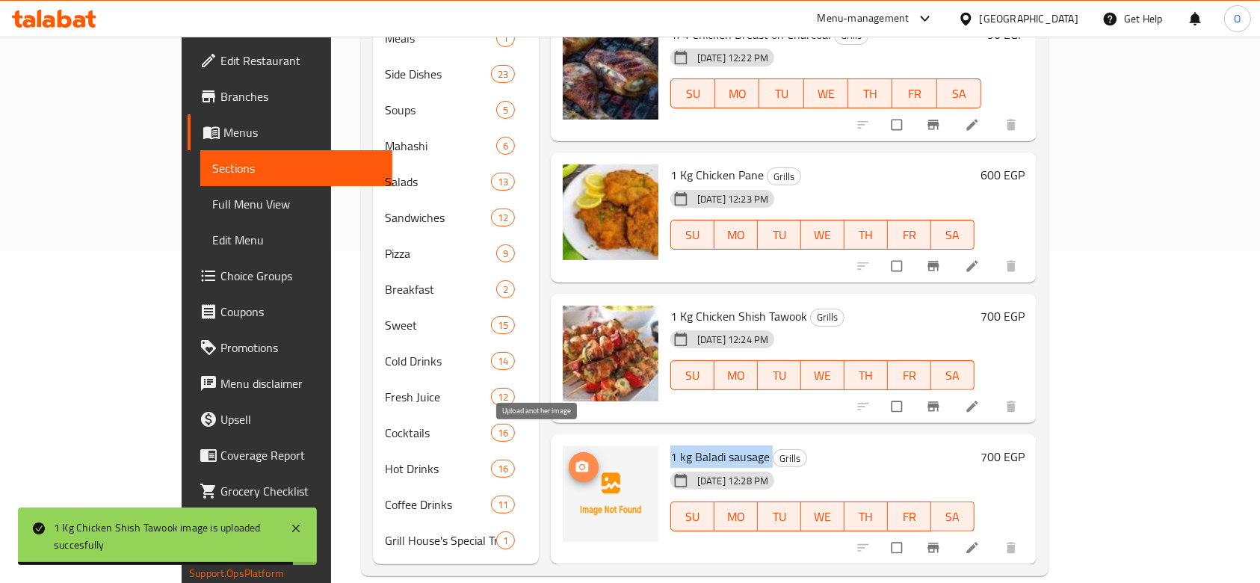
click at [569, 452] on button "upload picture" at bounding box center [584, 467] width 30 height 30
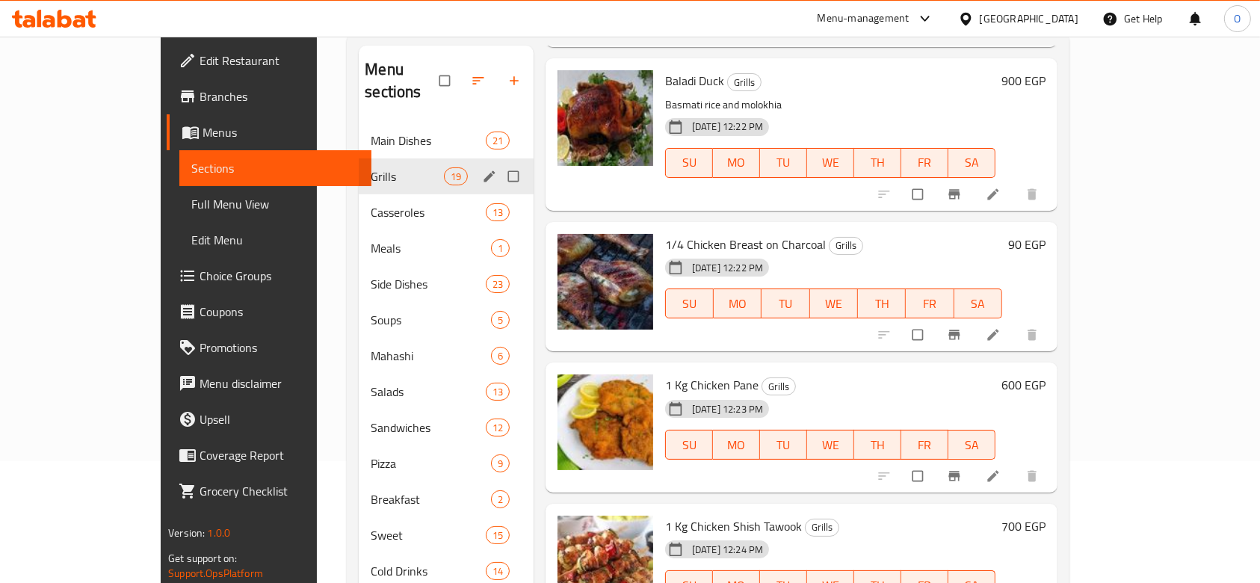
scroll to position [0, 0]
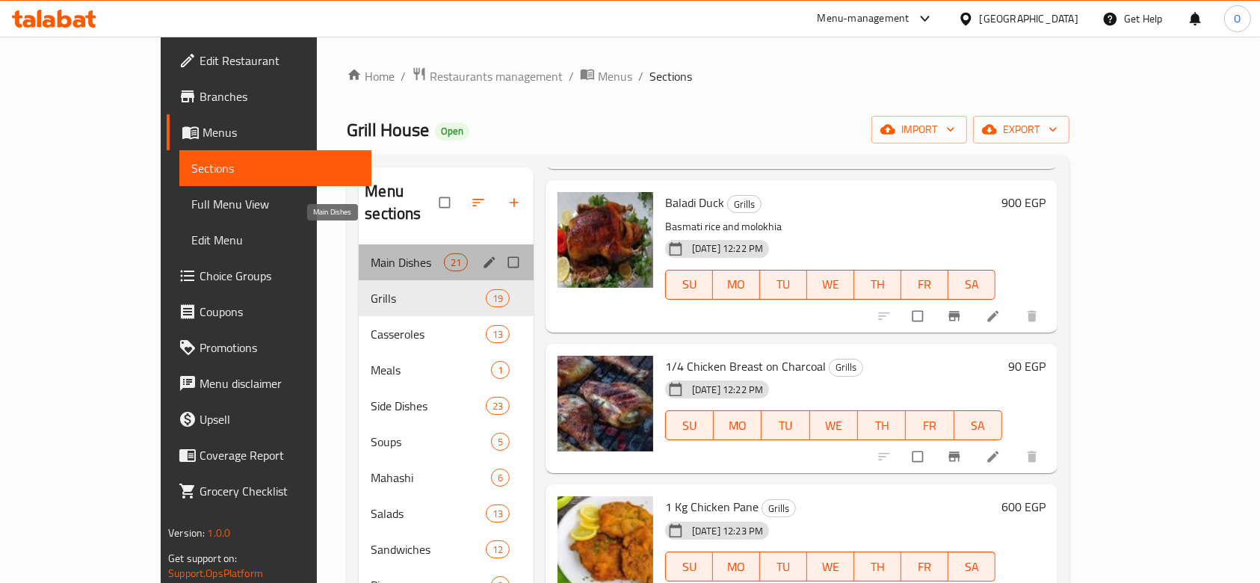
click at [371, 253] on span "Main Dishes" at bounding box center [407, 262] width 73 height 18
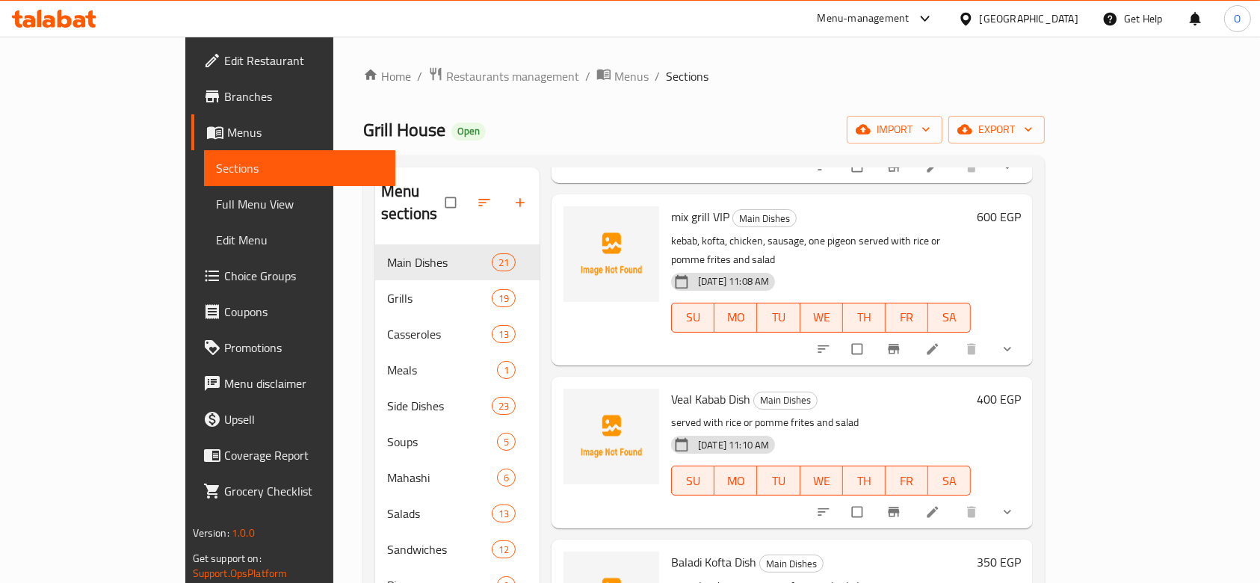
scroll to position [598, 0]
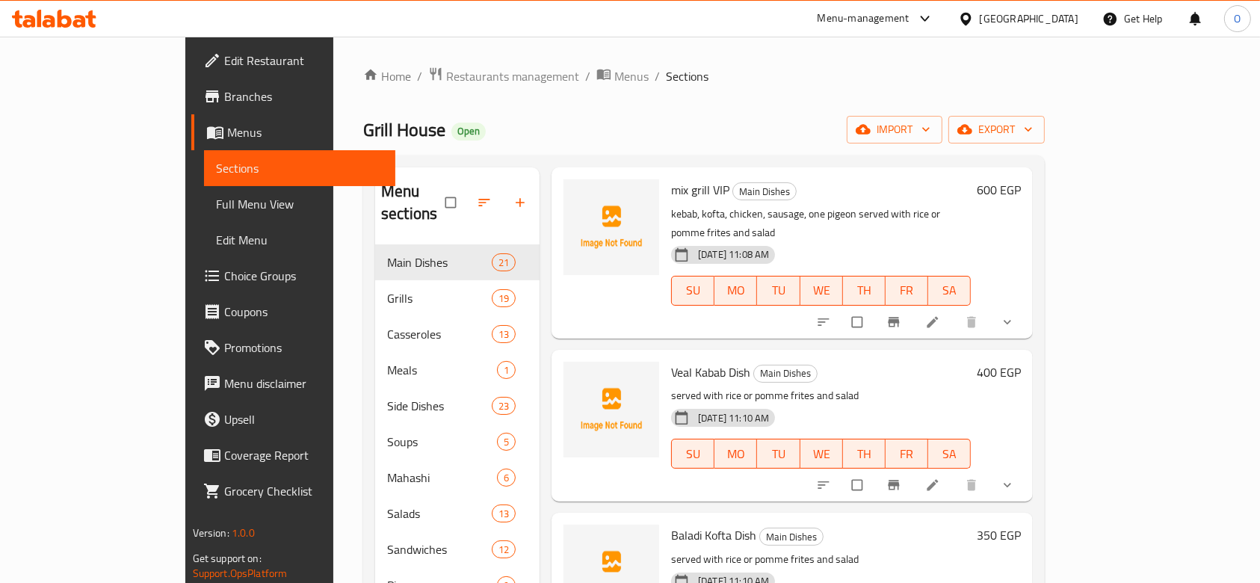
click at [671, 361] on span "Veal Kabab Dish" at bounding box center [710, 372] width 79 height 22
click at [577, 376] on icon "upload picture" at bounding box center [583, 381] width 13 height 11
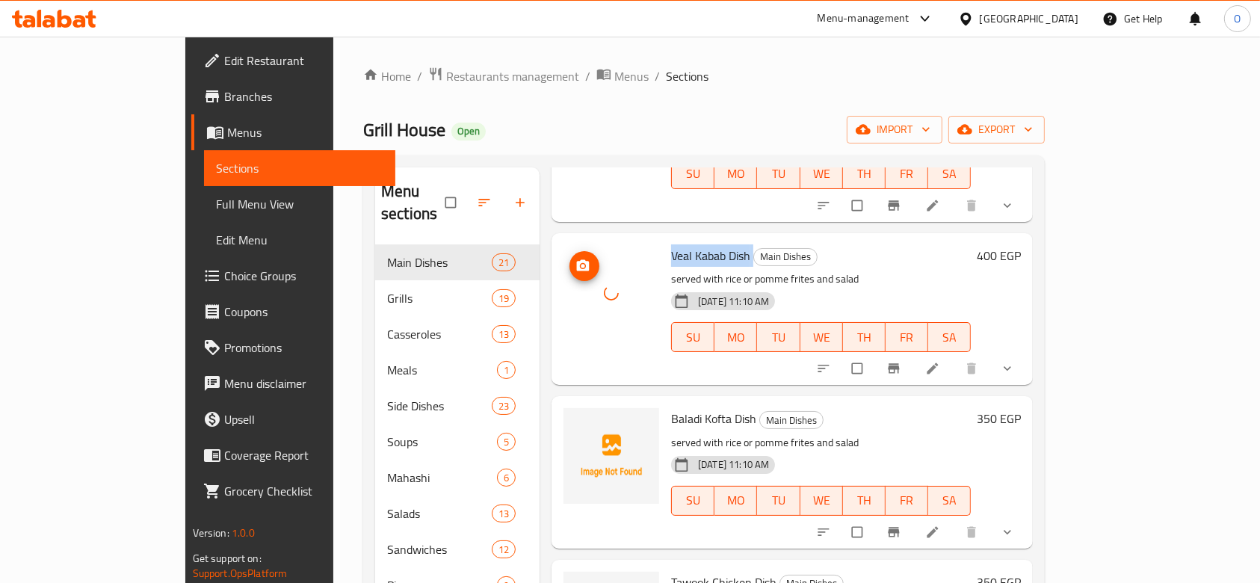
scroll to position [797, 0]
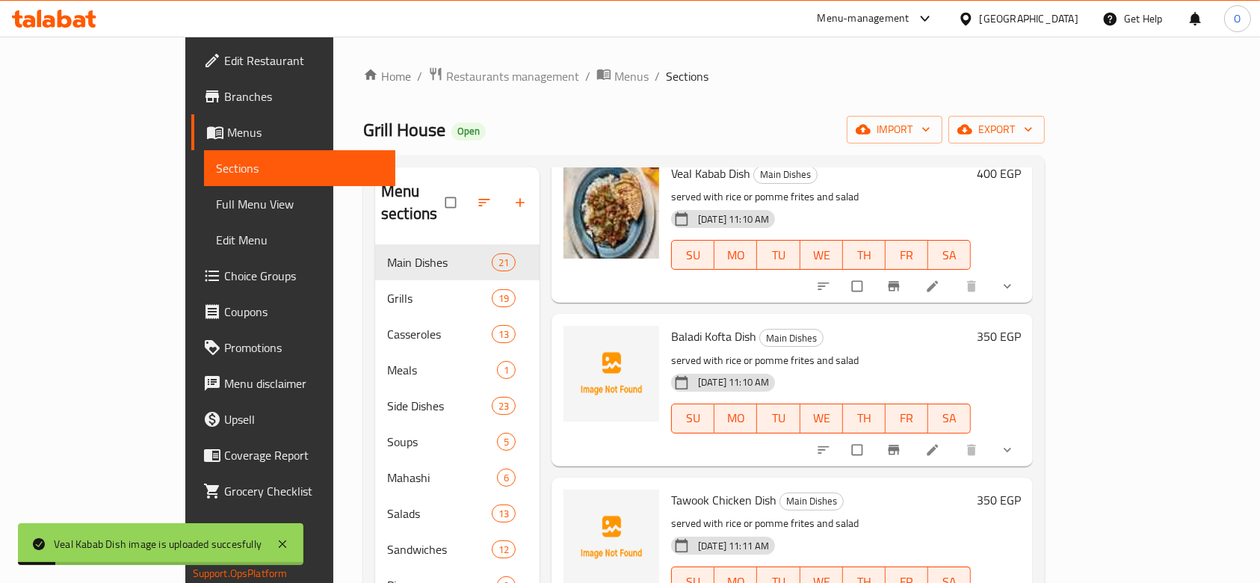
click at [671, 325] on span "Baladi Kofta Dish" at bounding box center [713, 336] width 85 height 22
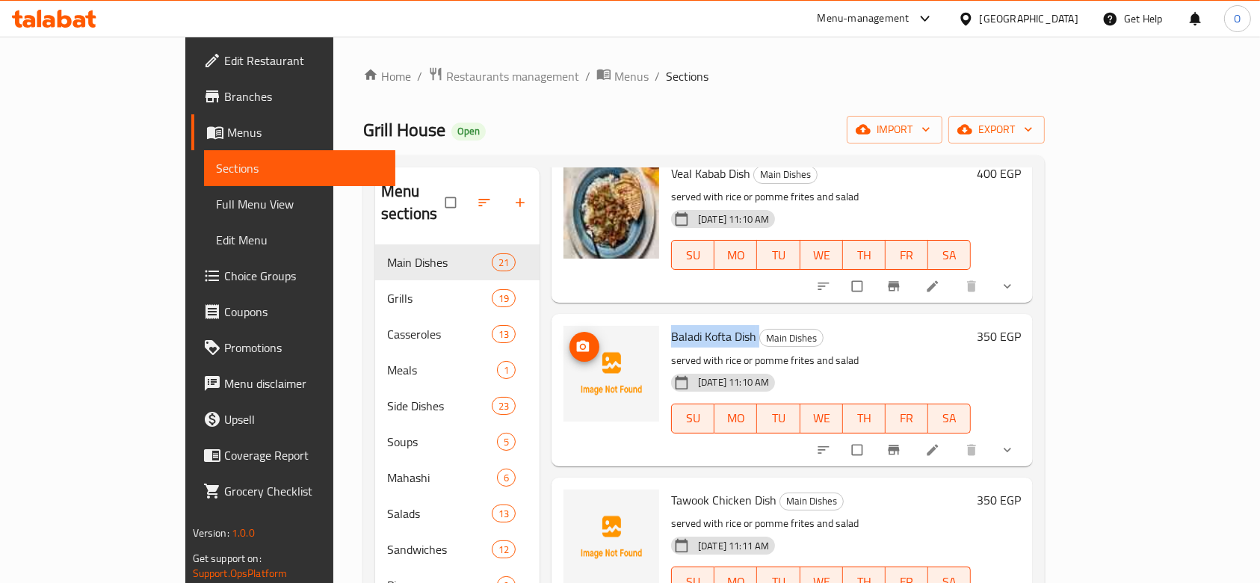
click at [570, 339] on span "upload picture" at bounding box center [585, 346] width 30 height 15
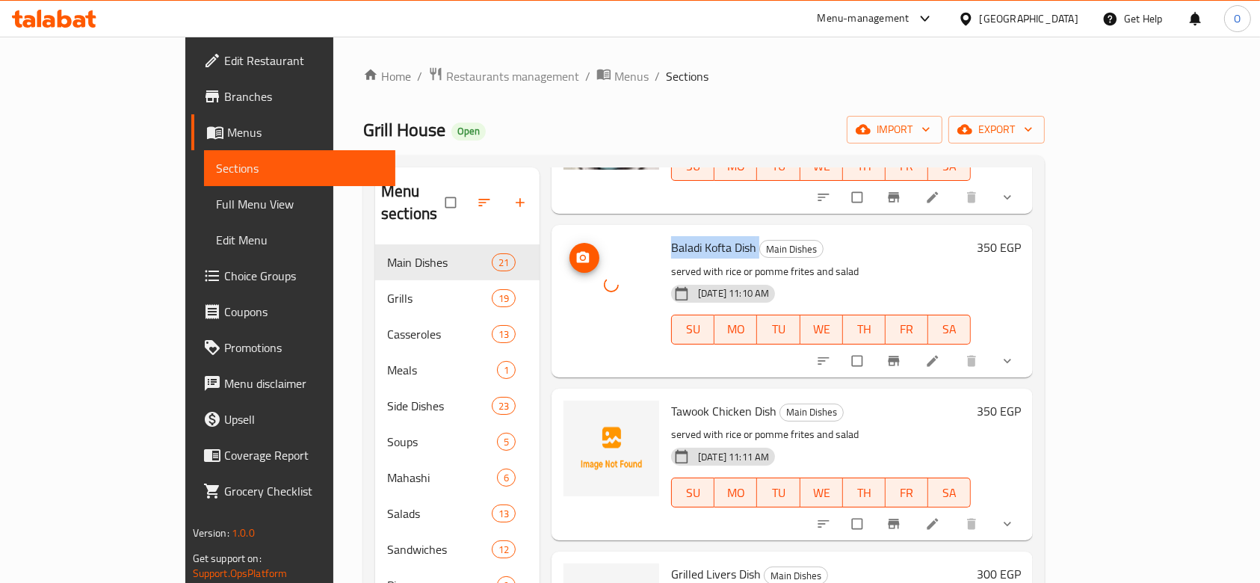
scroll to position [996, 0]
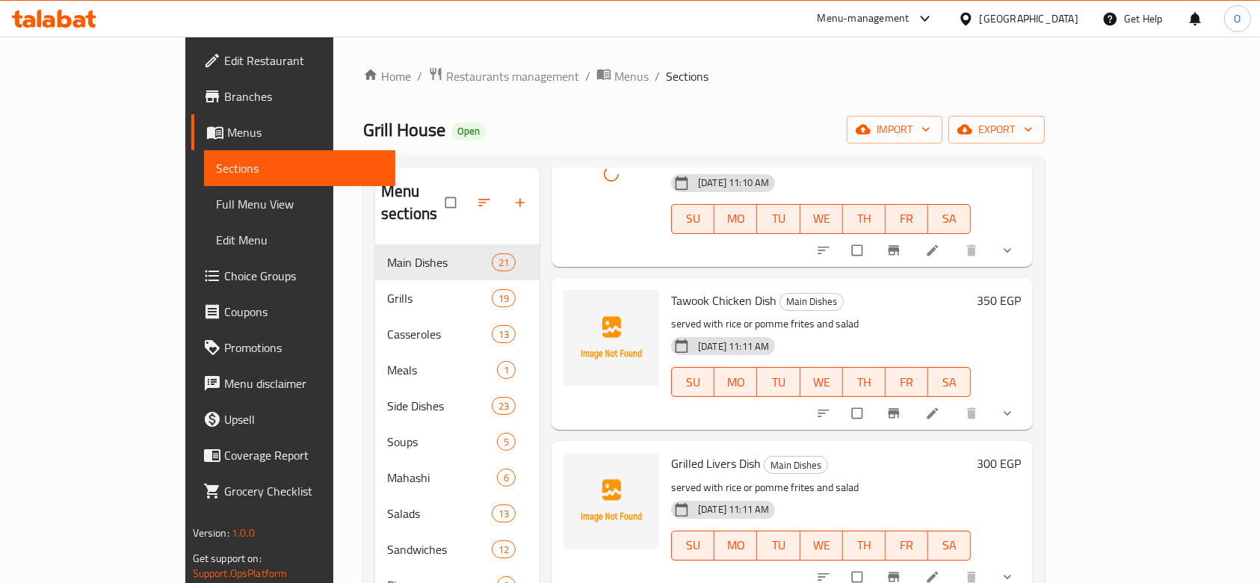
click at [671, 289] on span "Tawook Chicken Dish" at bounding box center [723, 300] width 105 height 22
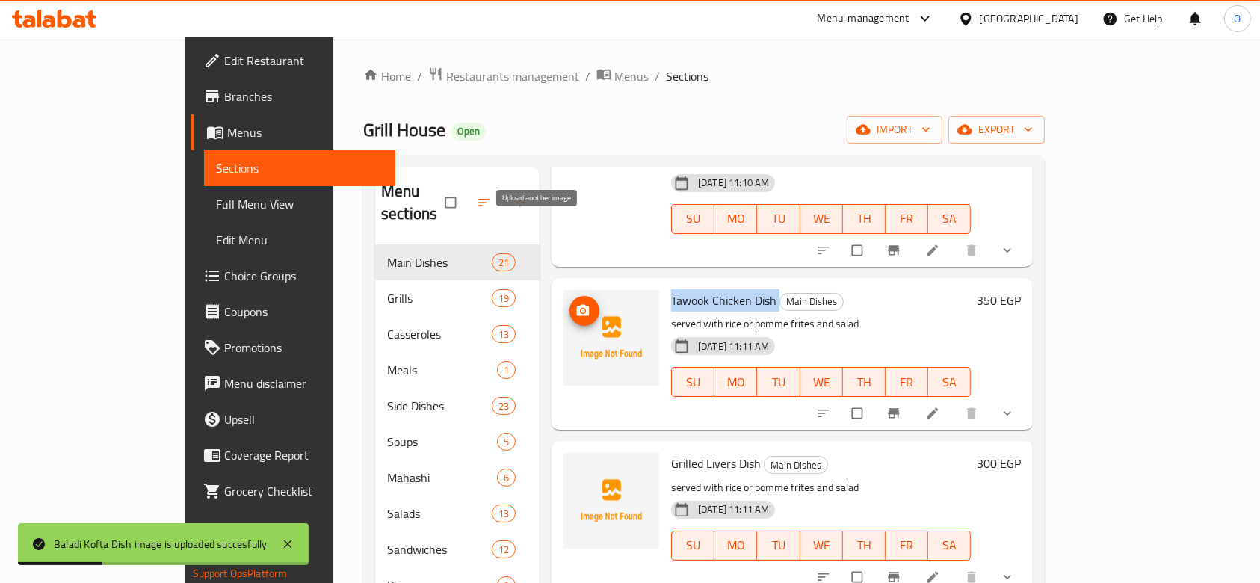
click at [570, 303] on span "upload picture" at bounding box center [585, 310] width 30 height 15
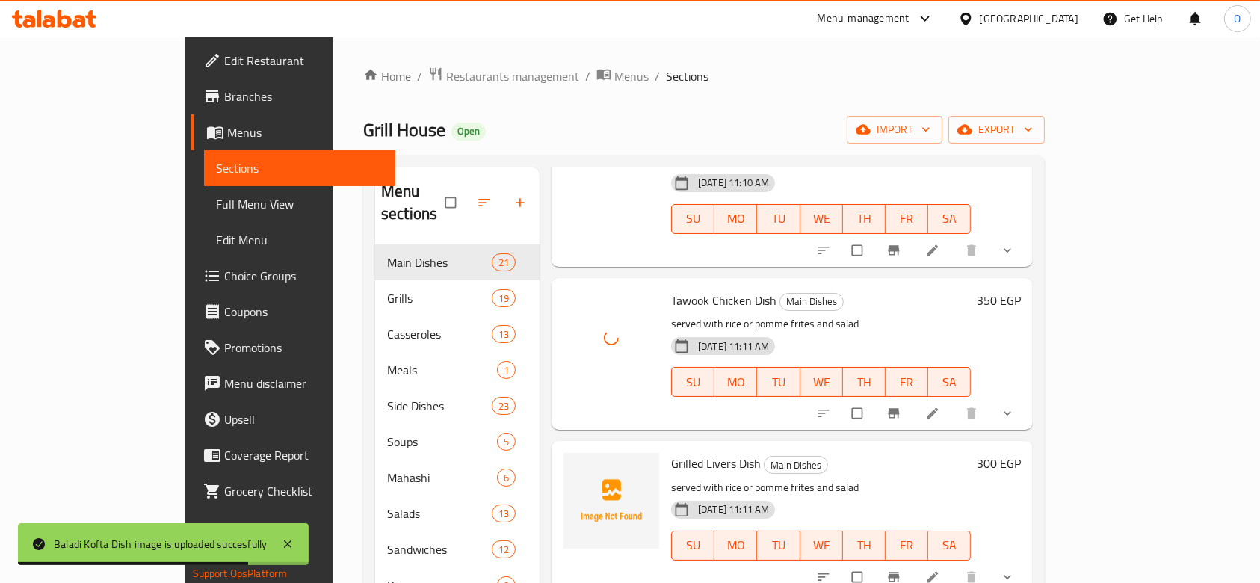
click at [685, 452] on span "Grilled Livers Dish" at bounding box center [716, 463] width 90 height 22
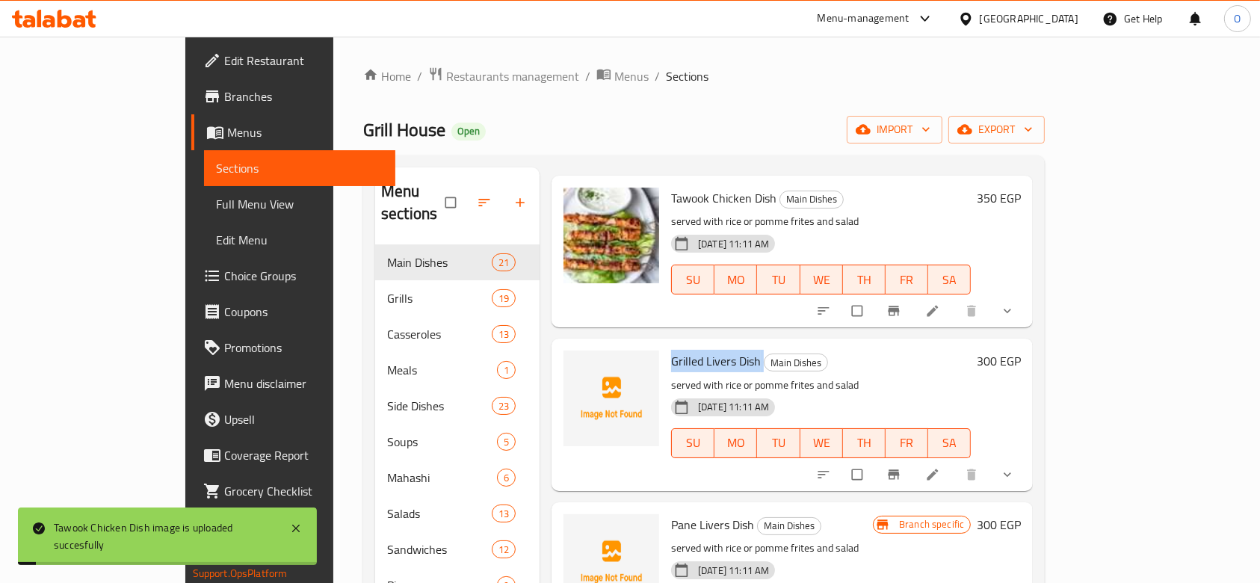
scroll to position [1196, 0]
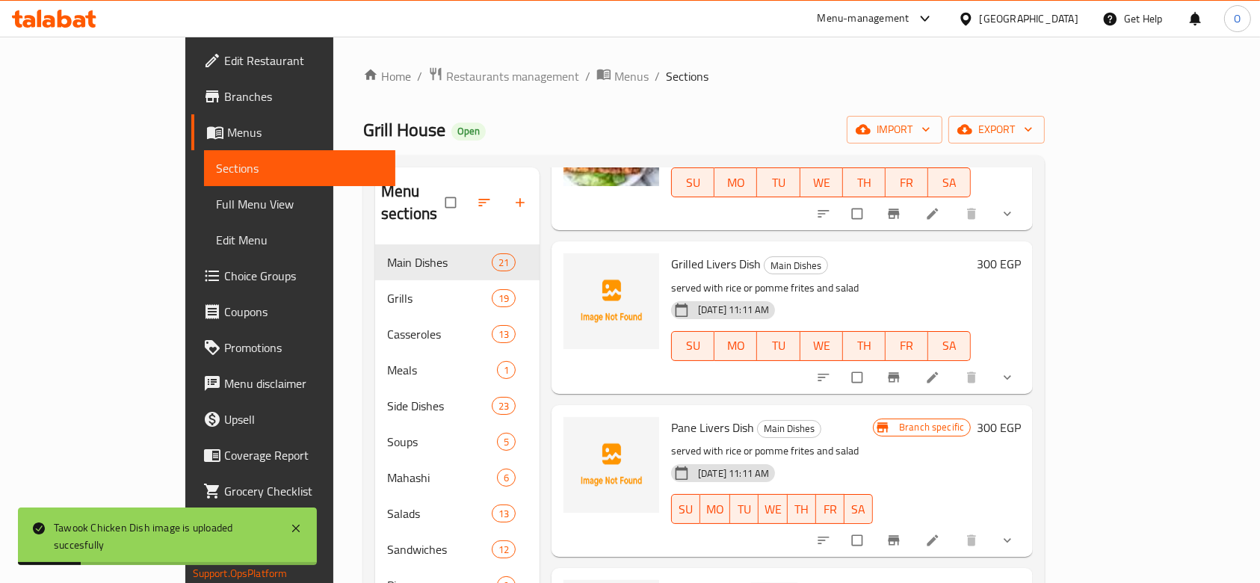
click at [683, 416] on span "Pane Livers Dish" at bounding box center [712, 427] width 83 height 22
click at [671, 253] on span "Grilled Livers Dish" at bounding box center [716, 264] width 90 height 22
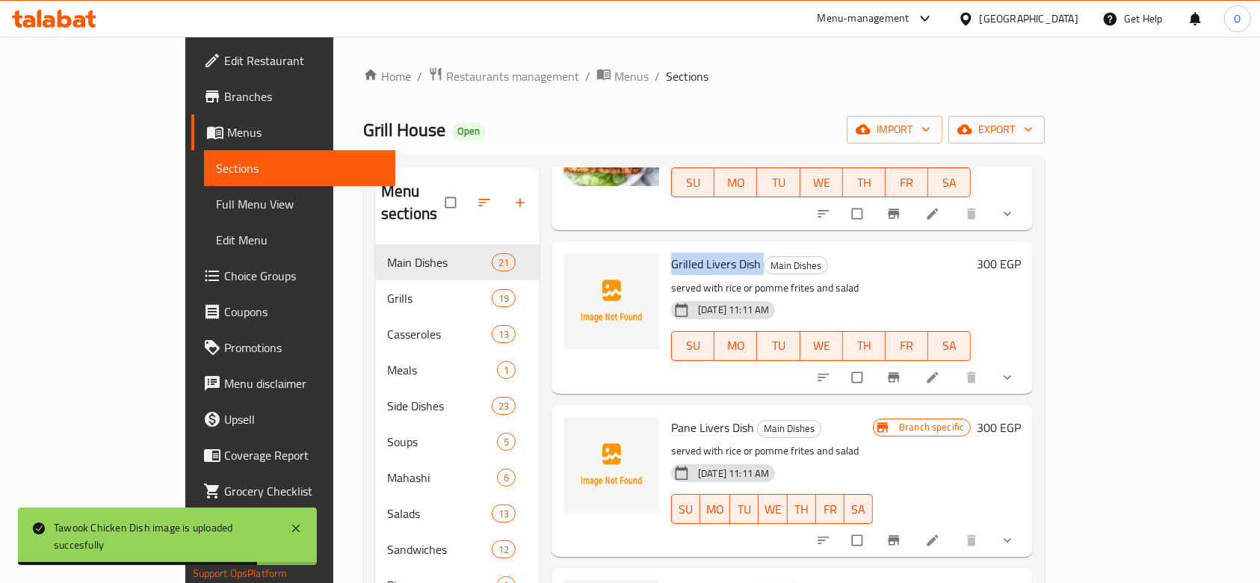
click at [671, 253] on span "Grilled Livers Dish" at bounding box center [716, 264] width 90 height 22
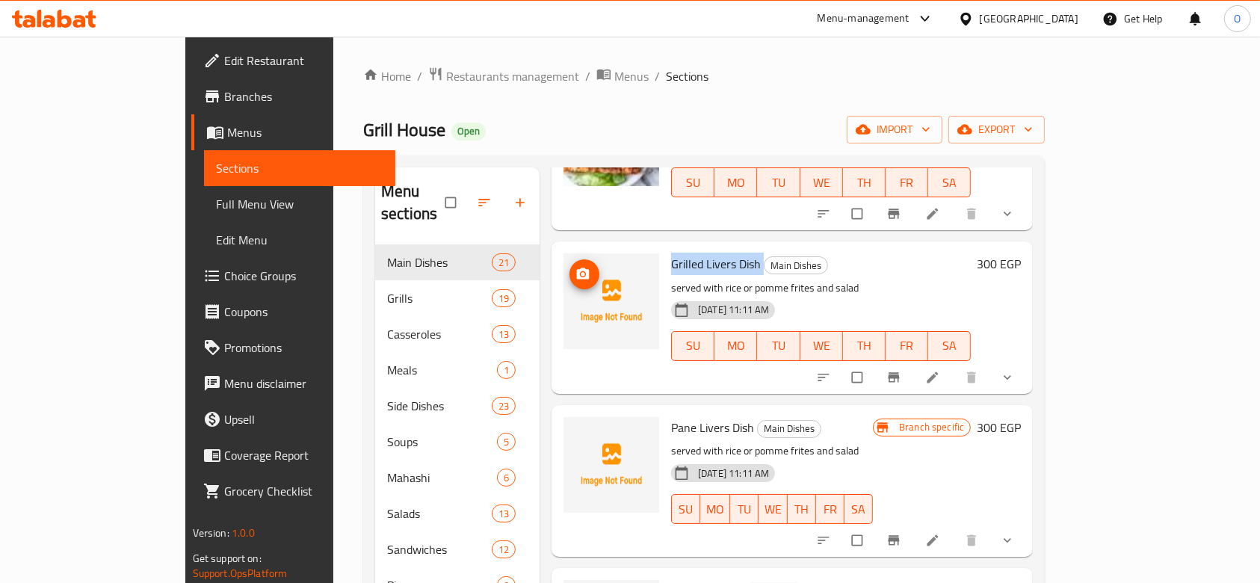
click at [577, 268] on icon "upload picture" at bounding box center [583, 273] width 13 height 11
click at [671, 416] on span "Pane Livers Dish" at bounding box center [712, 427] width 83 height 22
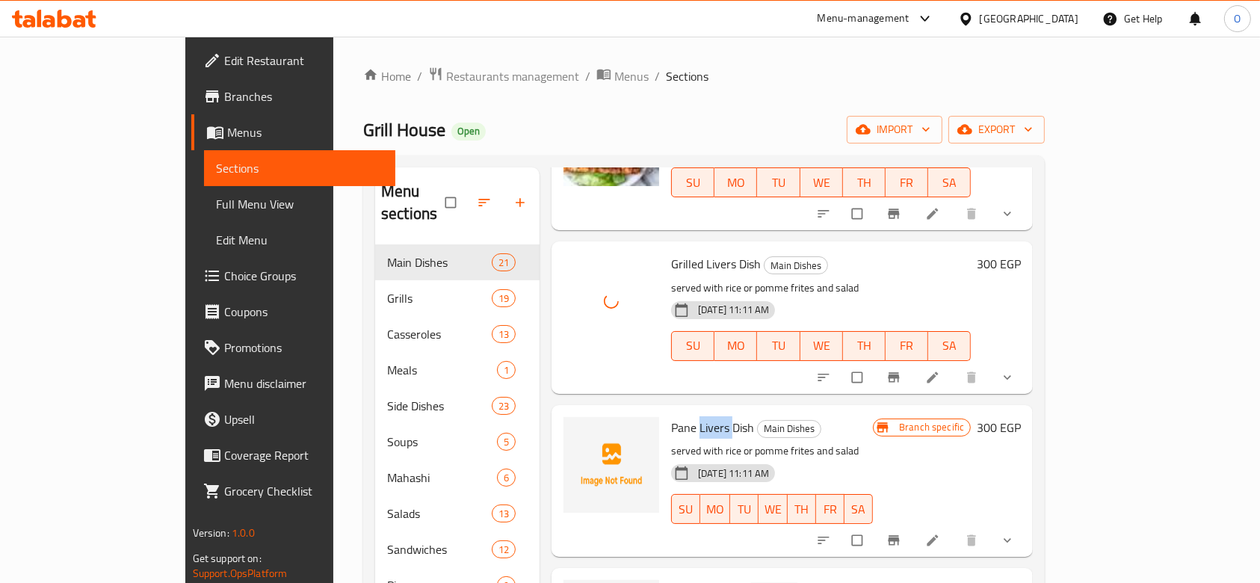
click at [671, 416] on span "Pane Livers Dish" at bounding box center [712, 427] width 83 height 22
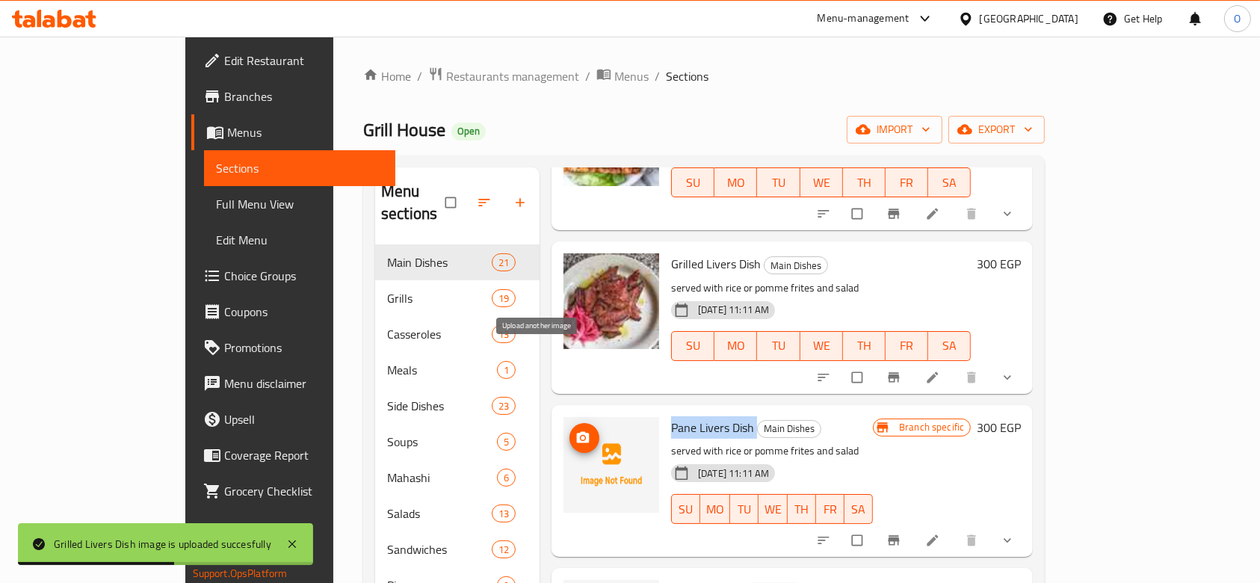
click at [570, 431] on span "upload picture" at bounding box center [585, 438] width 30 height 15
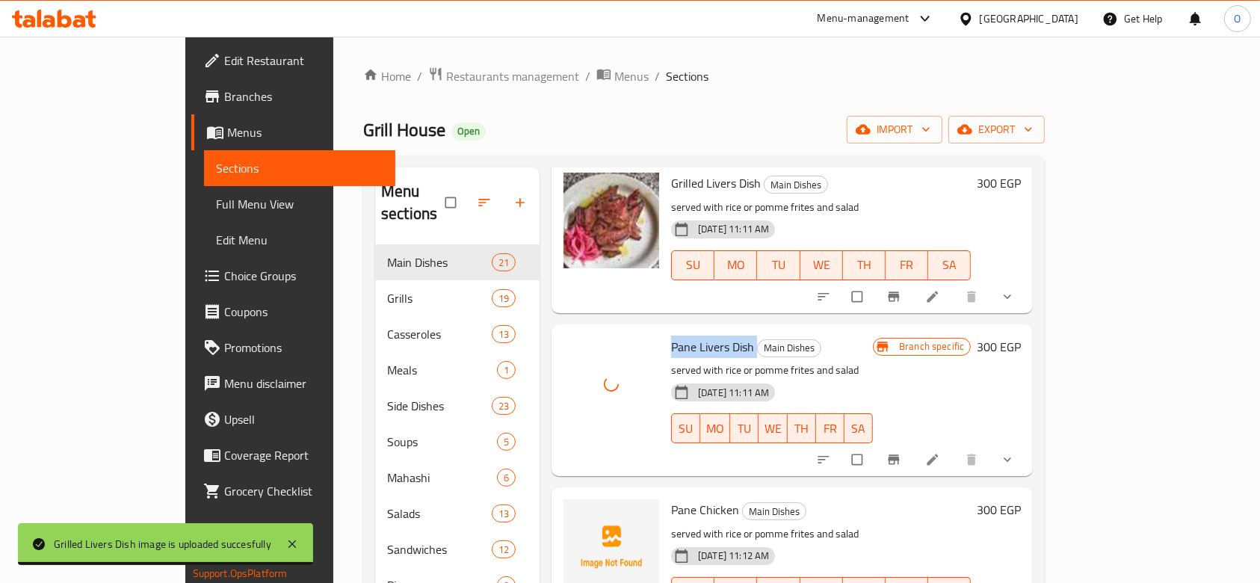
scroll to position [1295, 0]
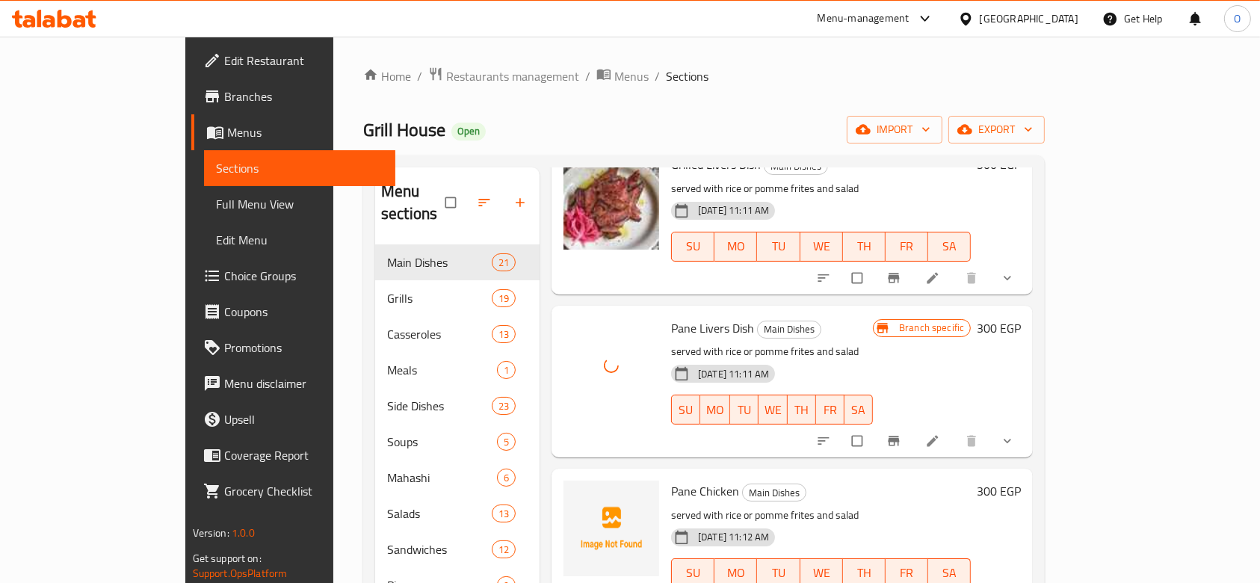
click at [675, 480] on span "Pane Chicken" at bounding box center [705, 491] width 68 height 22
drag, startPoint x: 650, startPoint y: 396, endPoint x: 654, endPoint y: 404, distance: 8.4
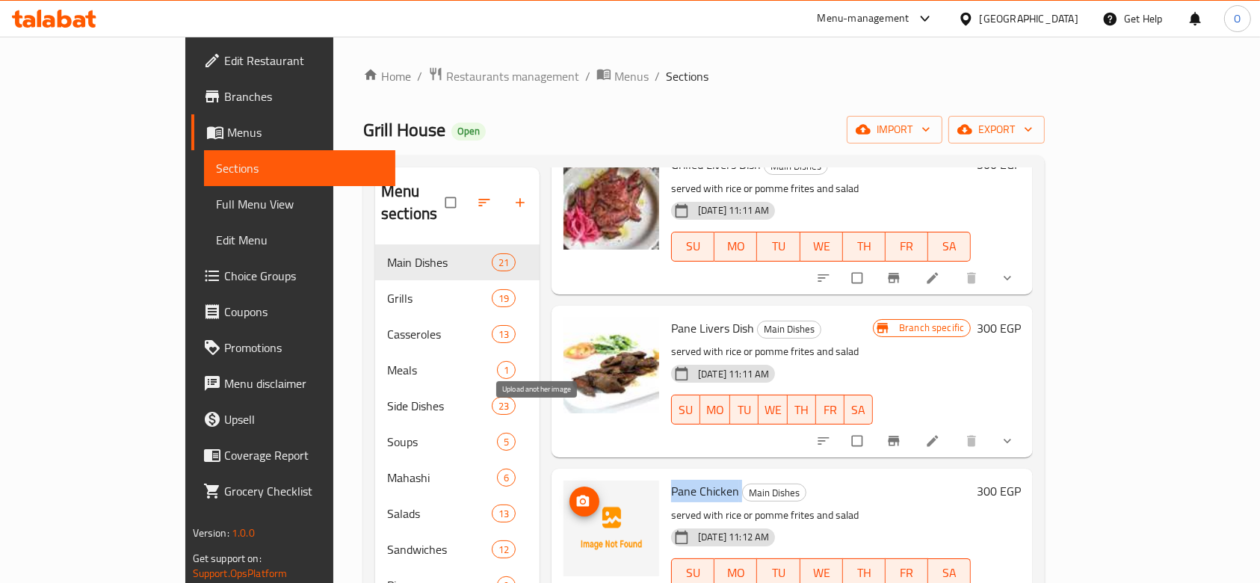
click at [577, 496] on icon "upload picture" at bounding box center [583, 501] width 13 height 11
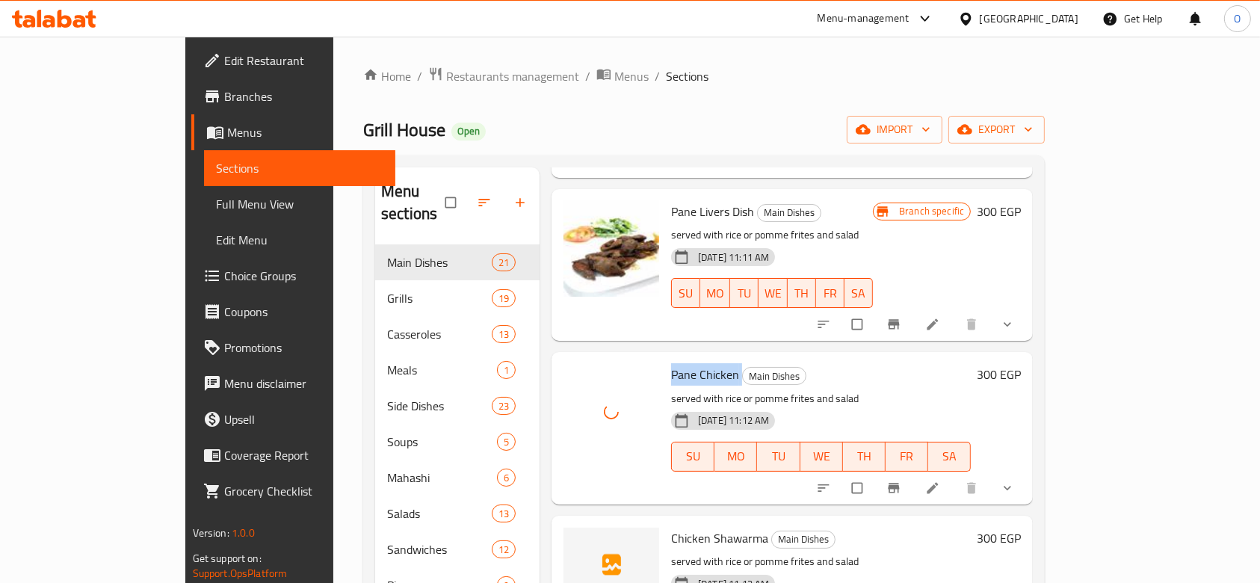
scroll to position [1594, 0]
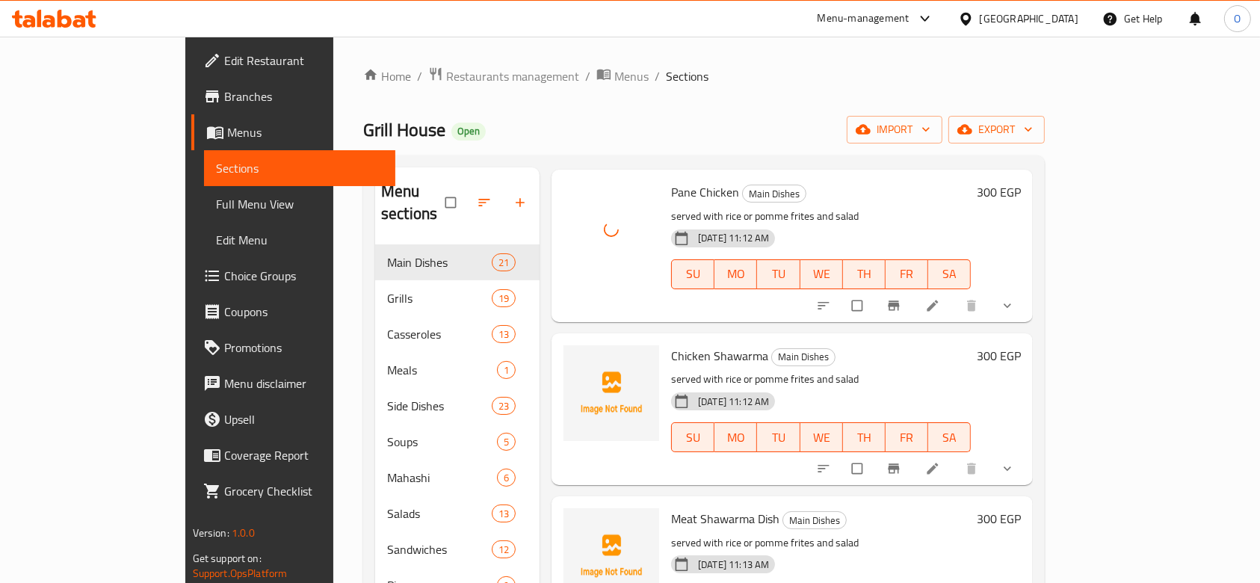
click at [671, 345] on span "Chicken Shawarma" at bounding box center [719, 356] width 97 height 22
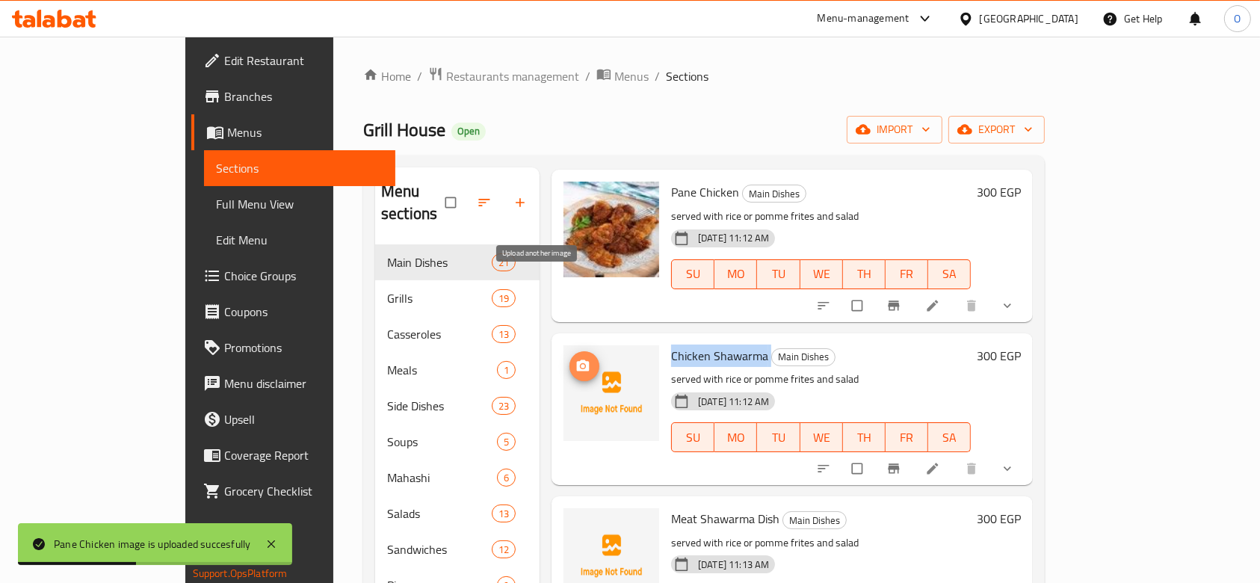
click at [576, 359] on icon "upload picture" at bounding box center [583, 366] width 15 height 15
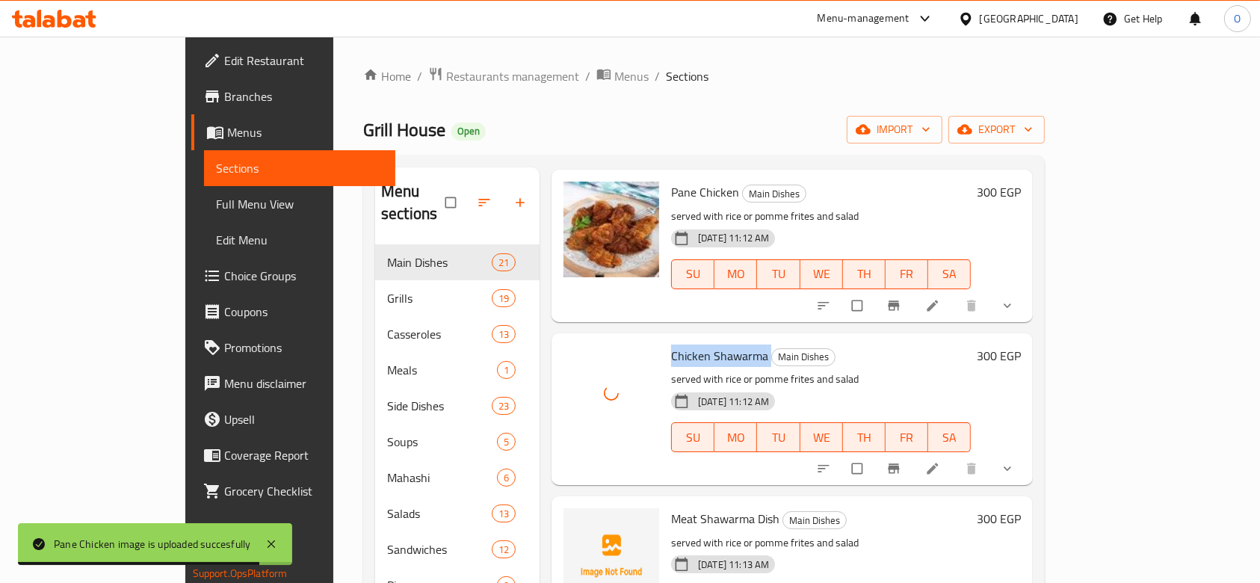
scroll to position [1694, 0]
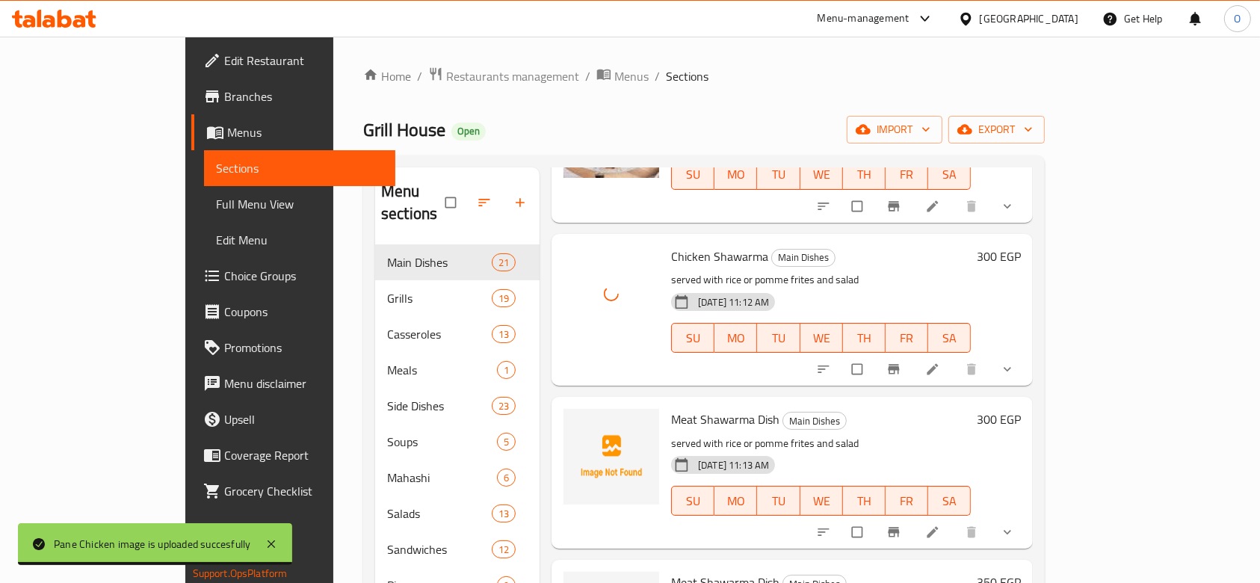
click at [685, 408] on span "Meat Shawarma Dish" at bounding box center [725, 419] width 108 height 22
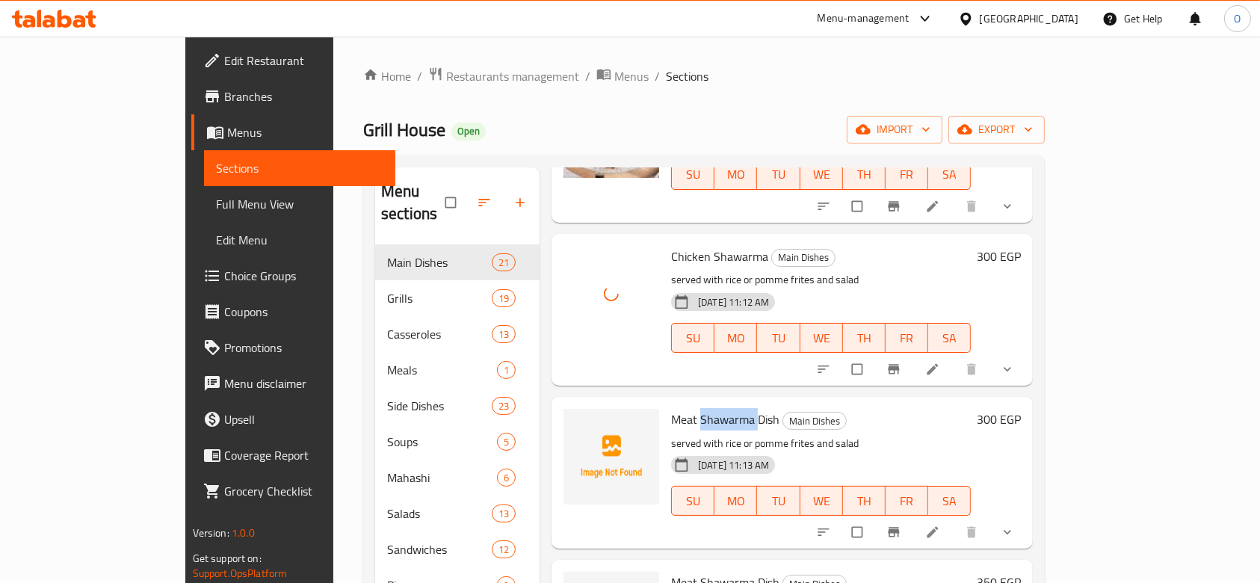
click at [685, 408] on span "Meat Shawarma Dish" at bounding box center [725, 419] width 108 height 22
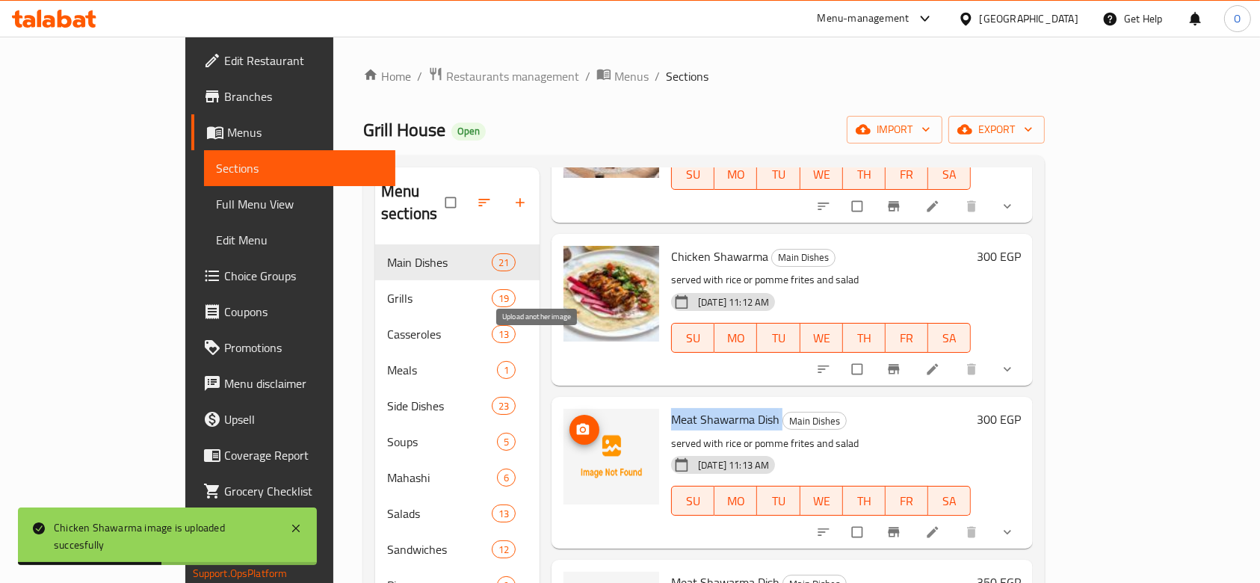
click at [577, 424] on icon "upload picture" at bounding box center [583, 429] width 13 height 11
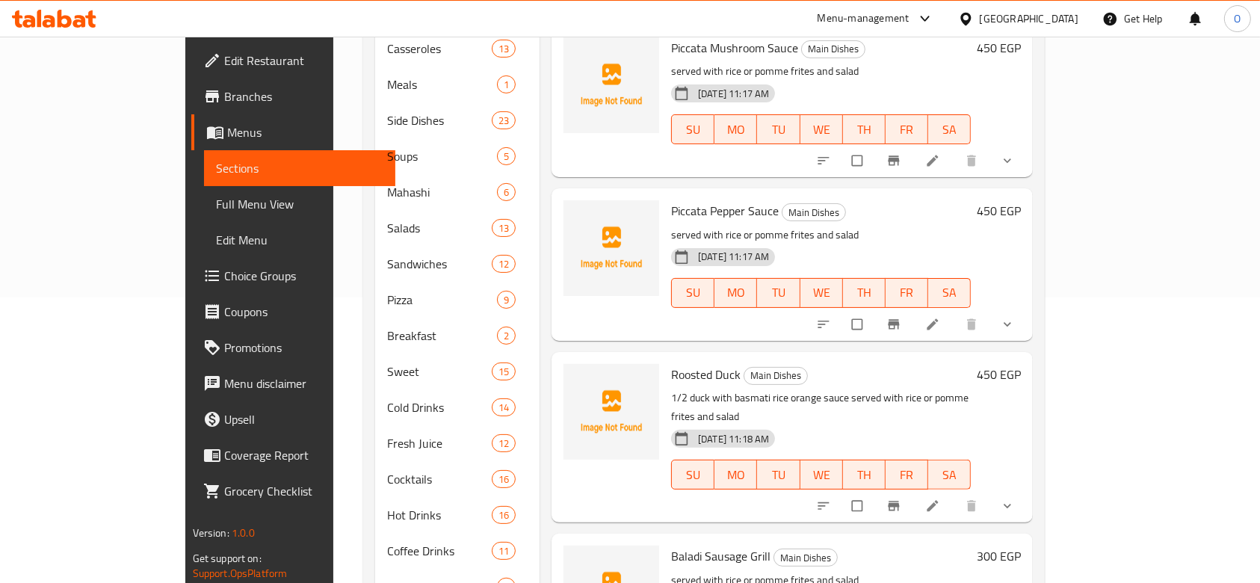
scroll to position [332, 0]
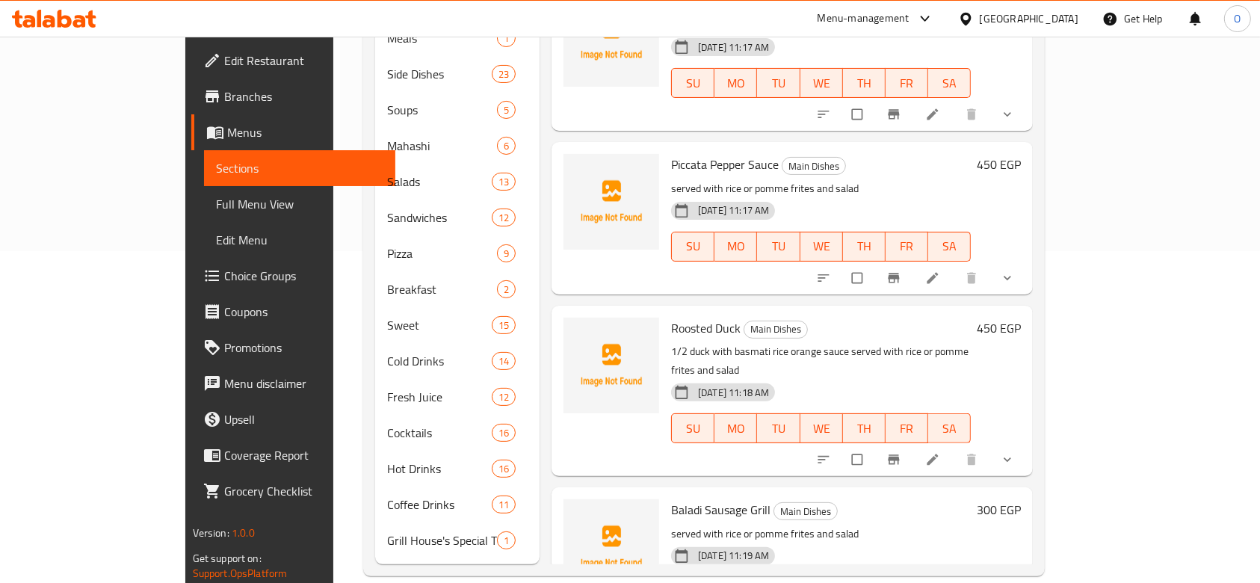
click at [671, 499] on span "Baladi Sausage Grill" at bounding box center [720, 510] width 99 height 22
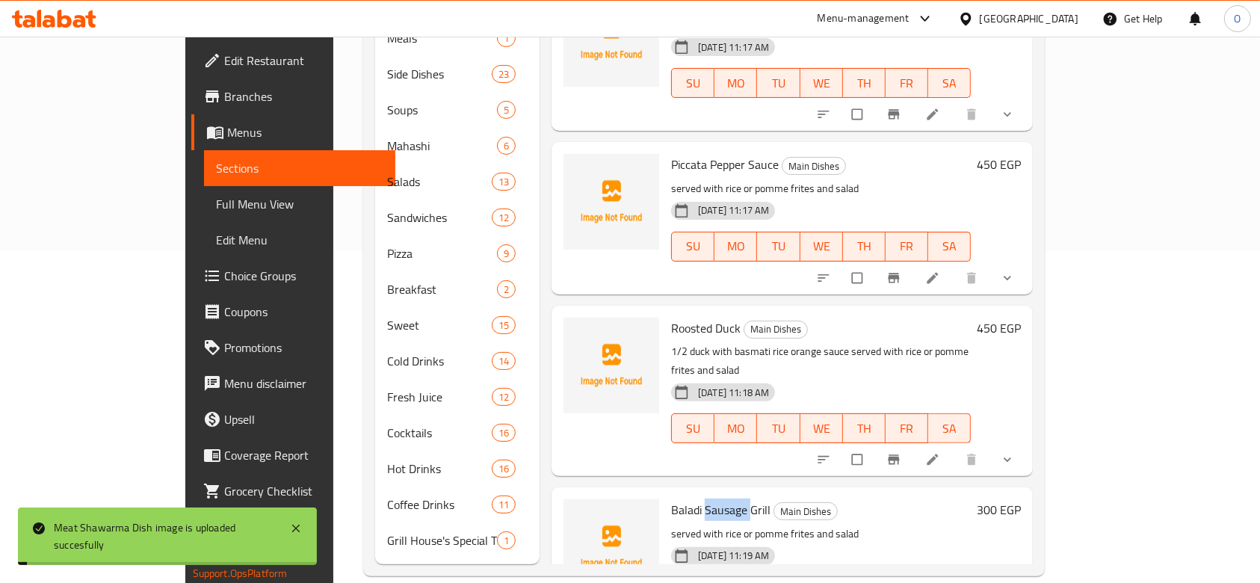
click at [671, 499] on span "Baladi Sausage Grill" at bounding box center [720, 510] width 99 height 22
click at [665, 493] on div "Baladi Sausage Grill Main Dishes served with rice or pomme frites and salad [DA…" at bounding box center [821, 563] width 312 height 140
click at [671, 499] on span "Baladi Sausage Grill" at bounding box center [720, 510] width 99 height 22
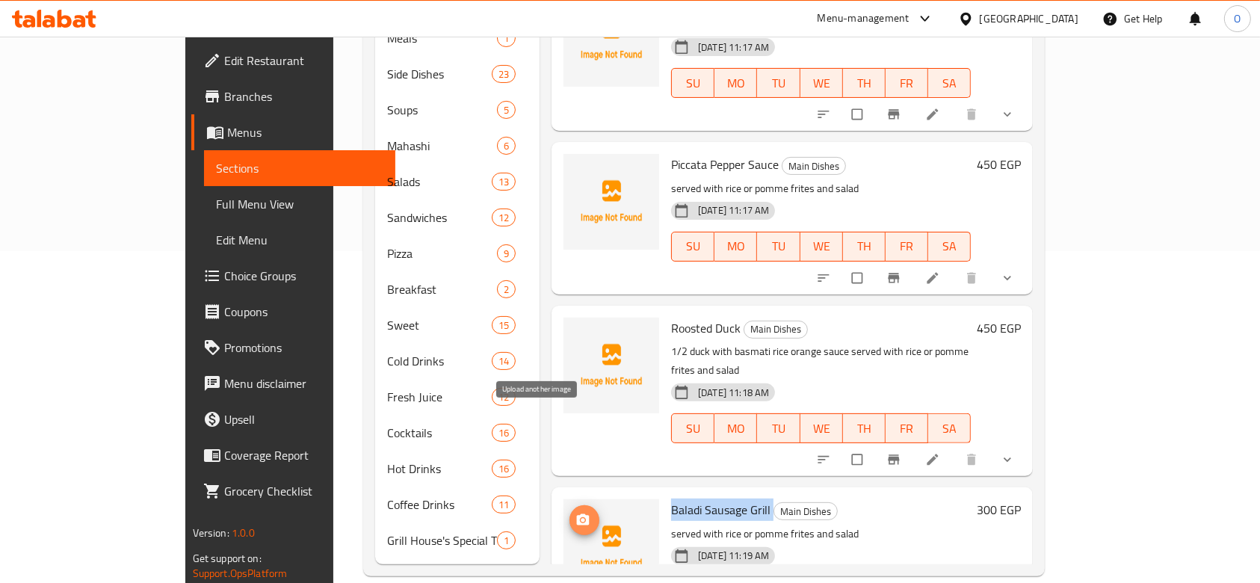
click at [581, 519] on circle "upload picture" at bounding box center [583, 521] width 4 height 4
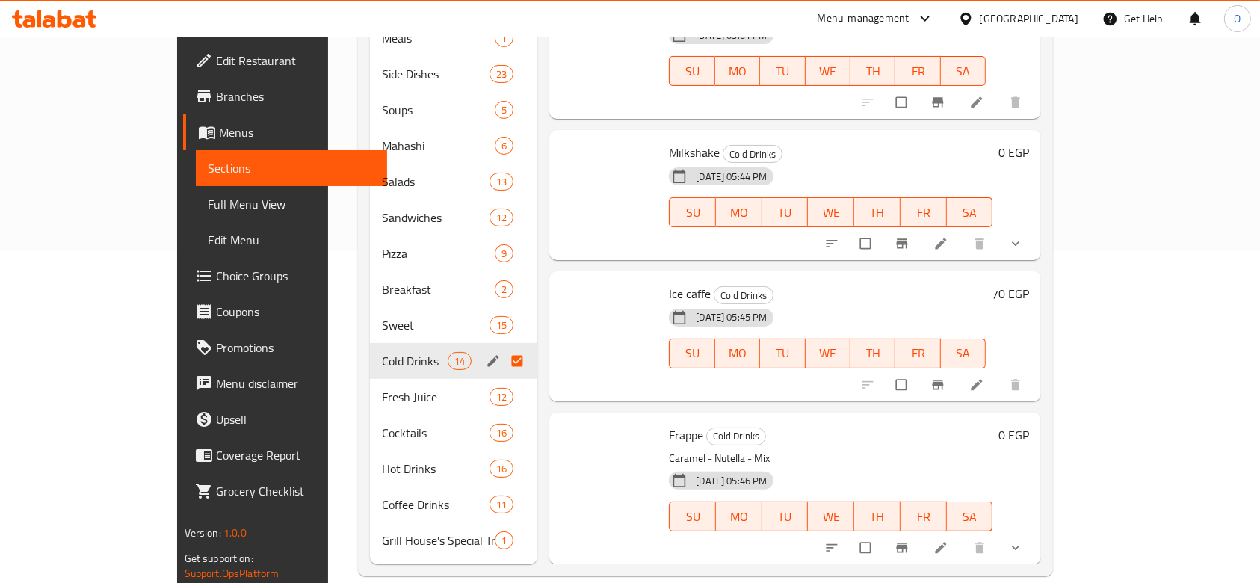
scroll to position [1327, 0]
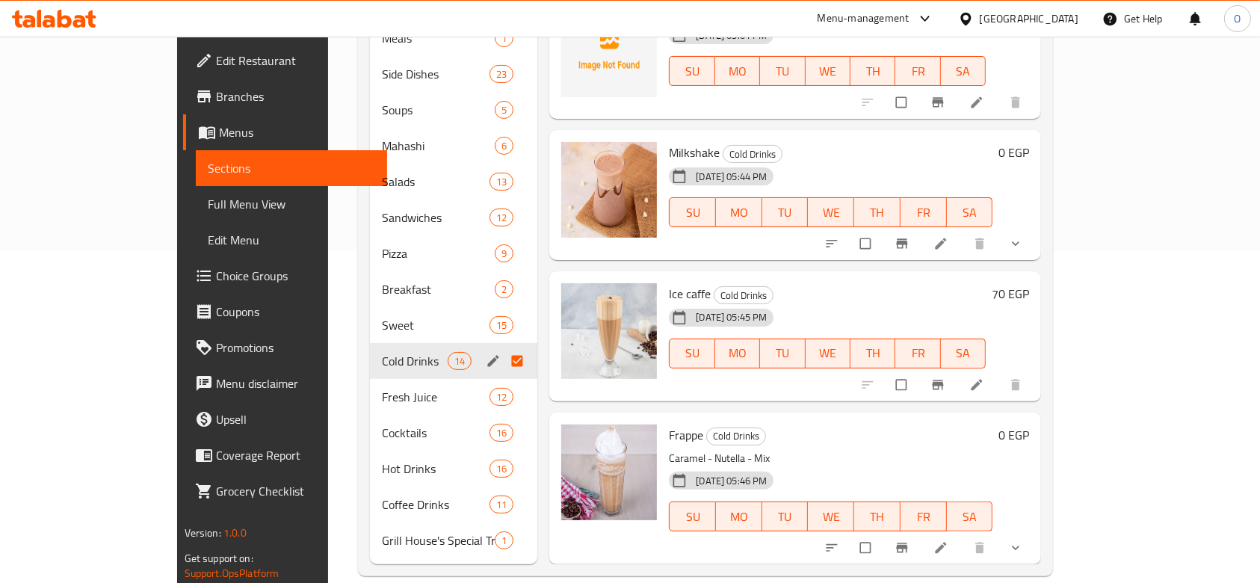
click at [503, 347] on input "Menu sections" at bounding box center [518, 361] width 31 height 28
checkbox input "false"
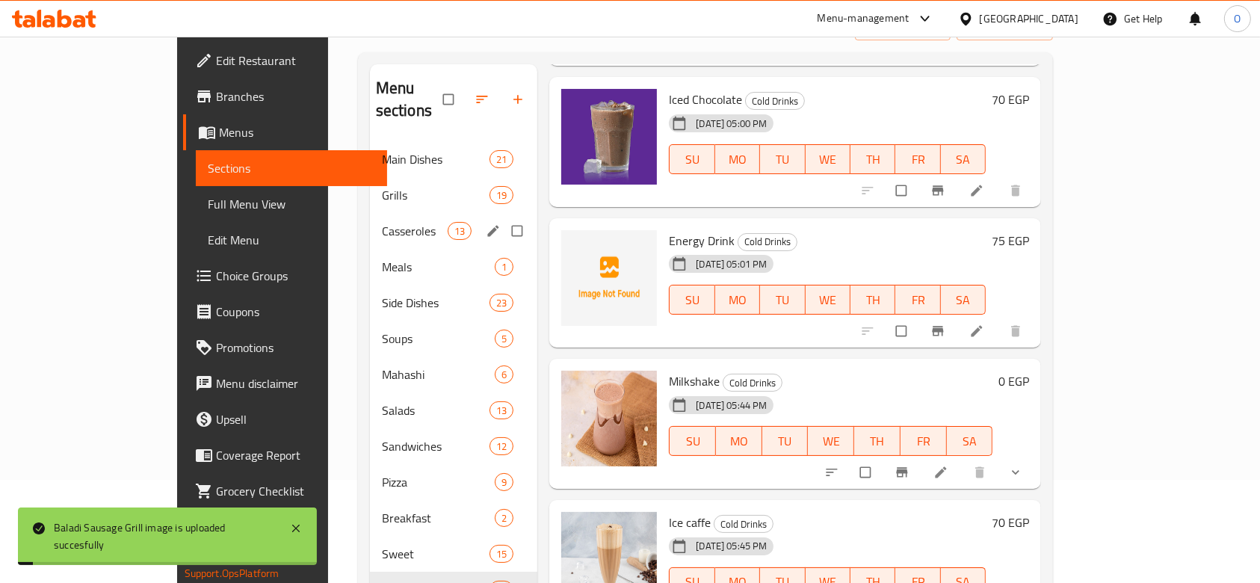
scroll to position [0, 0]
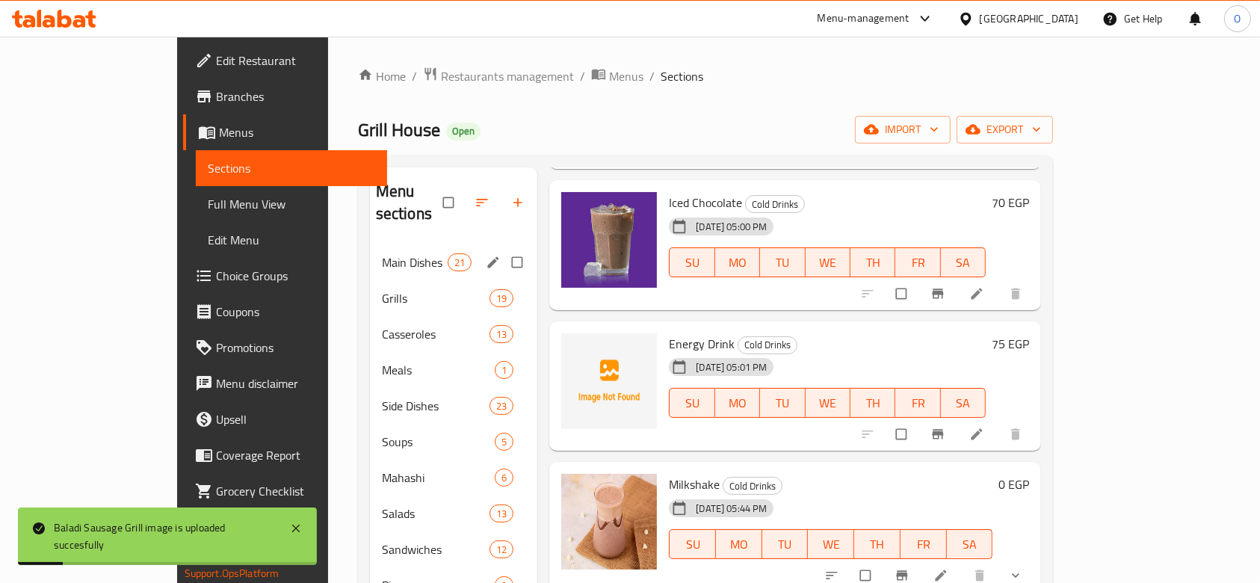
drag, startPoint x: 351, startPoint y: 226, endPoint x: 502, endPoint y: 315, distance: 174.9
click at [370, 244] on div "Main Dishes 21" at bounding box center [454, 262] width 168 height 36
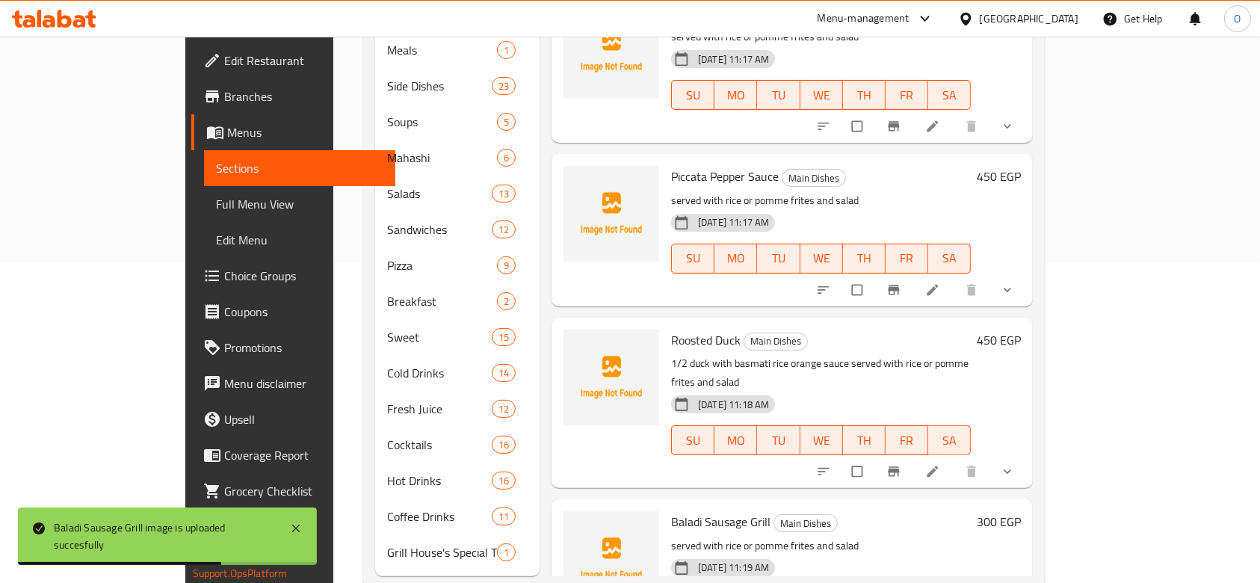
scroll to position [332, 0]
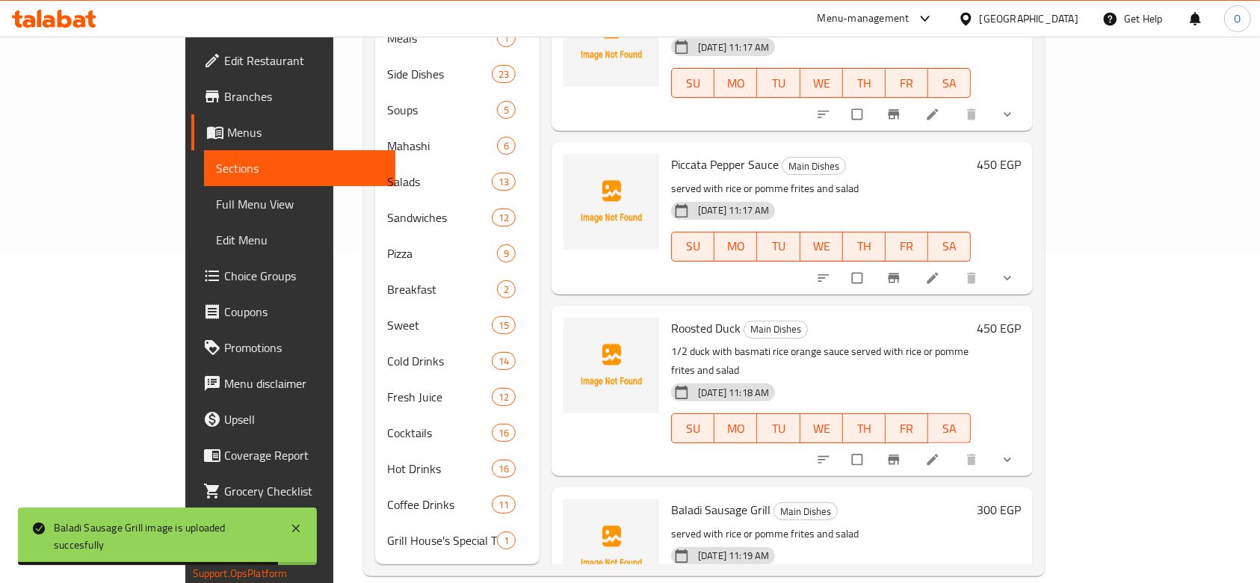
click at [671, 317] on span "Roosted Duck" at bounding box center [706, 328] width 70 height 22
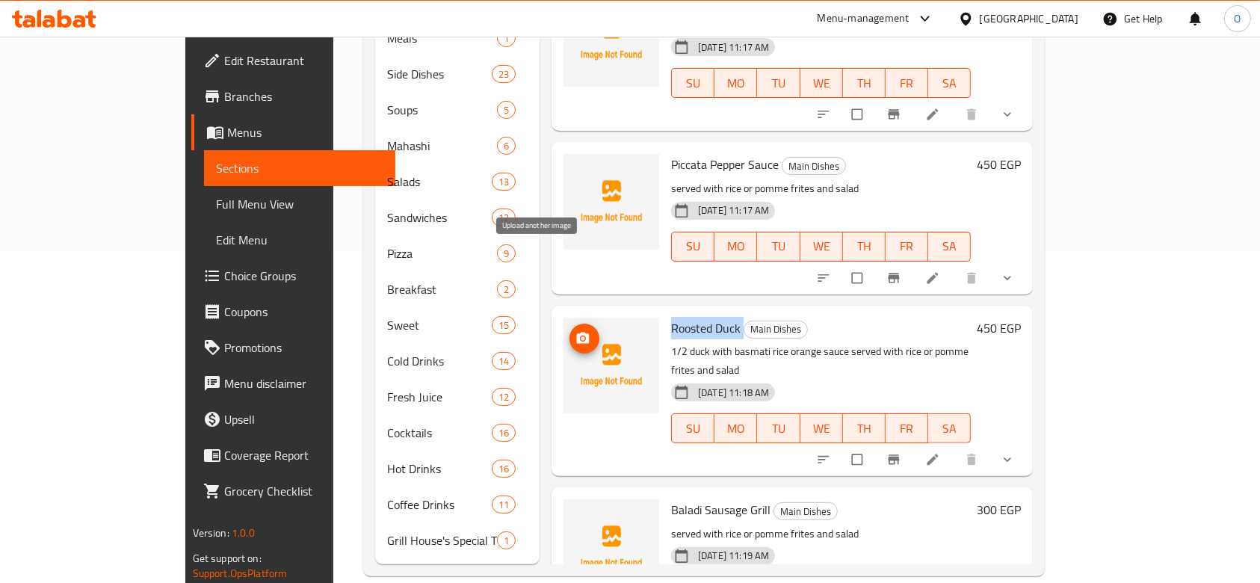
click at [577, 332] on icon "upload picture" at bounding box center [583, 337] width 13 height 11
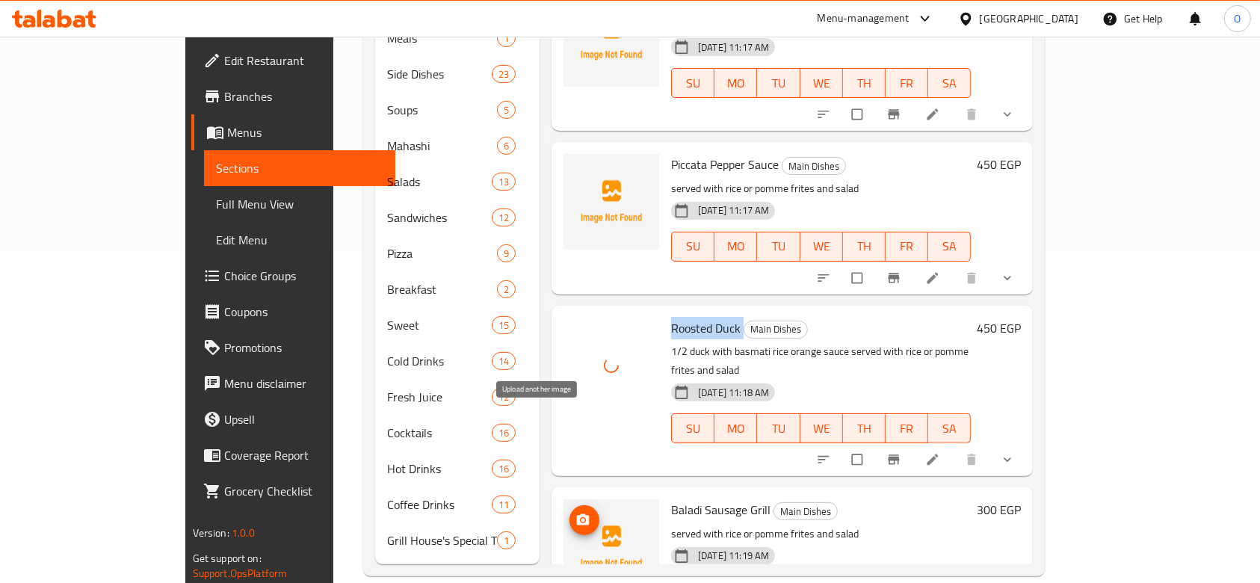
click at [581, 519] on circle "upload picture" at bounding box center [583, 521] width 4 height 4
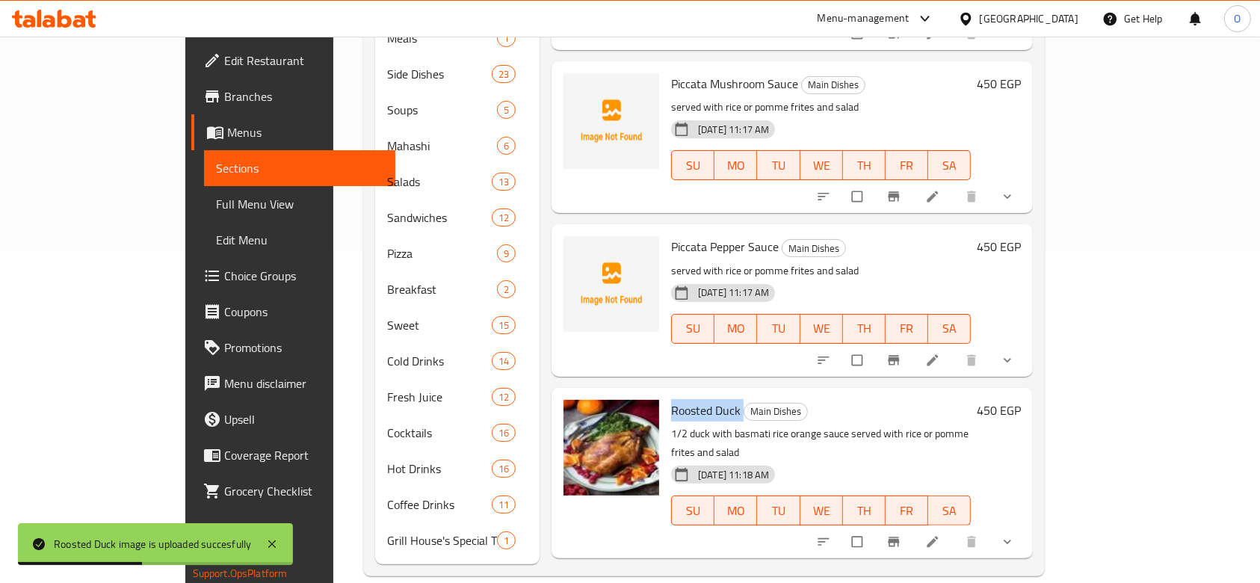
scroll to position [2660, 0]
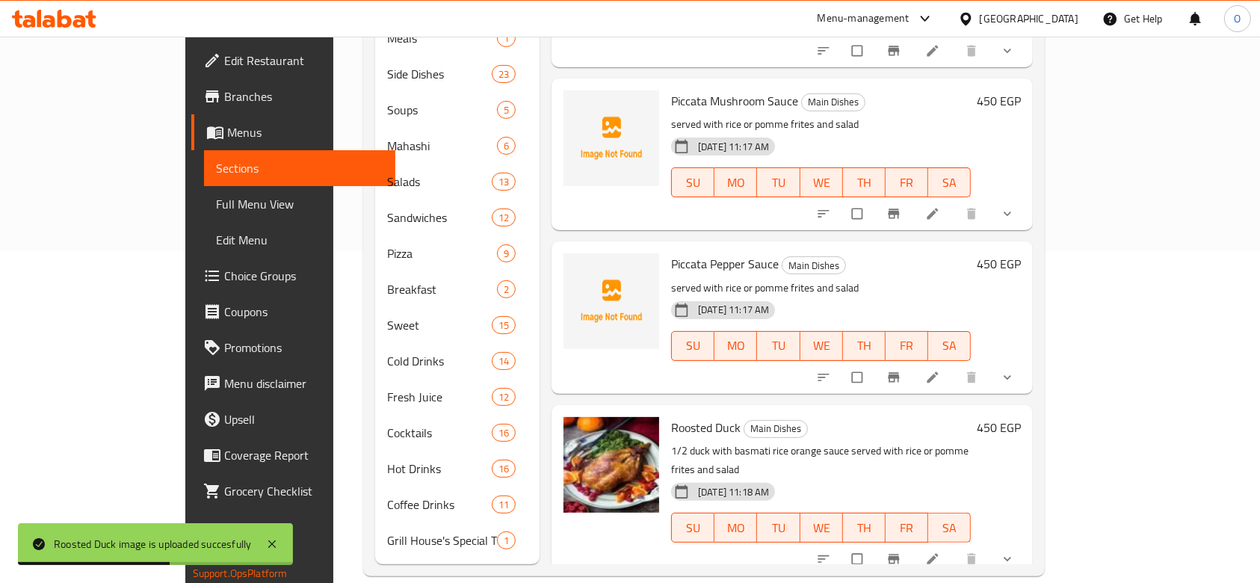
click at [671, 253] on span "Piccata Pepper Sauce" at bounding box center [725, 264] width 108 height 22
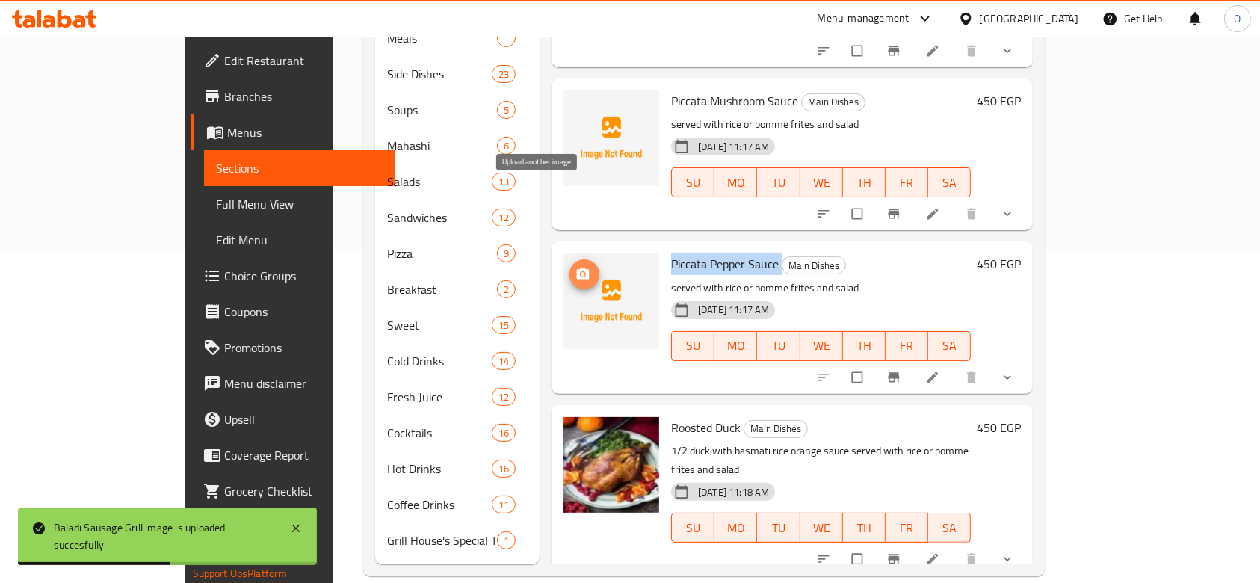
click at [576, 267] on icon "upload picture" at bounding box center [583, 274] width 15 height 15
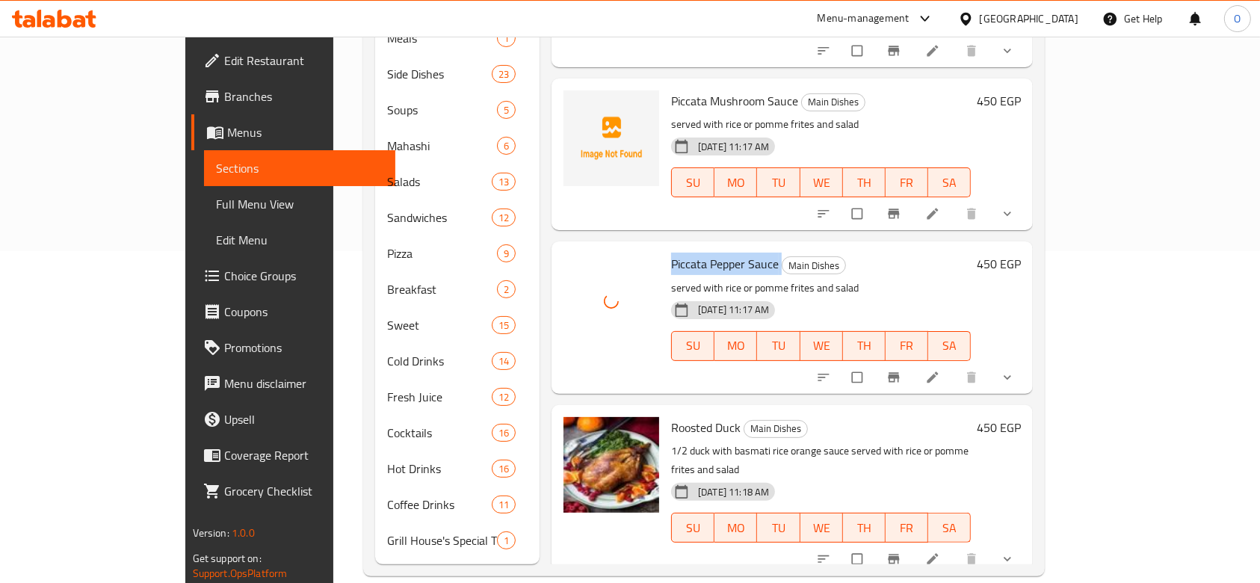
scroll to position [2560, 0]
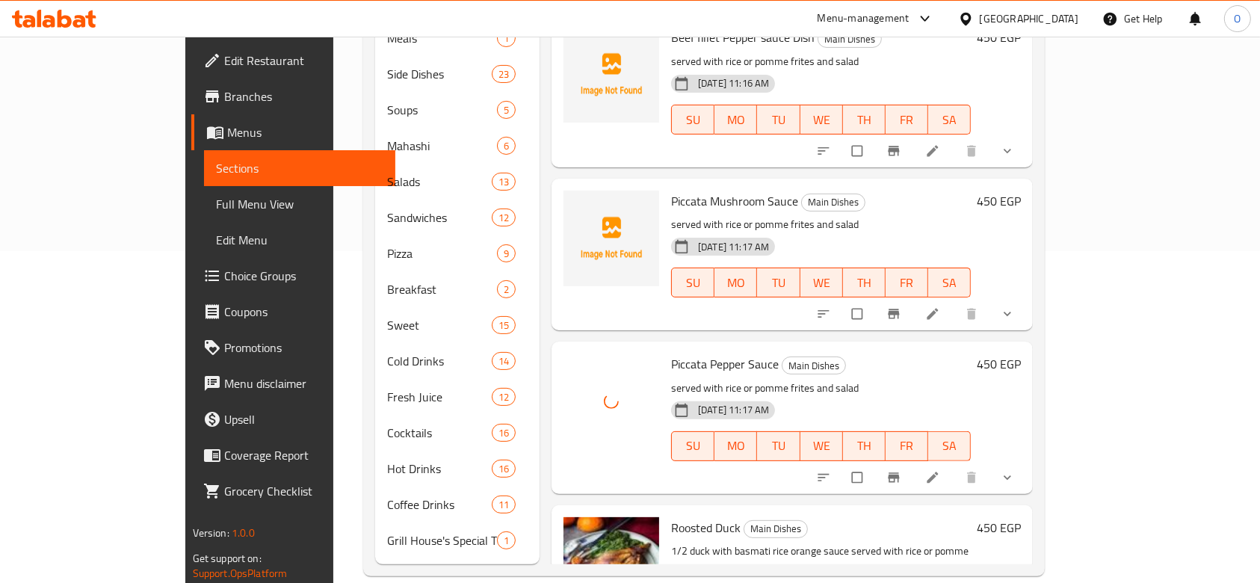
click at [674, 190] on span "Piccata Mushroom Sauce" at bounding box center [734, 201] width 127 height 22
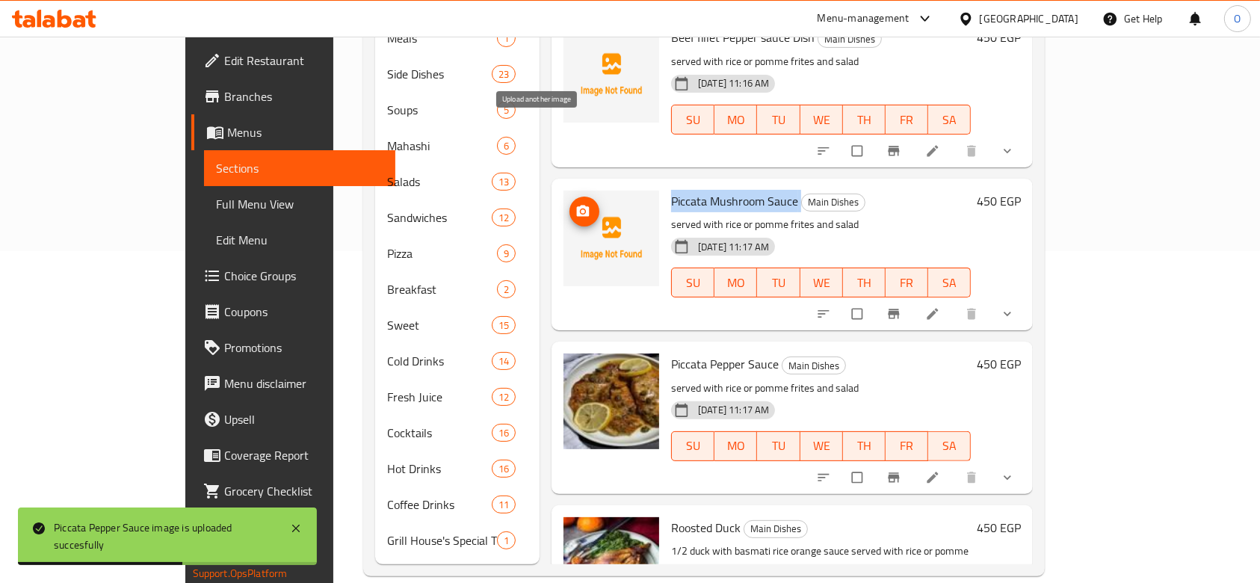
click at [577, 205] on icon "upload picture" at bounding box center [583, 210] width 13 height 11
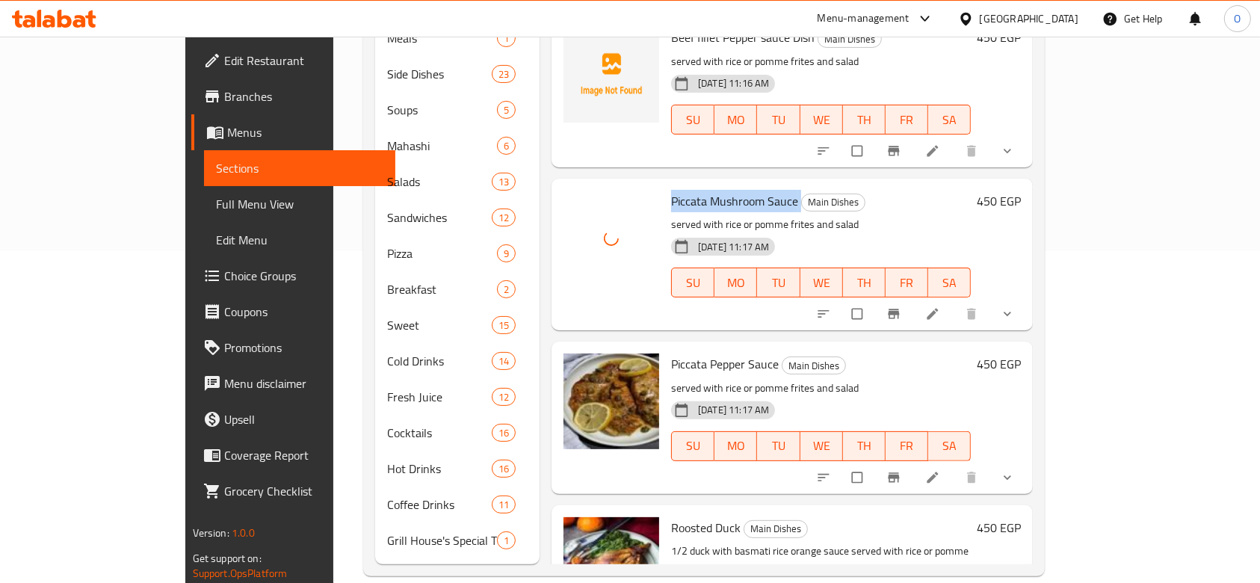
scroll to position [2361, 0]
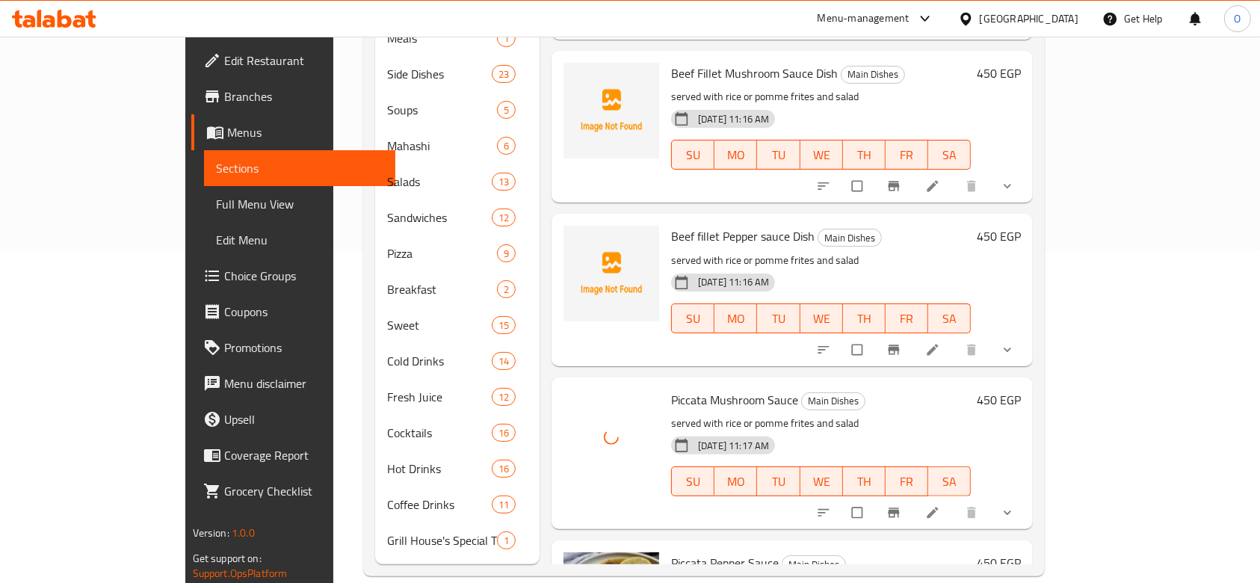
click at [671, 225] on span "Beef fillet Pepper sauce Dish" at bounding box center [743, 236] width 144 height 22
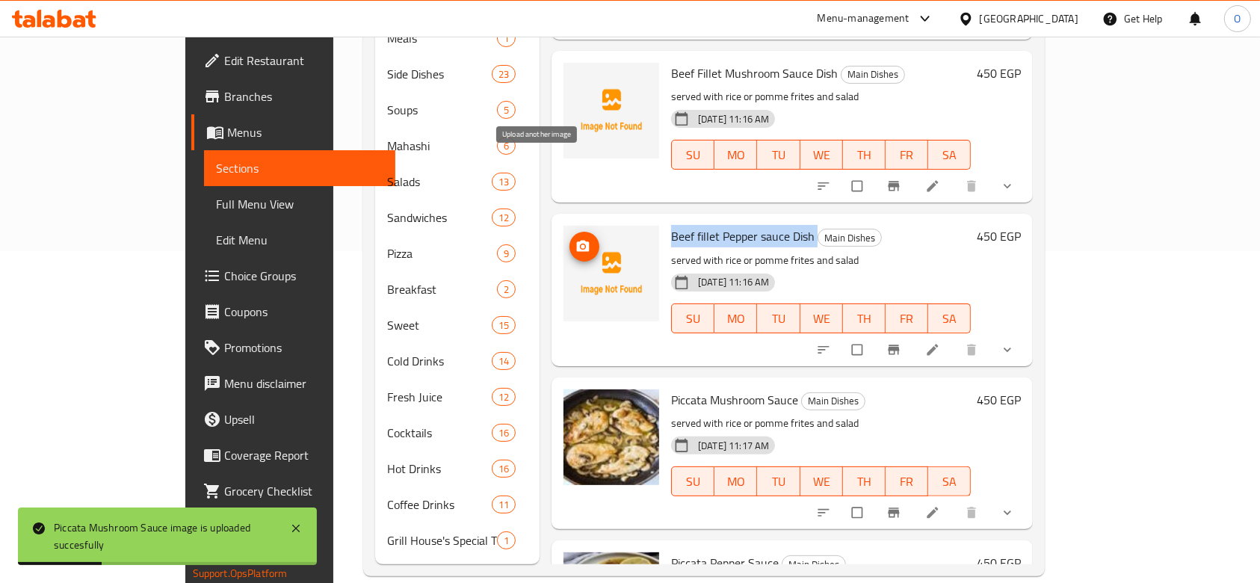
click at [577, 241] on icon "upload picture" at bounding box center [583, 246] width 13 height 11
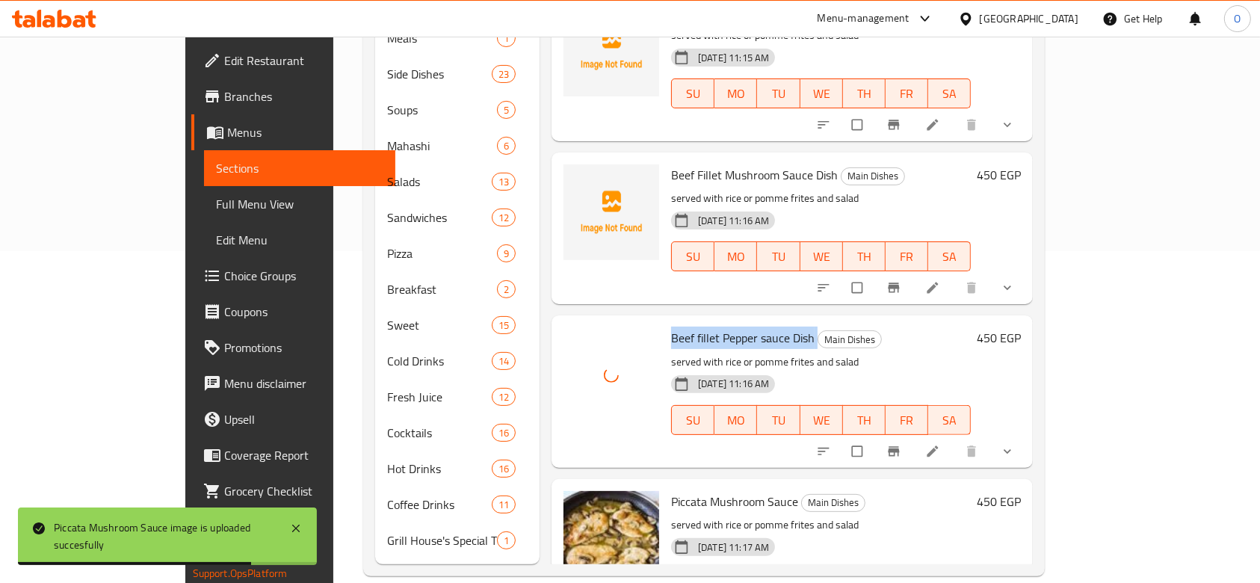
scroll to position [2162, 0]
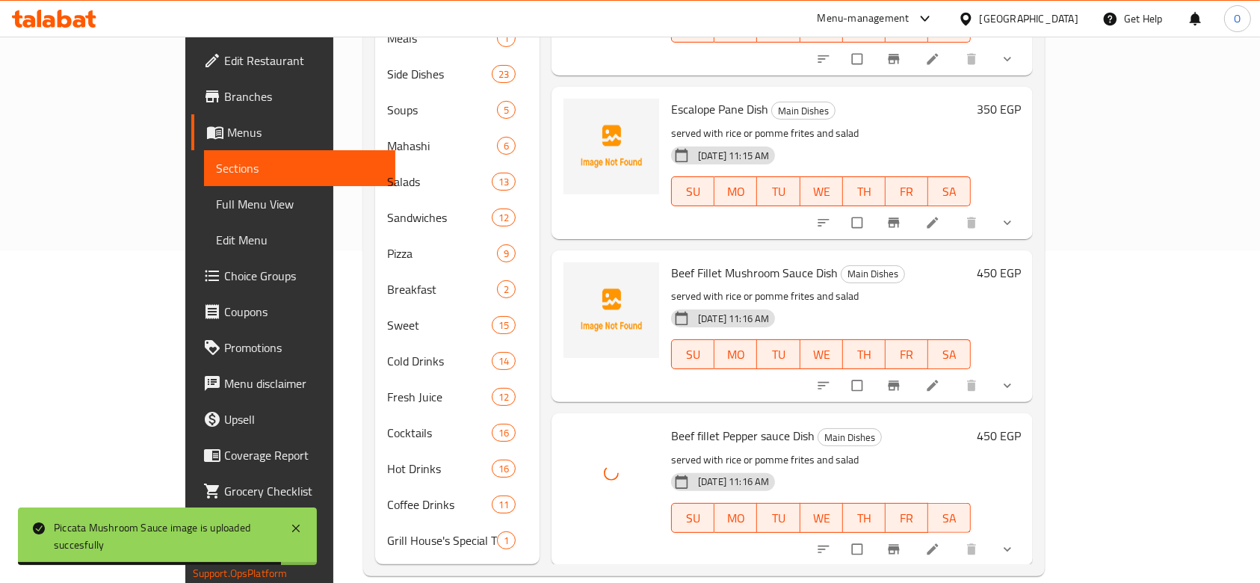
click at [676, 262] on span "Beef Fillet Mushroom Sauce Dish" at bounding box center [754, 273] width 167 height 22
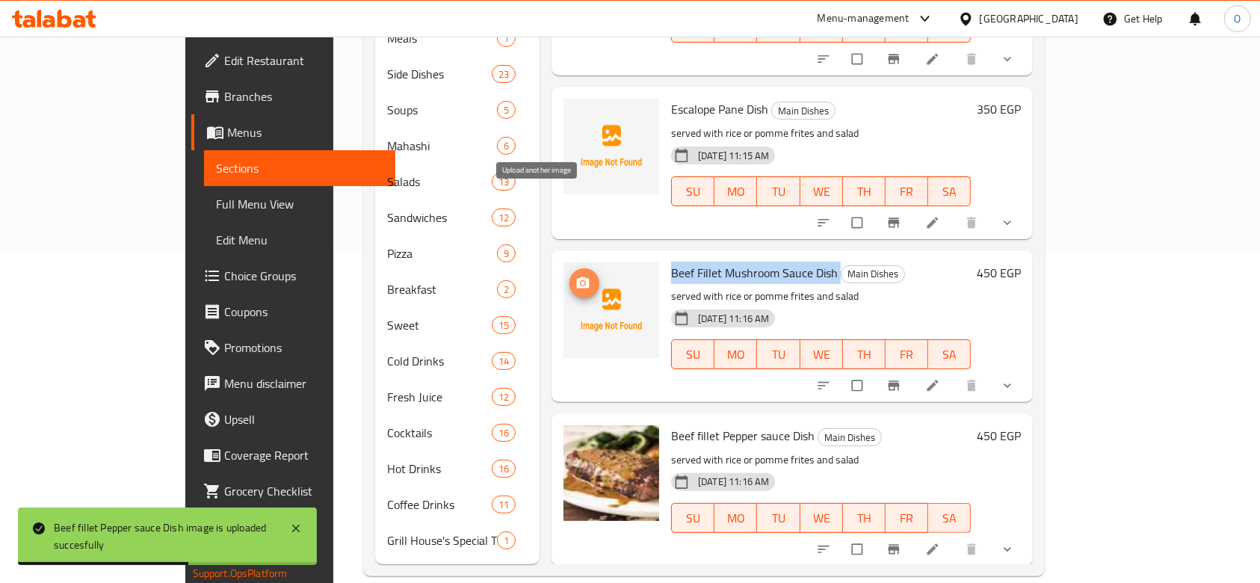
click at [570, 268] on button "upload picture" at bounding box center [585, 283] width 30 height 30
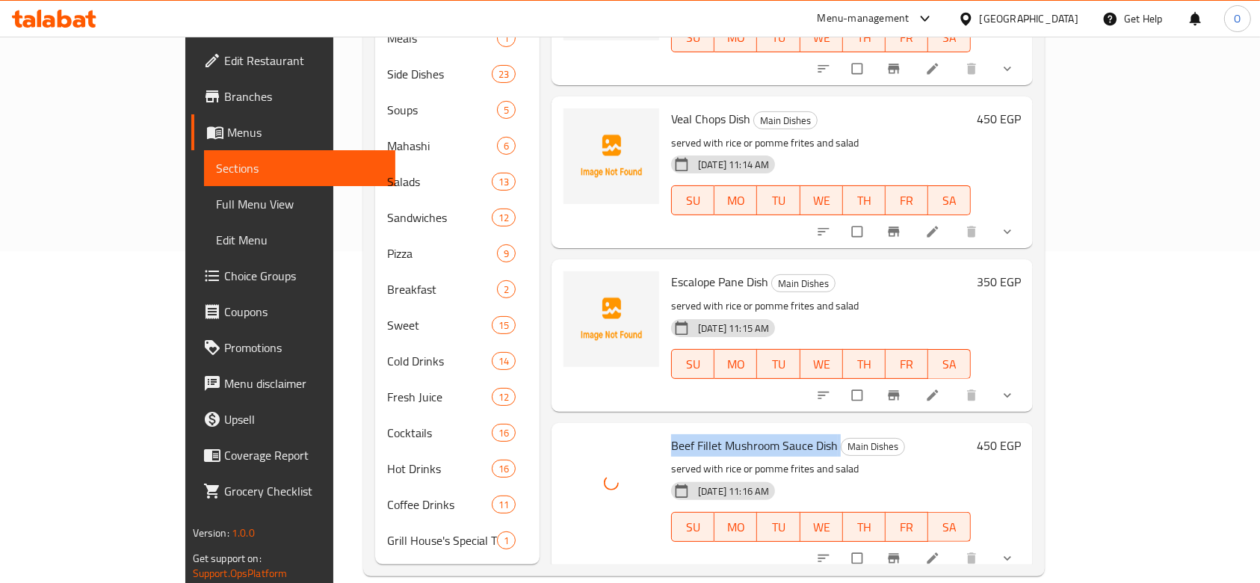
scroll to position [1962, 0]
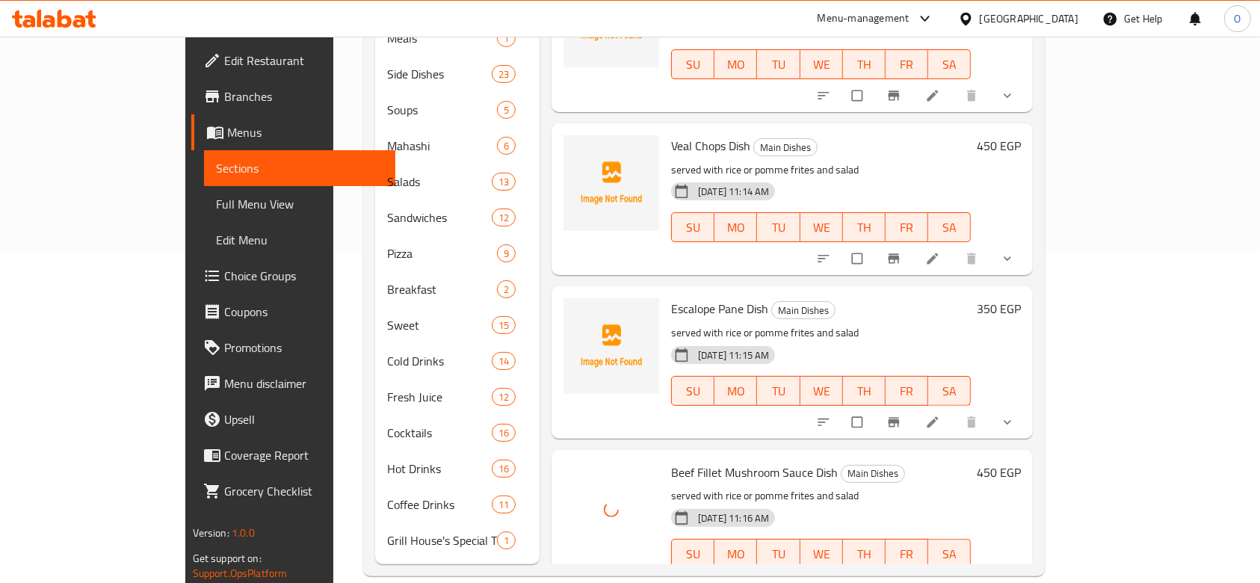
click at [671, 297] on span "Escalope Pane Dish" at bounding box center [719, 308] width 97 height 22
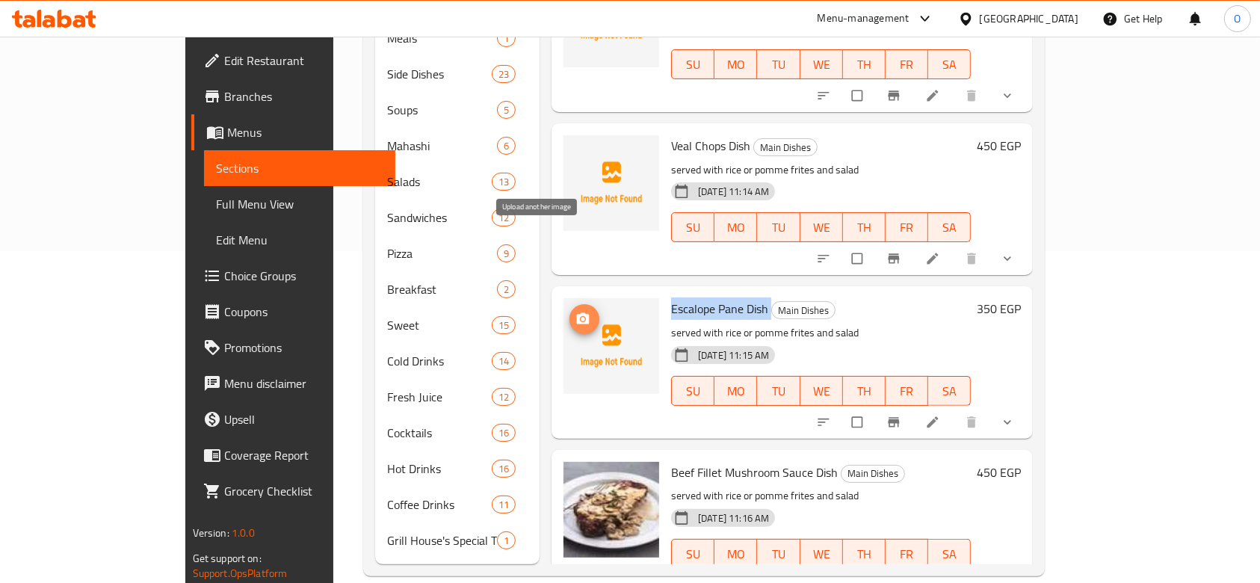
click at [577, 313] on icon "upload picture" at bounding box center [583, 318] width 13 height 11
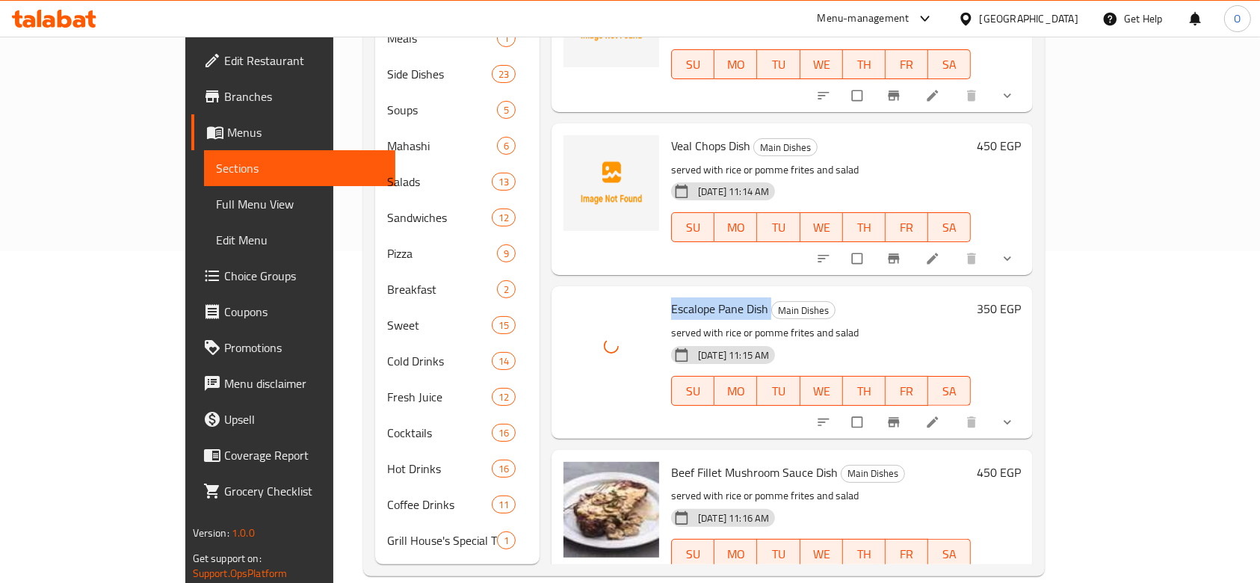
scroll to position [1763, 0]
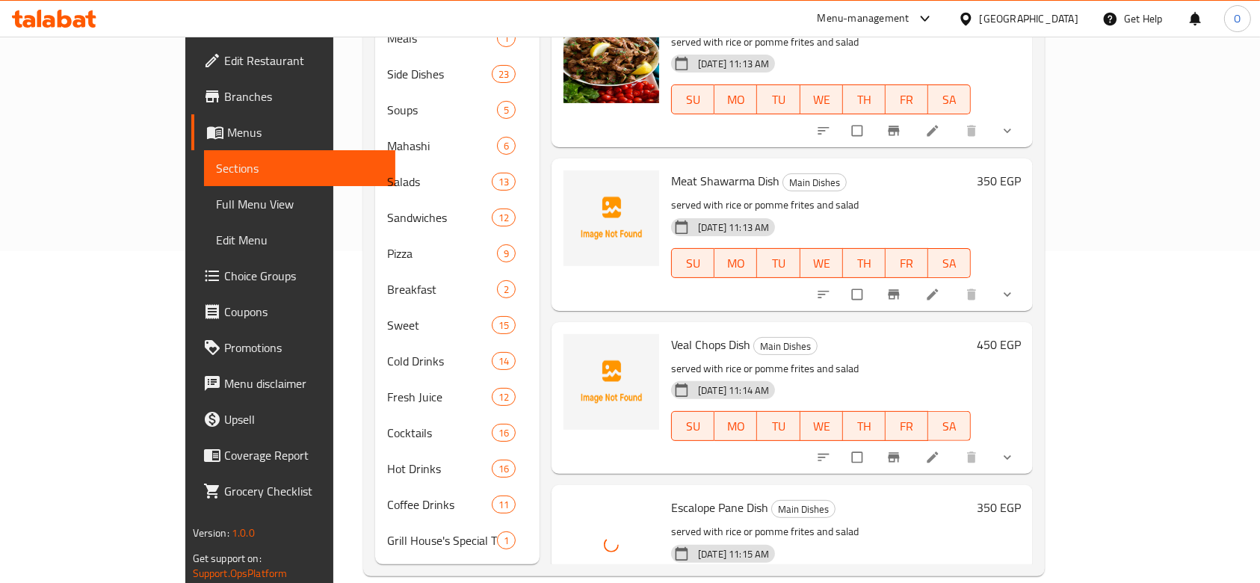
click at [671, 333] on span "Veal Chops Dish" at bounding box center [710, 344] width 79 height 22
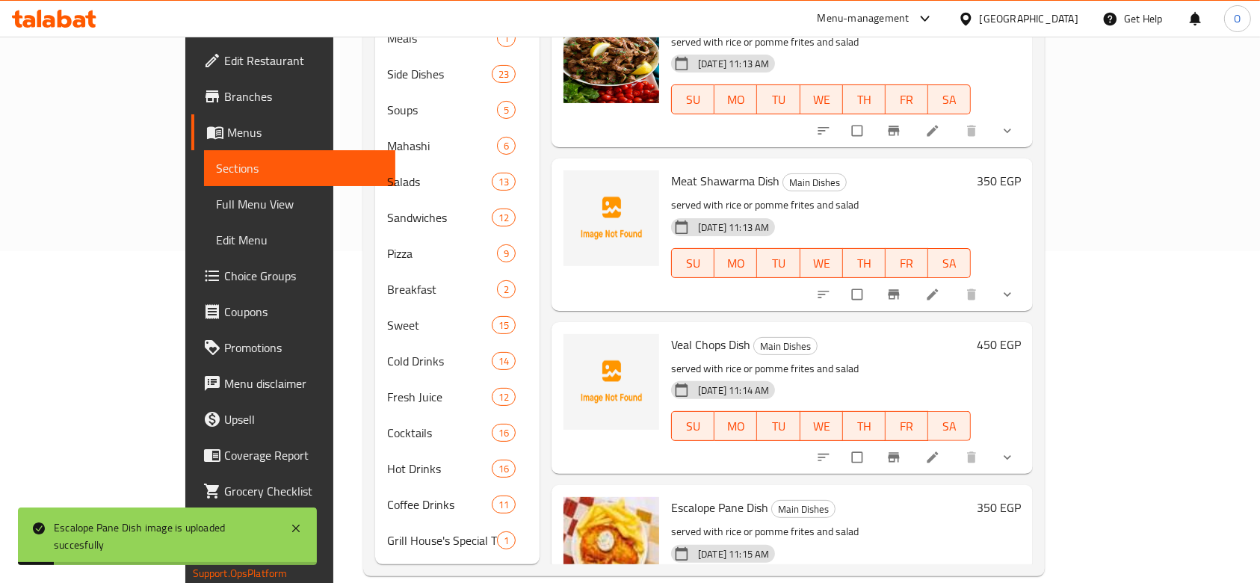
click at [671, 333] on span "Veal Chops Dish" at bounding box center [710, 344] width 79 height 22
click at [581, 353] on circle "upload picture" at bounding box center [583, 355] width 4 height 4
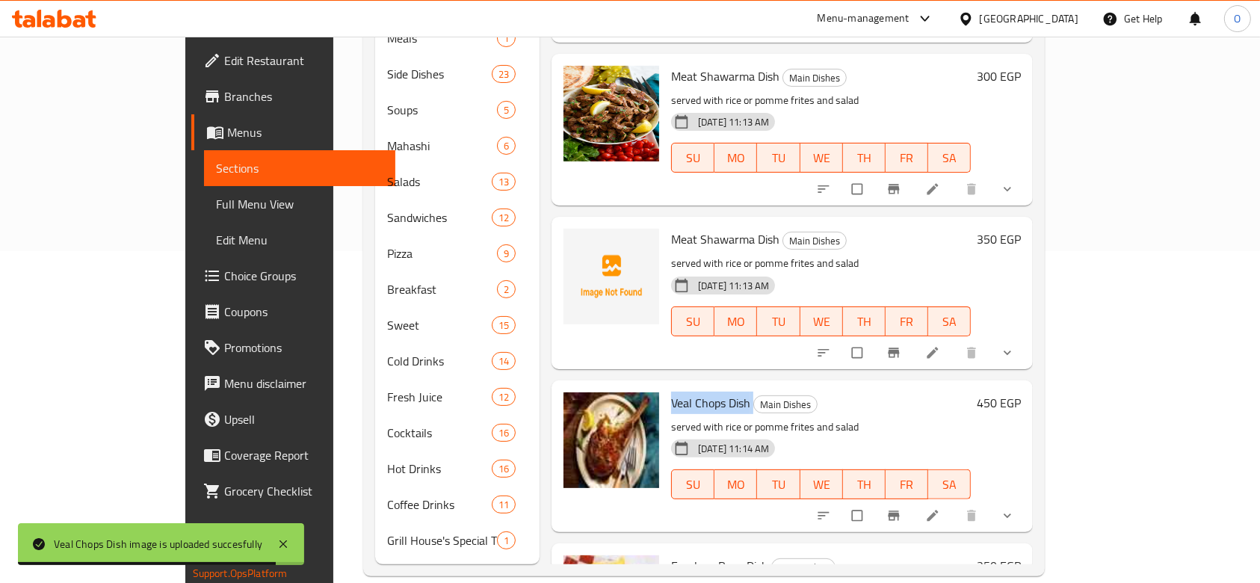
scroll to position [1663, 0]
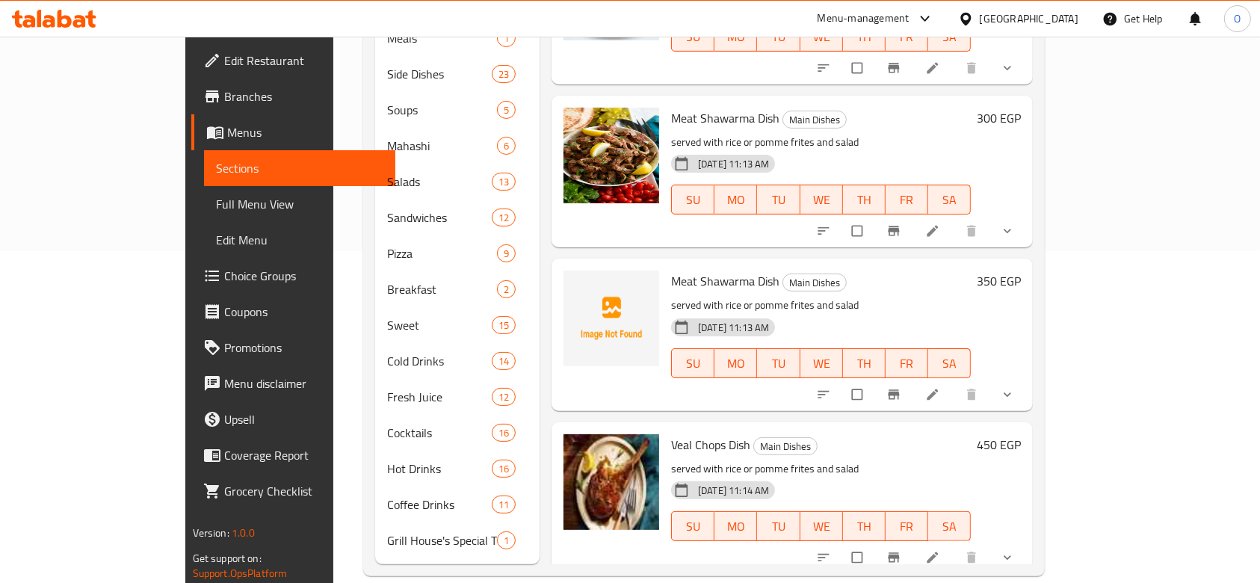
click at [671, 270] on span "Meat Shawarma Dish" at bounding box center [725, 281] width 108 height 22
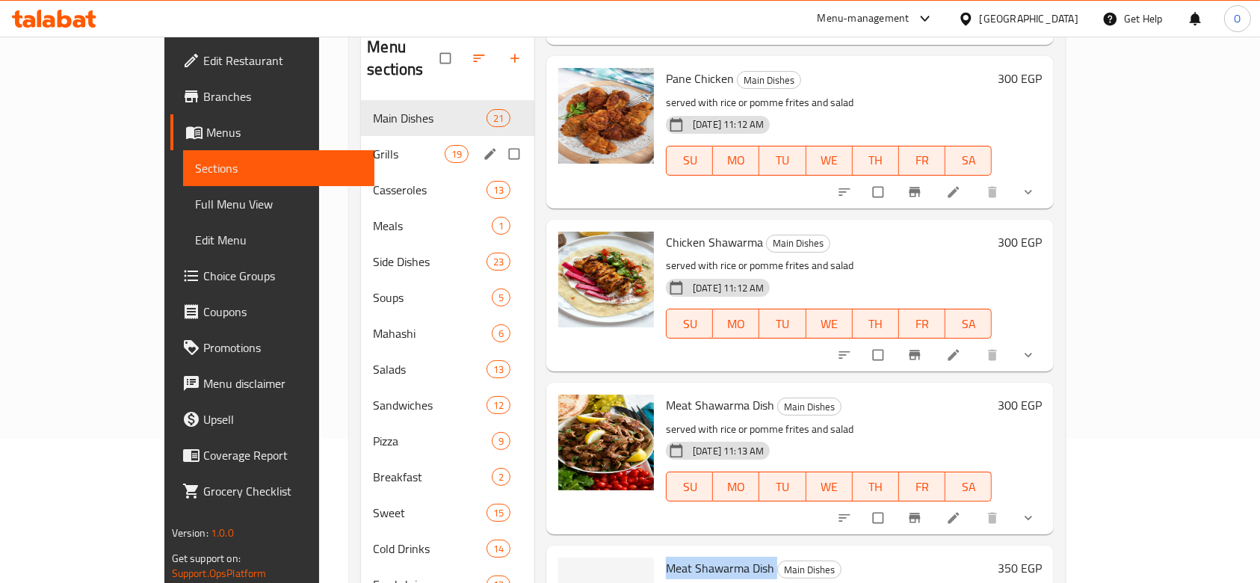
scroll to position [299, 0]
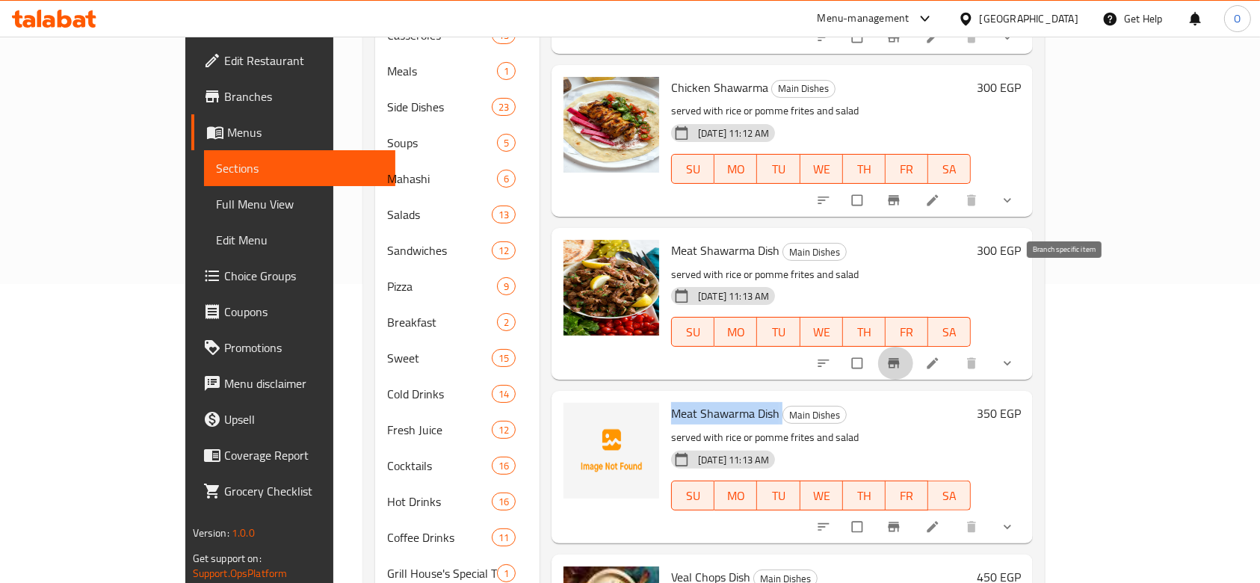
click at [913, 347] on button "Branch-specific-item" at bounding box center [896, 363] width 36 height 33
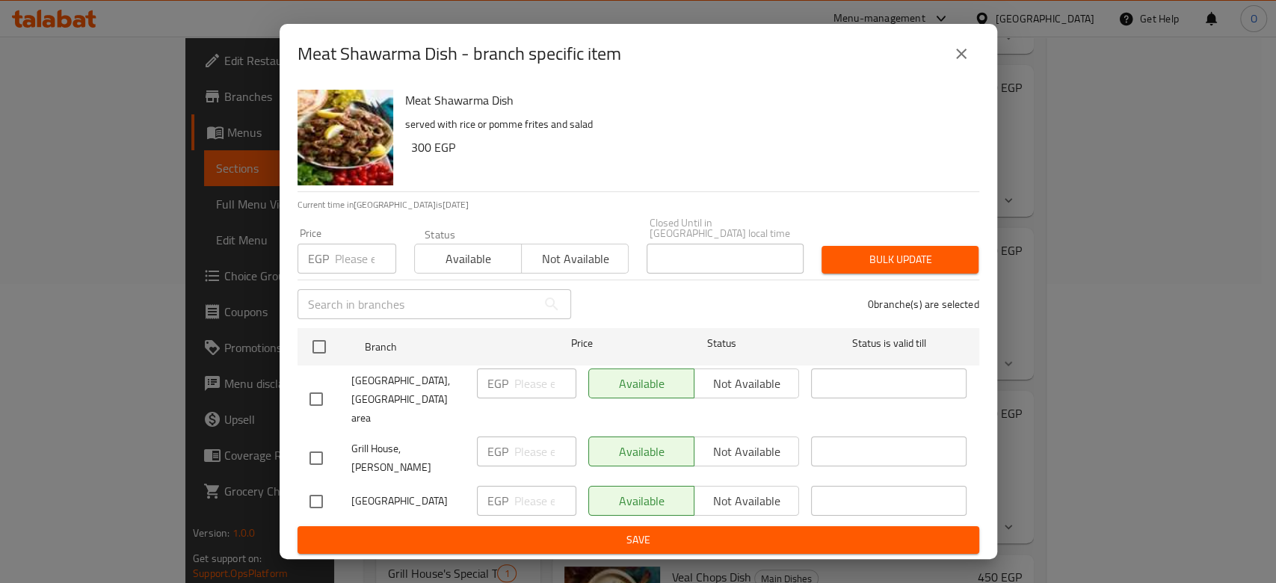
click at [1071, 127] on div "Meat Shawarma Dish - branch specific item Meat Shawarma Dish served with rice o…" at bounding box center [638, 291] width 1276 height 583
click at [965, 63] on icon "close" at bounding box center [961, 54] width 18 height 18
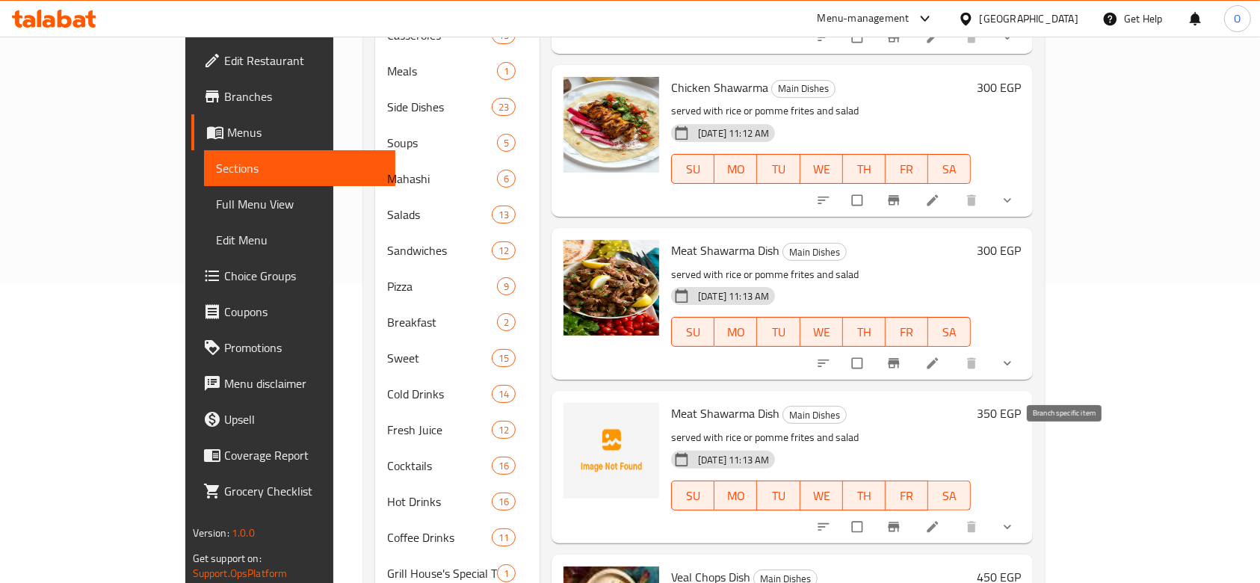
click at [900, 522] on icon "Branch-specific-item" at bounding box center [894, 527] width 11 height 10
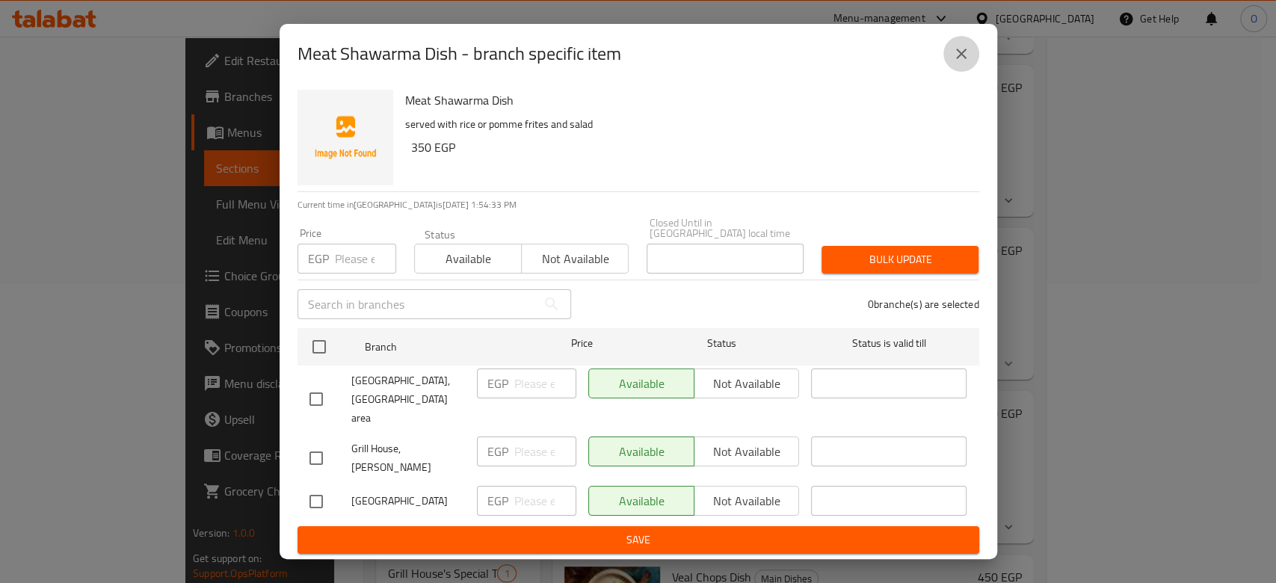
click at [957, 63] on icon "close" at bounding box center [961, 54] width 18 height 18
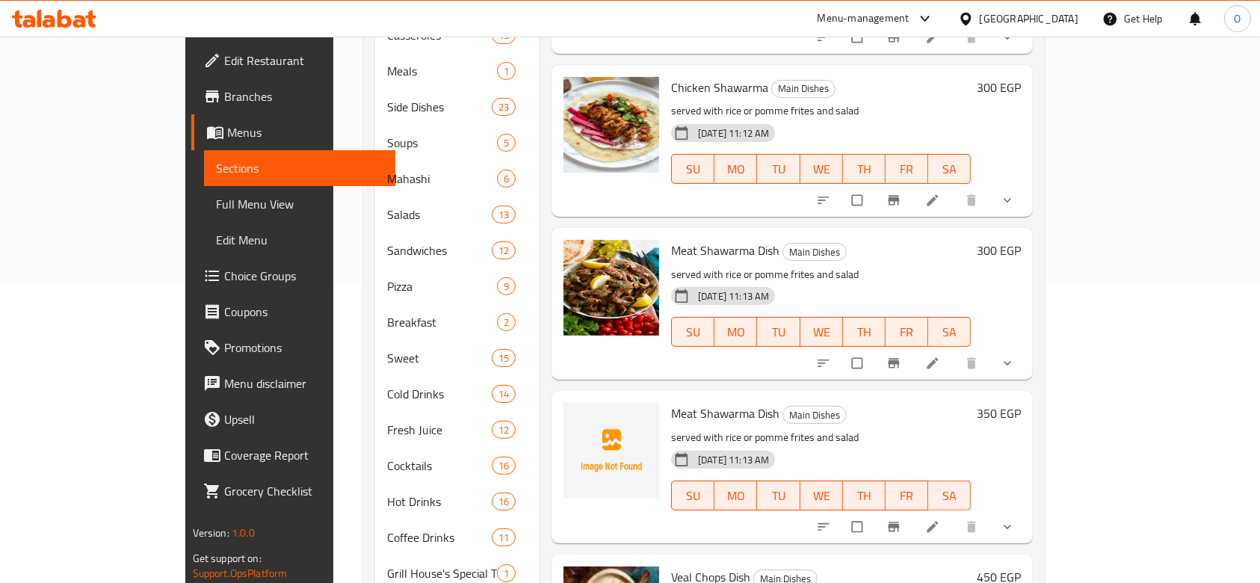
click at [671, 402] on span "Meat Shawarma Dish" at bounding box center [725, 413] width 108 height 22
click at [576, 416] on icon "upload picture" at bounding box center [583, 423] width 15 height 15
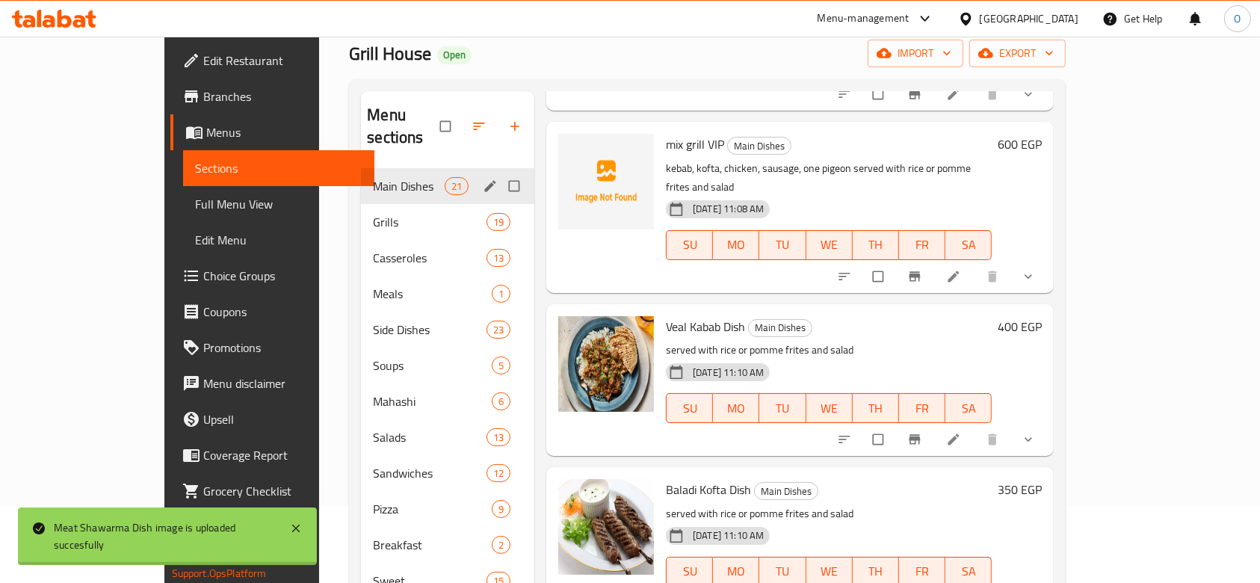
scroll to position [0, 0]
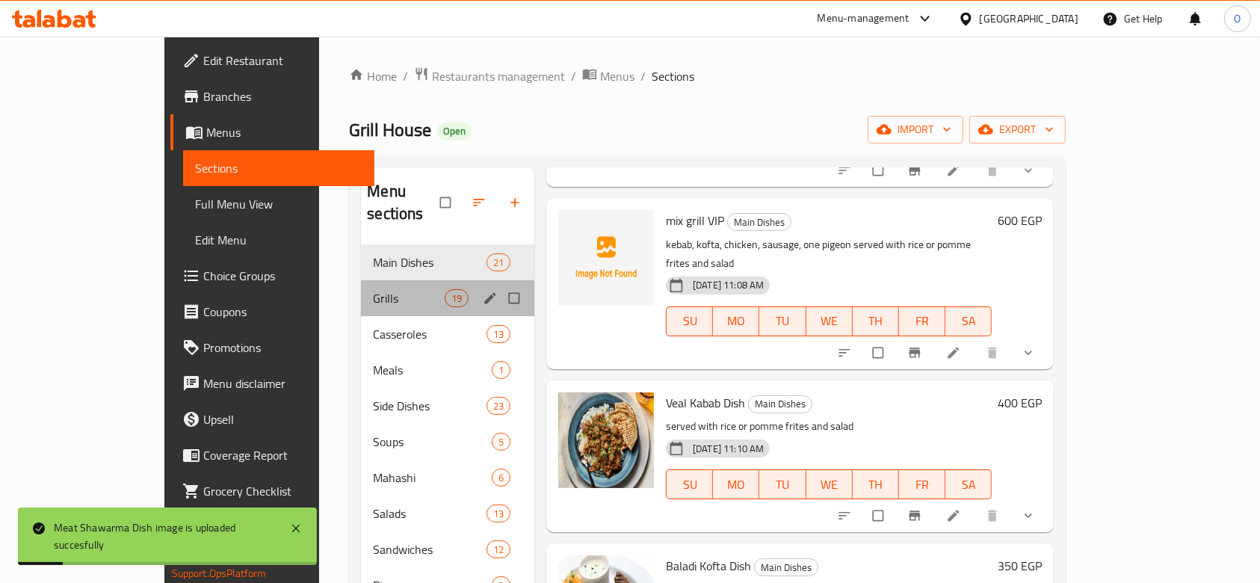
click at [361, 280] on div "Grills 19" at bounding box center [447, 298] width 173 height 36
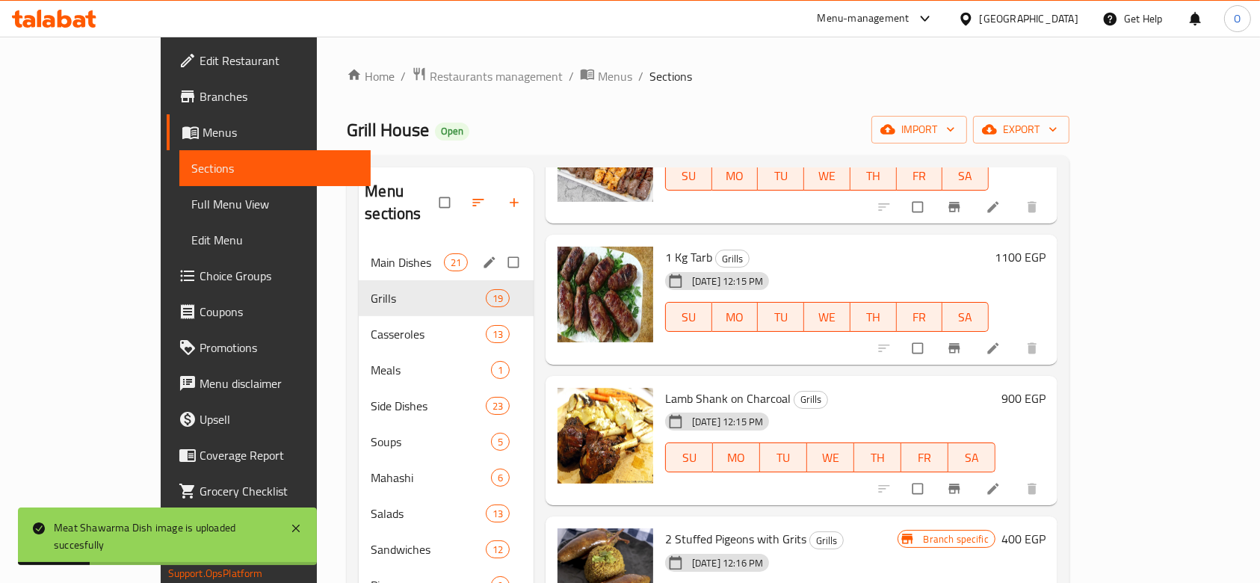
click at [371, 253] on span "Main Dishes" at bounding box center [407, 262] width 73 height 18
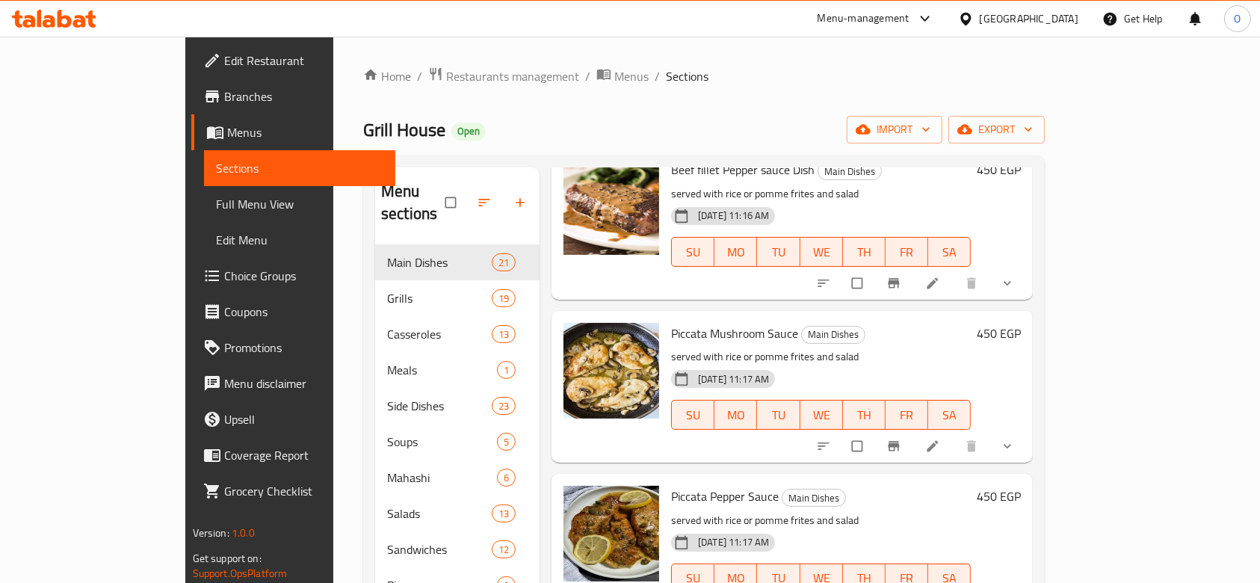
click at [385, 63] on div "Home / Restaurants management / Menus / Sections Grill House Open import export…" at bounding box center [703, 487] width 741 height 901
click at [446, 73] on span "Restaurants management" at bounding box center [512, 76] width 133 height 18
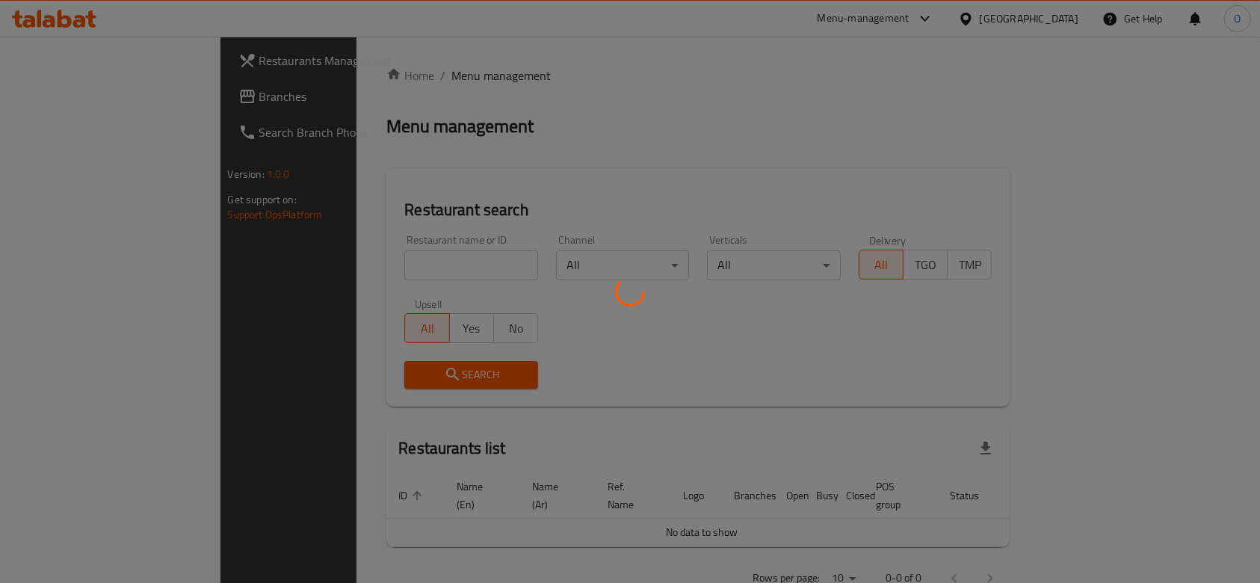
click at [348, 260] on div at bounding box center [630, 291] width 1260 height 583
click at [353, 263] on div at bounding box center [630, 291] width 1260 height 583
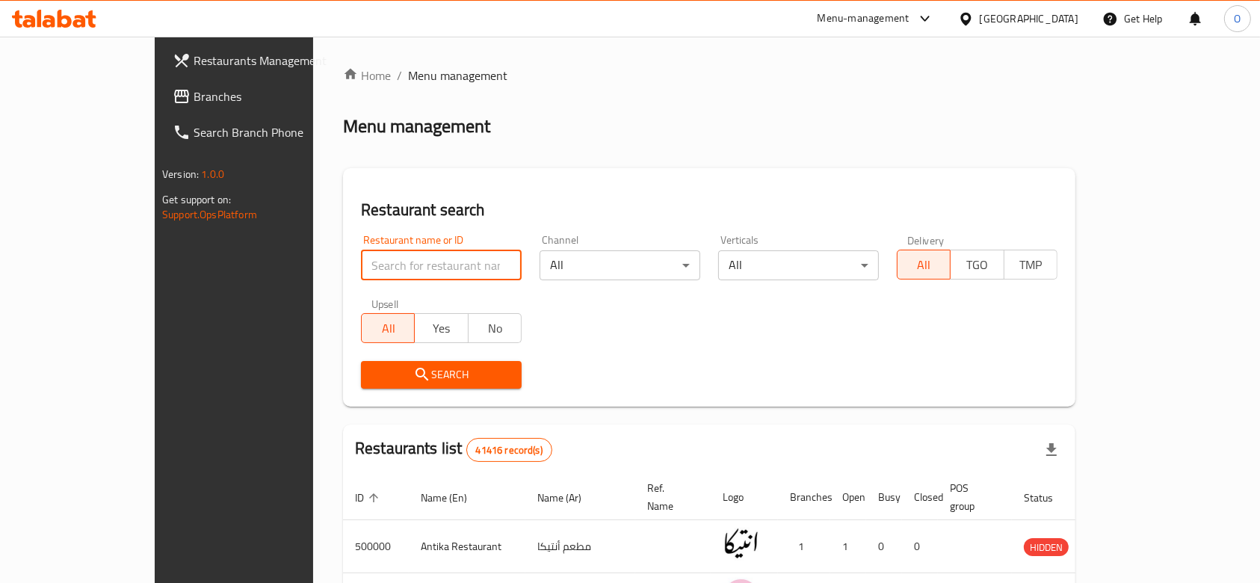
click at [361, 265] on input "search" at bounding box center [441, 265] width 161 height 30
paste input "[URL][DOMAIN_NAME]"
click at [361, 268] on input "[URL][DOMAIN_NAME]" at bounding box center [441, 265] width 161 height 30
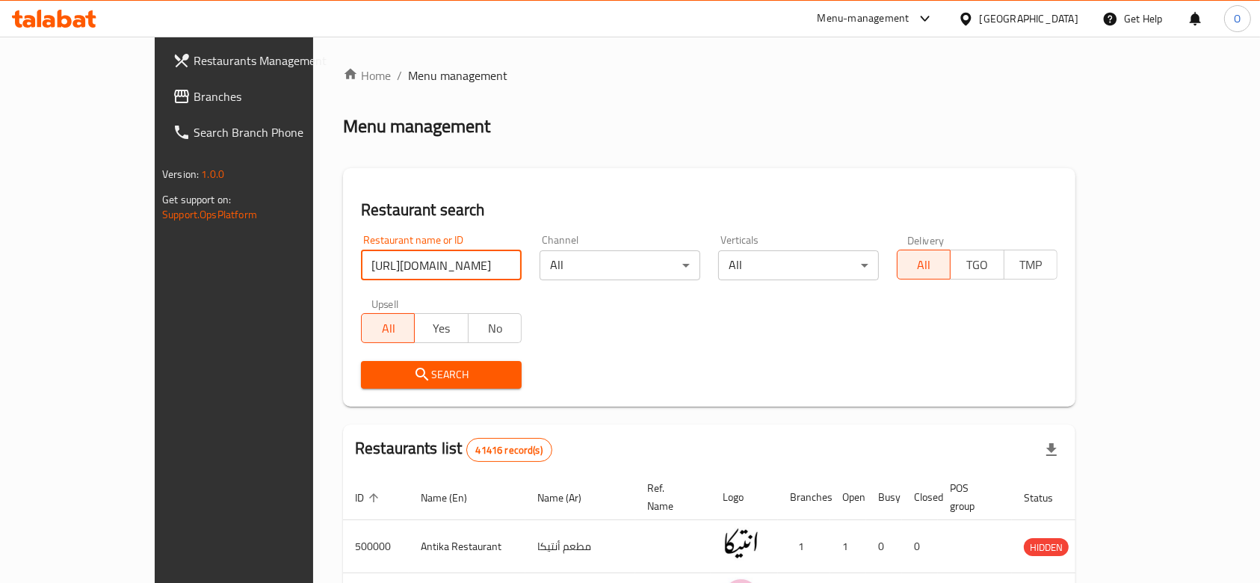
paste input "603102"
type input "603102"
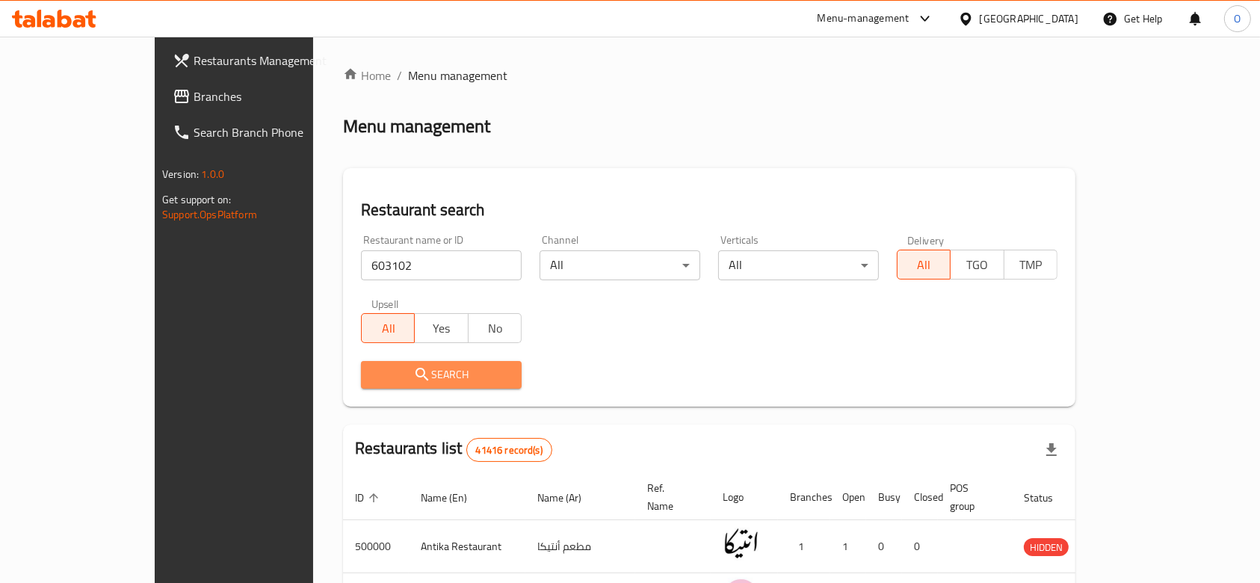
click at [373, 368] on span "Search" at bounding box center [441, 375] width 137 height 19
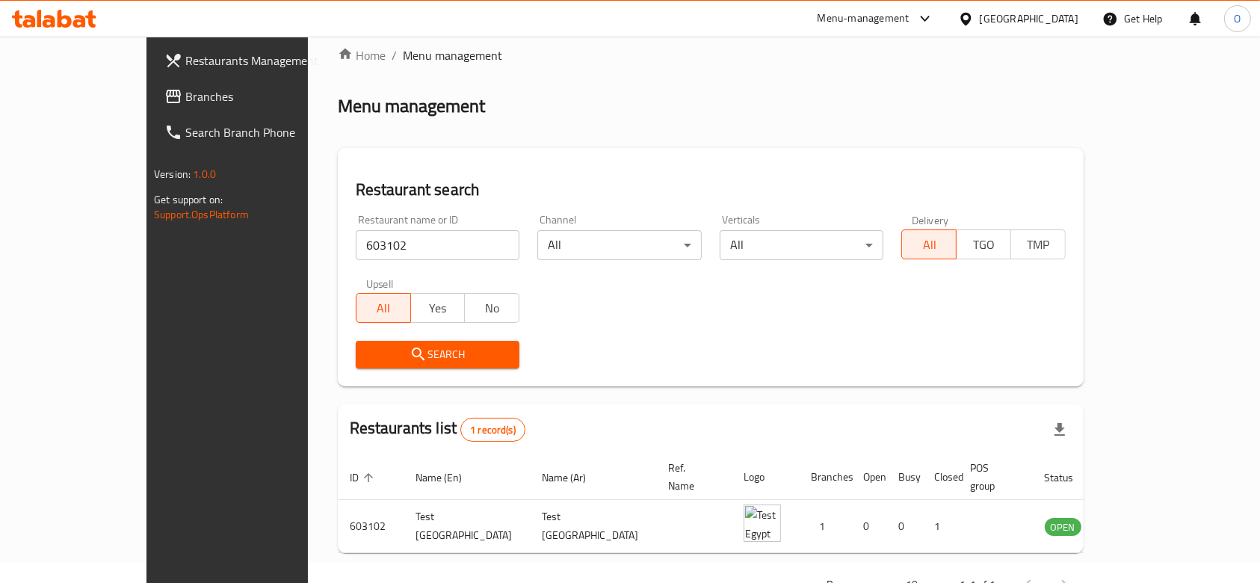
scroll to position [54, 0]
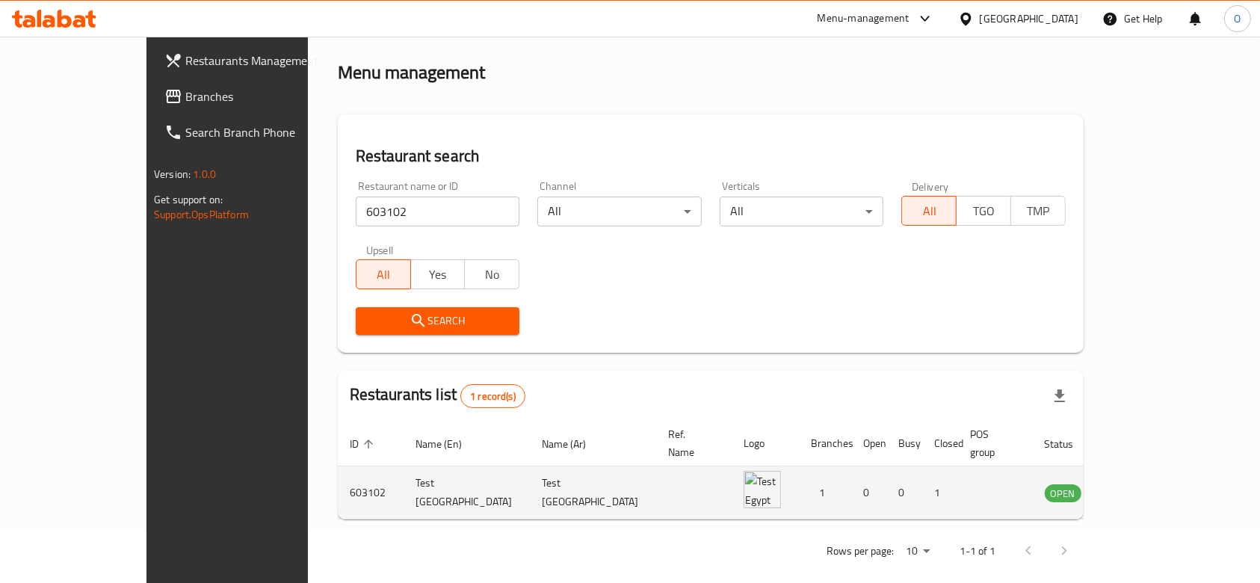
click at [1163, 466] on td "enhanced table" at bounding box center [1137, 492] width 52 height 53
click at [1138, 490] on icon "enhanced table" at bounding box center [1135, 493] width 5 height 6
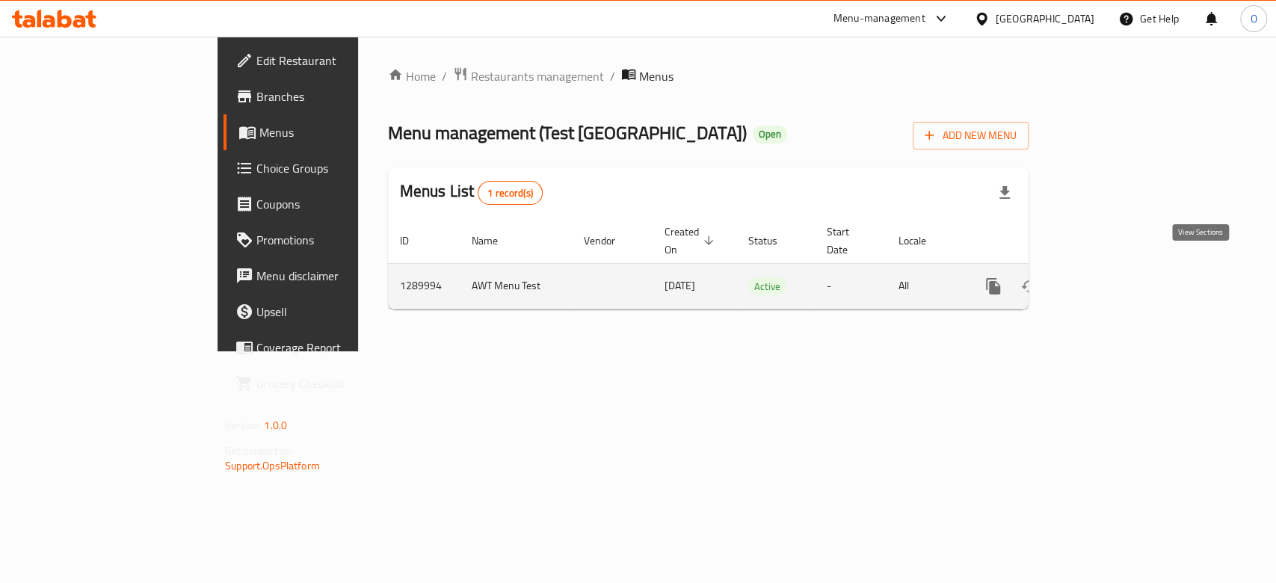
click at [1110, 277] on icon "enhanced table" at bounding box center [1101, 286] width 18 height 18
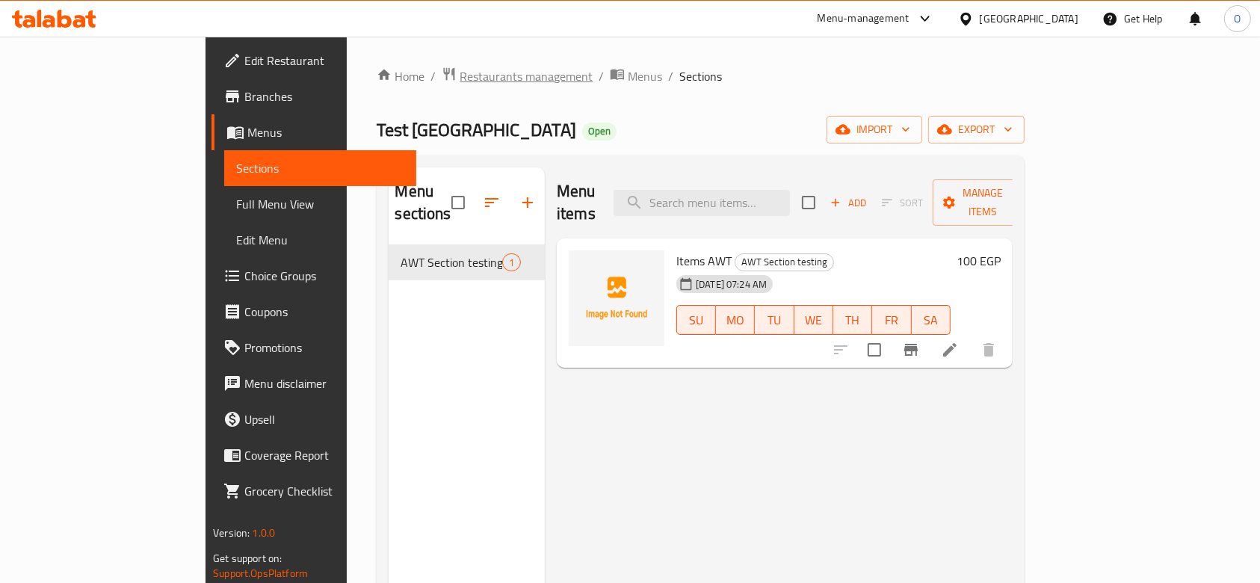
click at [460, 73] on span "Restaurants management" at bounding box center [526, 76] width 133 height 18
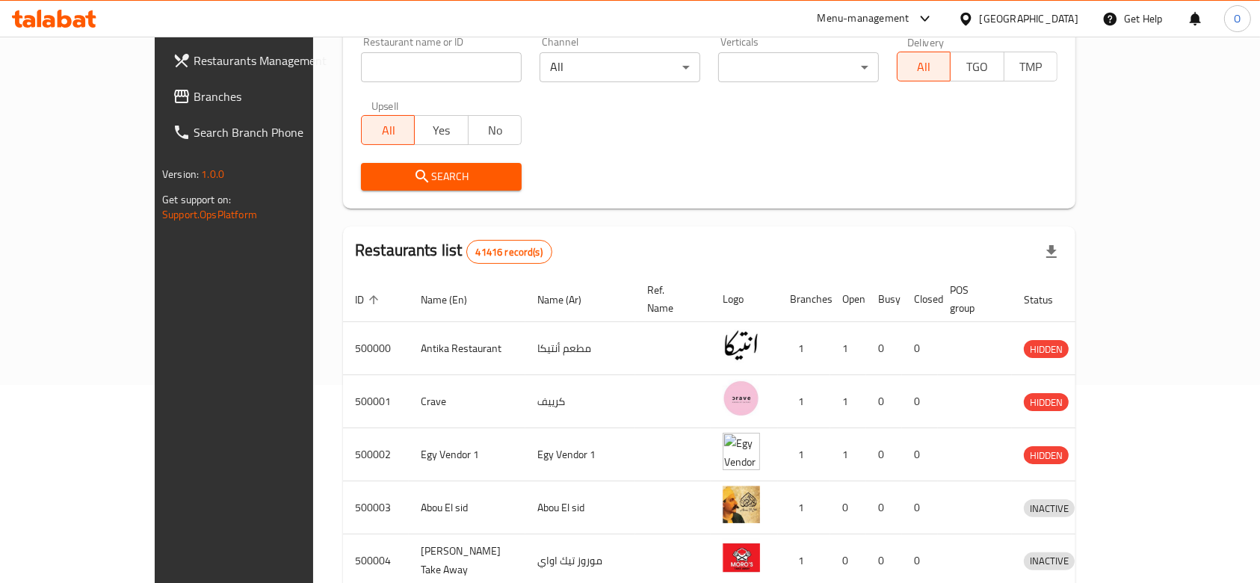
scroll to position [199, 0]
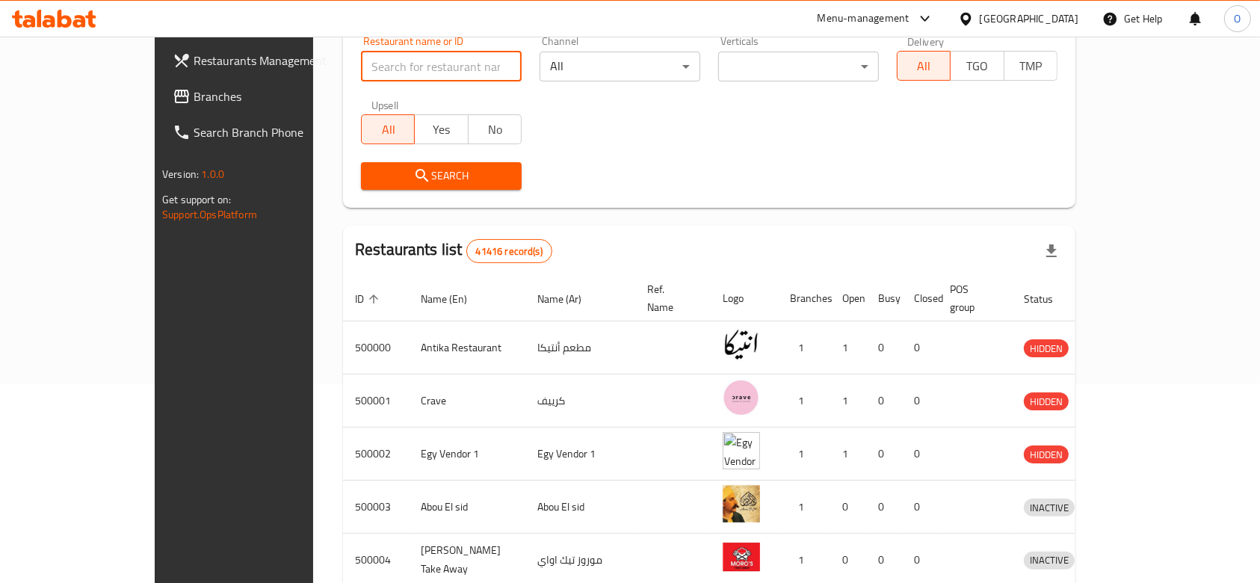
click at [431, 60] on input "search" at bounding box center [441, 67] width 161 height 30
paste input "603102"
type input "603102"
click at [361, 187] on button "Search" at bounding box center [441, 176] width 161 height 28
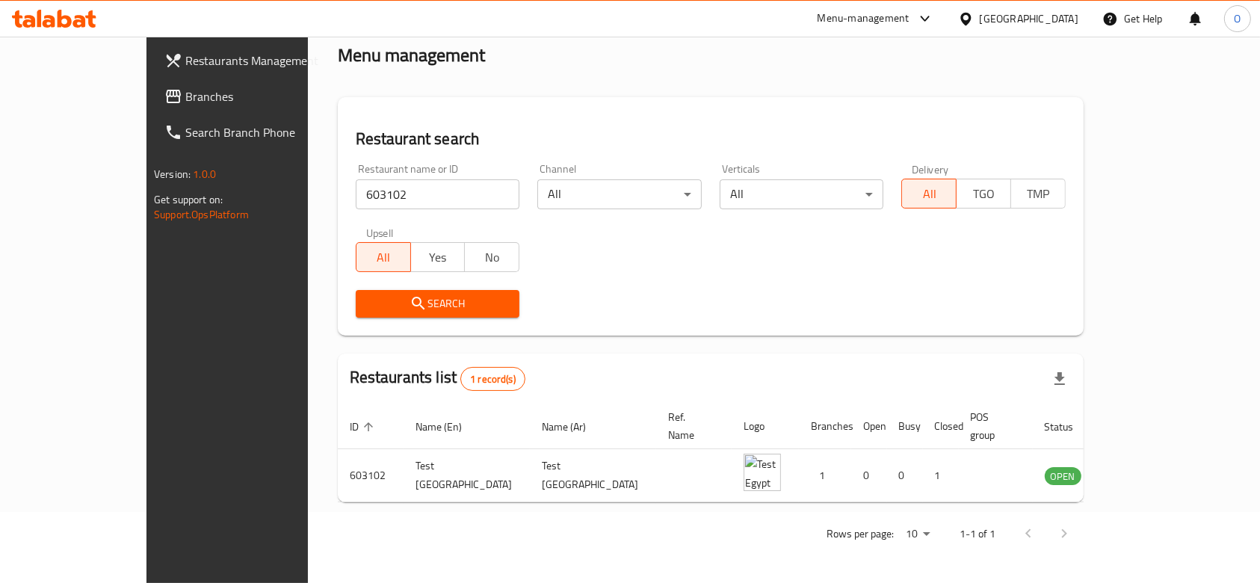
scroll to position [54, 0]
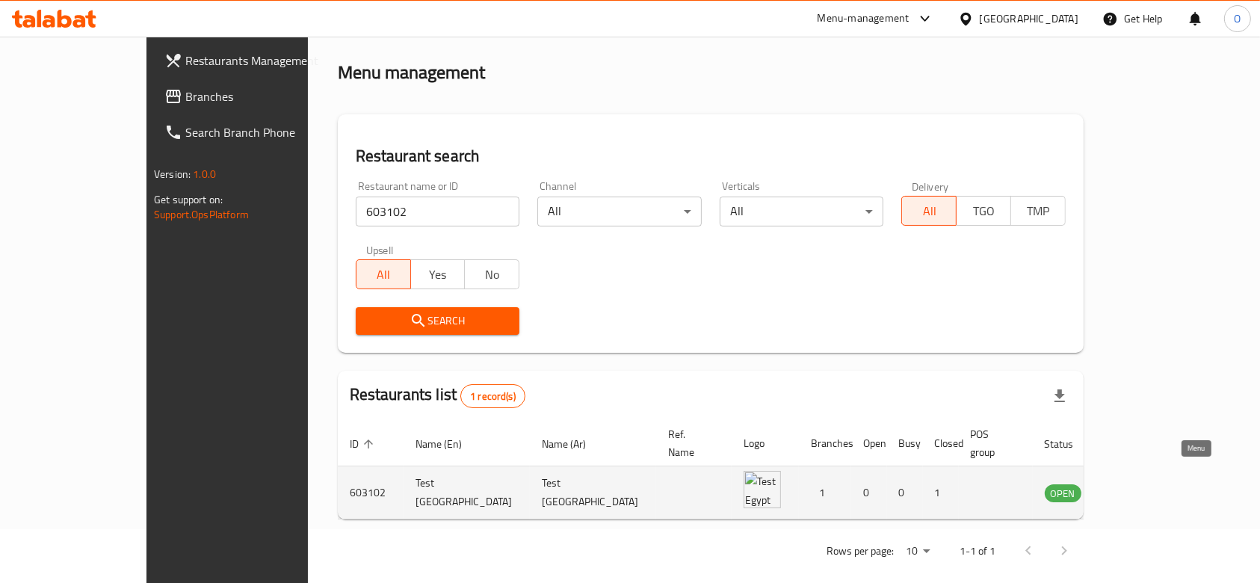
click at [1141, 487] on icon "enhanced table" at bounding box center [1132, 493] width 16 height 13
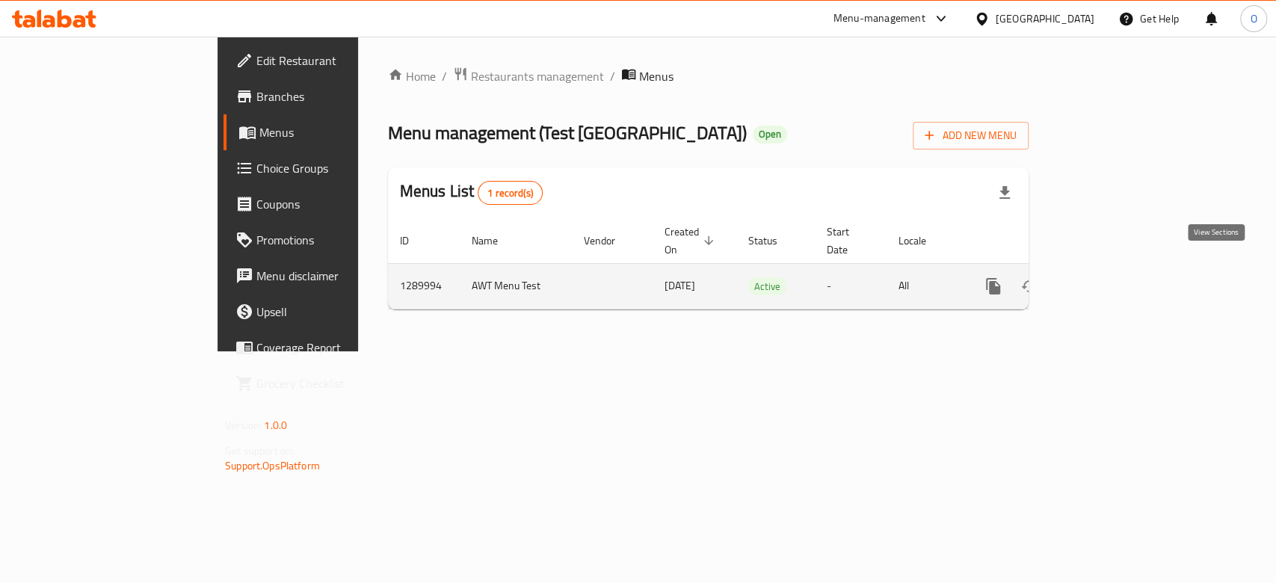
click at [1110, 277] on icon "enhanced table" at bounding box center [1101, 286] width 18 height 18
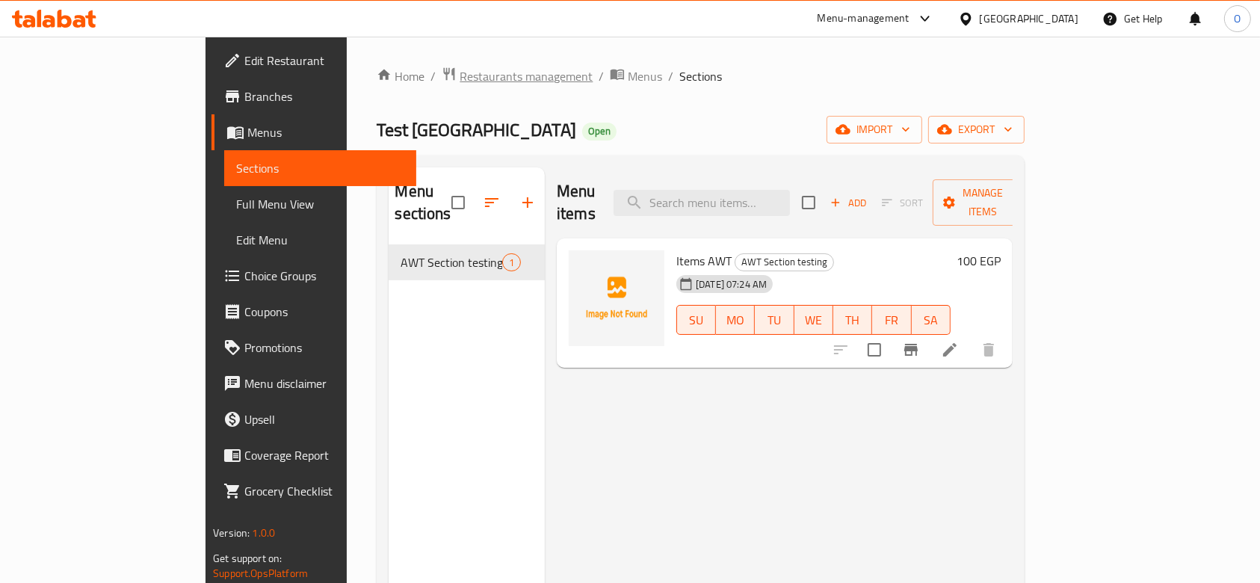
click at [460, 73] on span "Restaurants management" at bounding box center [526, 76] width 133 height 18
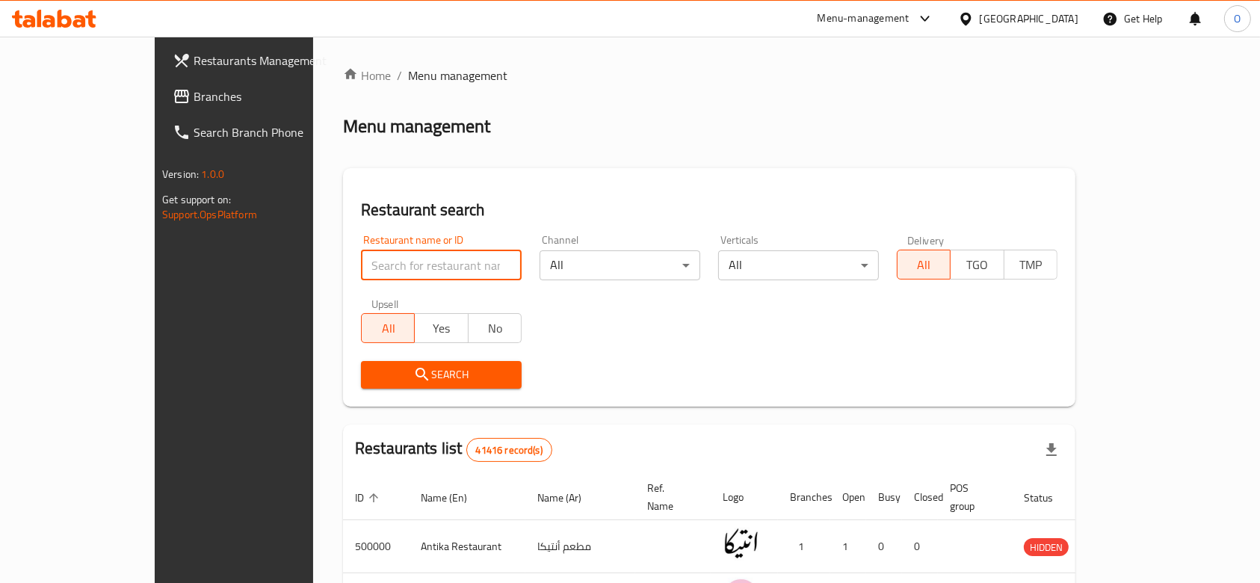
click at [361, 277] on input "search" at bounding box center [441, 265] width 161 height 30
paste input "614185"
type input "614185"
click button "Search" at bounding box center [441, 375] width 161 height 28
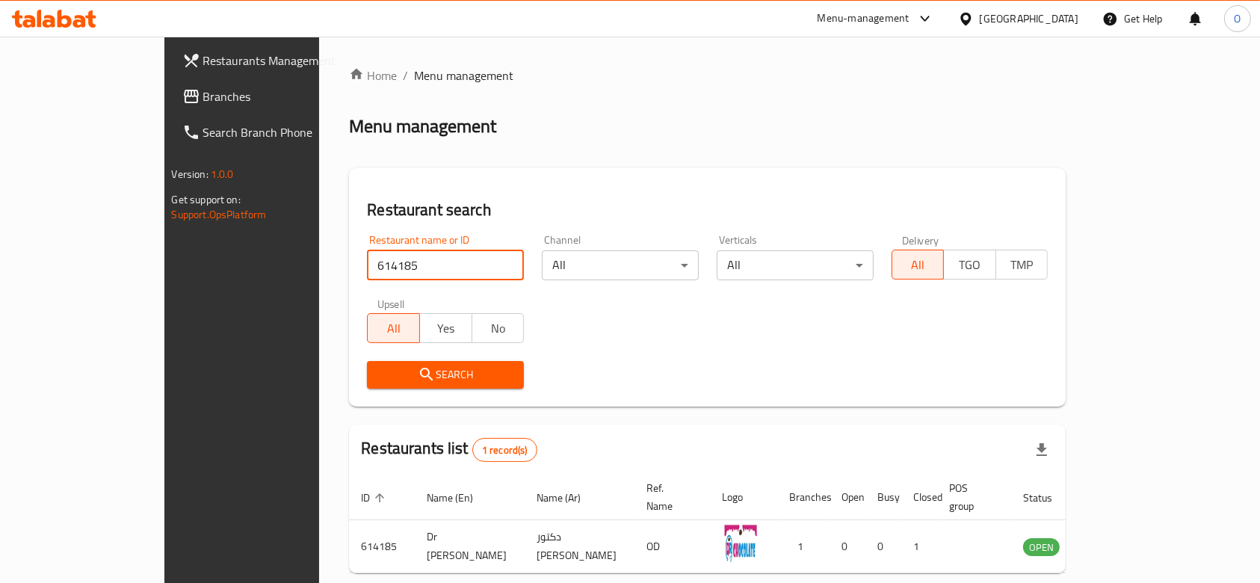
scroll to position [54, 0]
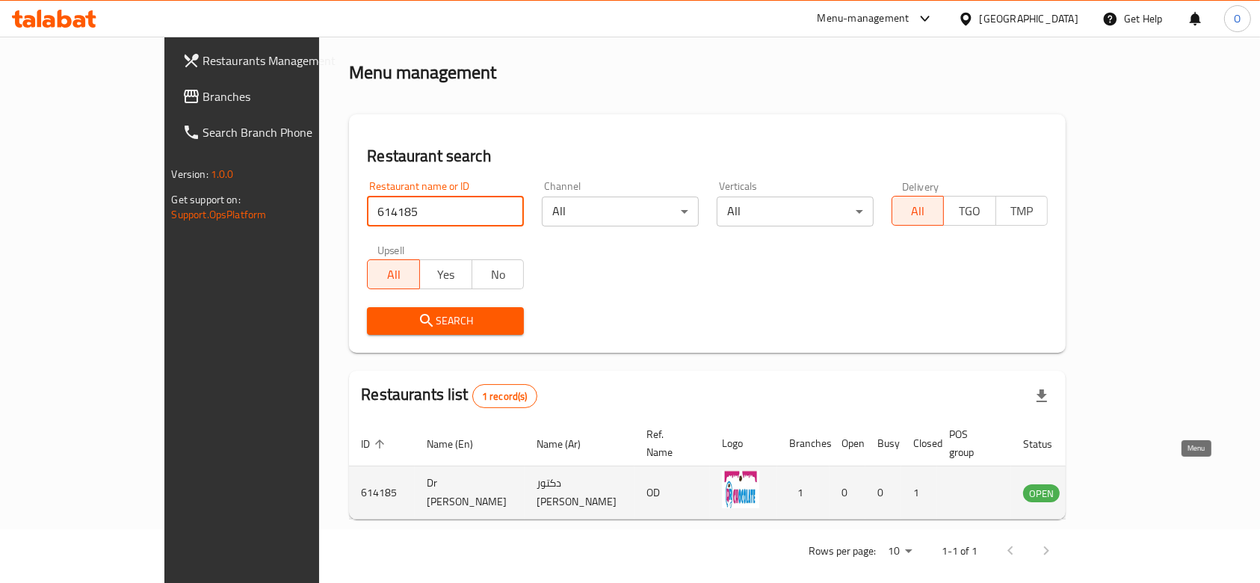
click at [1119, 487] on icon "enhanced table" at bounding box center [1110, 493] width 16 height 13
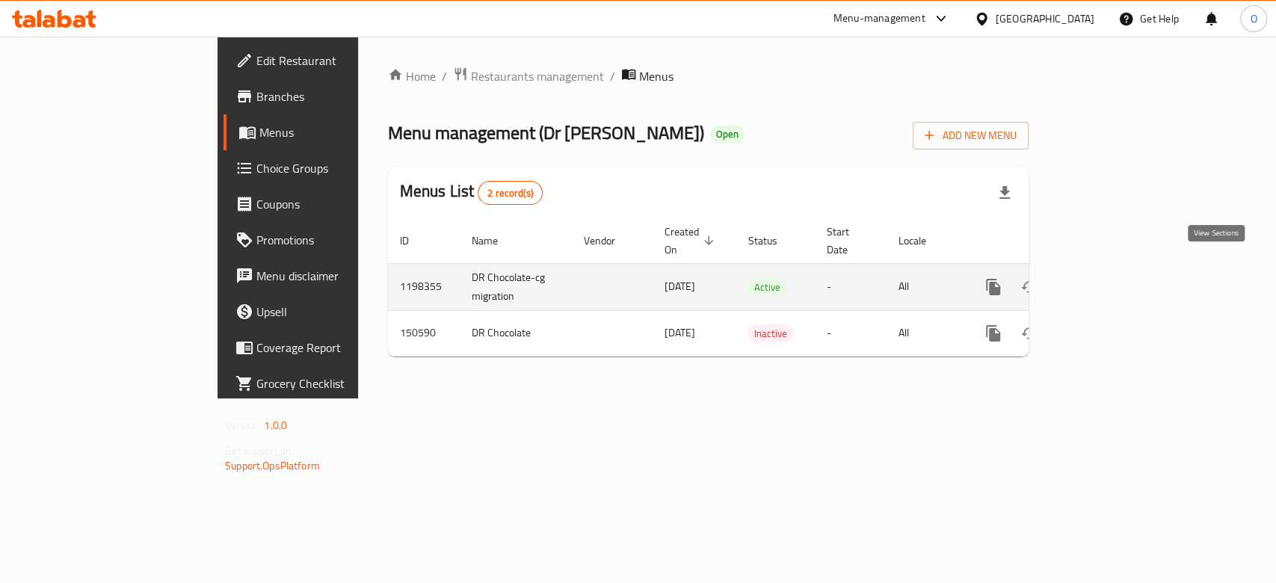
click at [1110, 278] on icon "enhanced table" at bounding box center [1101, 287] width 18 height 18
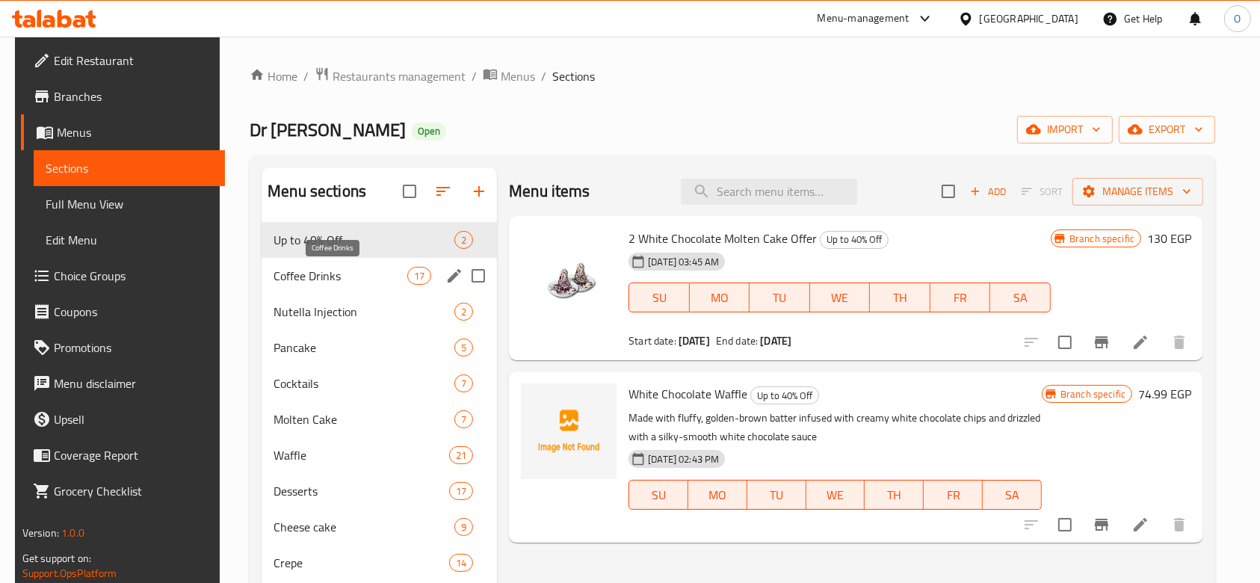
click at [323, 274] on span "Coffee Drinks" at bounding box center [341, 276] width 134 height 18
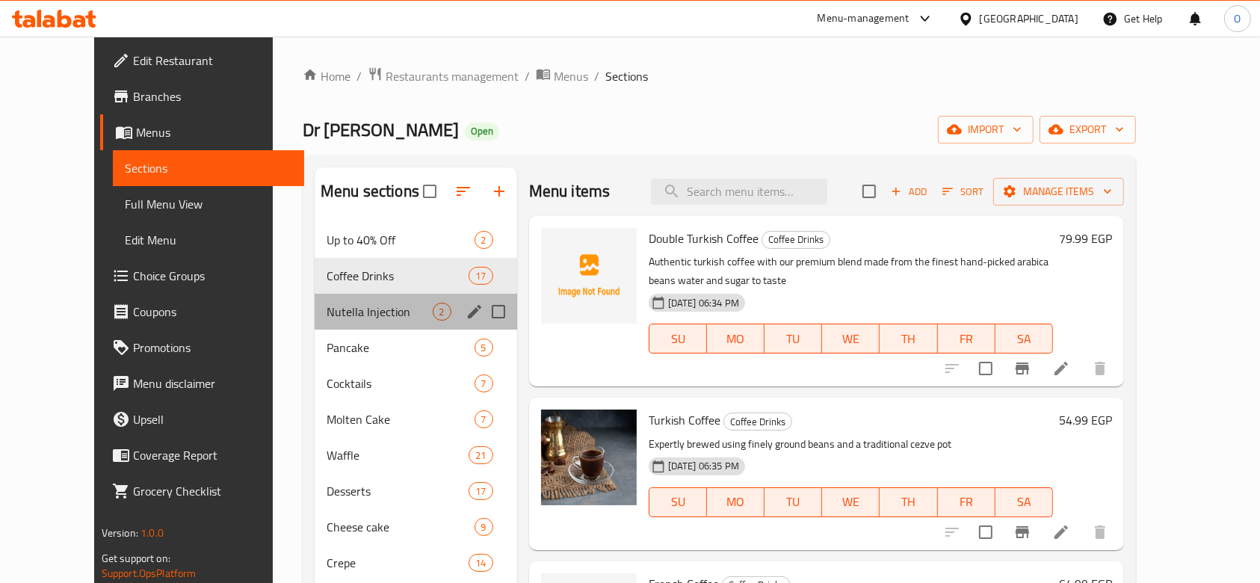
click at [343, 325] on div "Nutella Injection 2" at bounding box center [416, 312] width 203 height 36
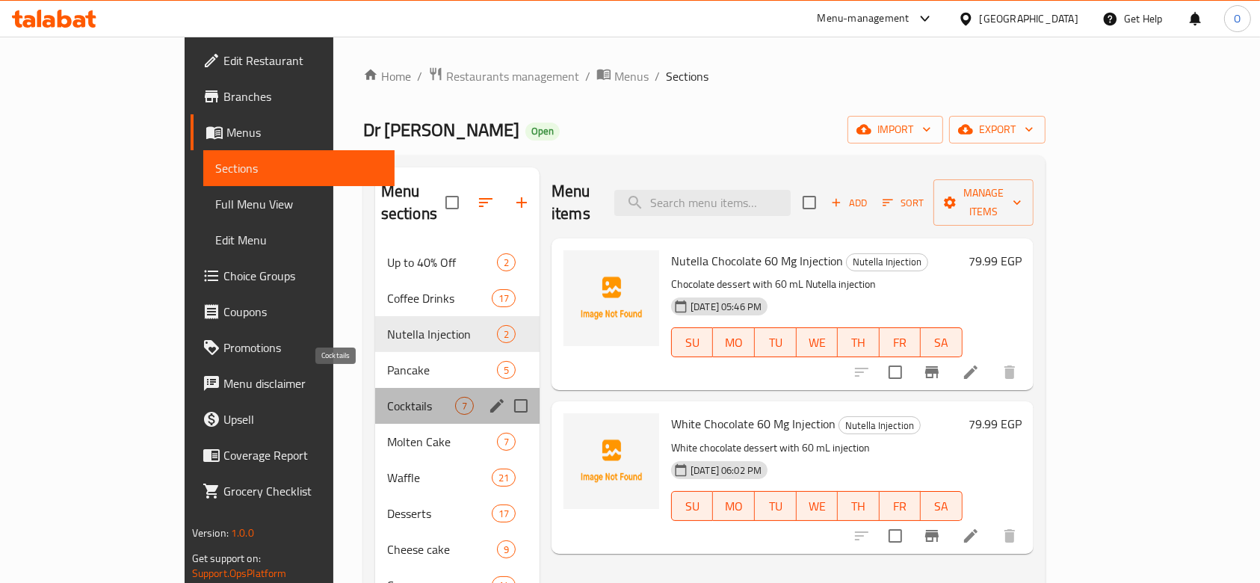
click at [387, 397] on span "Cocktails" at bounding box center [421, 406] width 68 height 18
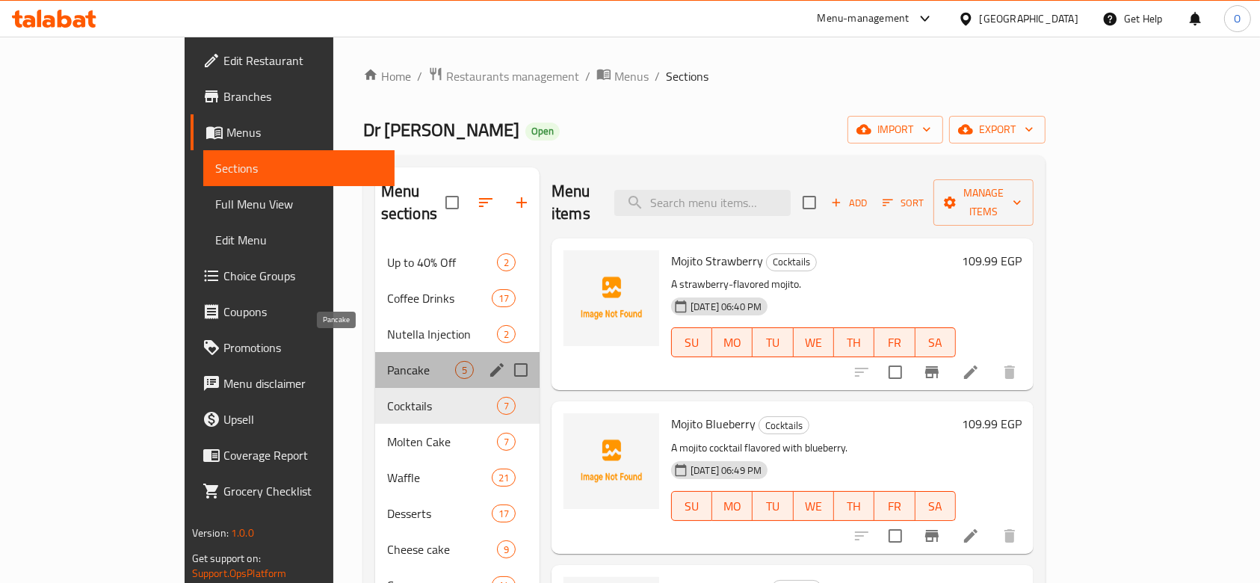
click at [387, 361] on span "Pancake" at bounding box center [421, 370] width 68 height 18
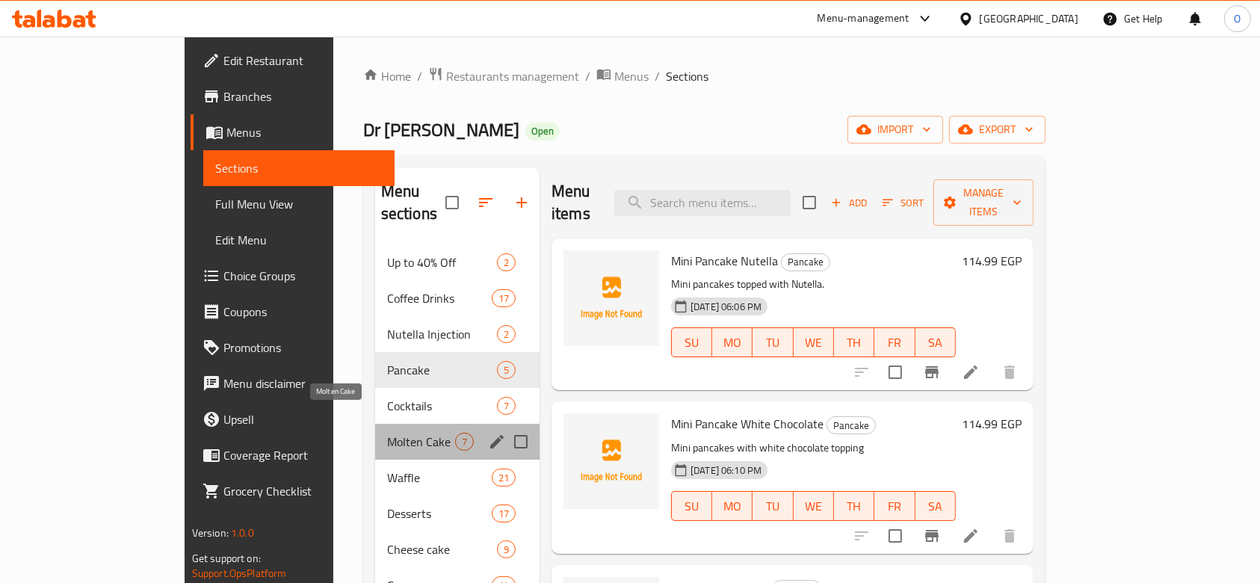
click at [387, 433] on span "Molten Cake" at bounding box center [421, 442] width 68 height 18
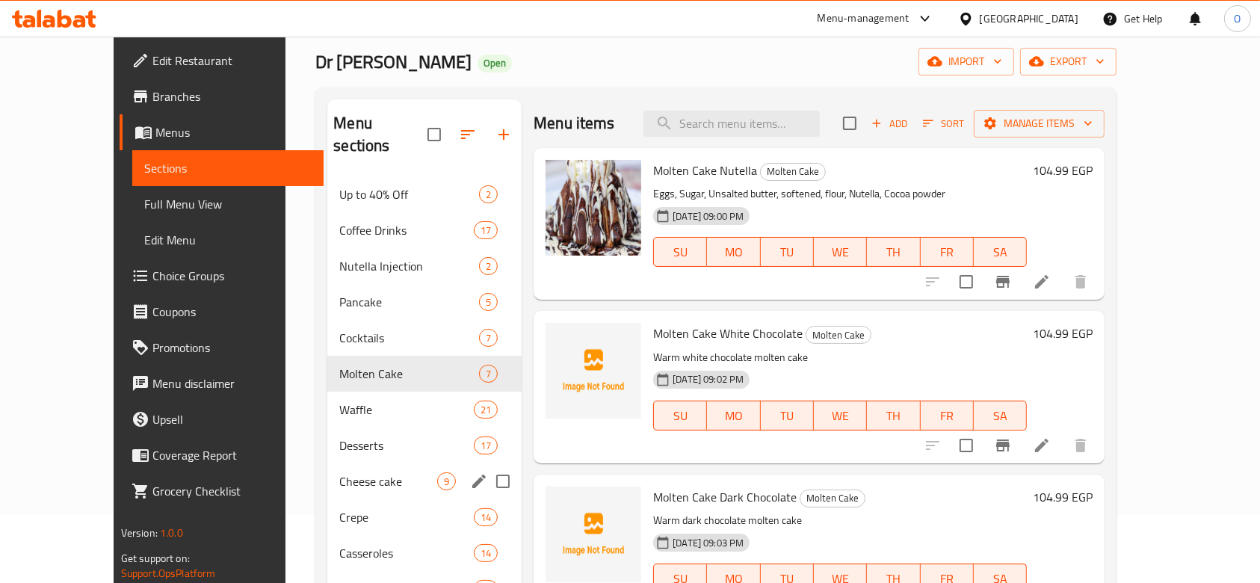
scroll to position [99, 0]
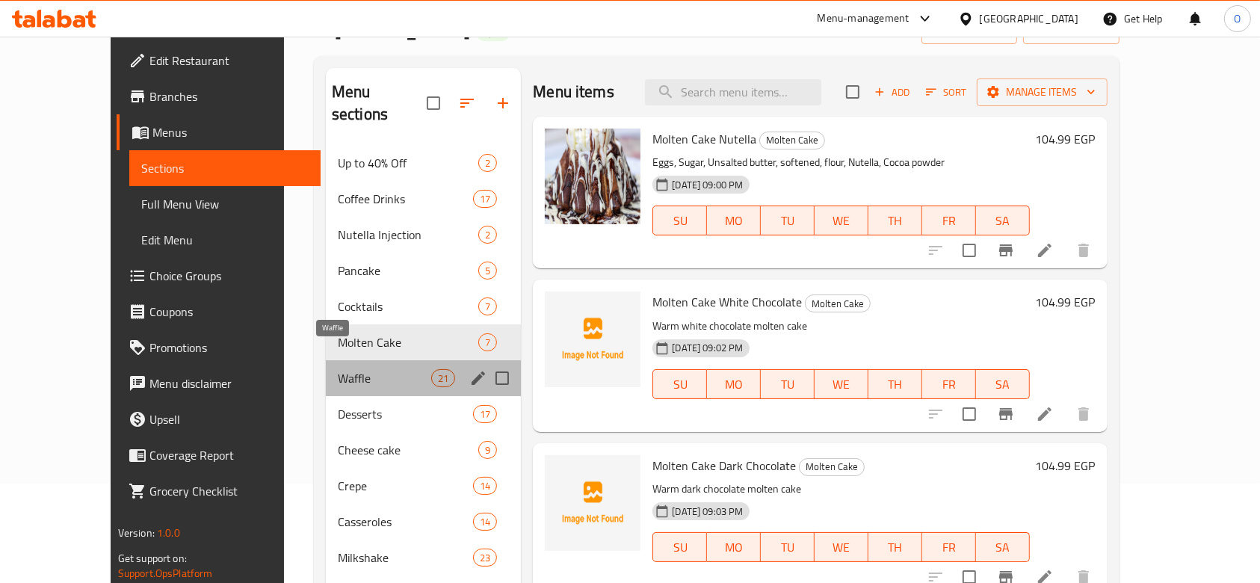
drag, startPoint x: 323, startPoint y: 360, endPoint x: 326, endPoint y: 385, distance: 24.8
click at [338, 369] on span "Waffle" at bounding box center [384, 378] width 93 height 18
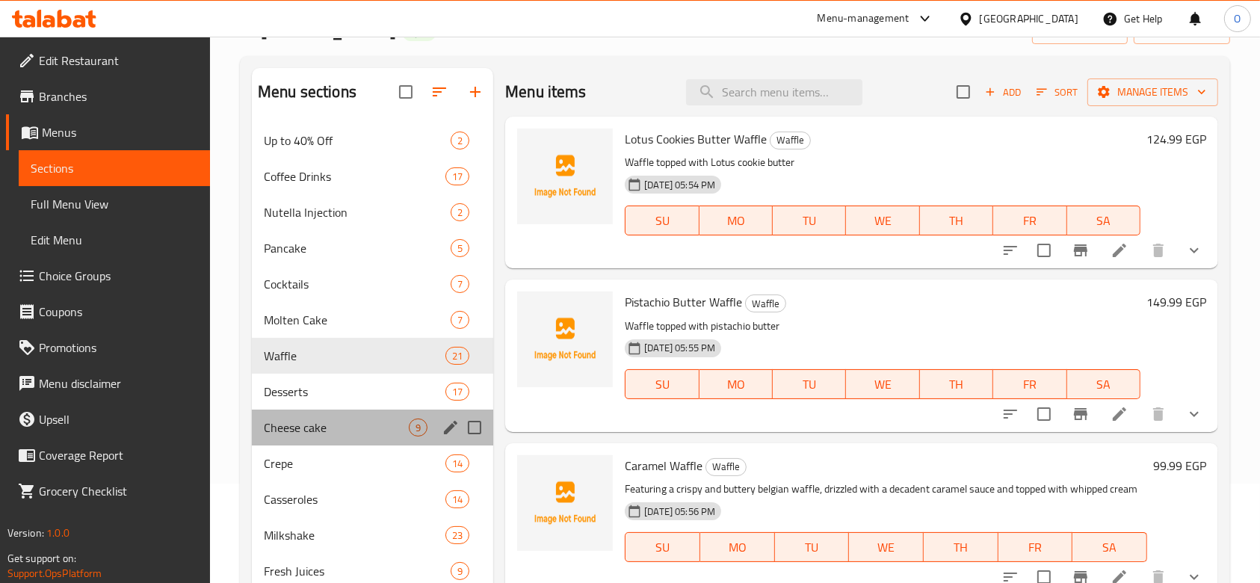
click at [333, 415] on div "Cheese cake 9" at bounding box center [372, 428] width 241 height 36
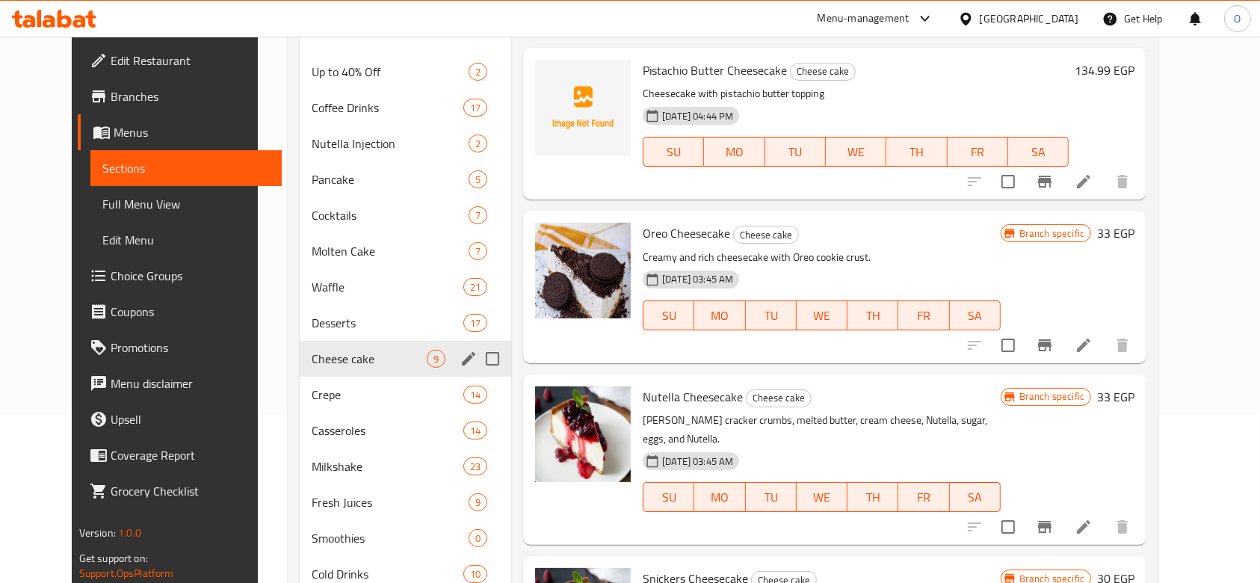
scroll to position [199, 0]
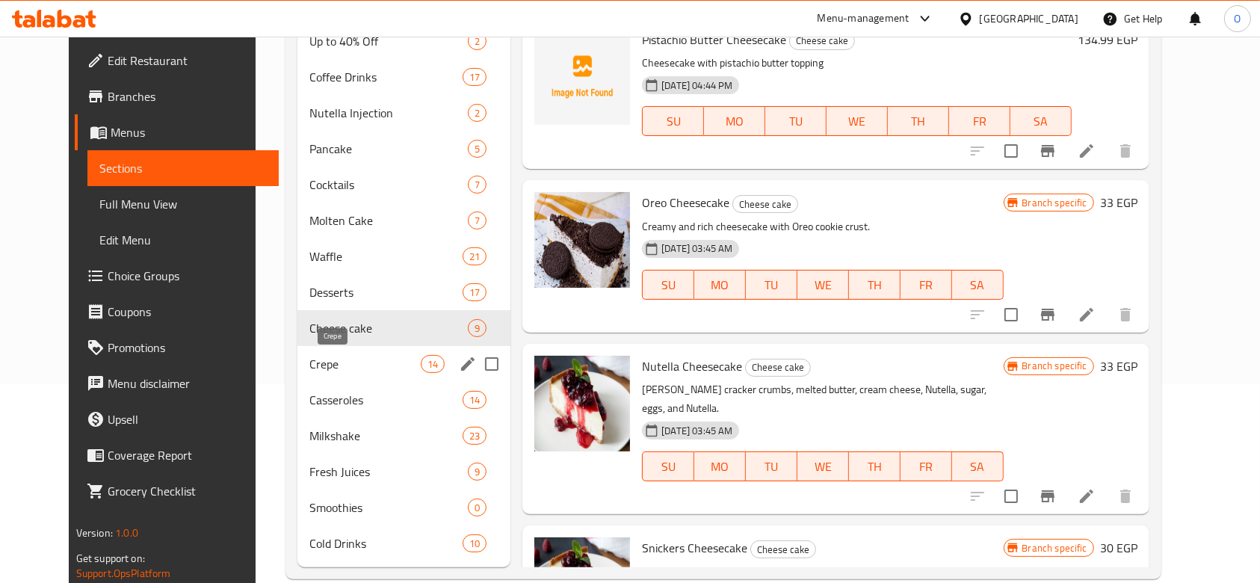
click at [313, 362] on span "Crepe" at bounding box center [364, 364] width 111 height 18
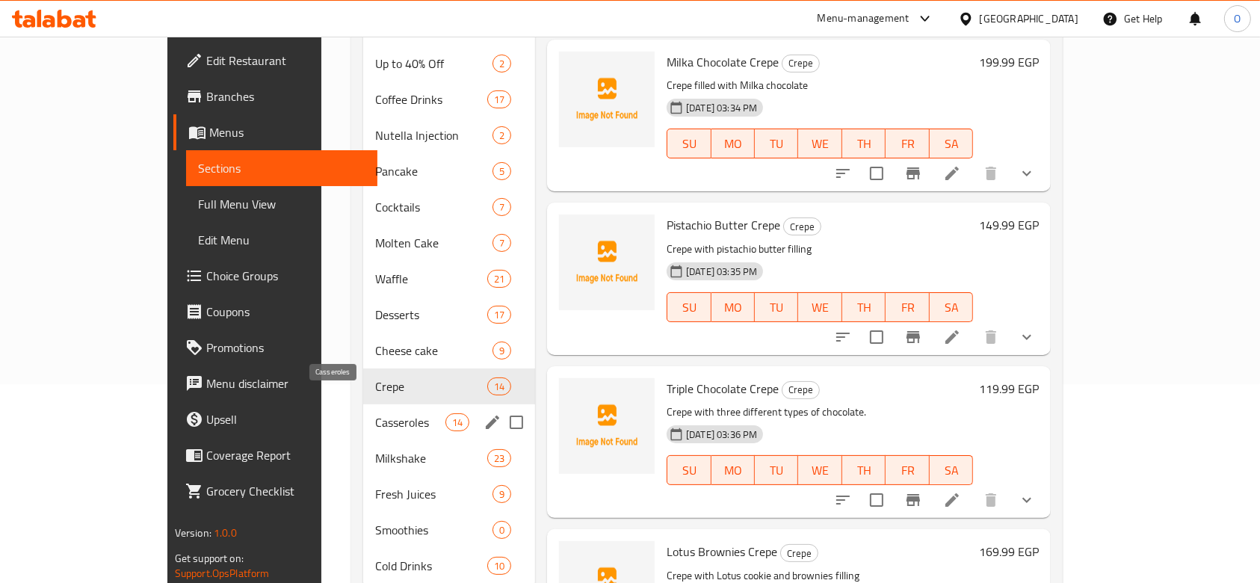
drag, startPoint x: 341, startPoint y: 406, endPoint x: 346, endPoint y: 427, distance: 21.6
click at [375, 413] on span "Casseroles" at bounding box center [410, 422] width 70 height 18
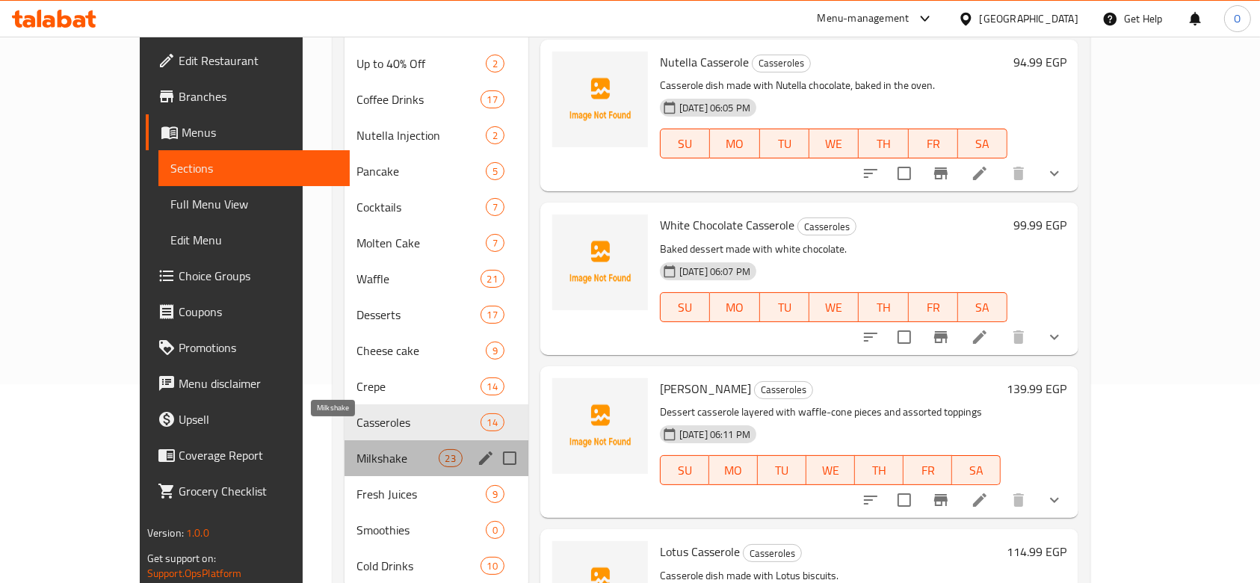
click at [357, 449] on span "Milkshake" at bounding box center [397, 458] width 81 height 18
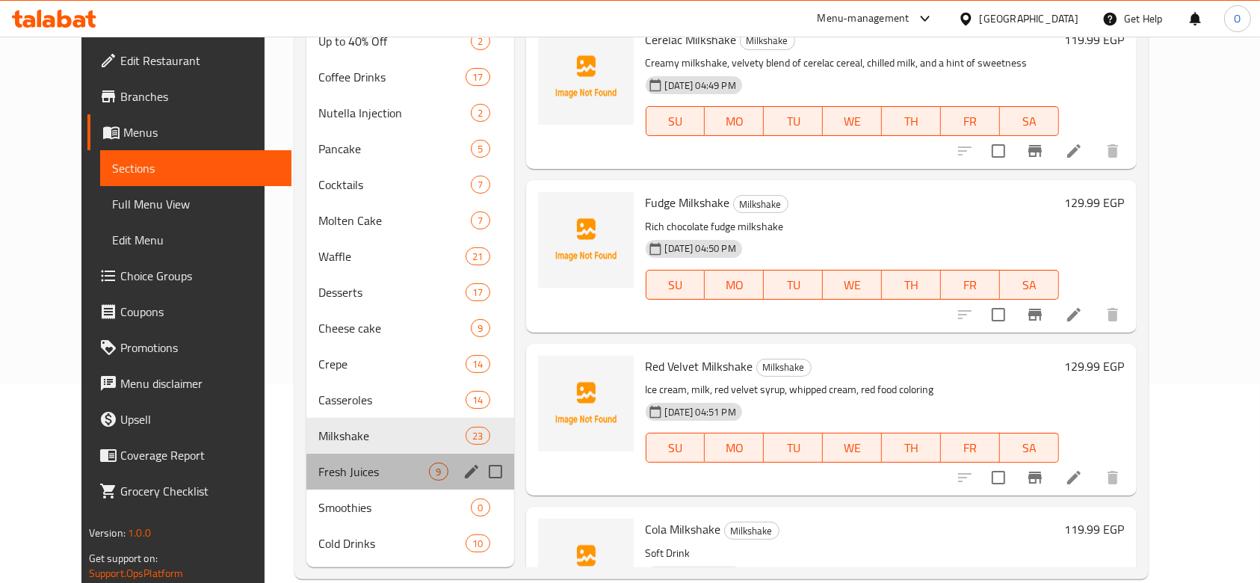
click at [332, 460] on div "Fresh Juices 9" at bounding box center [410, 472] width 208 height 36
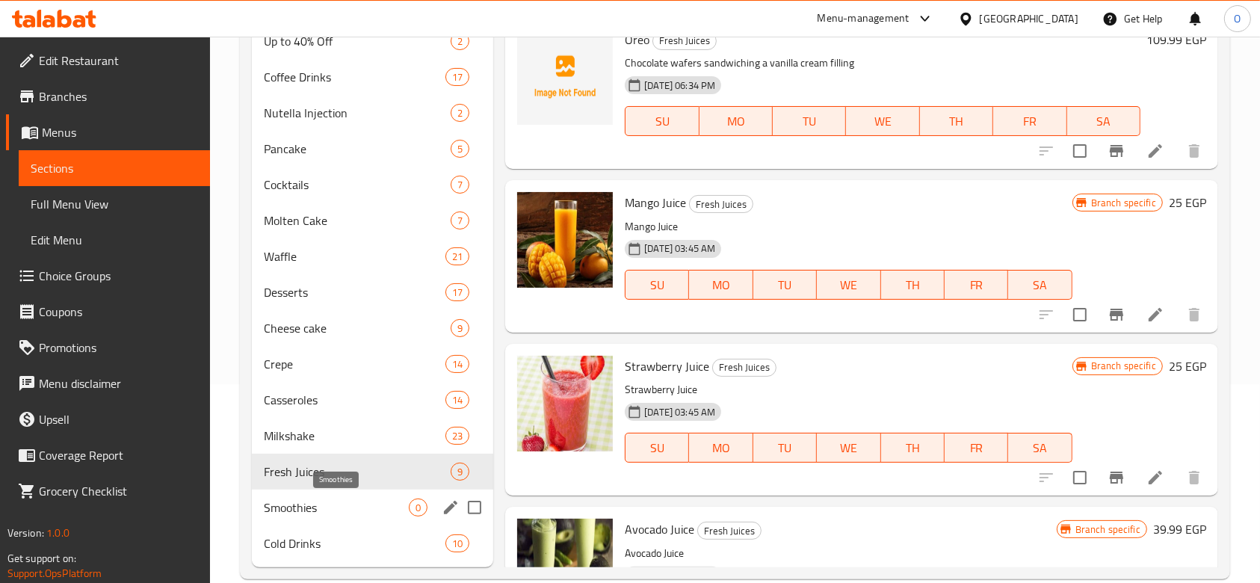
click at [316, 503] on span "Smoothies" at bounding box center [336, 508] width 145 height 18
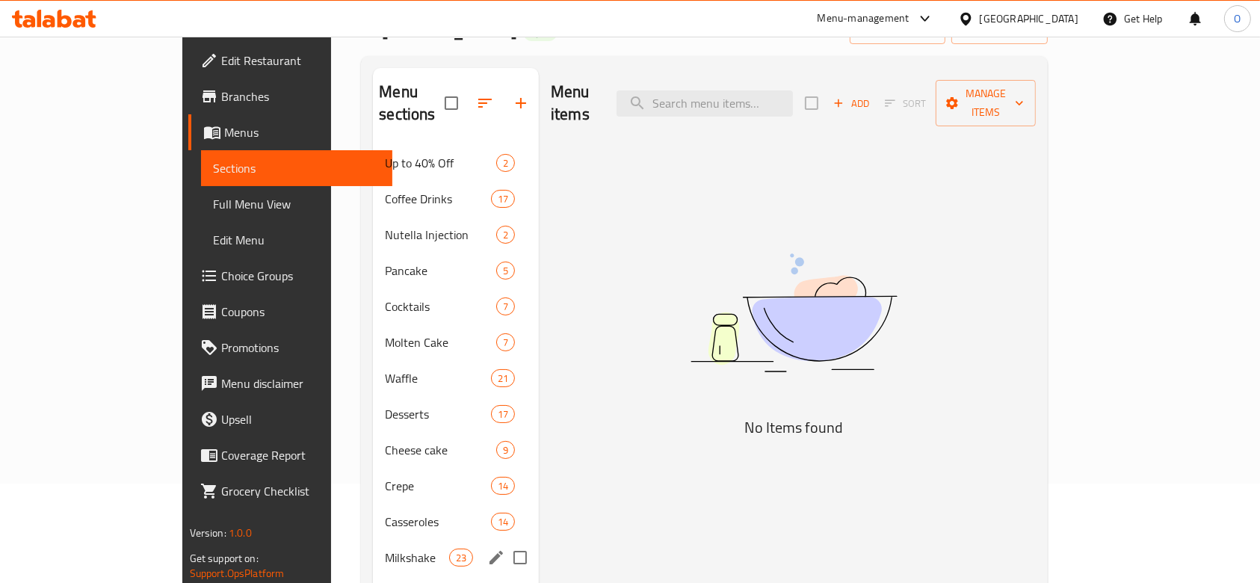
scroll to position [224, 0]
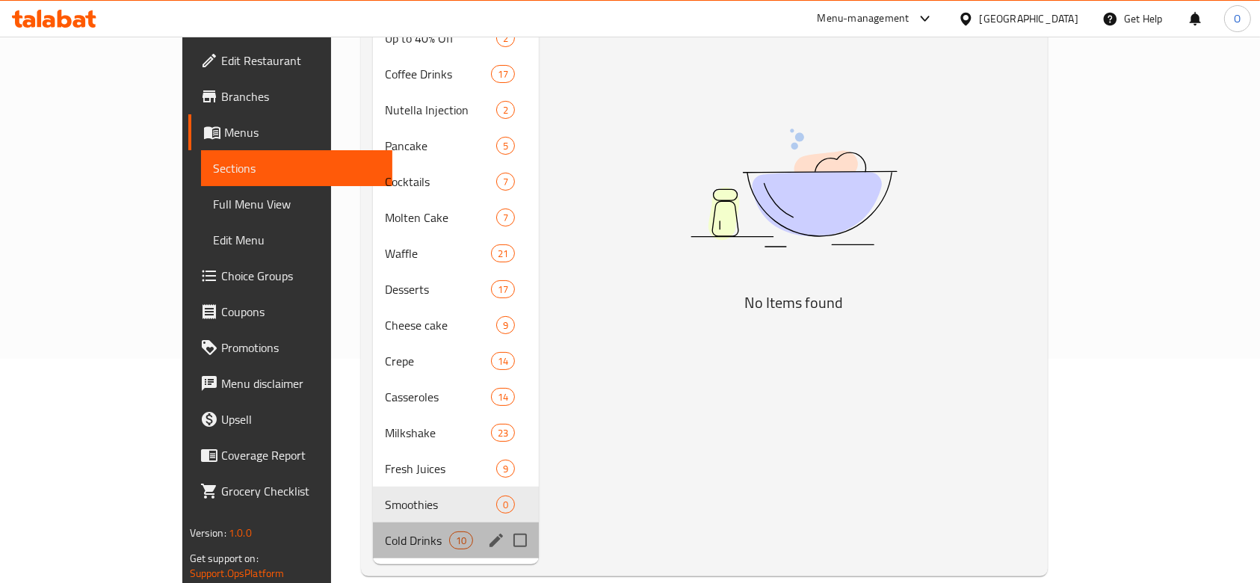
click at [373, 528] on div "Cold Drinks 10" at bounding box center [456, 540] width 166 height 36
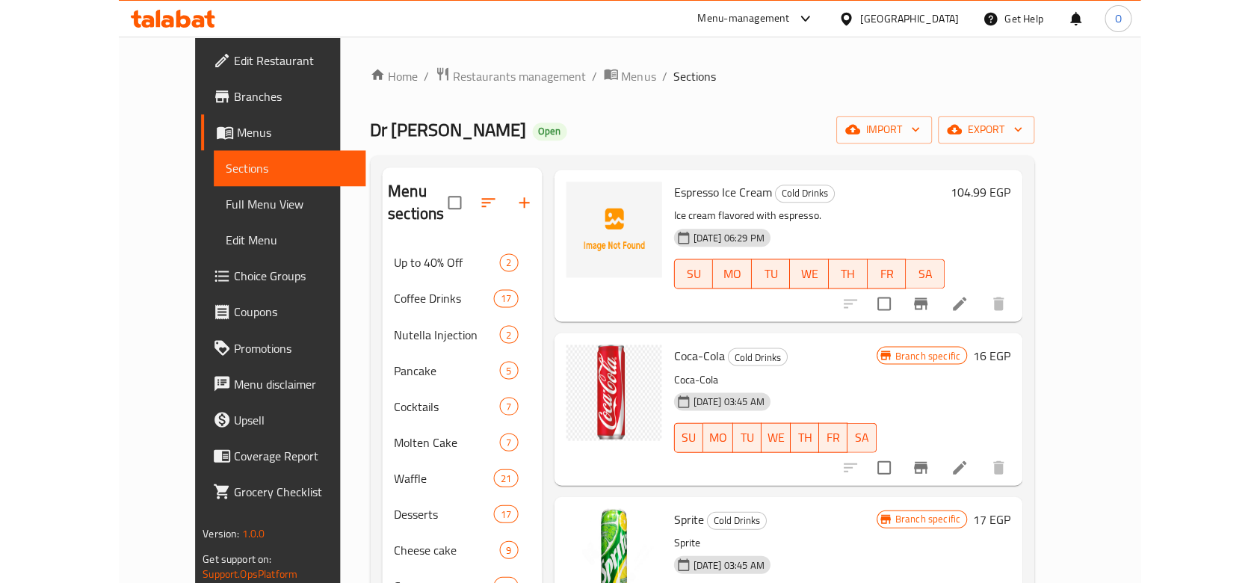
scroll to position [1071, 0]
